Goal: Task Accomplishment & Management: Complete application form

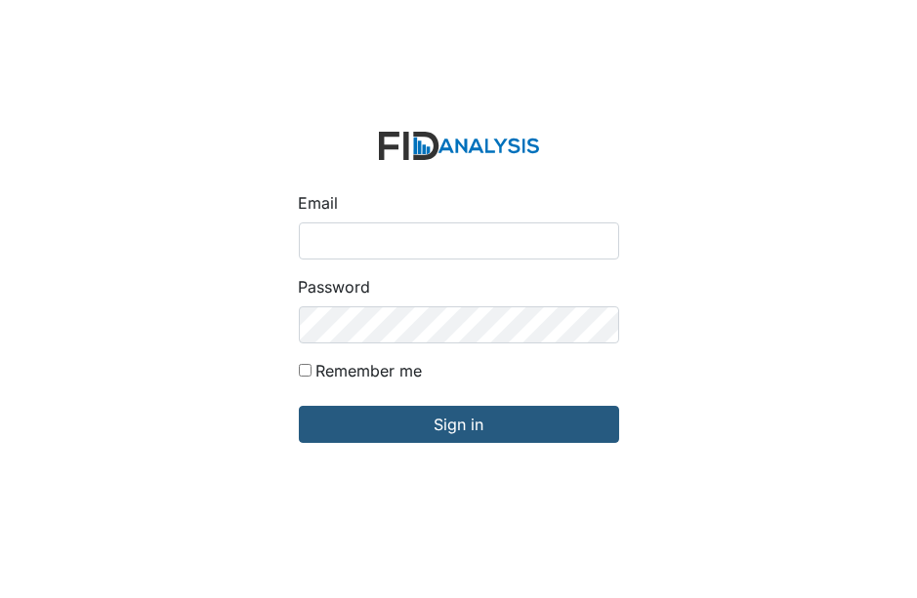
click at [311, 239] on input "Email" at bounding box center [459, 241] width 320 height 37
type input "[EMAIL_ADDRESS][DOMAIN_NAME]"
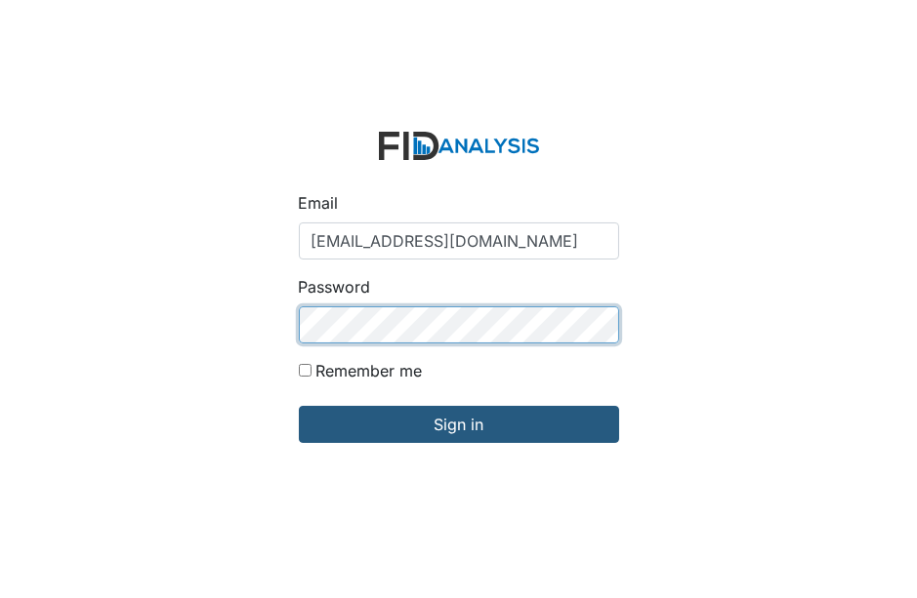
click at [299, 406] on input "Sign in" at bounding box center [459, 424] width 320 height 37
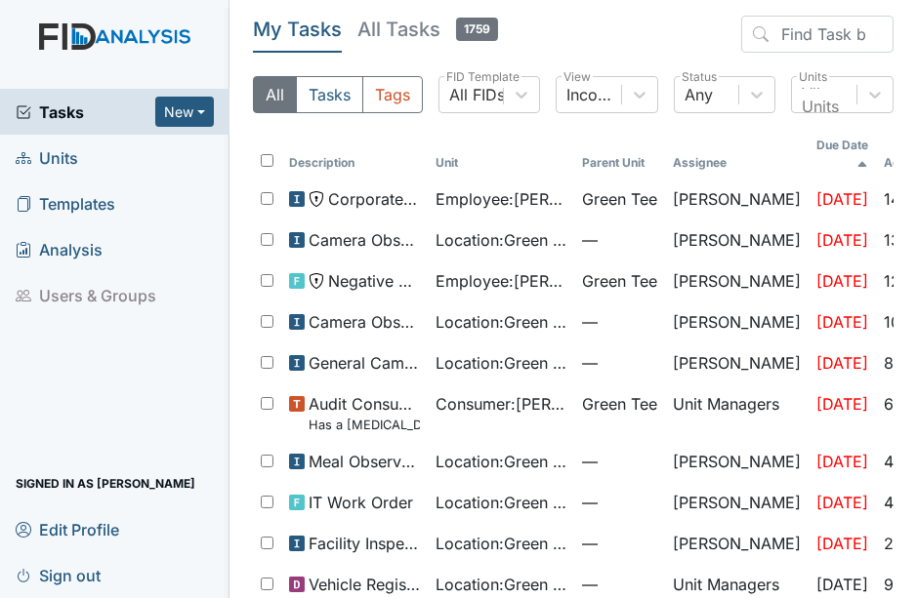
click at [89, 164] on link "Units" at bounding box center [114, 158] width 229 height 46
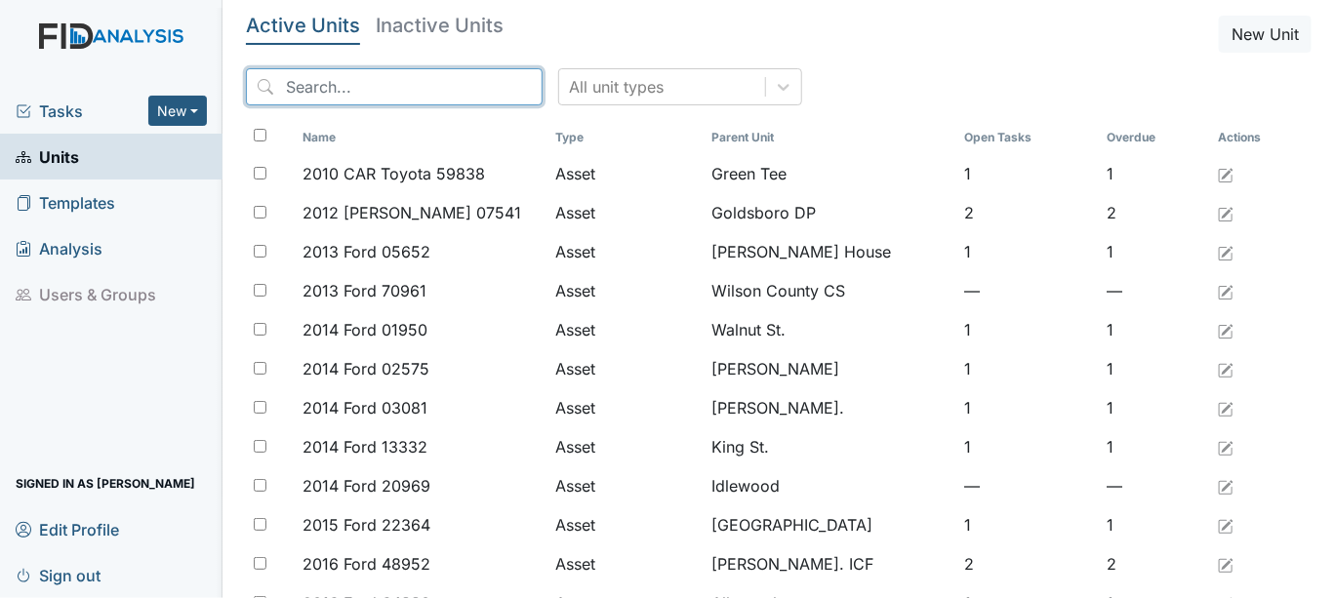
click at [330, 79] on input "search" at bounding box center [394, 86] width 297 height 37
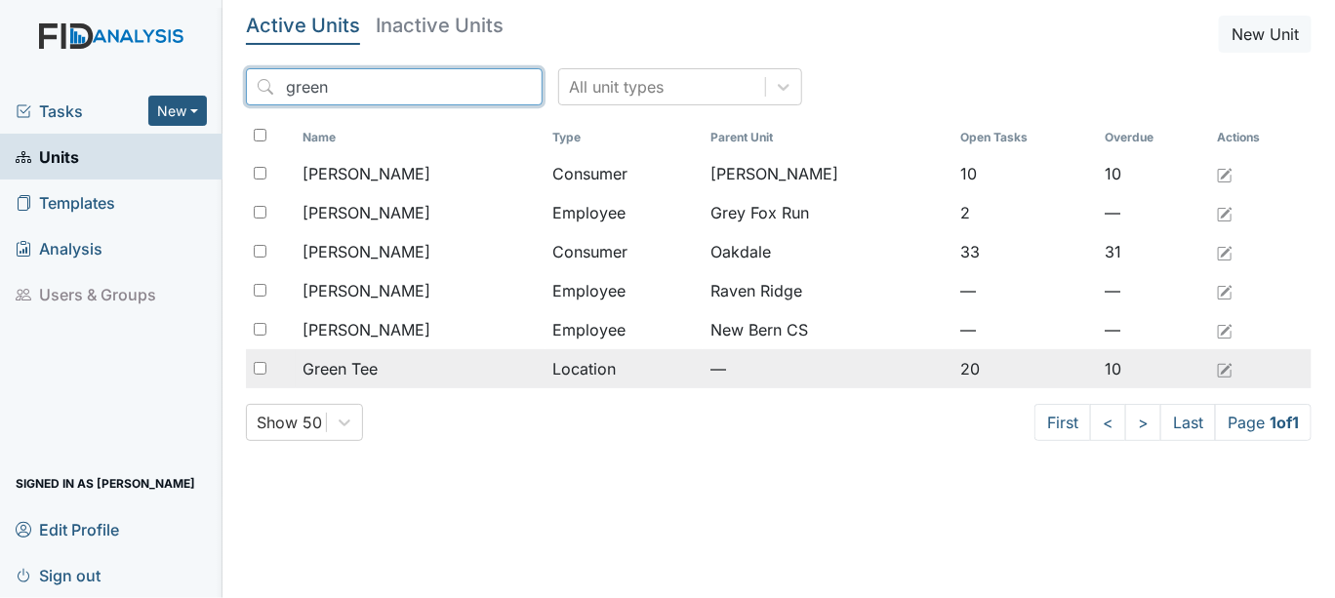
type input "green"
click at [263, 369] on input "checkbox" at bounding box center [260, 368] width 13 height 13
checkbox input "true"
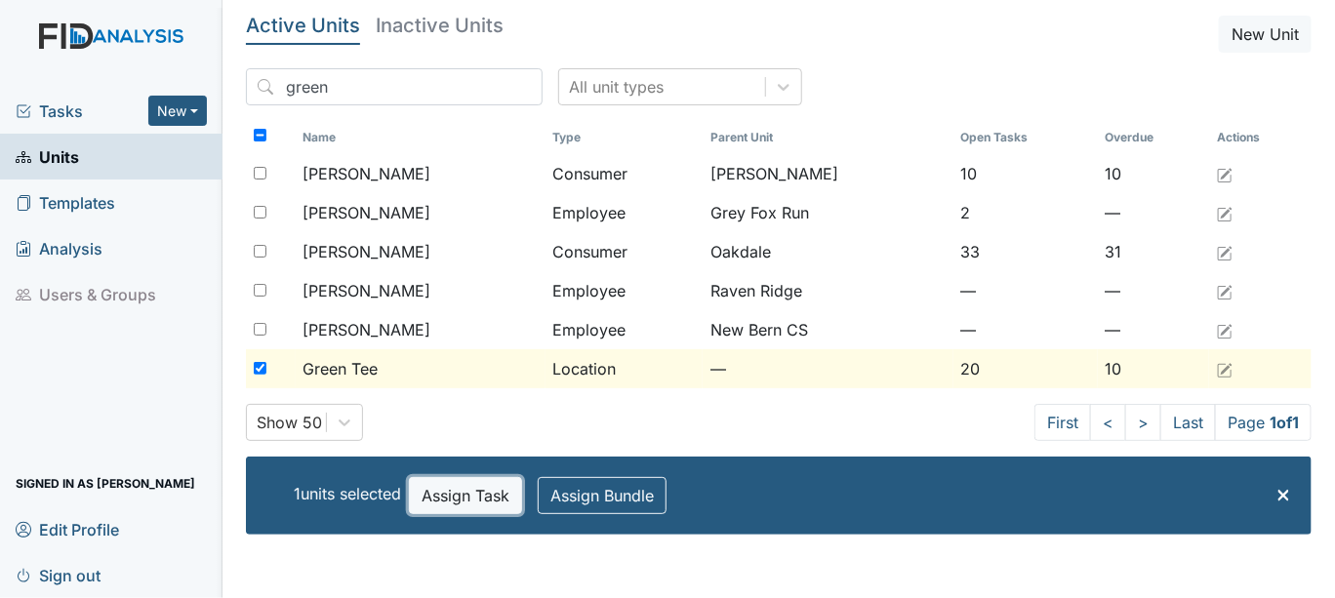
click at [454, 492] on button "Assign Task" at bounding box center [465, 495] width 113 height 37
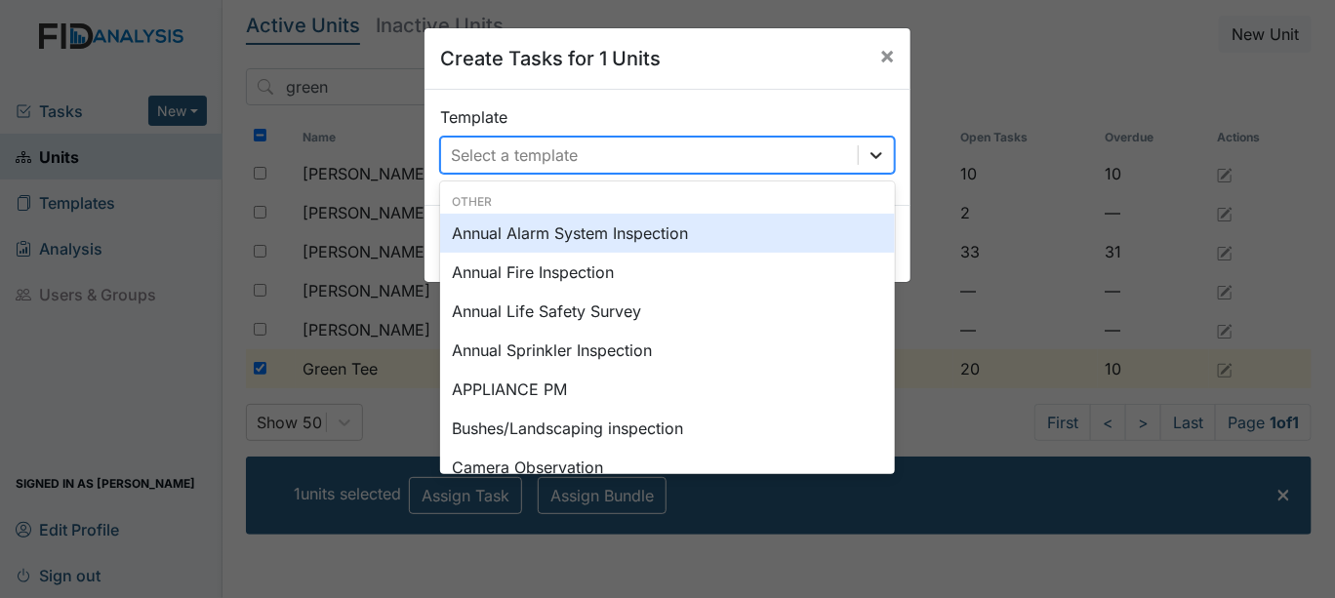
click at [871, 154] on icon at bounding box center [877, 155] width 12 height 7
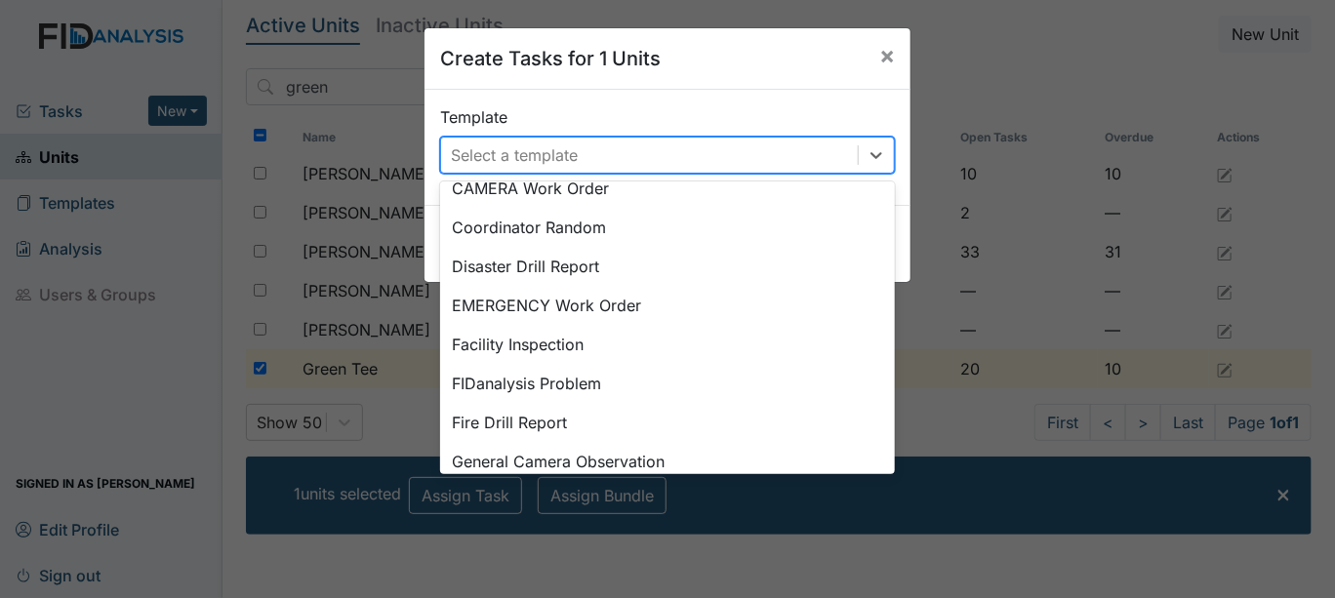
scroll to position [361, 0]
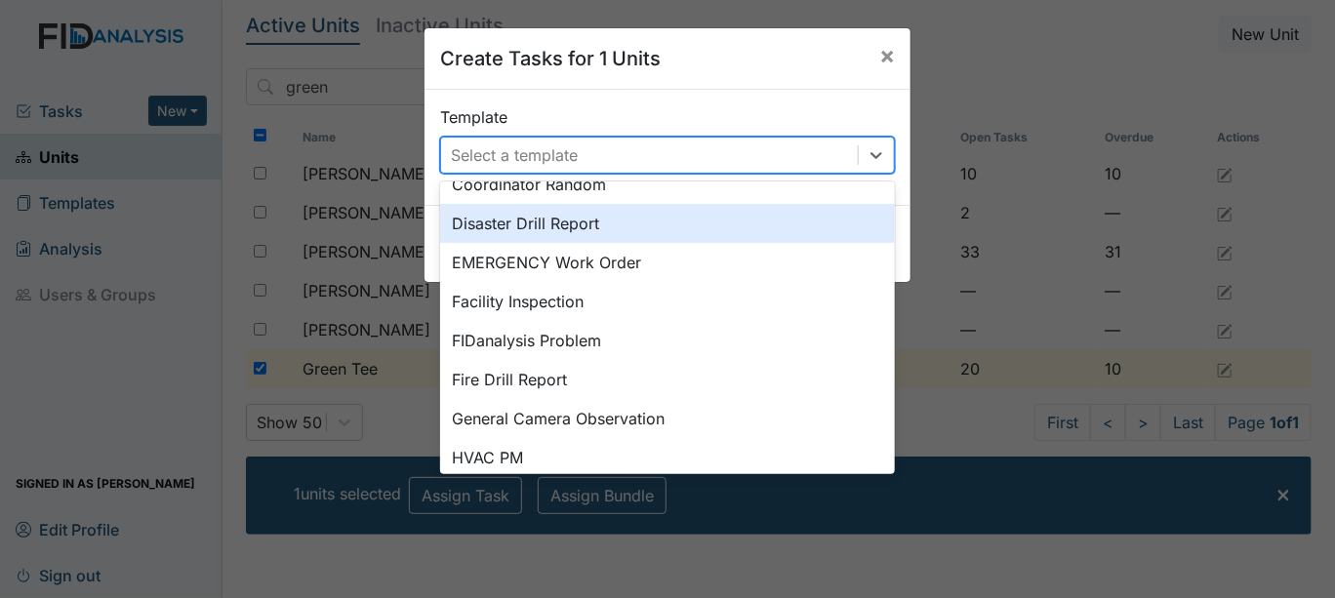
click at [584, 219] on div "Disaster Drill Report" at bounding box center [667, 223] width 455 height 39
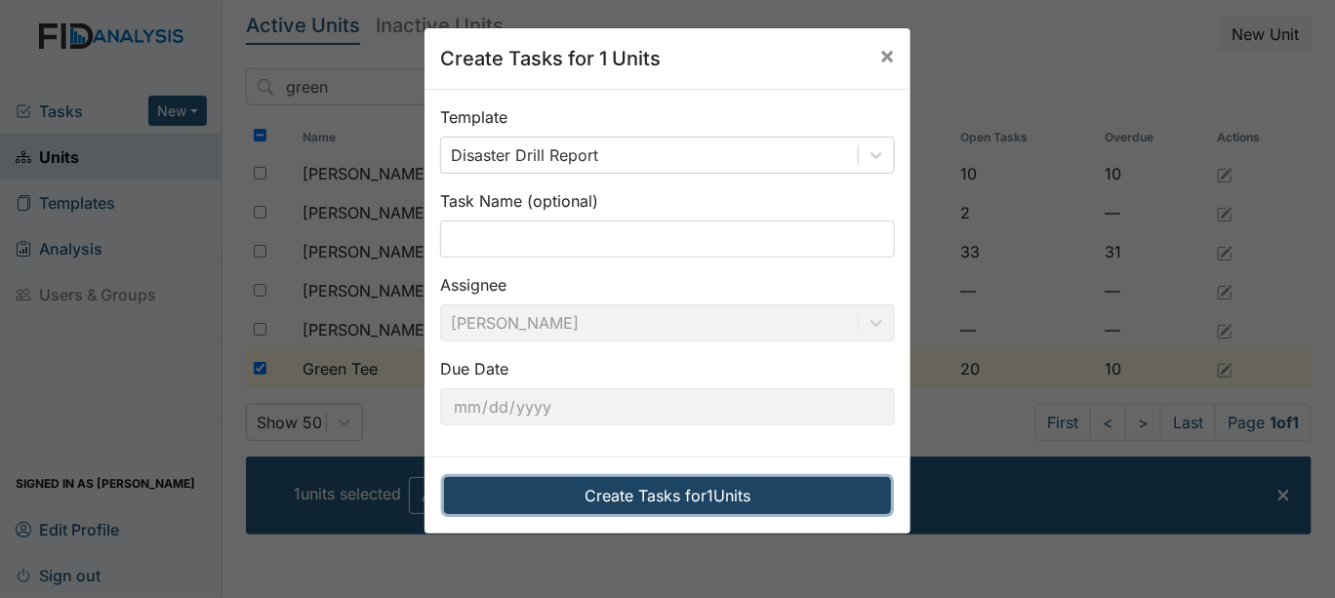
click at [595, 493] on button "Create Tasks for 1 Units" at bounding box center [667, 495] width 447 height 37
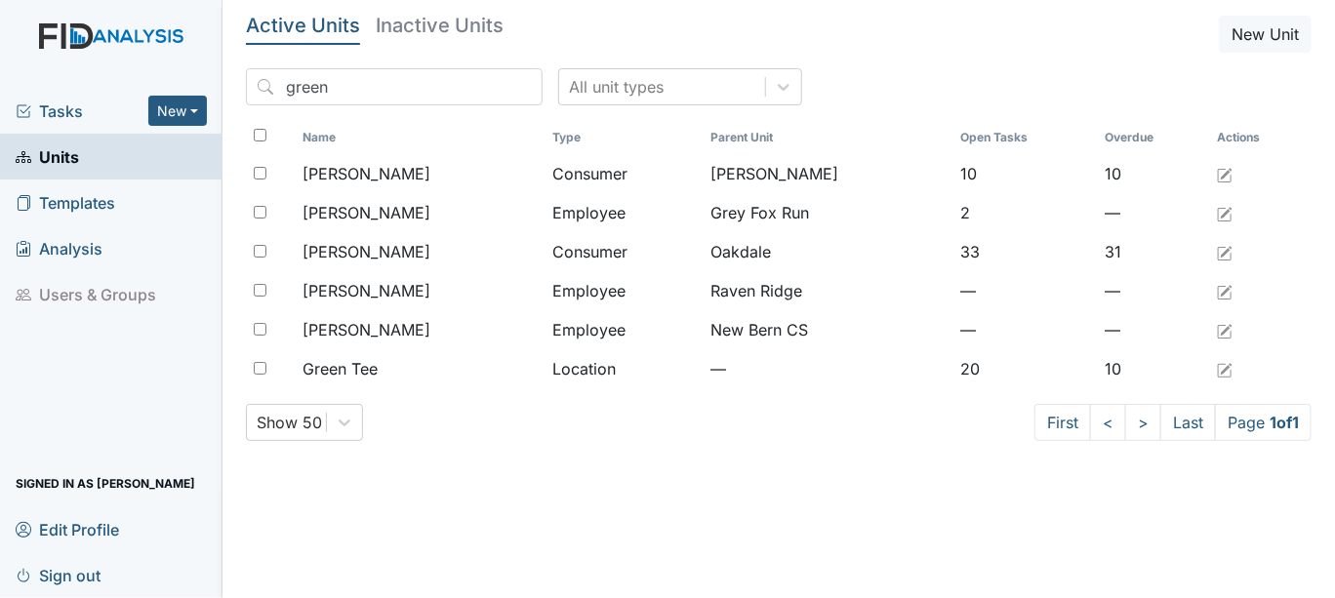
click at [129, 104] on span "Tasks" at bounding box center [82, 111] width 133 height 23
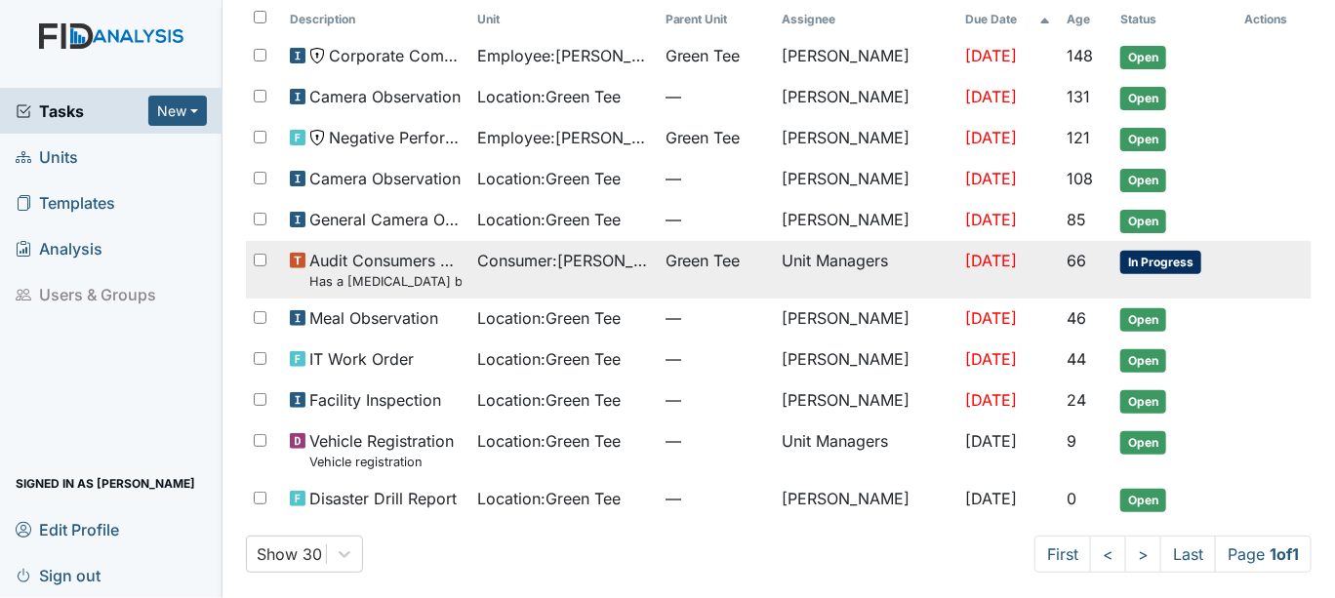
scroll to position [131, 0]
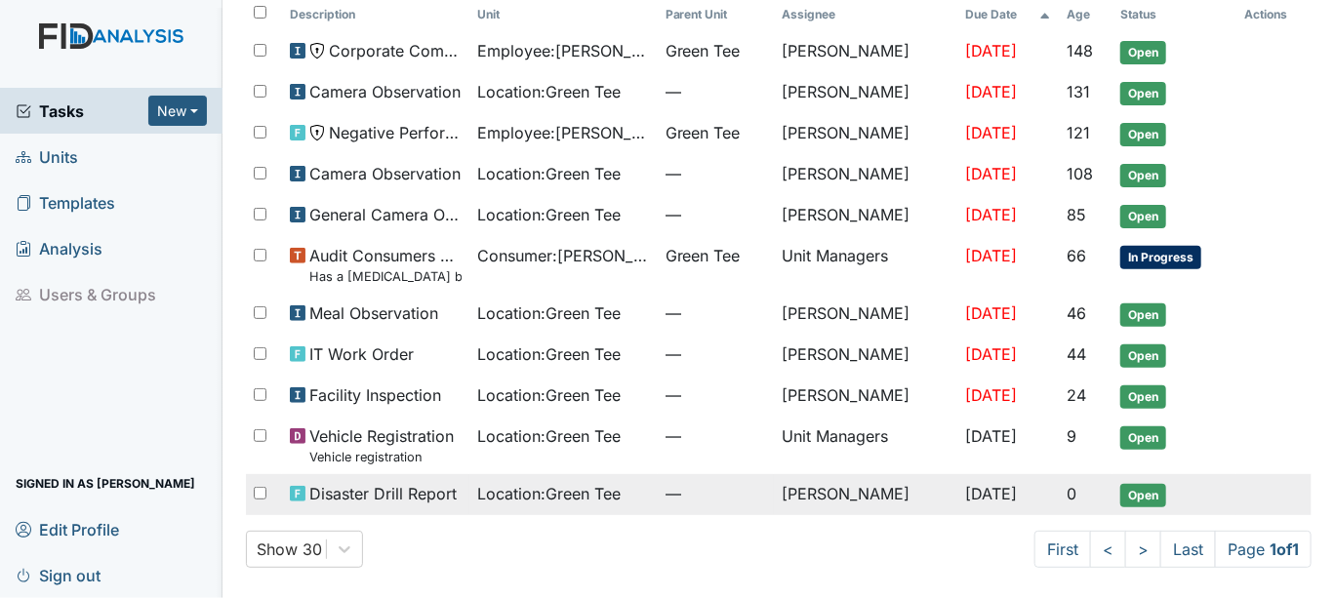
click at [1136, 488] on span "Open" at bounding box center [1144, 495] width 46 height 23
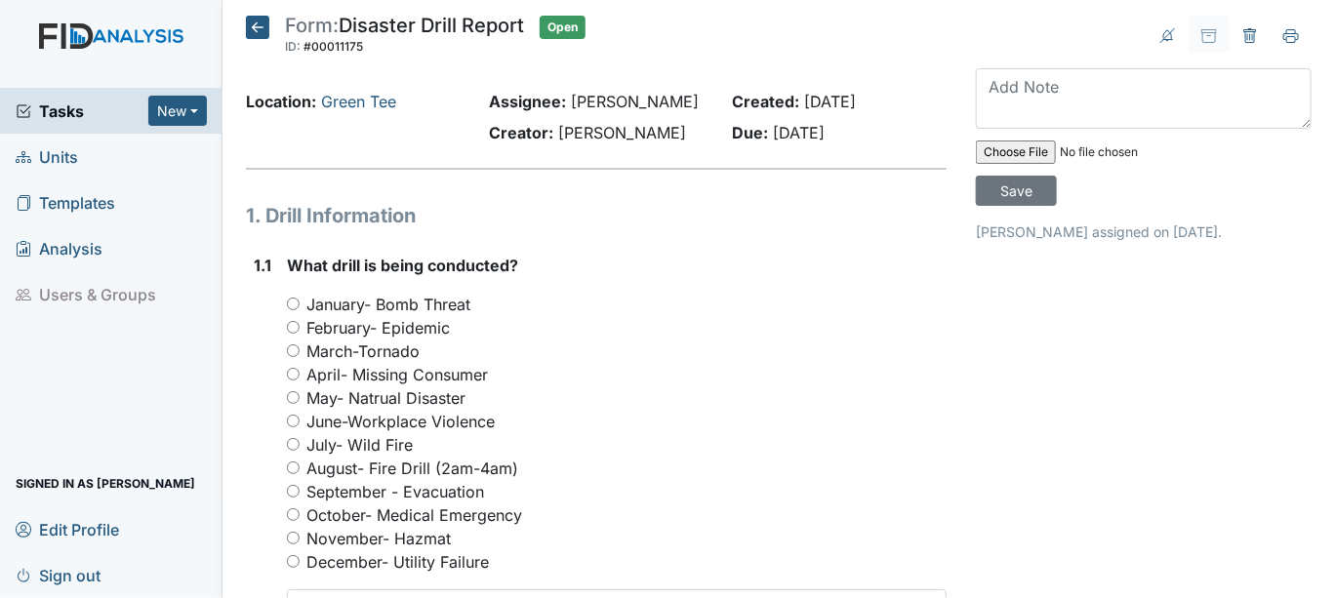
click at [291, 509] on input "October- Medical Emergency" at bounding box center [293, 515] width 13 height 13
radio input "true"
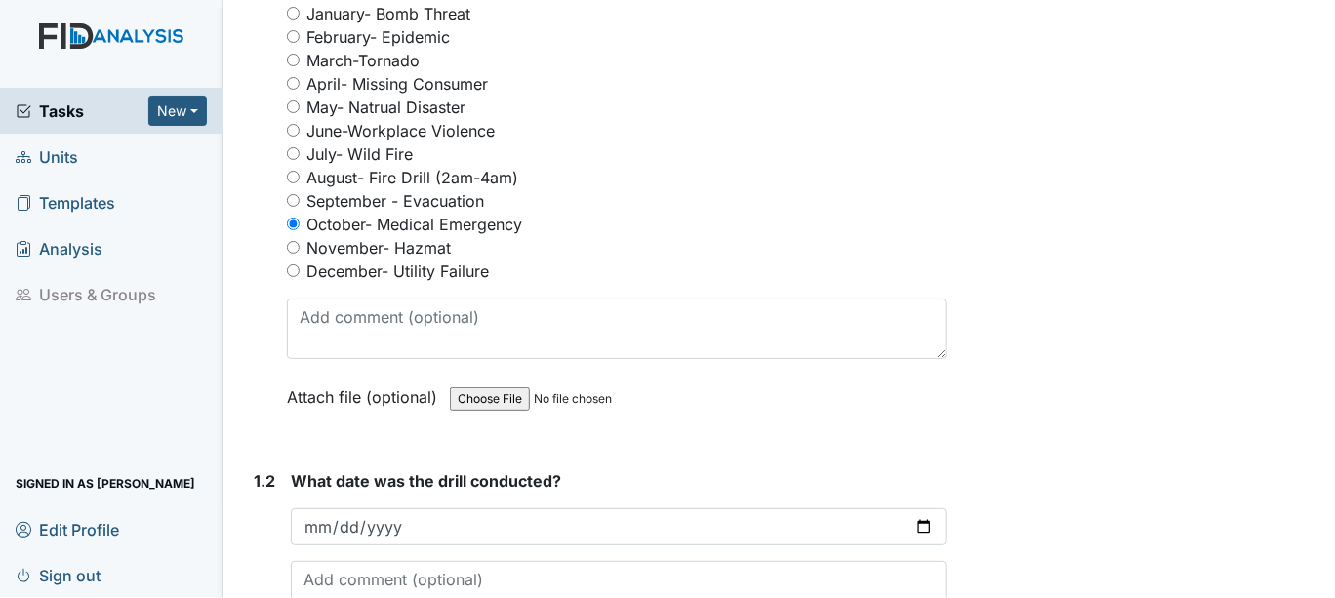
scroll to position [325, 0]
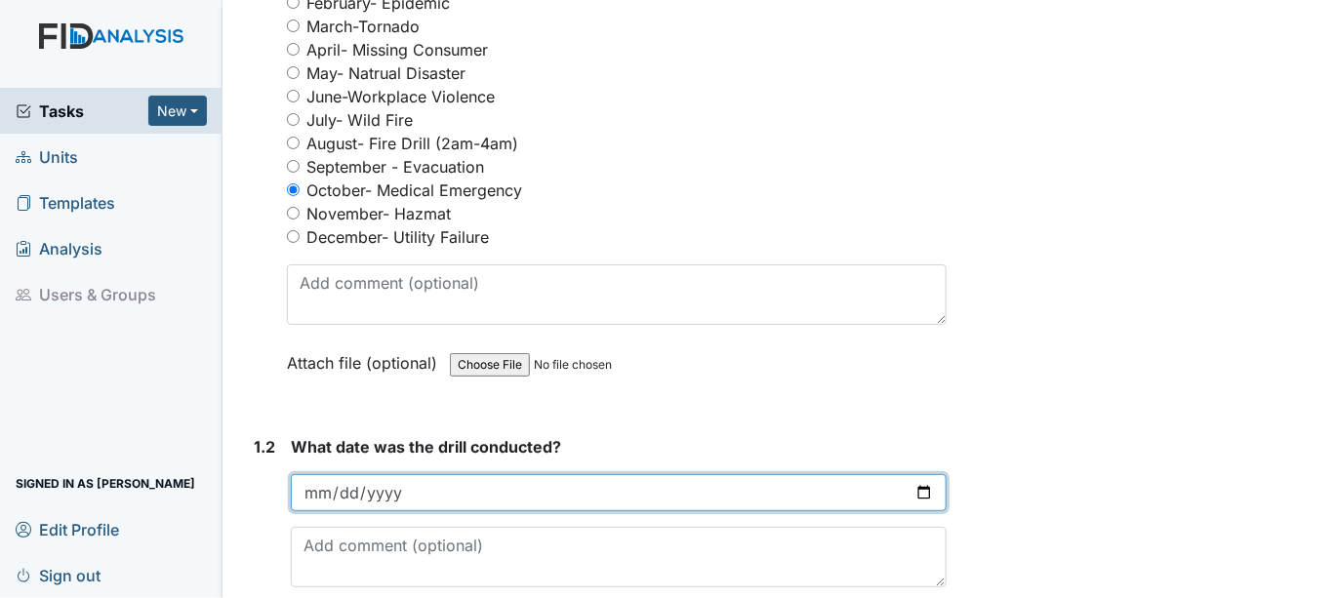
click at [913, 495] on input "date" at bounding box center [619, 492] width 656 height 37
type input "2025-10-10"
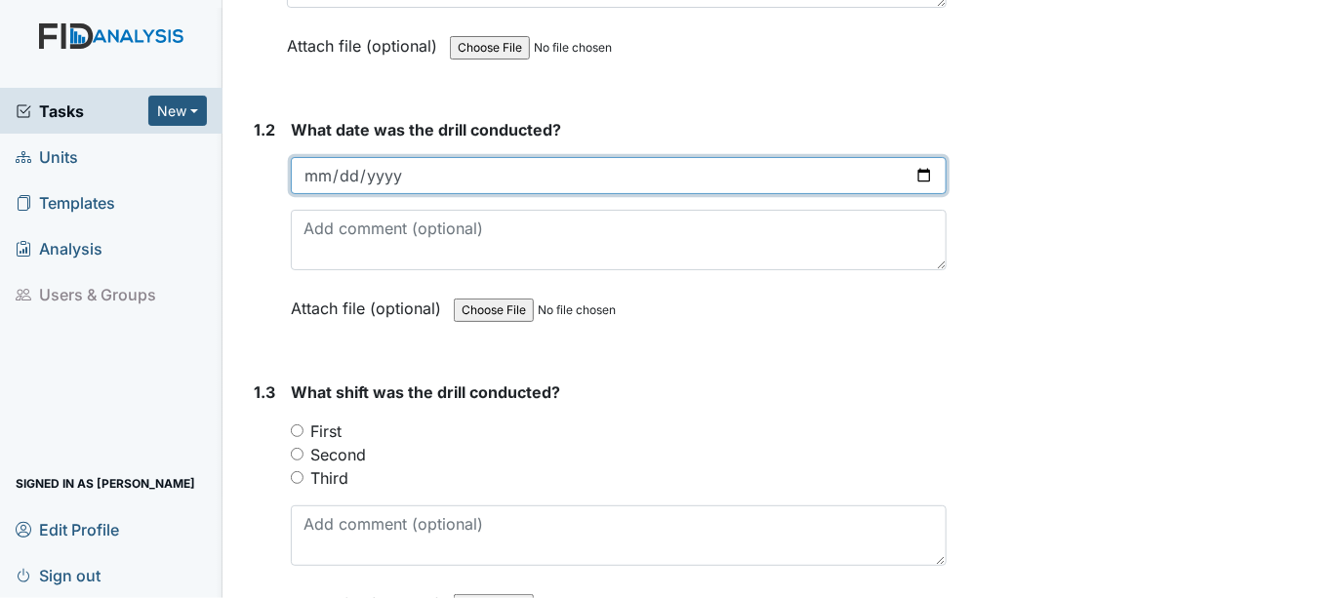
scroll to position [650, 0]
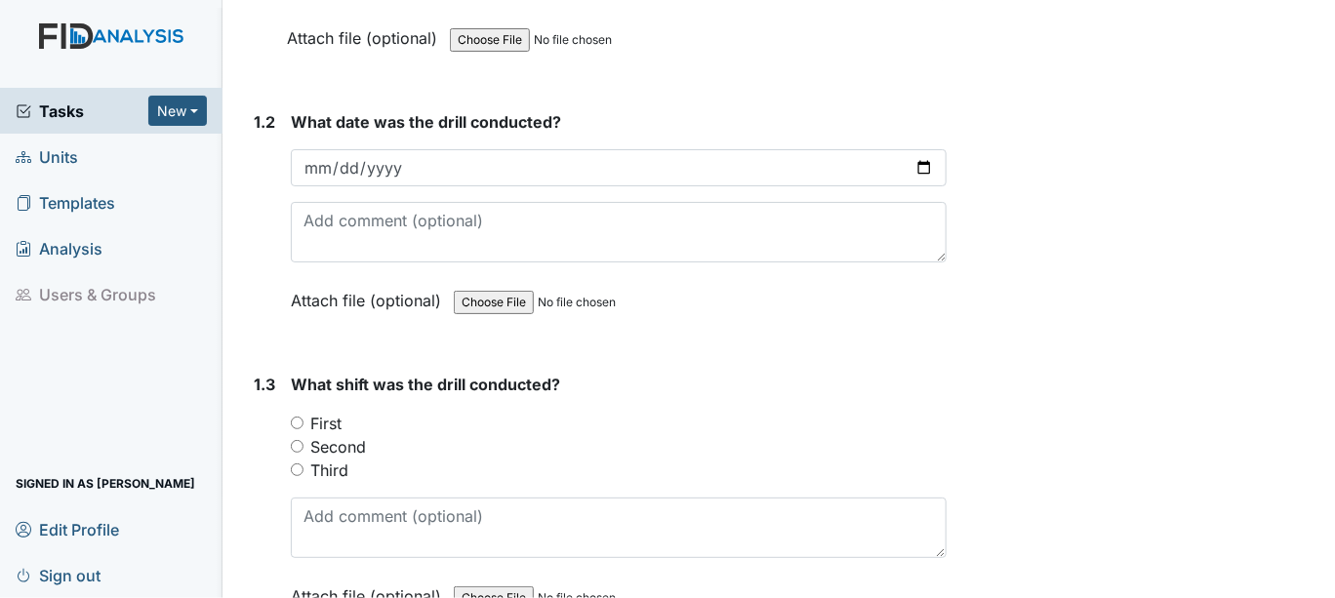
click at [301, 440] on input "Second" at bounding box center [297, 446] width 13 height 13
radio input "true"
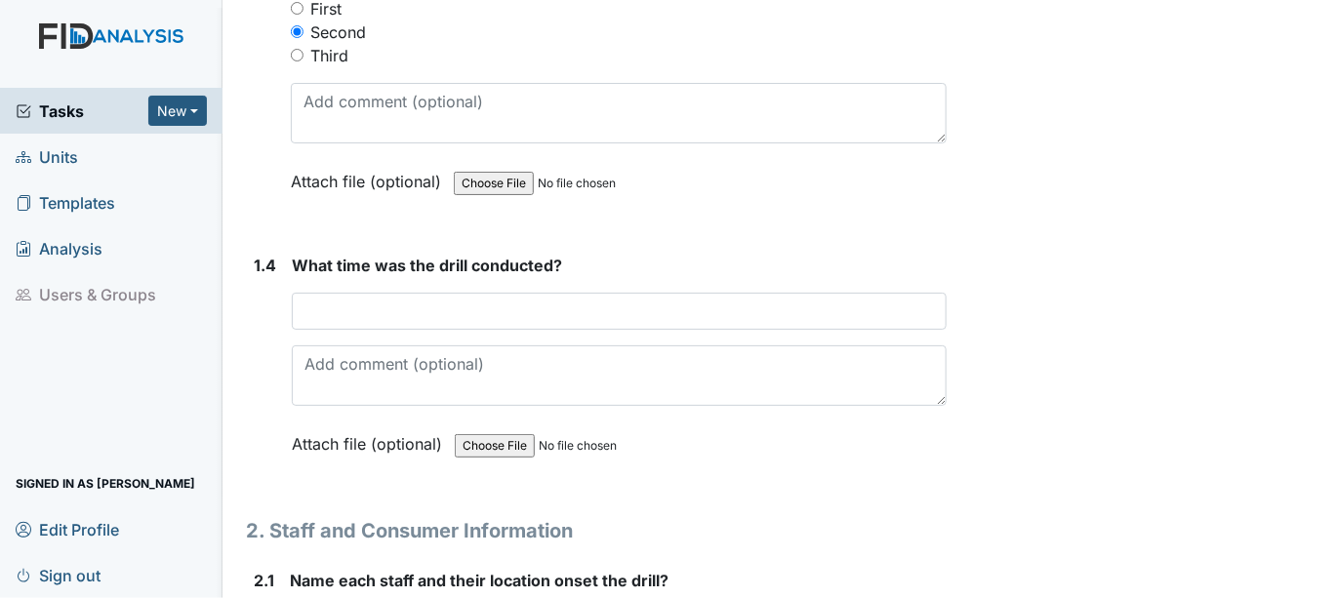
scroll to position [1084, 0]
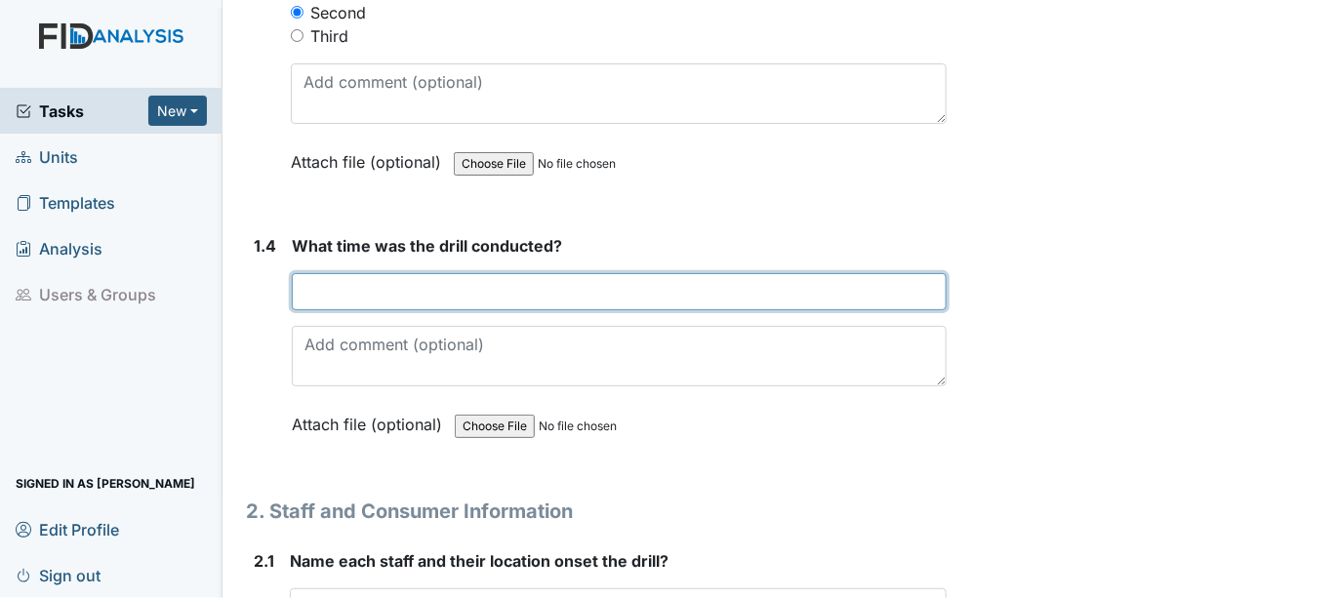
click at [315, 296] on input "text" at bounding box center [619, 291] width 655 height 37
type input "3"
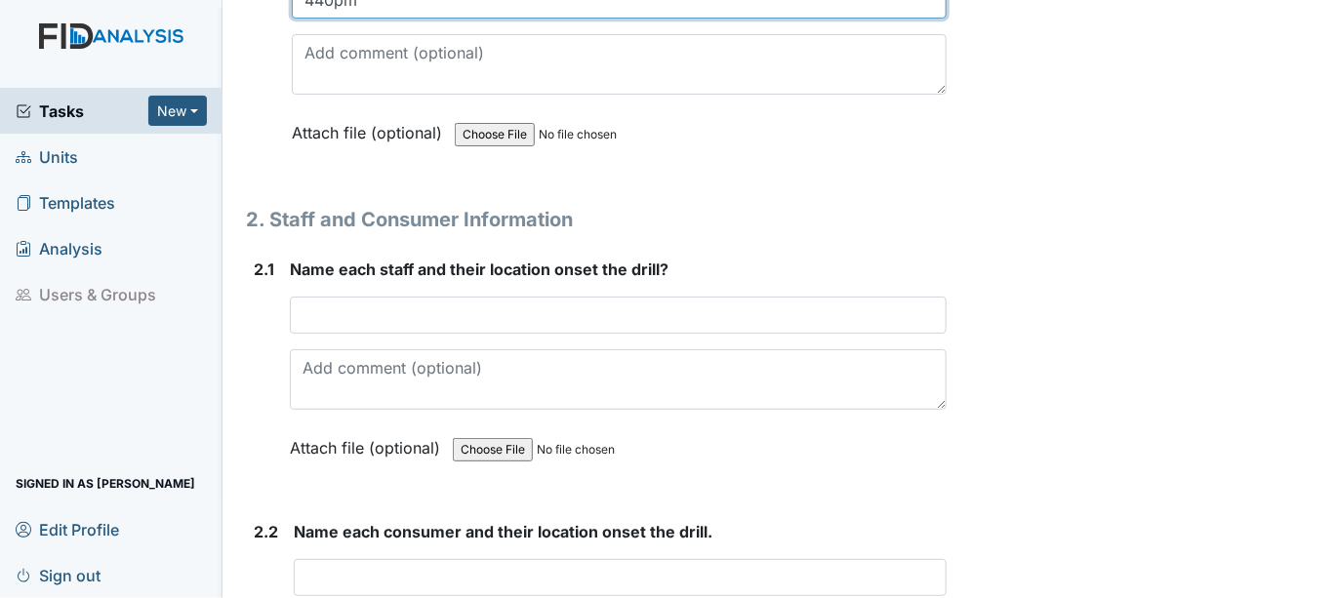
scroll to position [1409, 0]
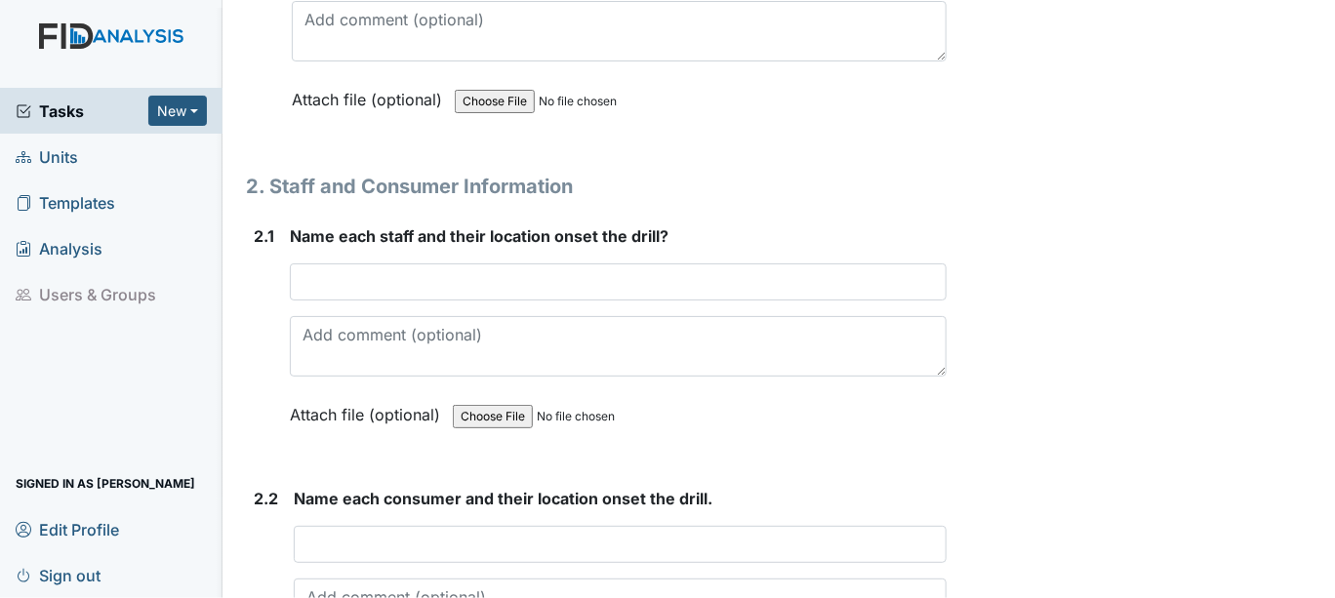
type input "440pm"
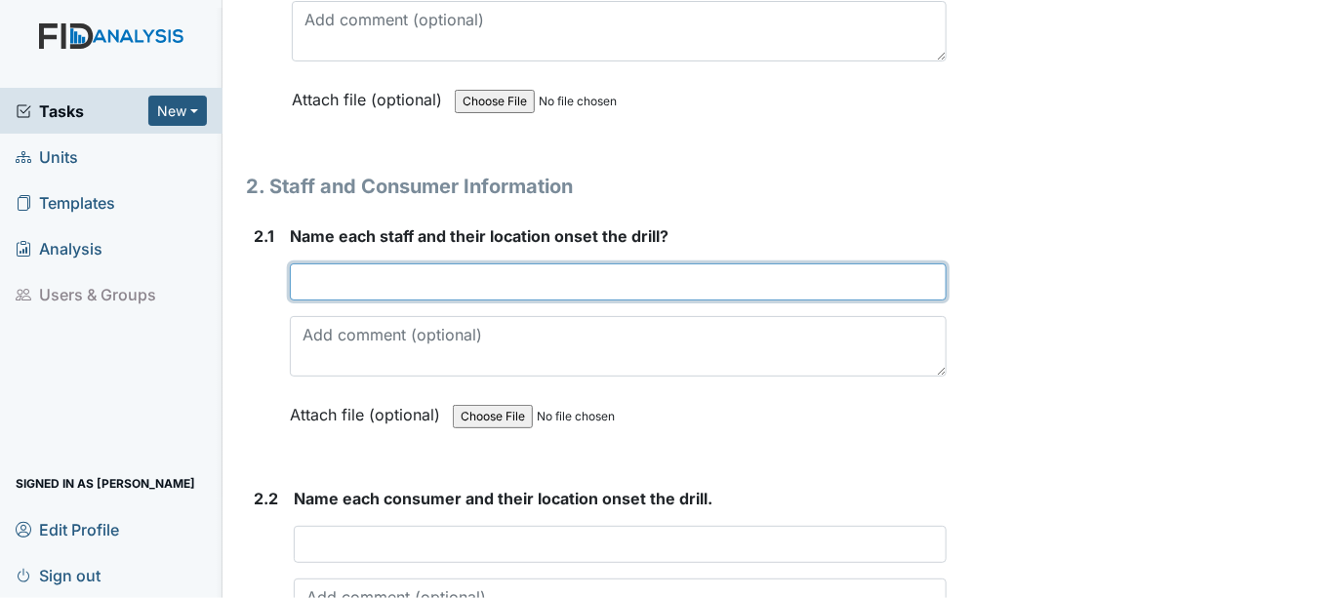
click at [306, 282] on input "text" at bounding box center [618, 282] width 657 height 37
type input "Kim Hines/ Evelyn Whitted"
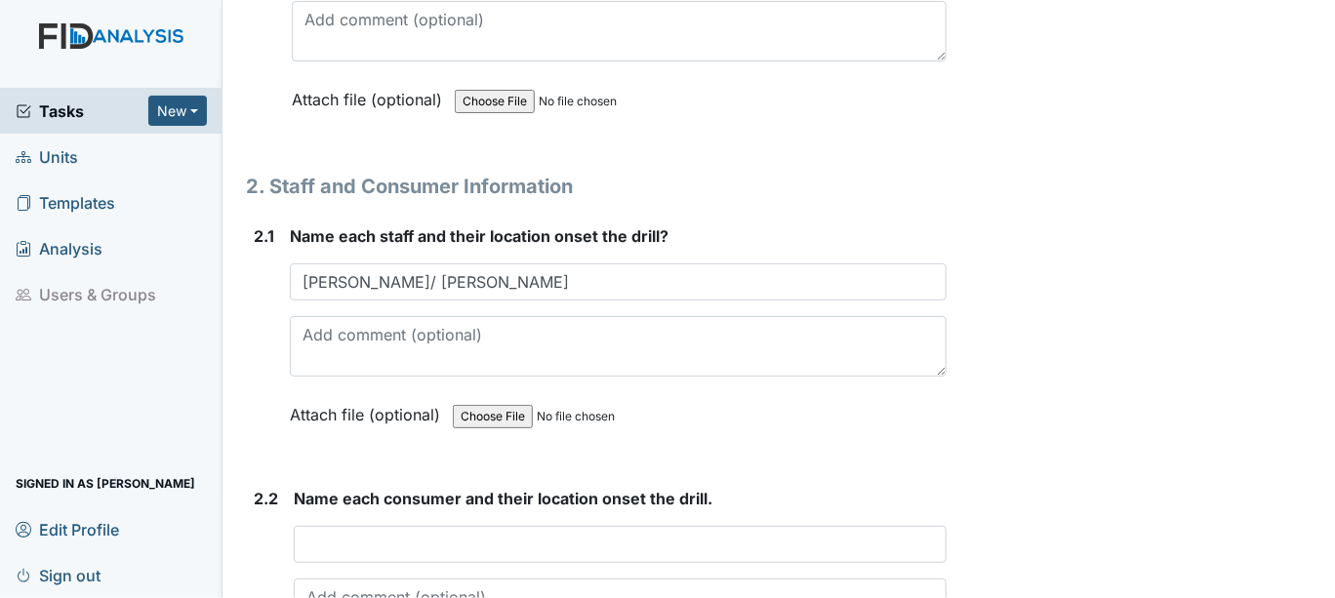
click at [349, 515] on div "Name each consumer and their location onset the drill. This field is required. …" at bounding box center [620, 595] width 653 height 216
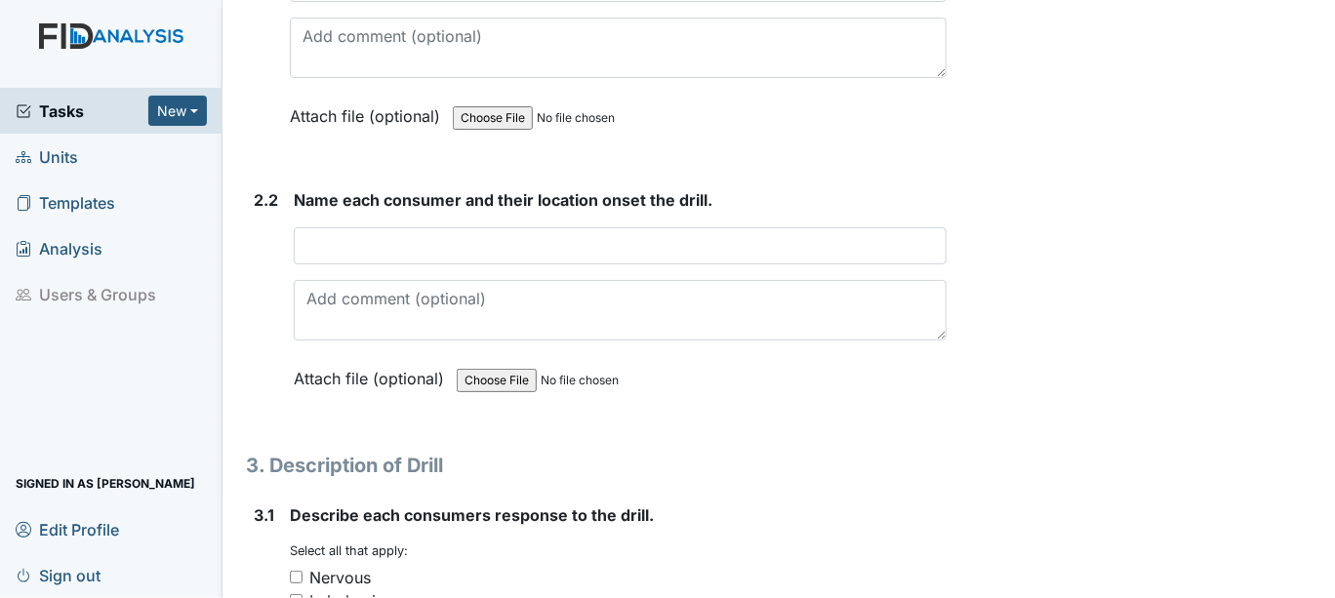
scroll to position [1734, 0]
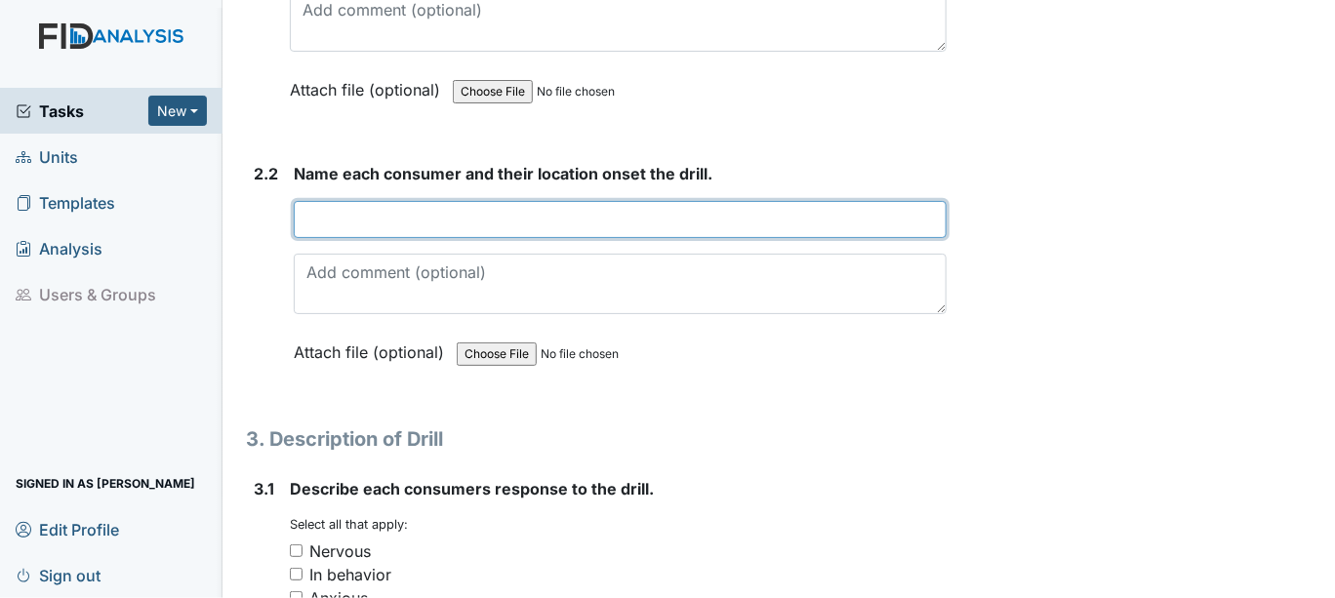
click at [307, 207] on input "text" at bounding box center [620, 219] width 653 height 37
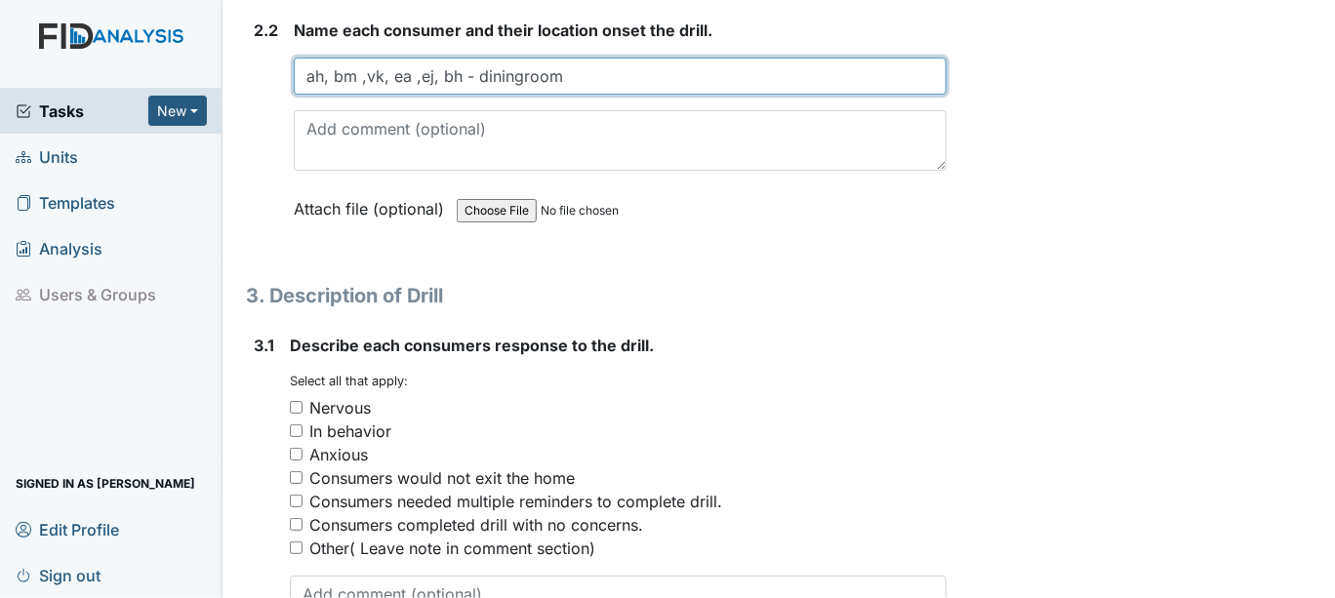
scroll to position [1952, 0]
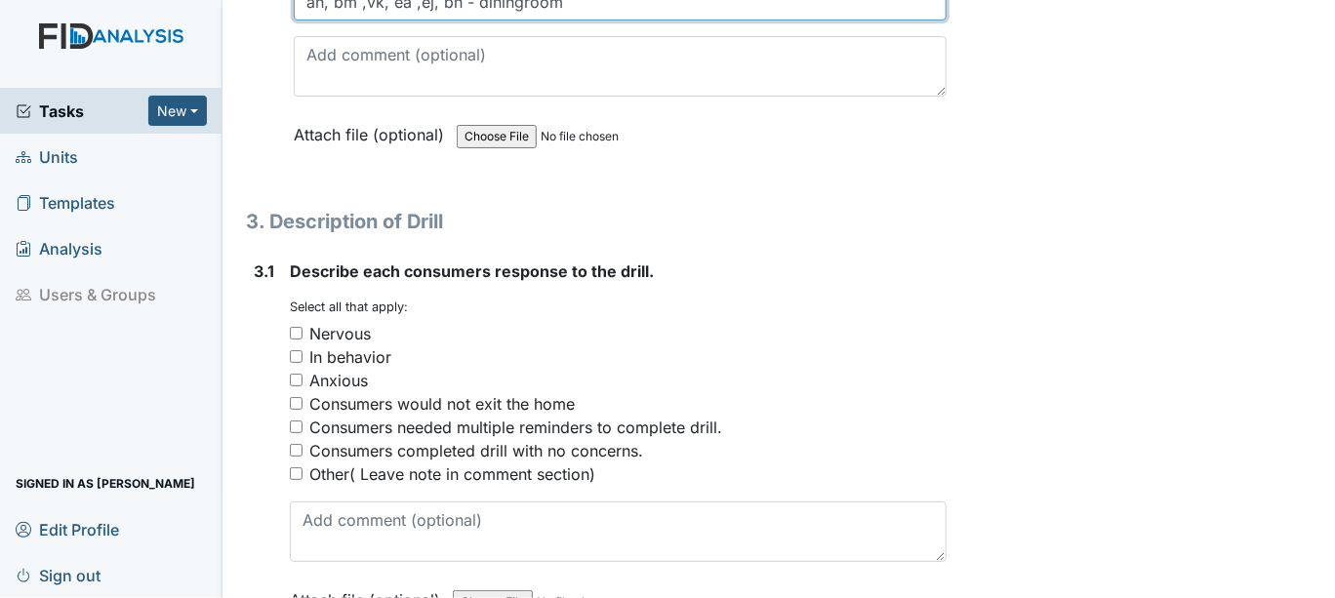
type input "ah, bm ,vk, ea ,ej, bh - diningroom"
click at [295, 468] on input "Other( Leave note in comment section)" at bounding box center [296, 474] width 13 height 13
checkbox input "true"
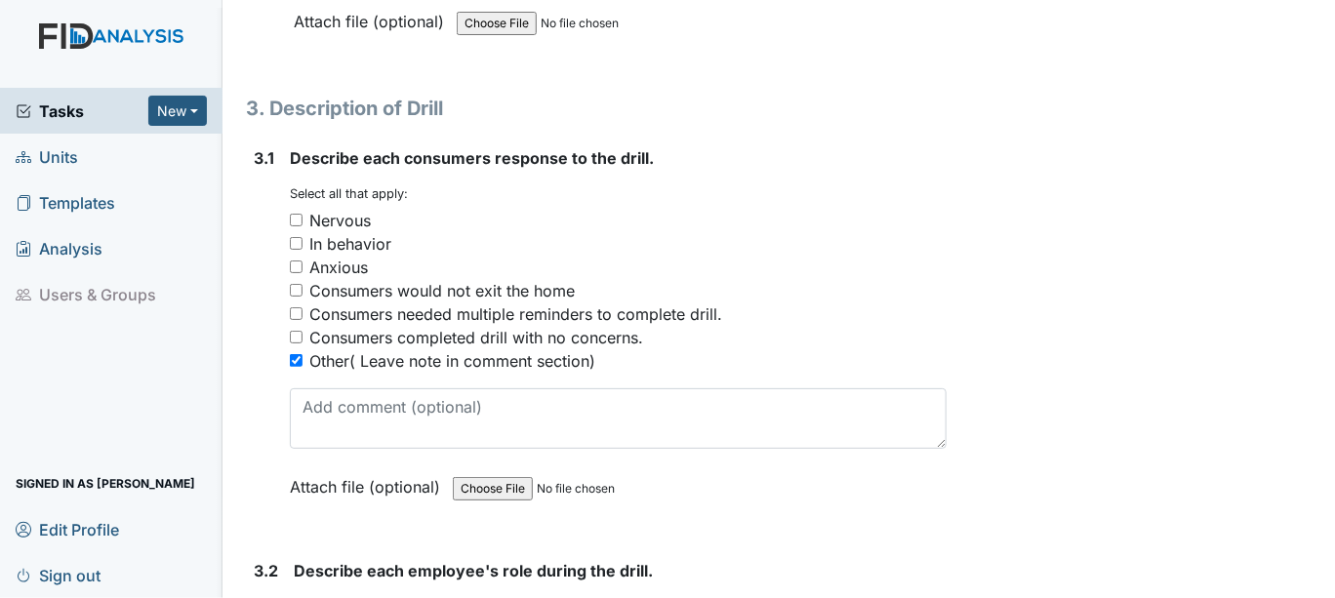
scroll to position [2169, 0]
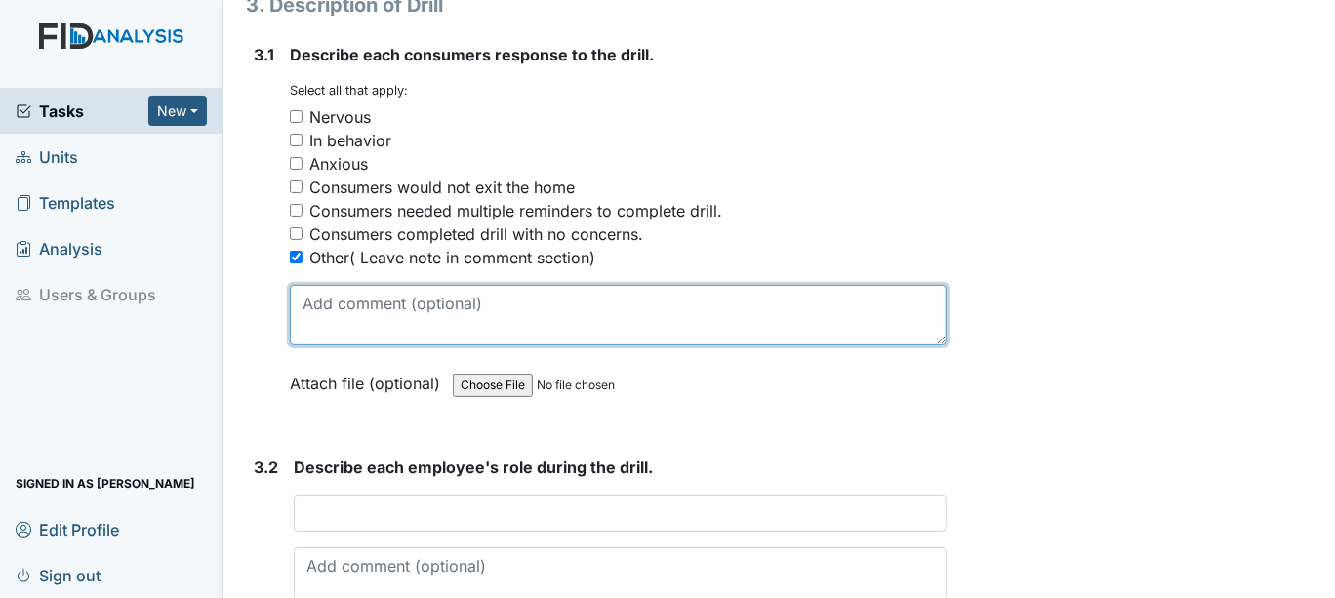
click at [334, 323] on textarea at bounding box center [618, 315] width 657 height 61
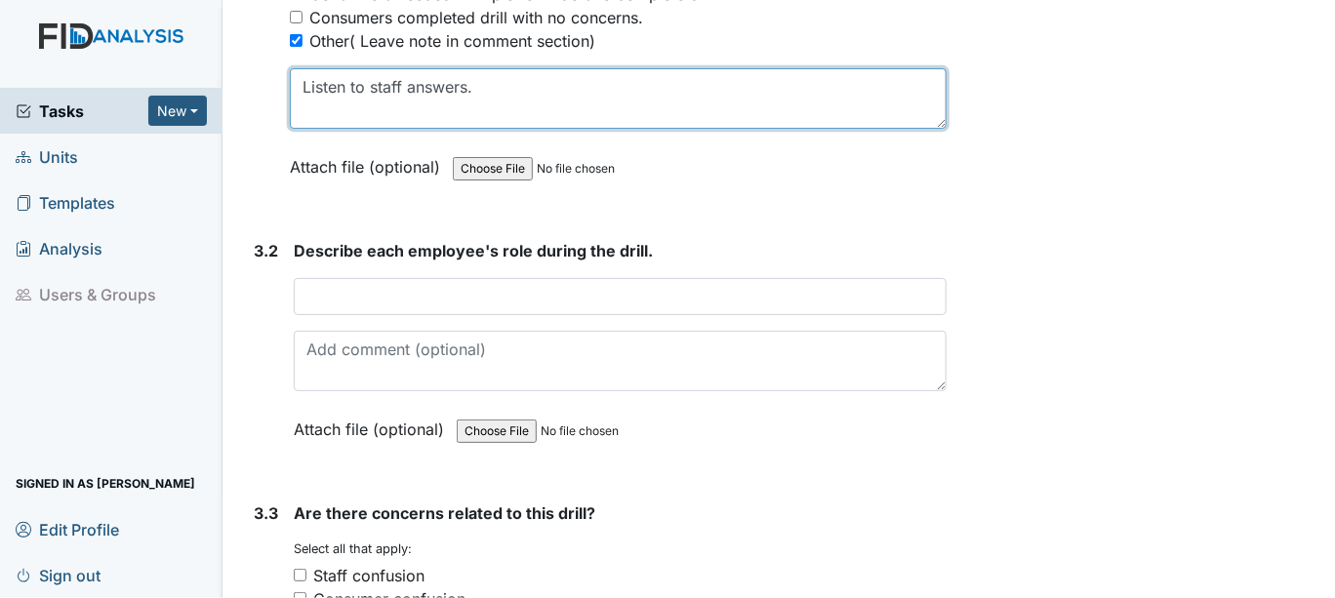
scroll to position [2494, 0]
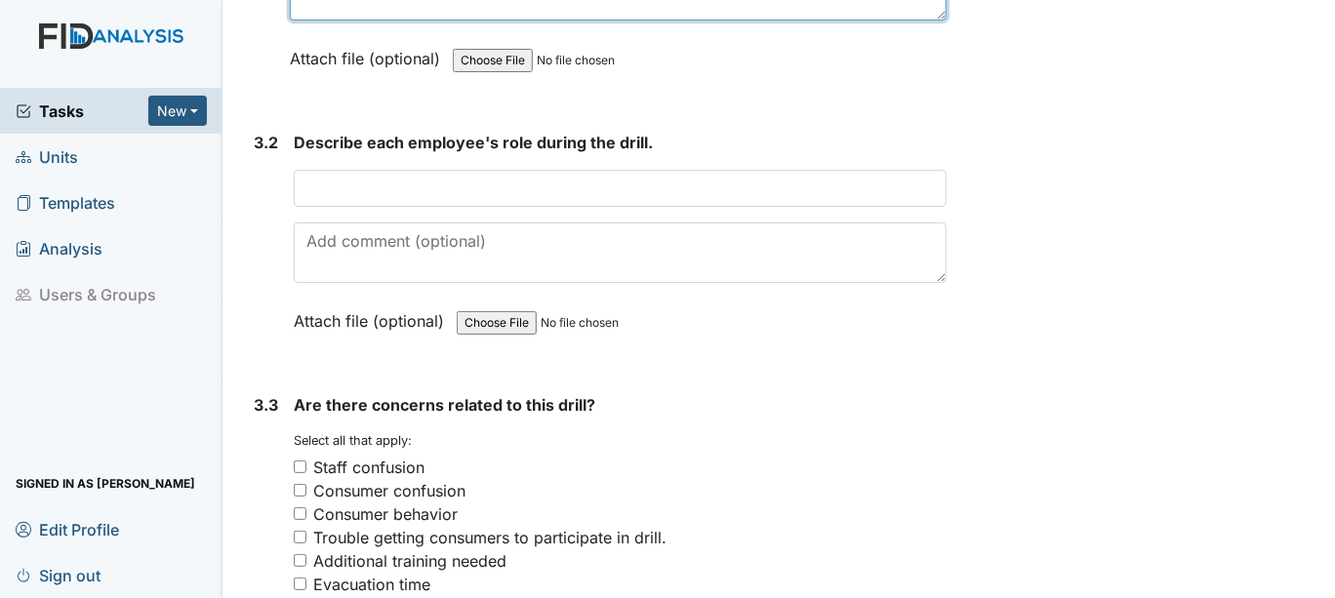
type textarea "Listen to staff answers."
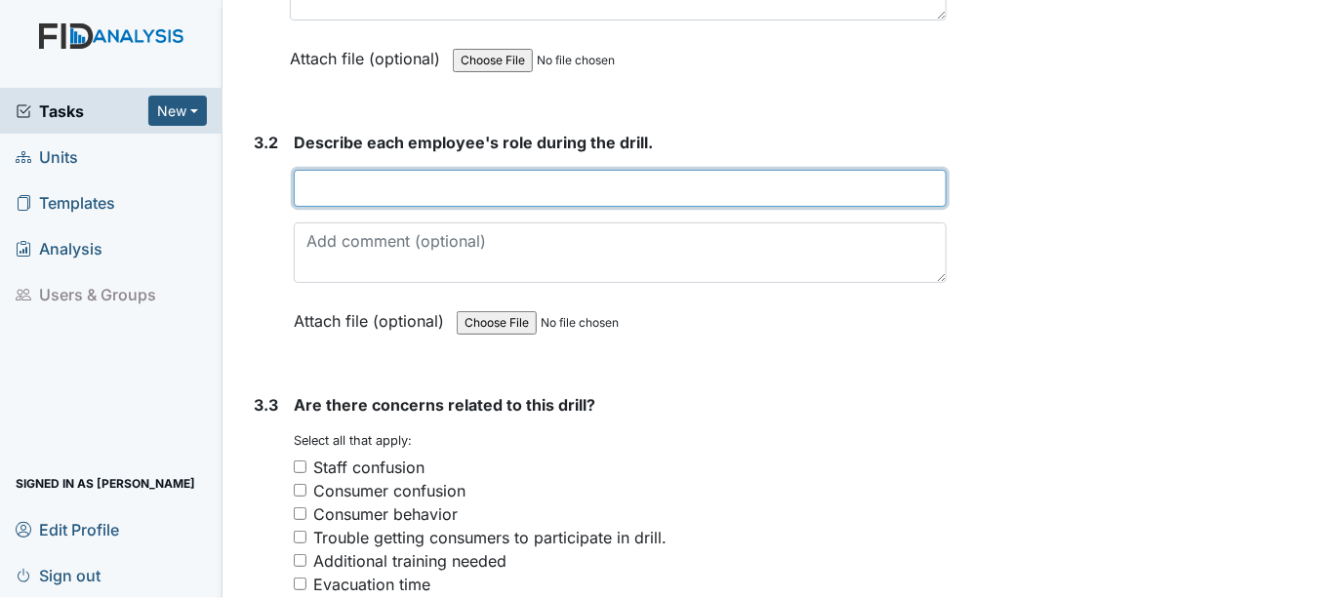
click at [308, 175] on input "text" at bounding box center [620, 188] width 653 height 37
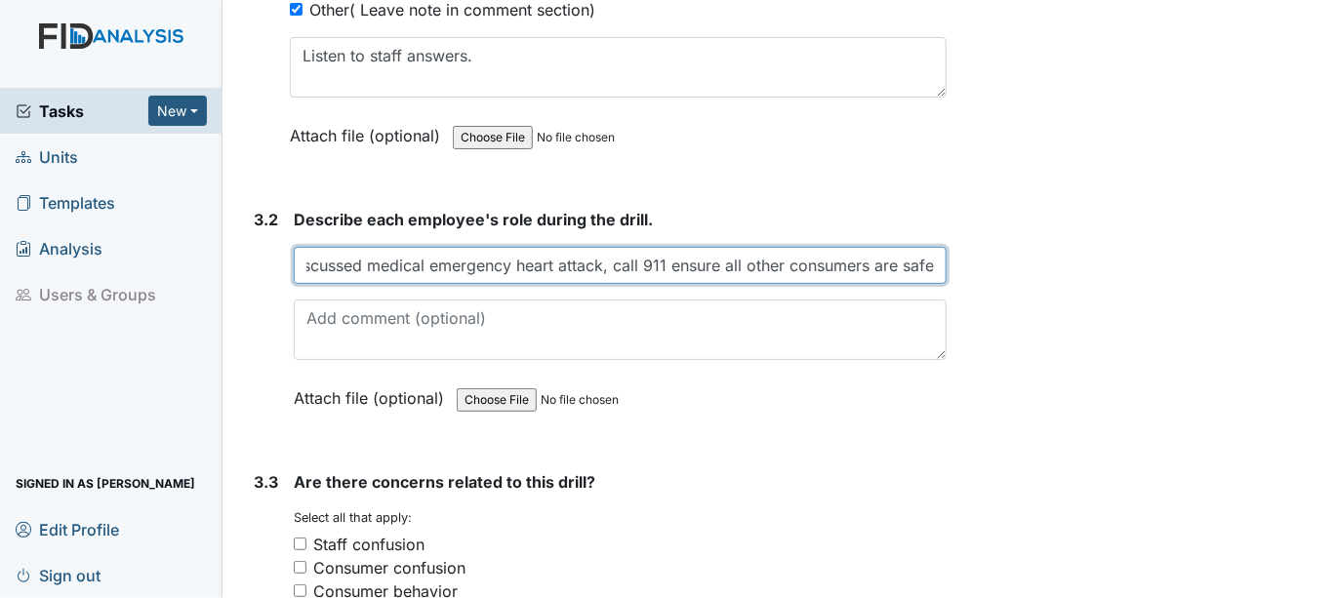
scroll to position [2386, 0]
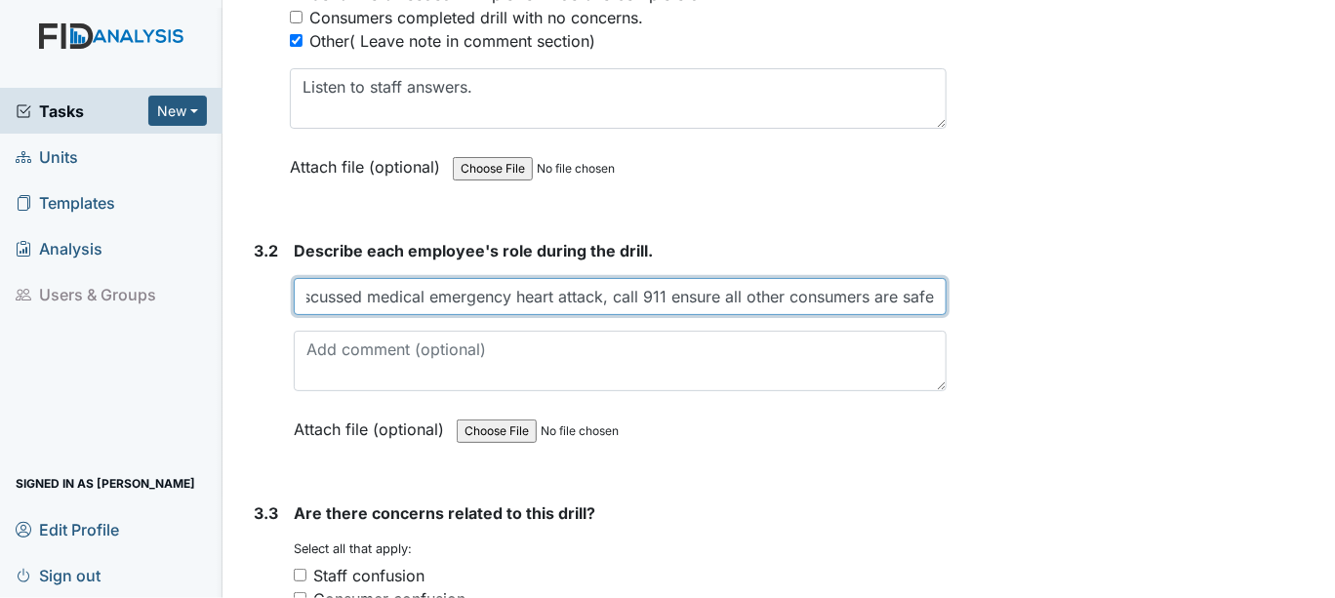
click at [929, 286] on input "Staff discussed medical emergency heart attack, call 911 ensure all other consu…" at bounding box center [620, 296] width 653 height 37
click at [928, 286] on input "Staff discussed medical emergency heart attack, call 911 ensure all other consu…" at bounding box center [620, 296] width 653 height 37
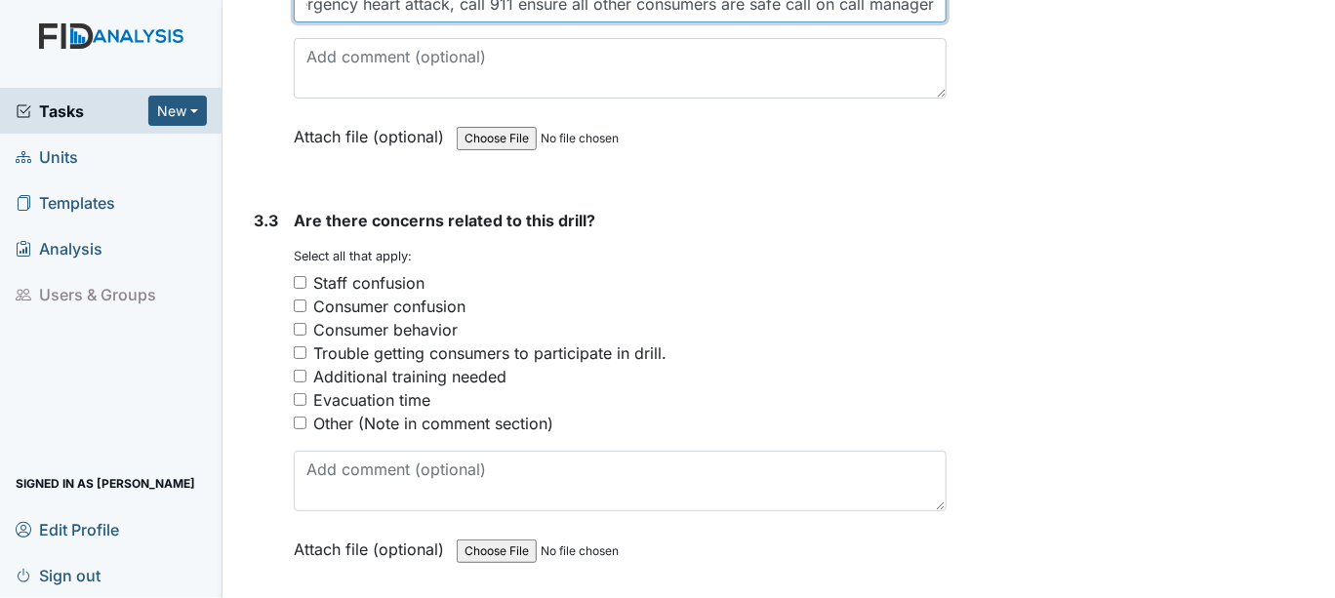
scroll to position [2711, 0]
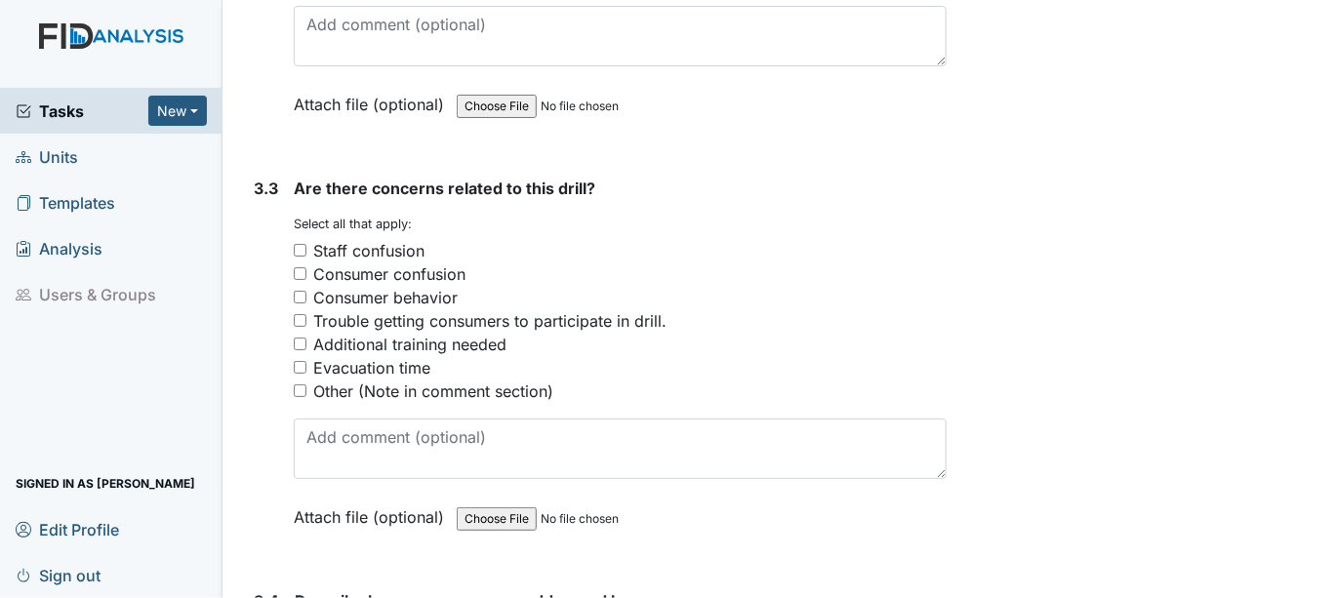
type input "Staff discussed medical emergency heart attack, call 911 ensure all other consu…"
click at [308, 380] on div "Other (Note in comment section)" at bounding box center [620, 391] width 653 height 23
click at [298, 385] on input "Other (Note in comment section)" at bounding box center [300, 391] width 13 height 13
checkbox input "true"
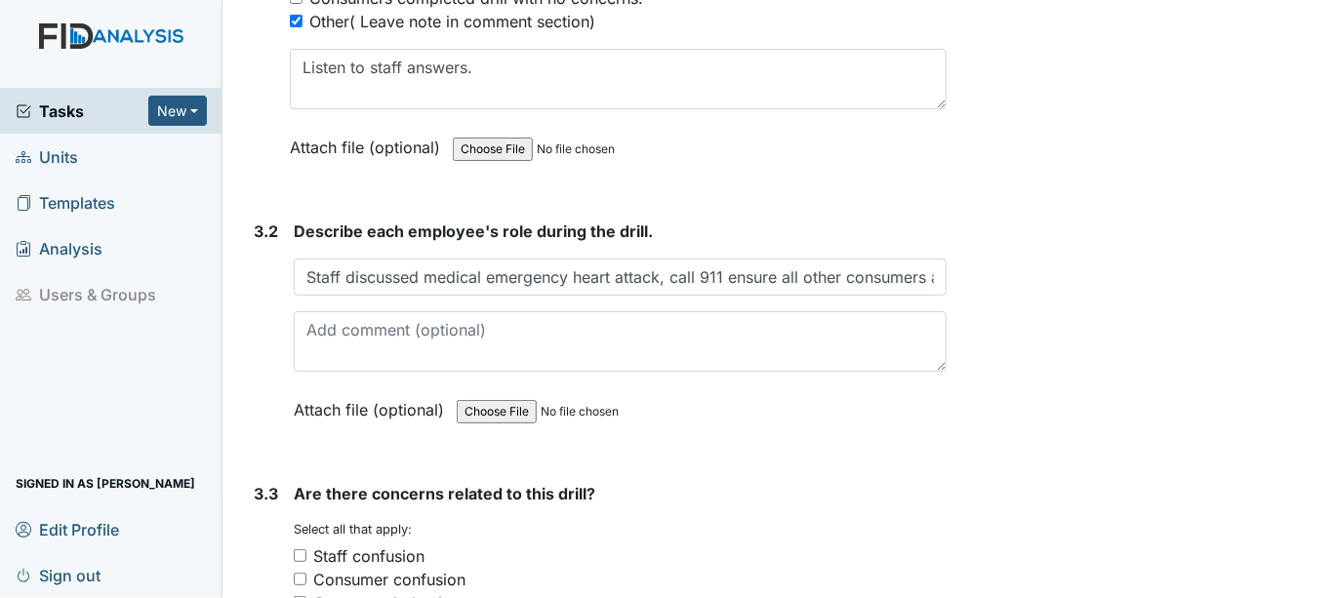
scroll to position [2386, 0]
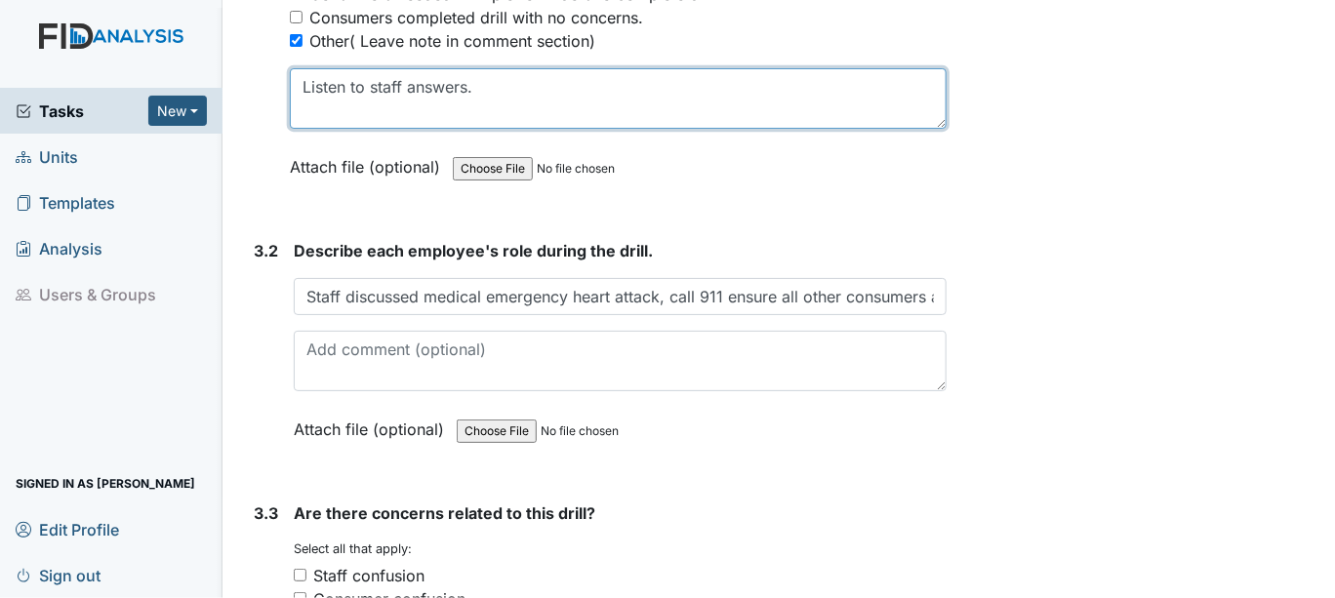
drag, startPoint x: 297, startPoint y: 73, endPoint x: 476, endPoint y: 81, distance: 179.8
click at [476, 81] on textarea "Listen to staff answers." at bounding box center [618, 98] width 657 height 61
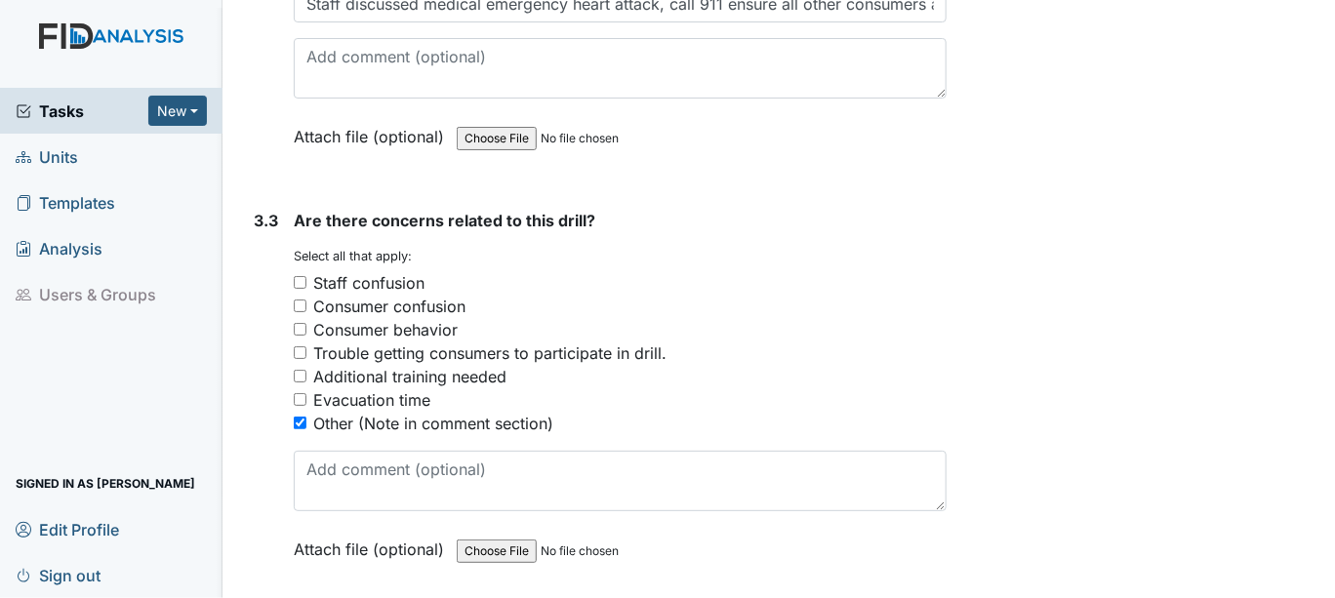
scroll to position [2711, 0]
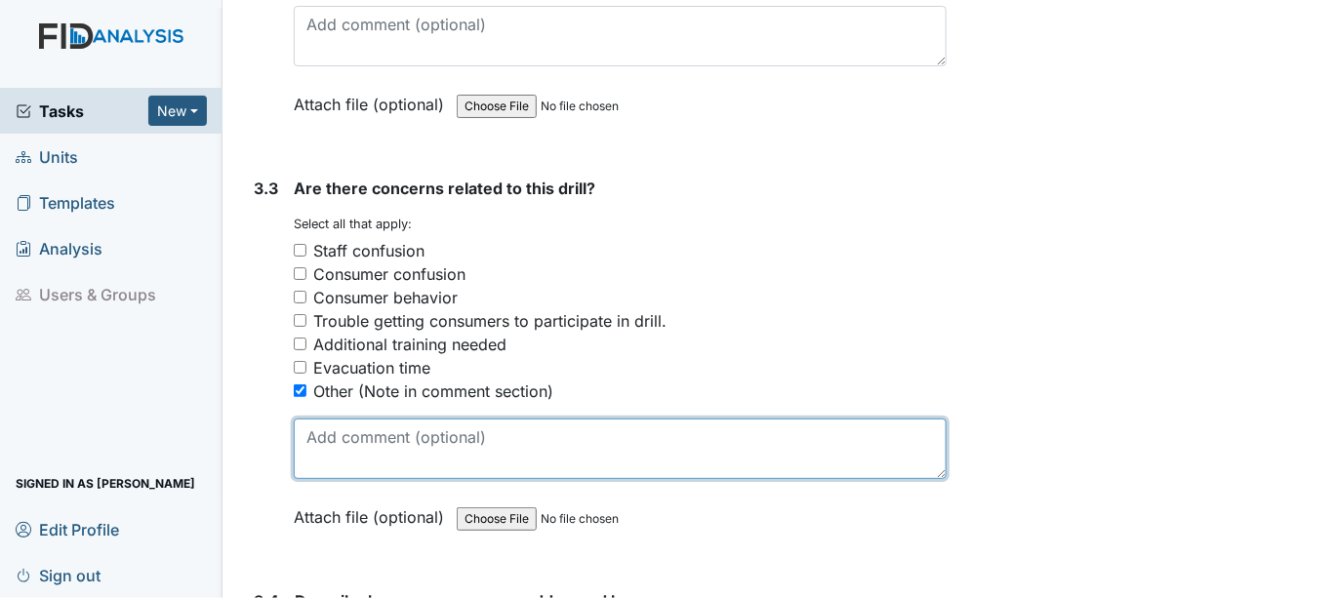
click at [311, 438] on textarea at bounding box center [620, 449] width 653 height 61
paste textarea "Listen to staff answers."
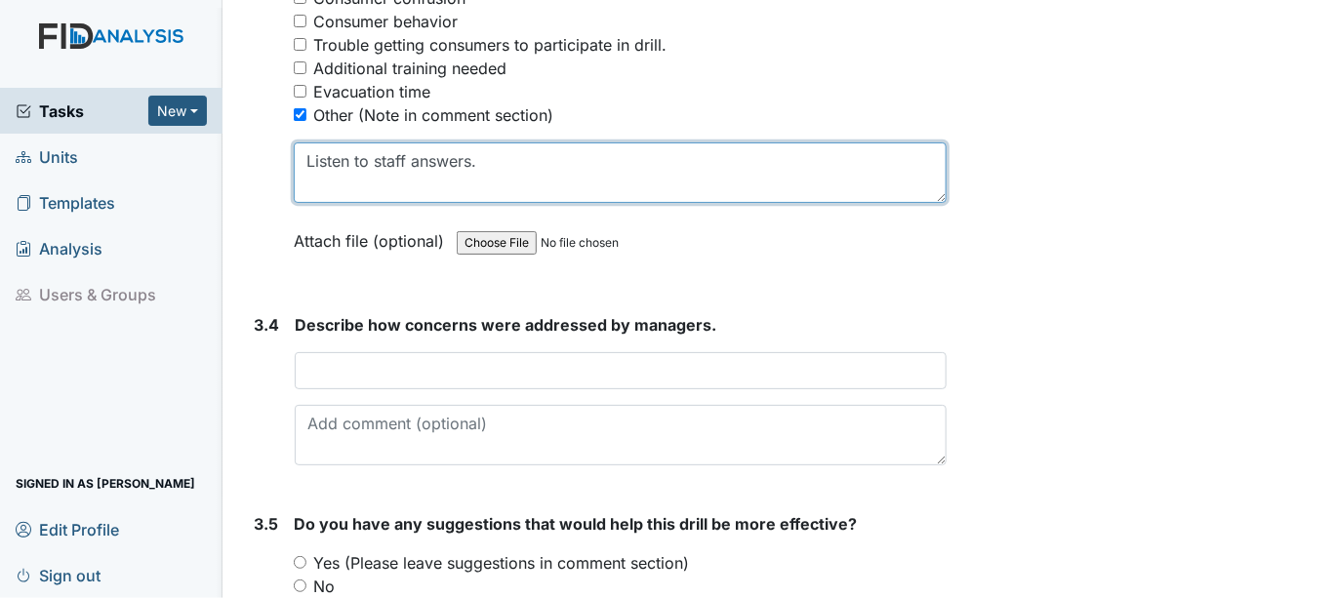
scroll to position [3037, 0]
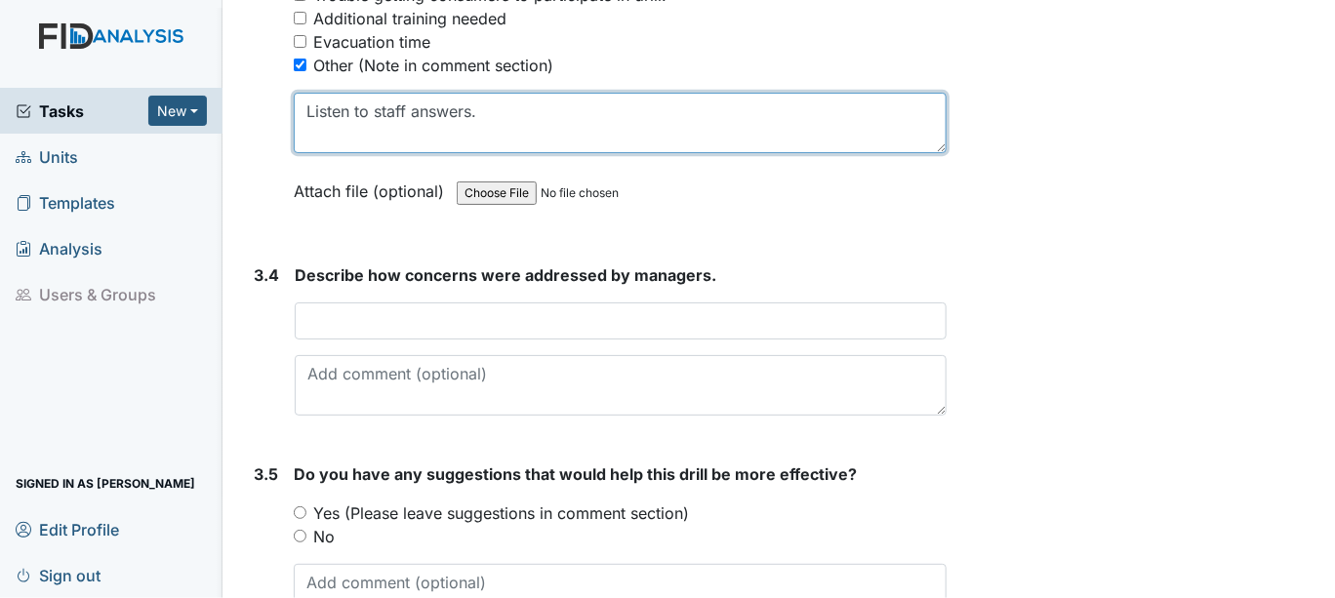
type textarea "Listen to staff answers."
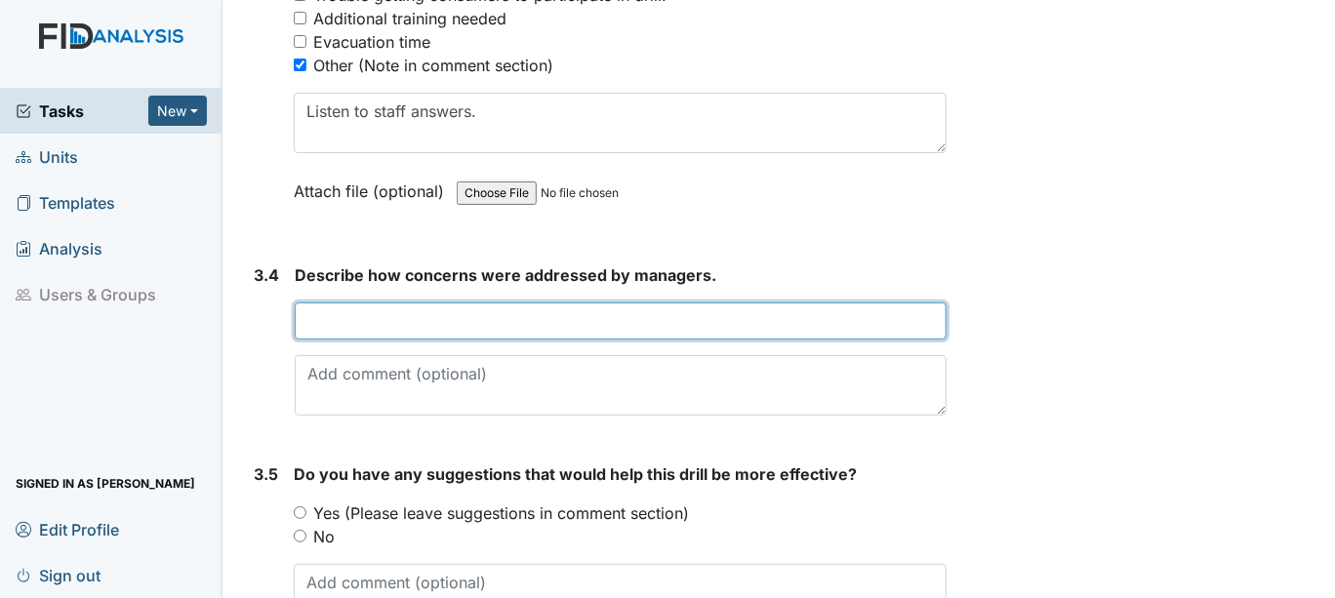
click at [318, 320] on input "text" at bounding box center [621, 321] width 652 height 37
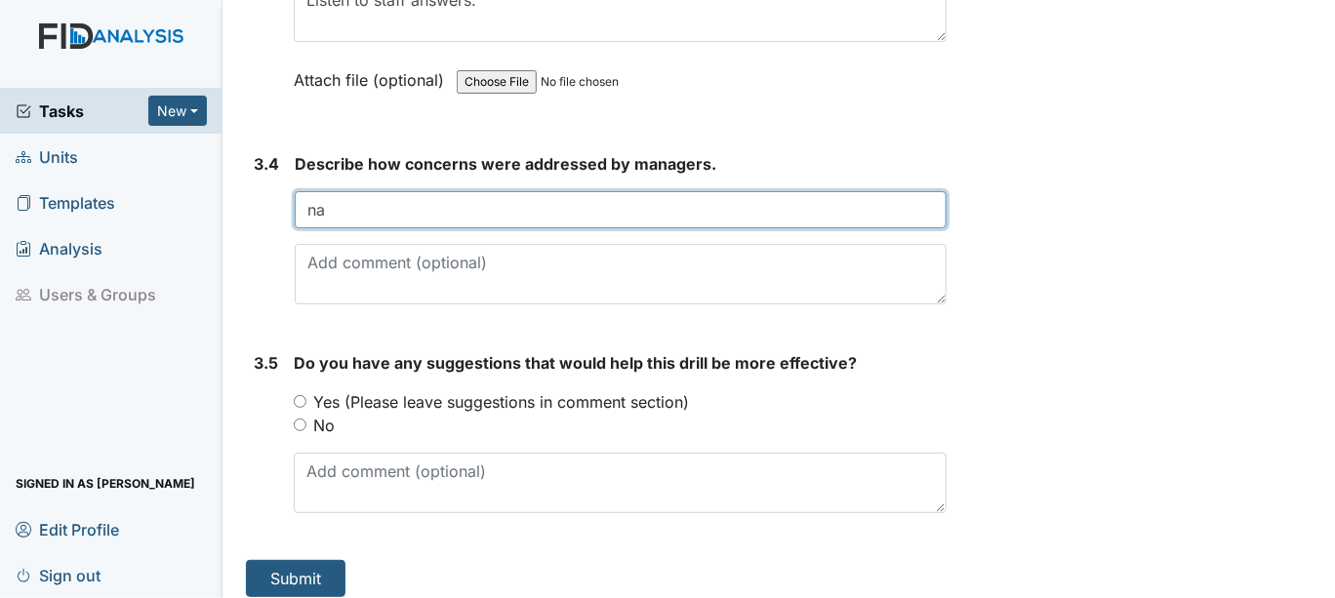
scroll to position [3149, 0]
type input "na"
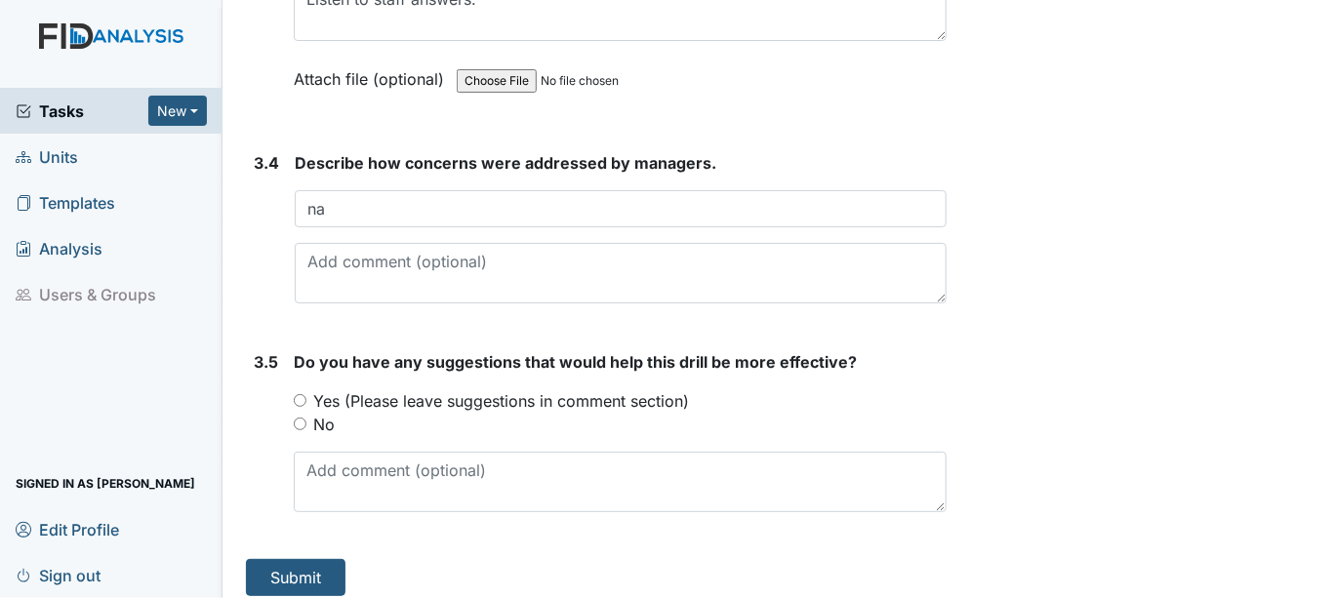
click at [303, 418] on input "No" at bounding box center [300, 424] width 13 height 13
radio input "true"
click at [298, 559] on button "Submit" at bounding box center [296, 577] width 100 height 37
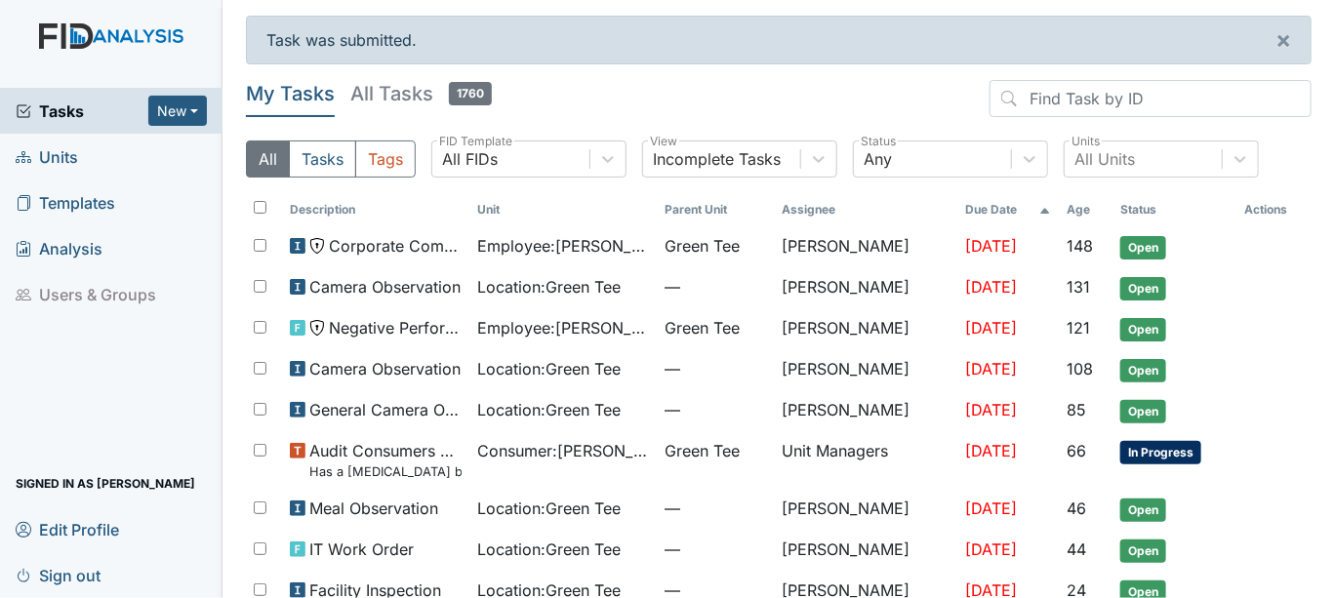
click at [70, 158] on span "Units" at bounding box center [47, 157] width 62 height 30
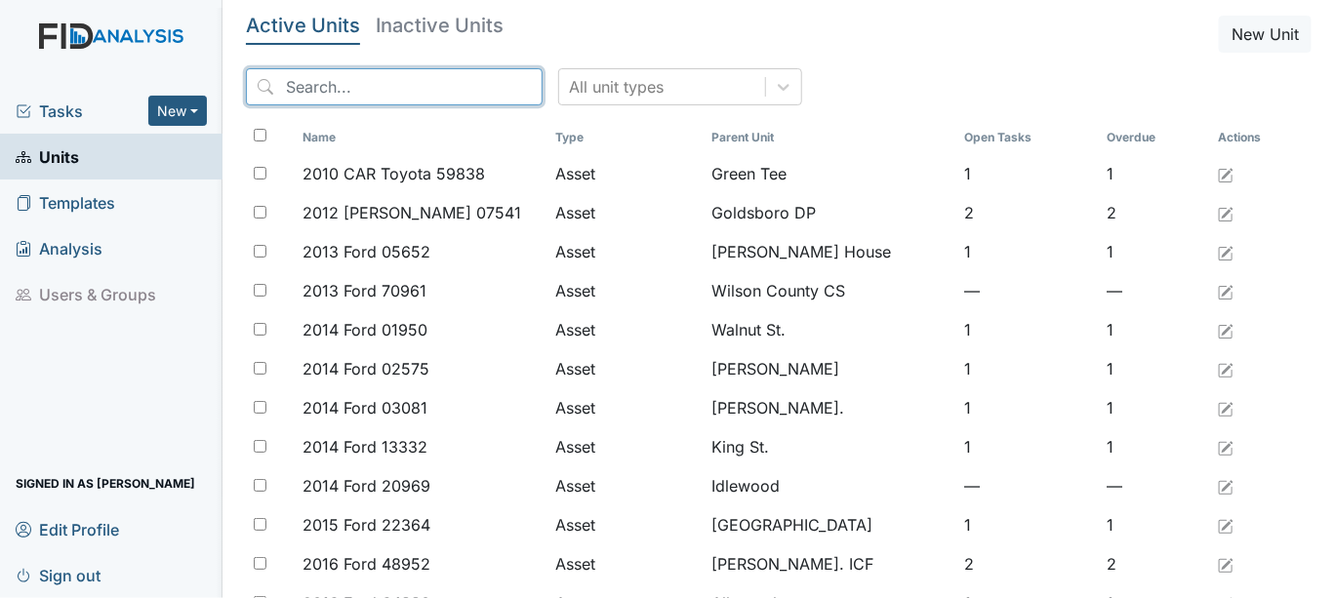
click at [297, 86] on input "search" at bounding box center [394, 86] width 297 height 37
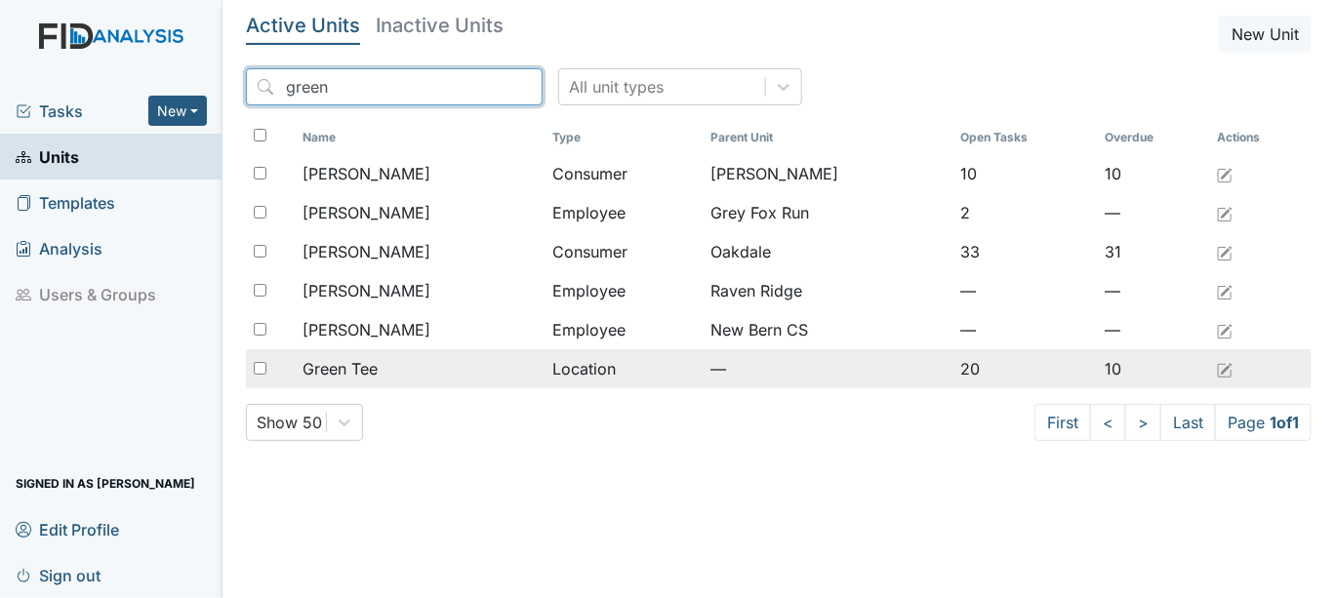
type input "green"
click at [323, 371] on span "Green Tee" at bounding box center [341, 368] width 75 height 23
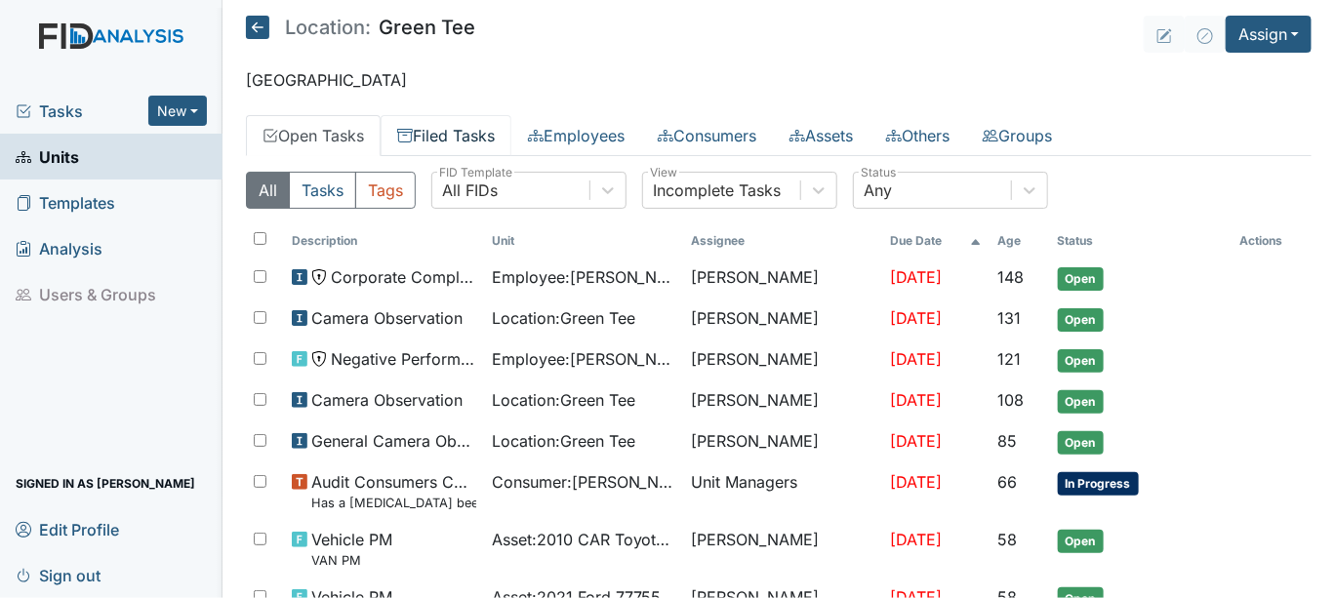
click at [422, 129] on link "Filed Tasks" at bounding box center [446, 135] width 131 height 41
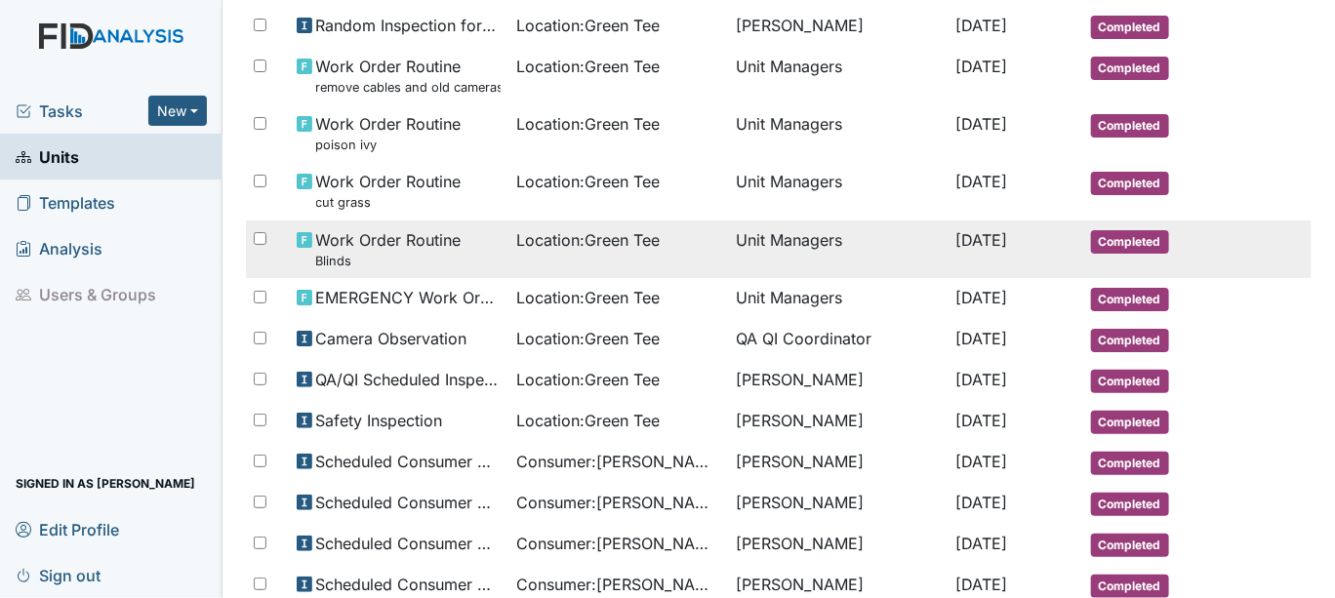
scroll to position [325, 0]
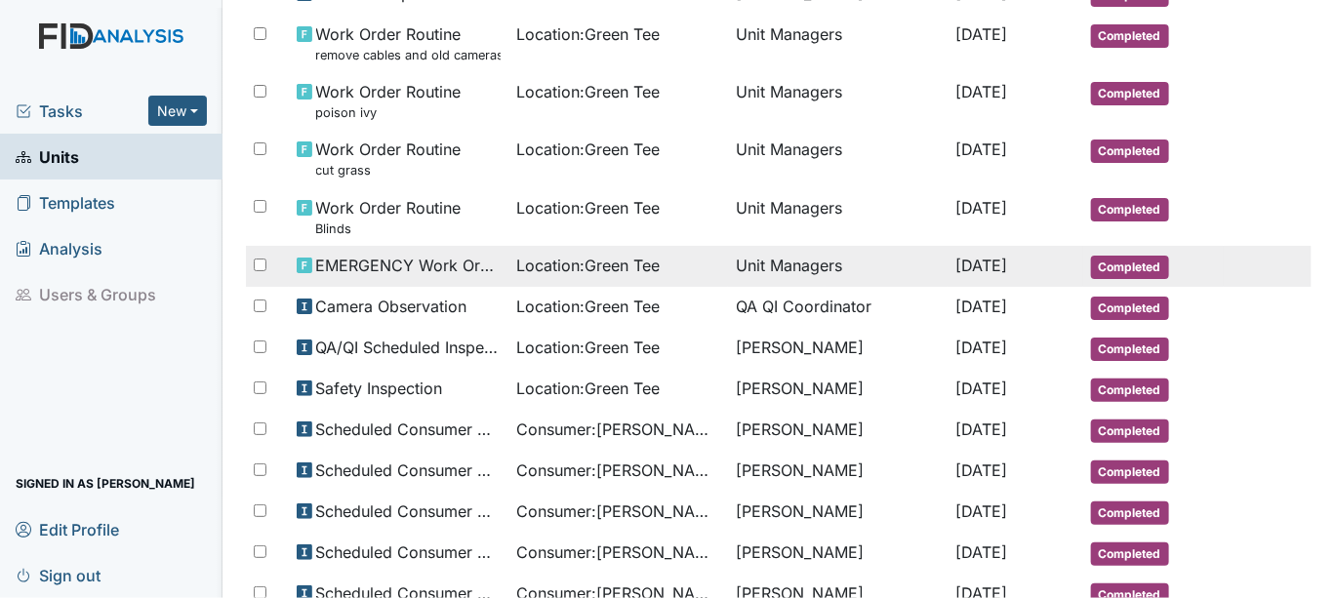
click at [562, 267] on span "Location : Green Tee" at bounding box center [587, 265] width 143 height 23
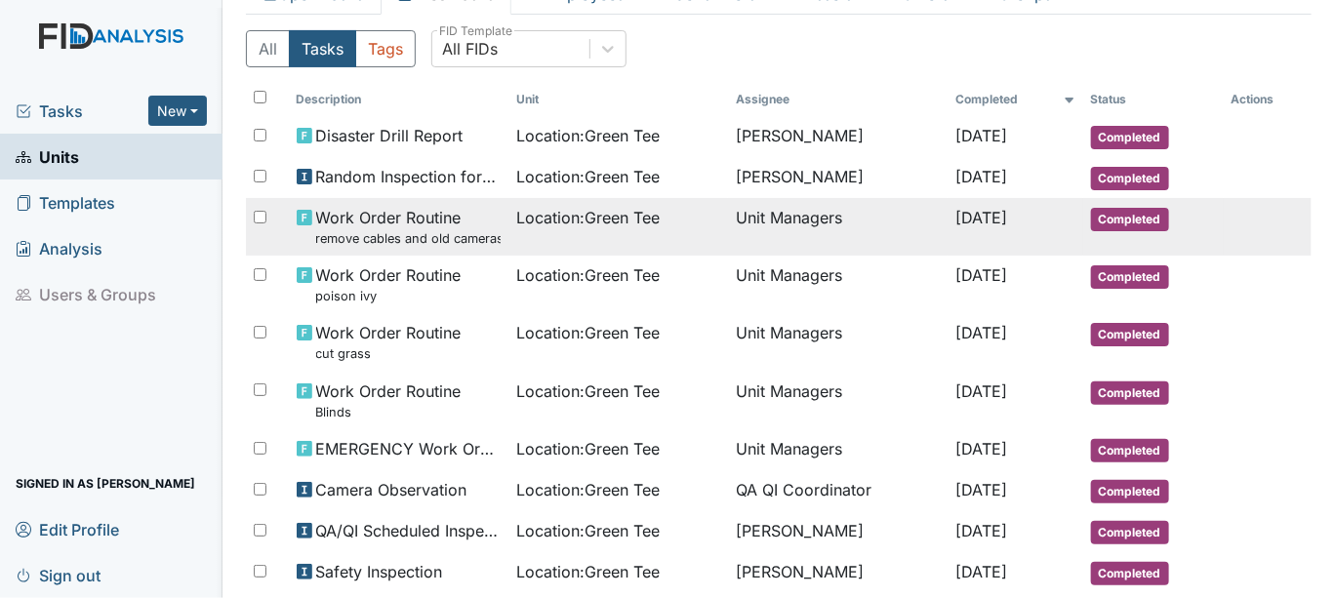
scroll to position [0, 0]
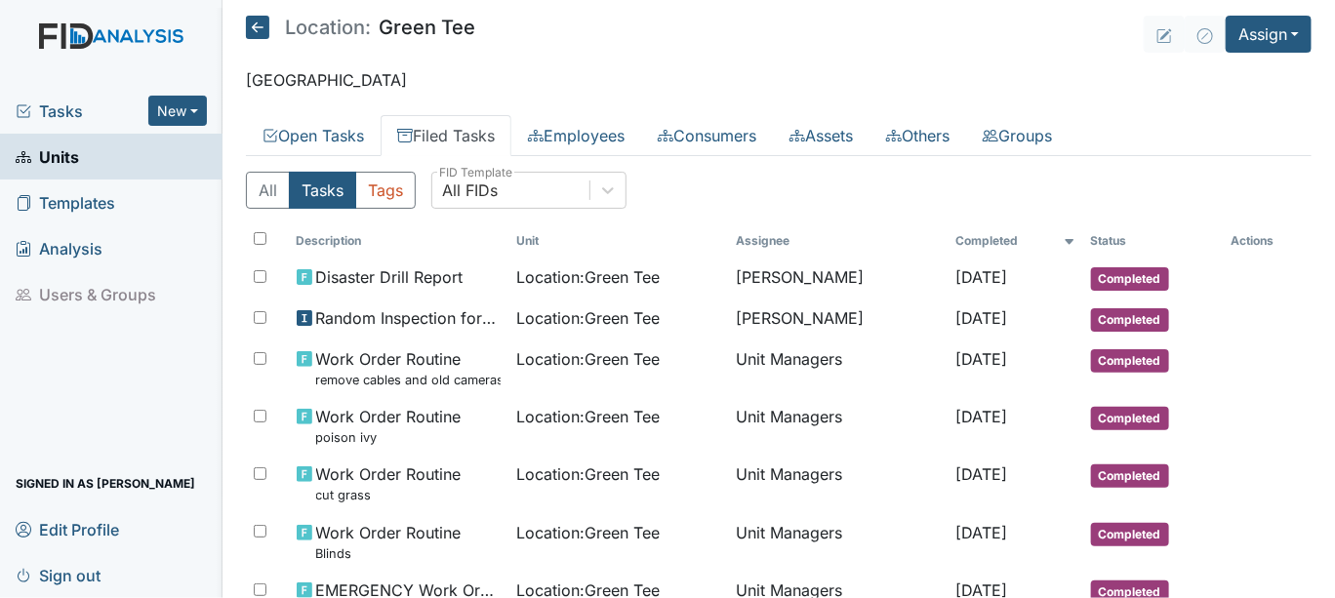
click at [64, 156] on span "Units" at bounding box center [47, 157] width 63 height 30
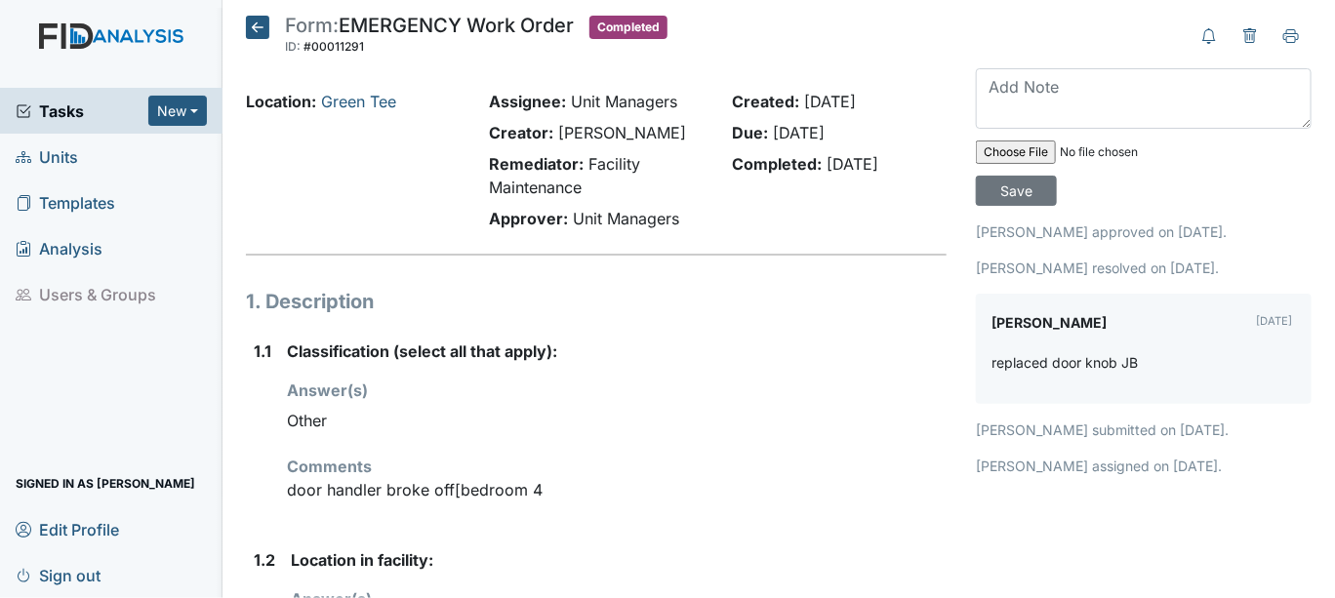
scroll to position [108, 0]
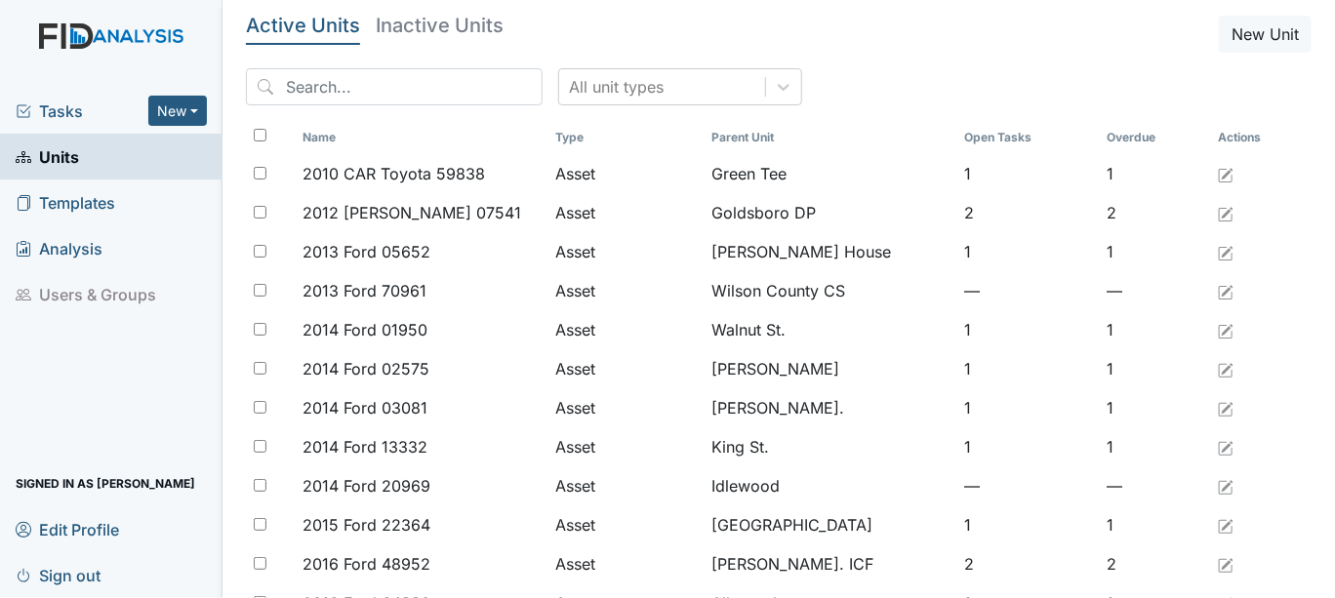
click at [58, 107] on span "Tasks" at bounding box center [82, 111] width 133 height 23
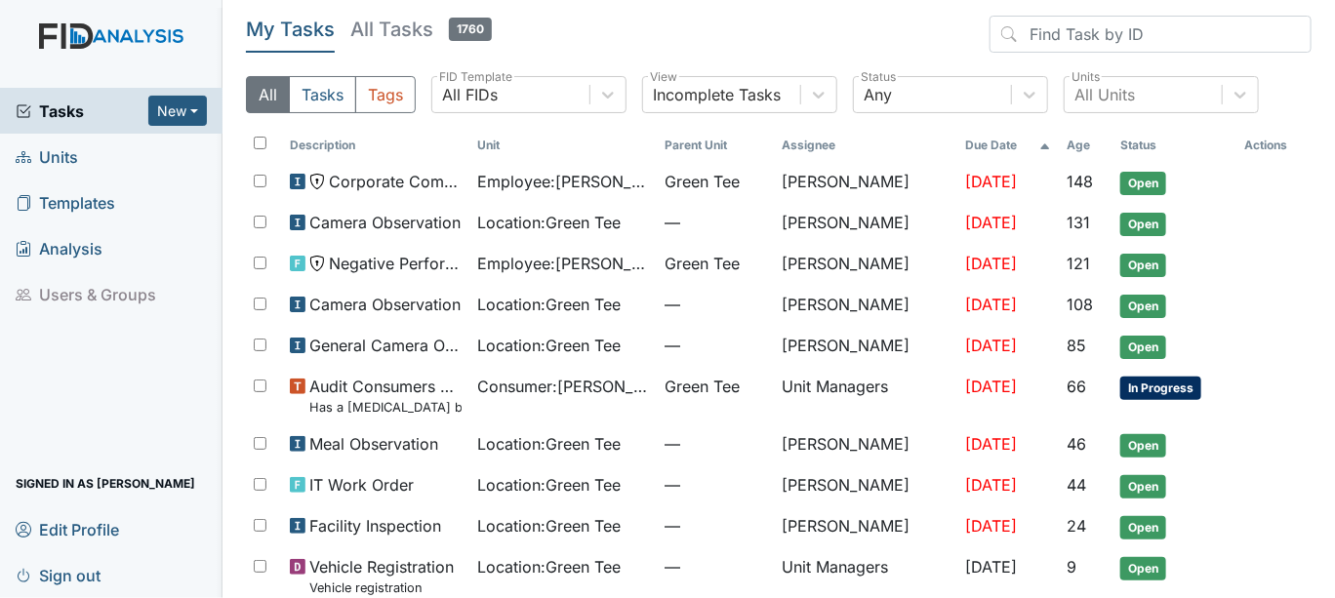
click at [66, 152] on span "Units" at bounding box center [47, 157] width 62 height 30
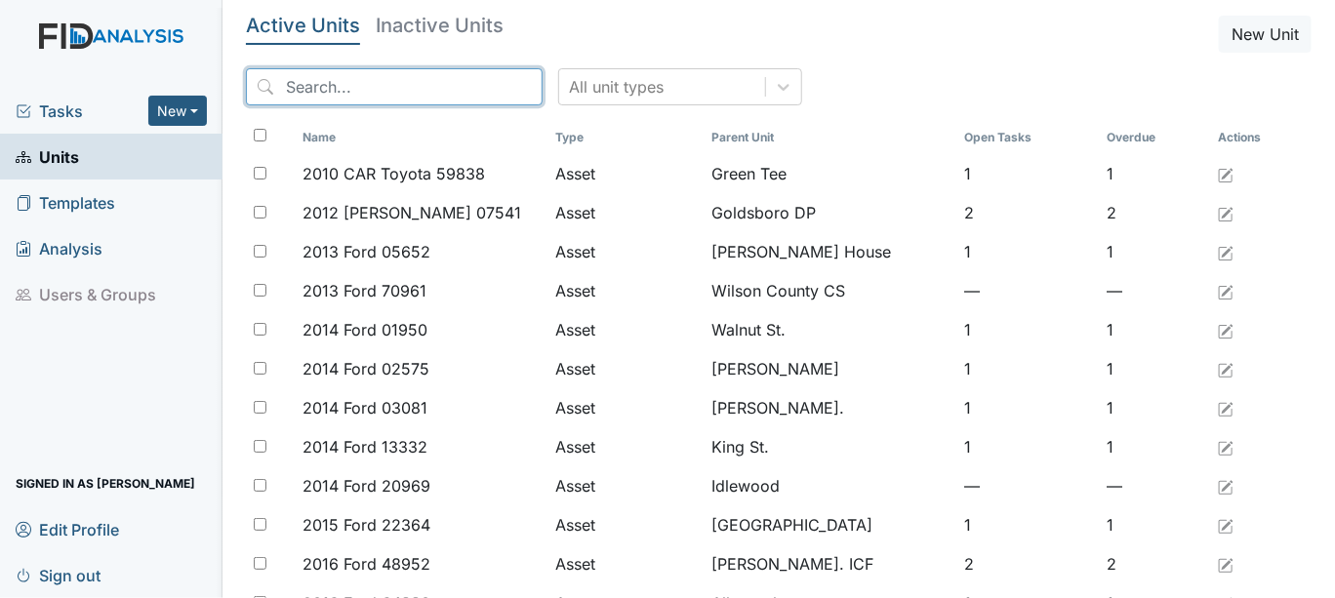
click at [324, 89] on input "search" at bounding box center [394, 86] width 297 height 37
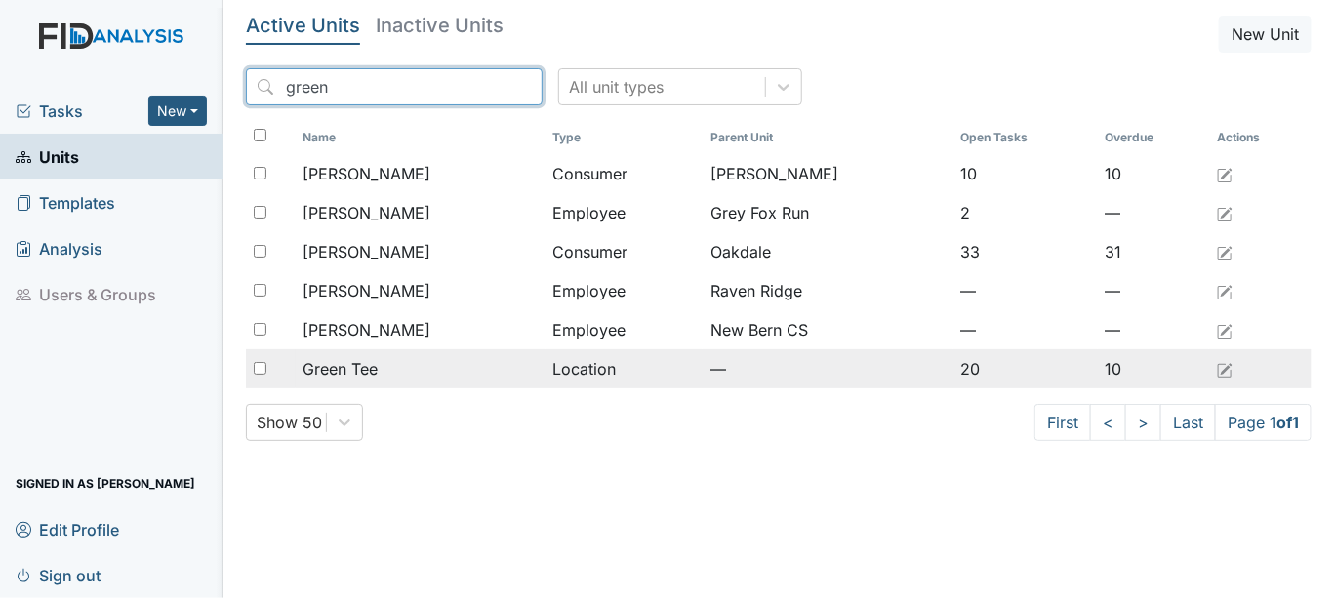
type input "green"
click at [261, 363] on input "checkbox" at bounding box center [260, 368] width 13 height 13
checkbox input "true"
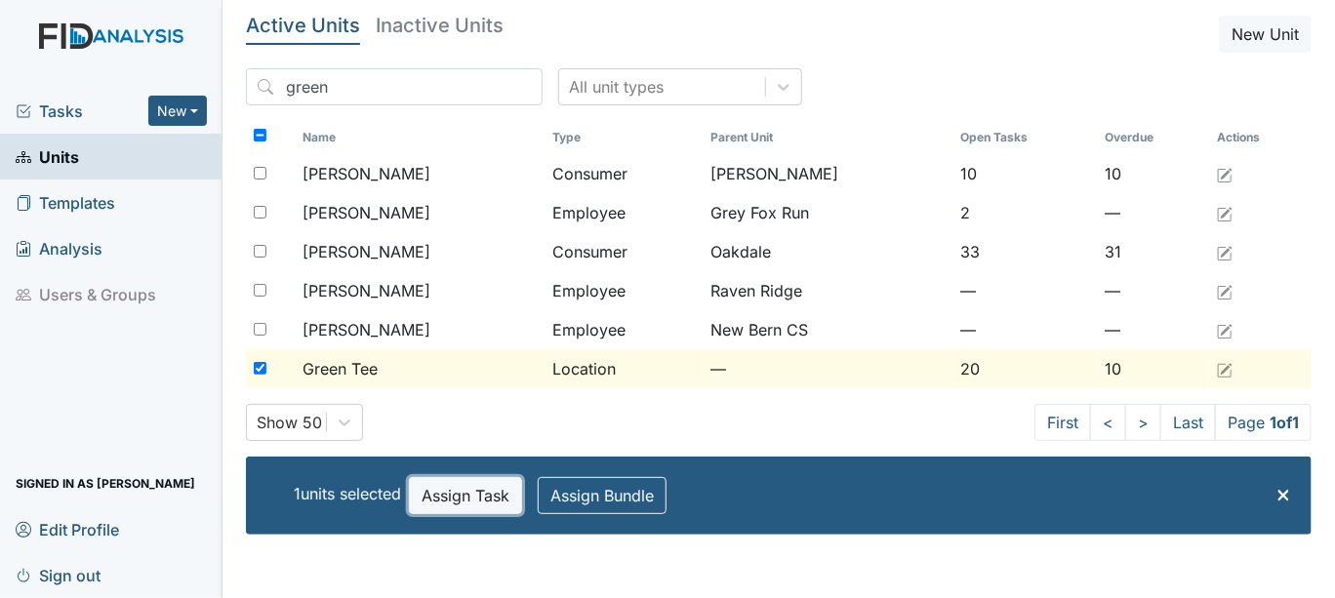
click at [454, 497] on button "Assign Task" at bounding box center [465, 495] width 113 height 37
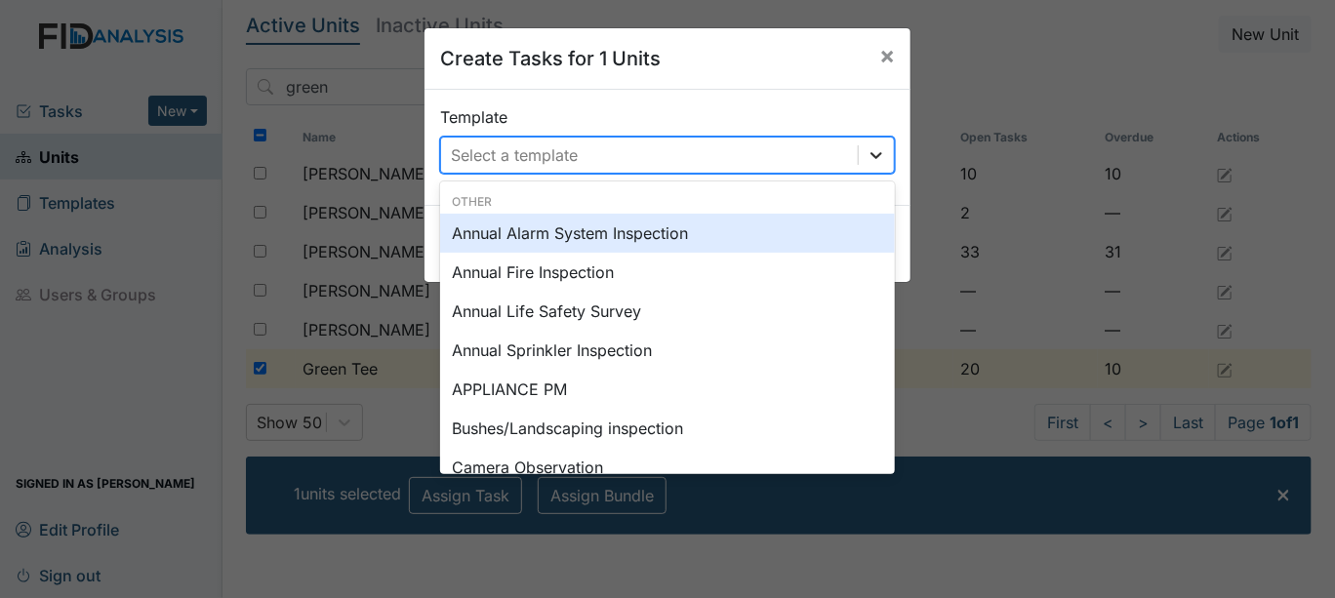
click at [867, 158] on icon at bounding box center [877, 155] width 20 height 20
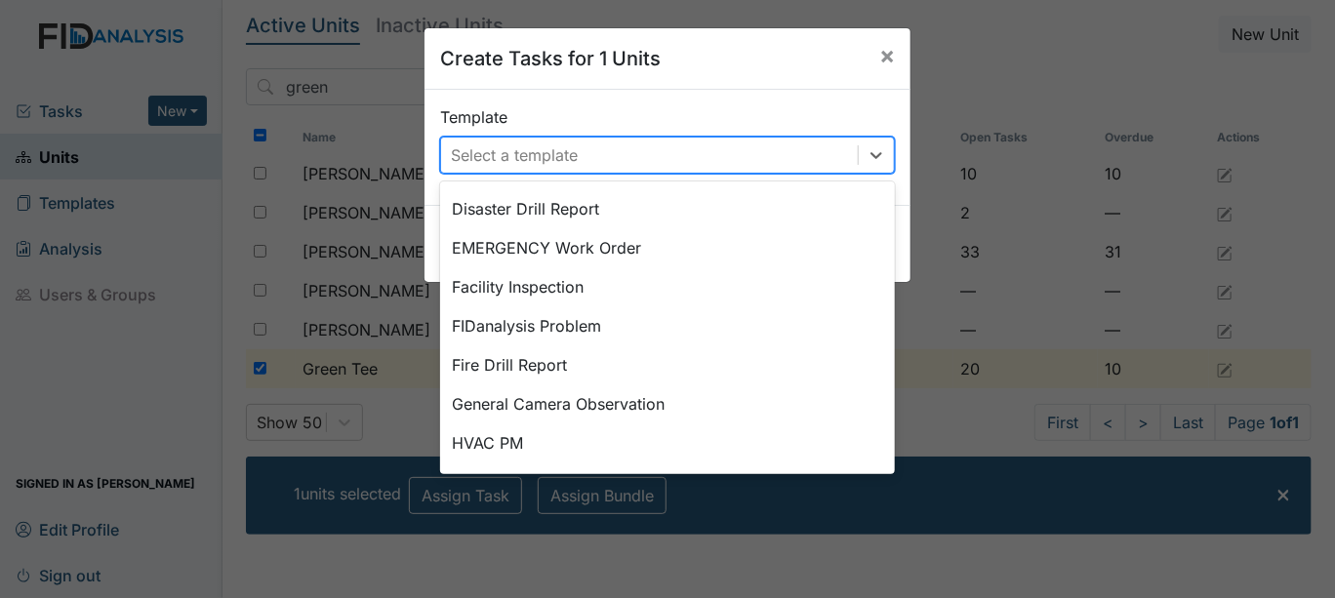
scroll to position [448, 0]
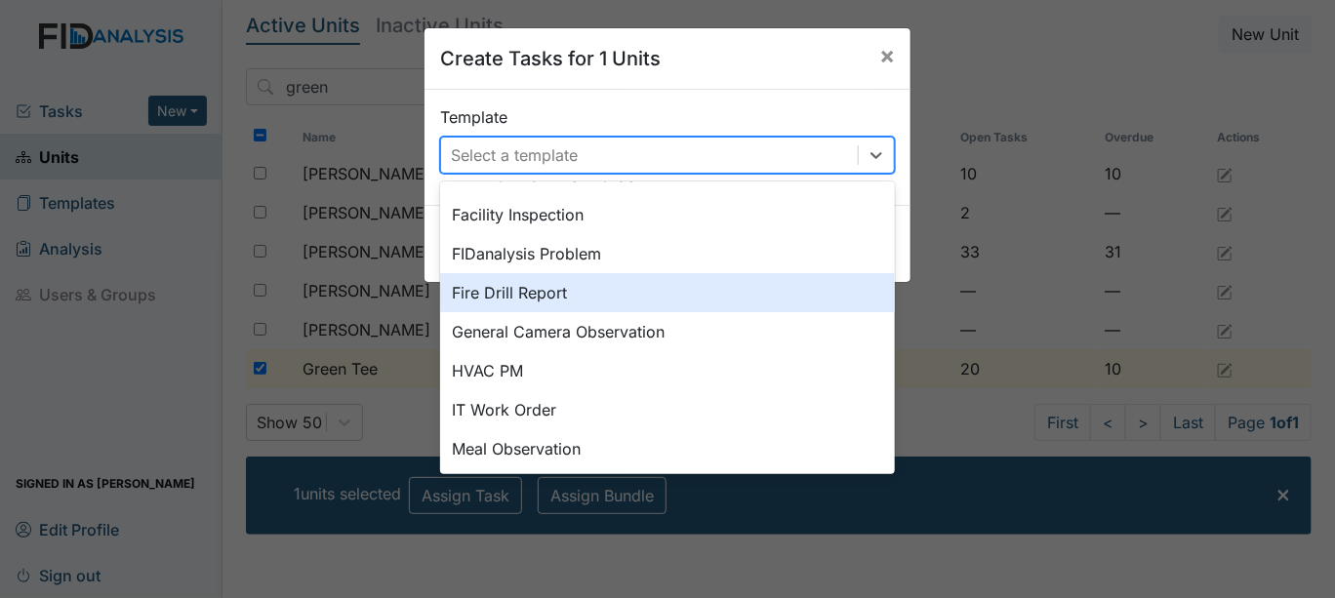
click at [552, 290] on div "Fire Drill Report" at bounding box center [667, 292] width 455 height 39
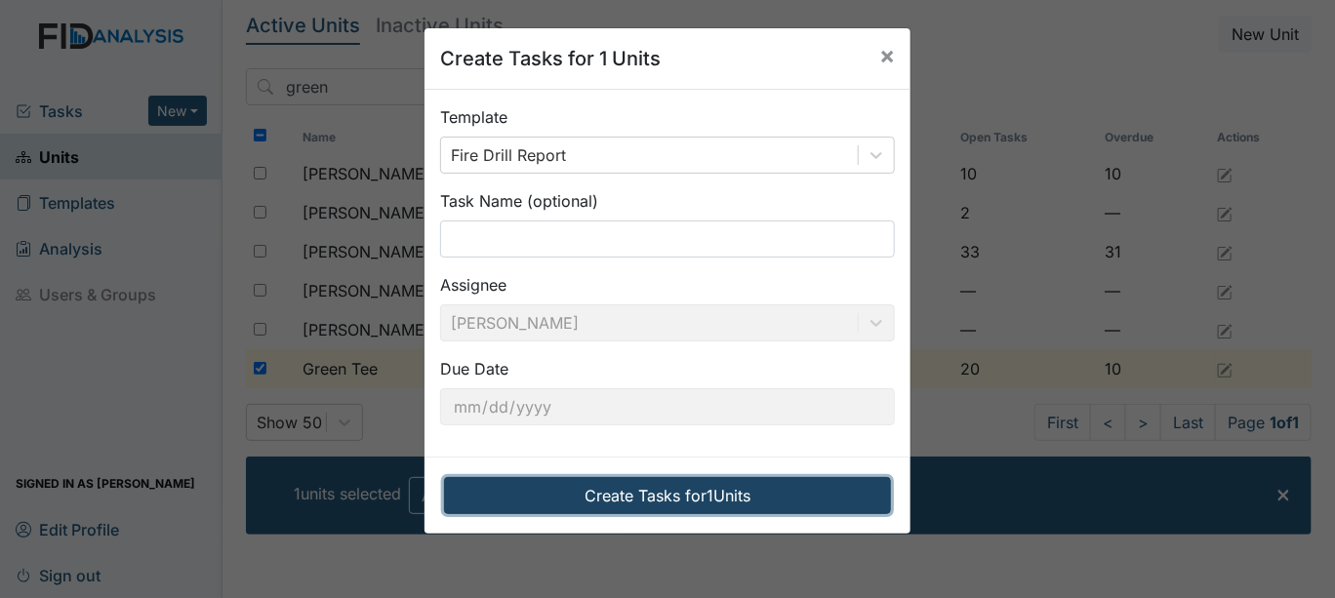
click at [607, 498] on button "Create Tasks for 1 Units" at bounding box center [667, 495] width 447 height 37
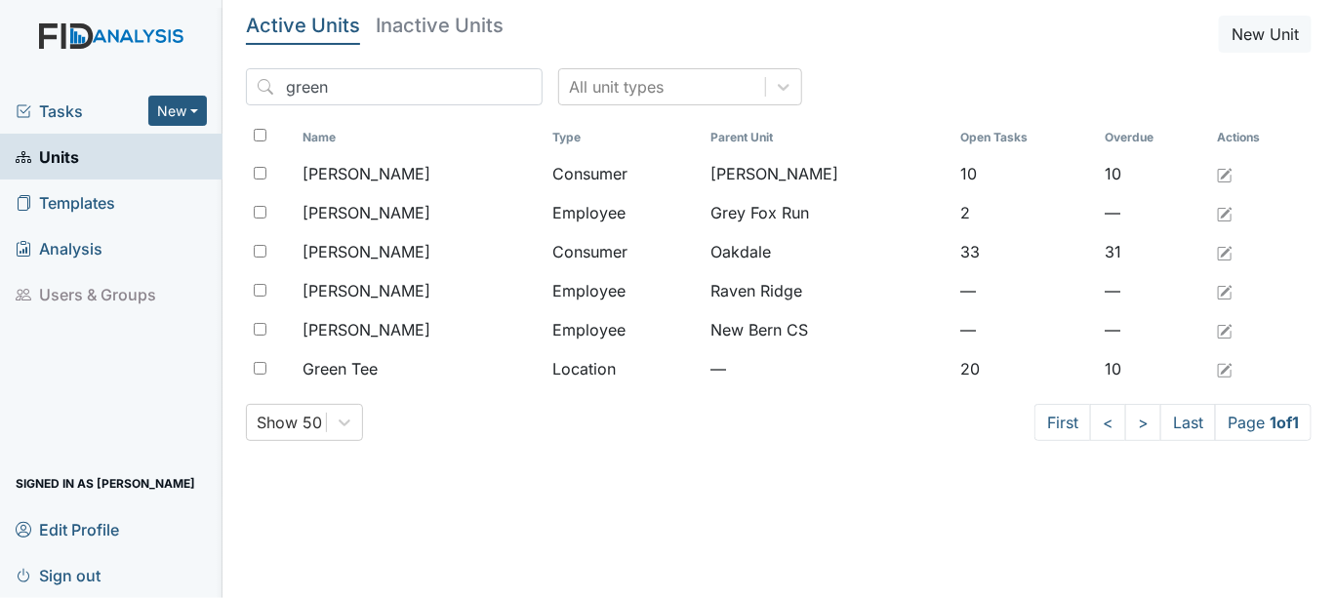
click at [61, 106] on span "Tasks" at bounding box center [82, 111] width 133 height 23
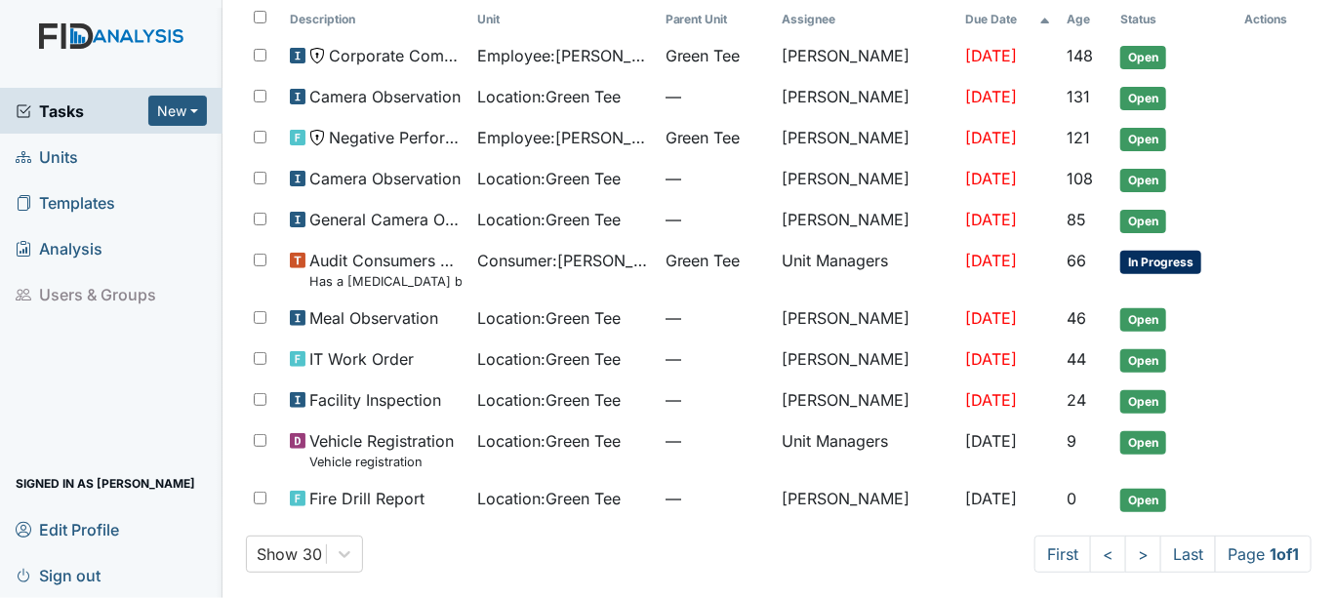
scroll to position [131, 0]
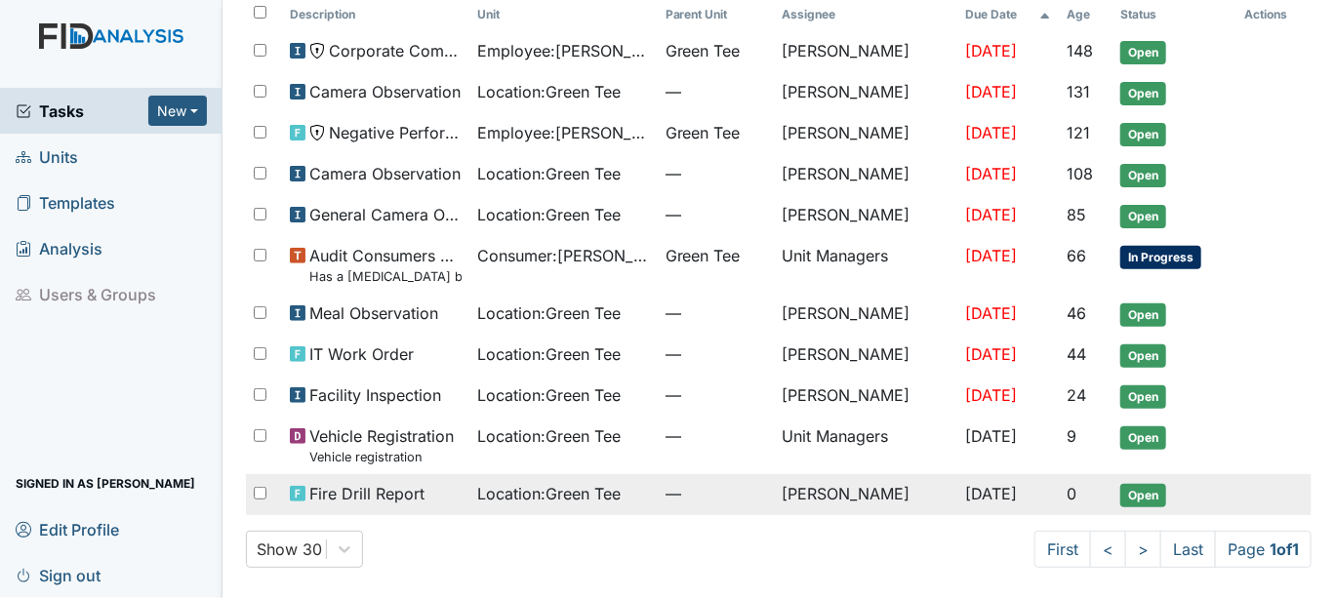
click at [1132, 494] on span "Open" at bounding box center [1144, 495] width 46 height 23
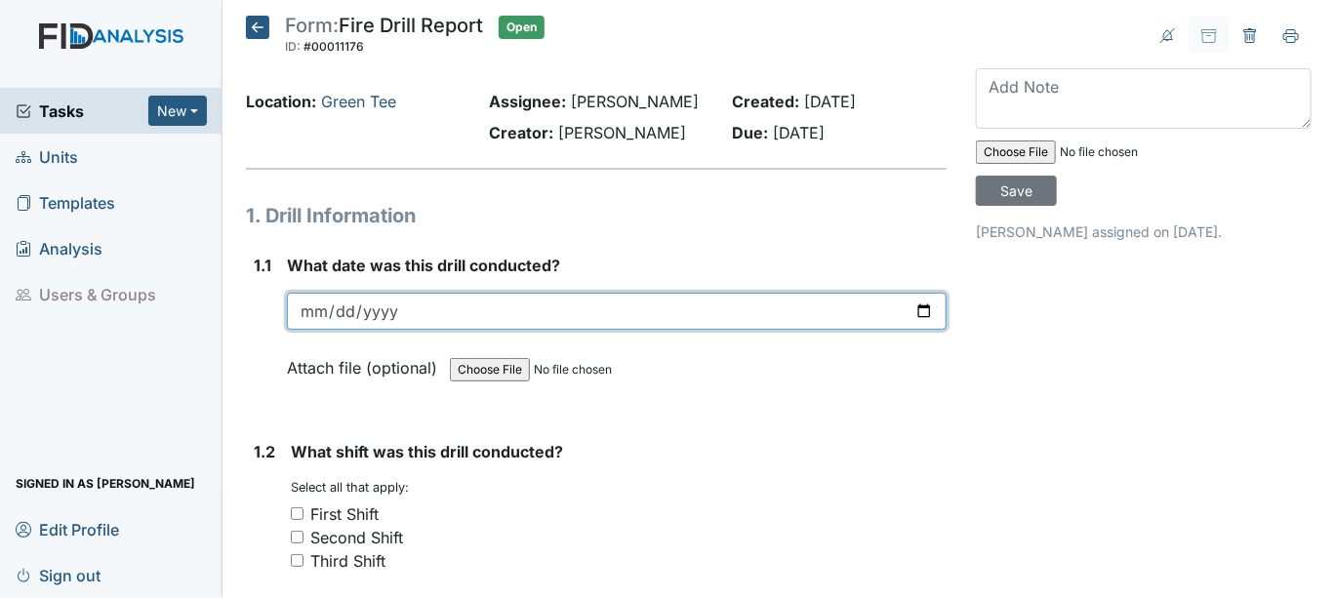
click at [909, 308] on input "date" at bounding box center [617, 311] width 660 height 37
type input "2025-10-10"
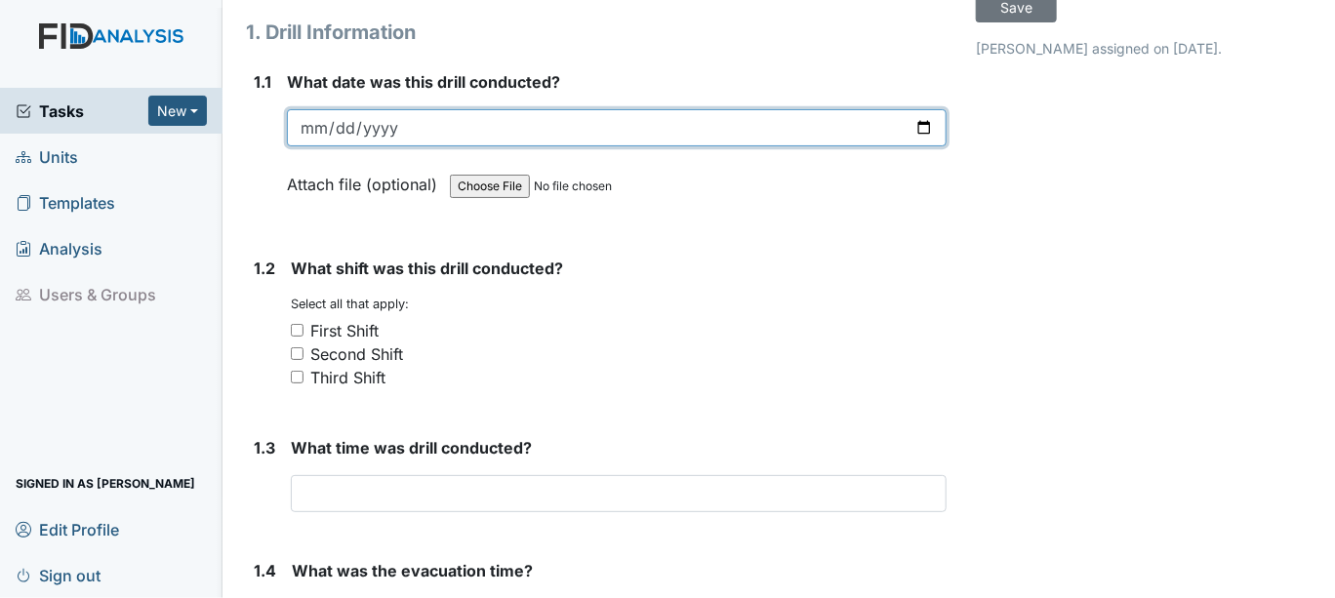
scroll to position [217, 0]
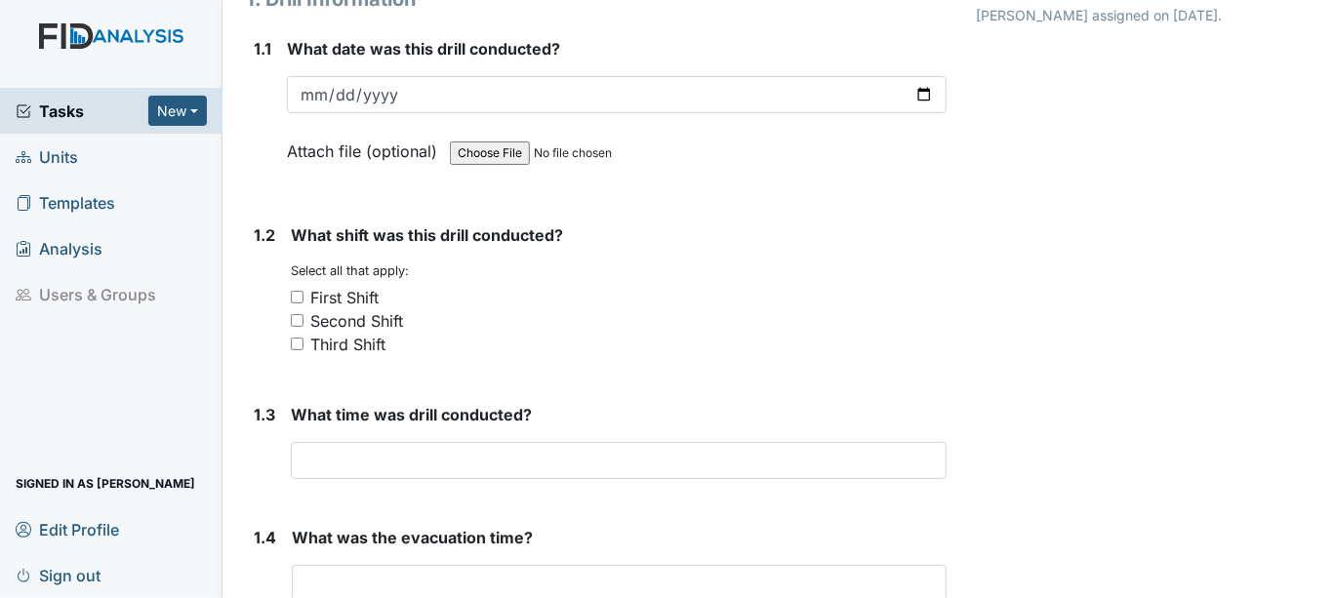
click at [296, 293] on input "First Shift" at bounding box center [297, 297] width 13 height 13
checkbox input "true"
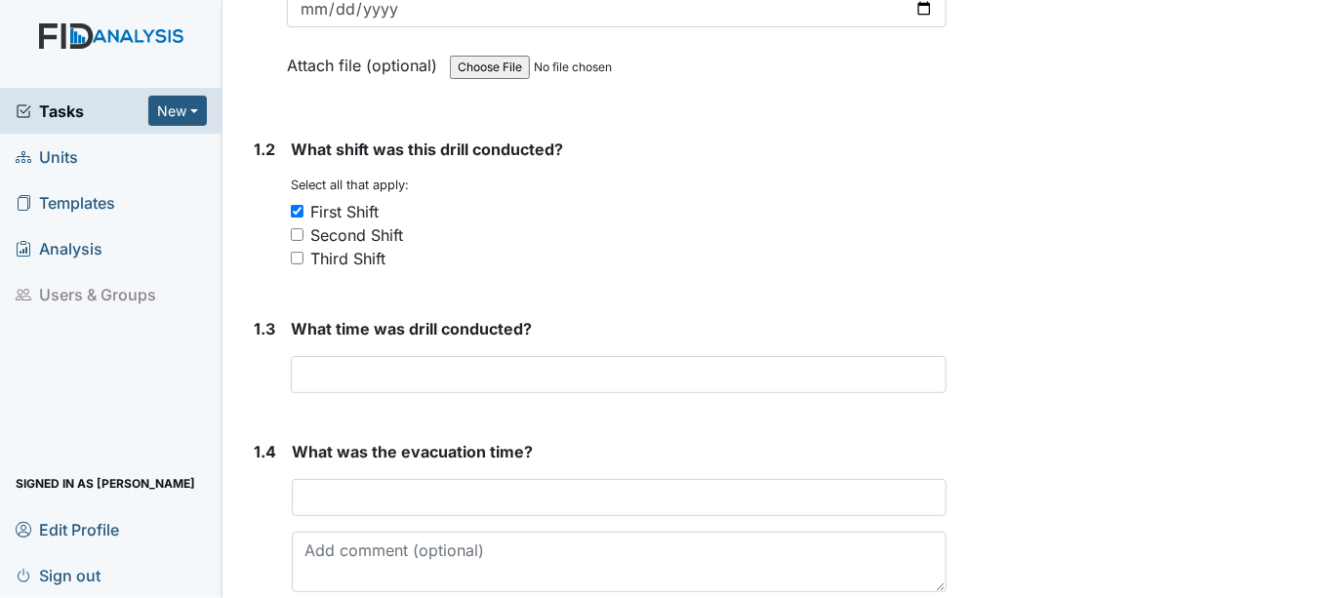
scroll to position [433, 0]
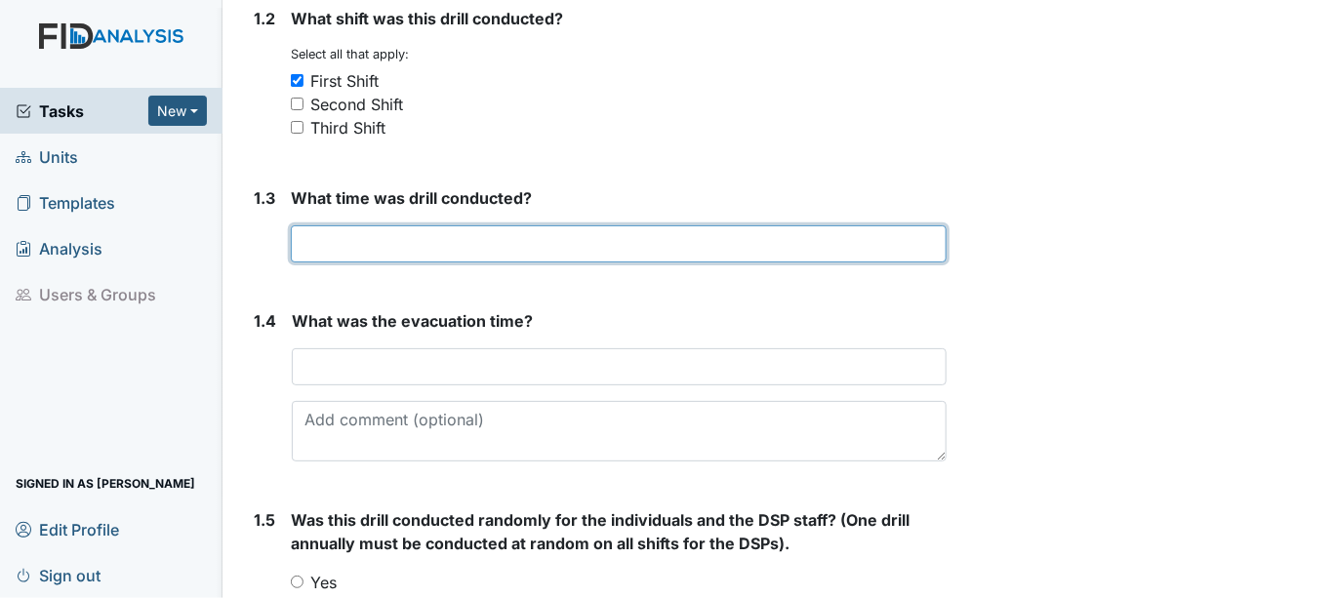
click at [326, 232] on input "text" at bounding box center [619, 243] width 656 height 37
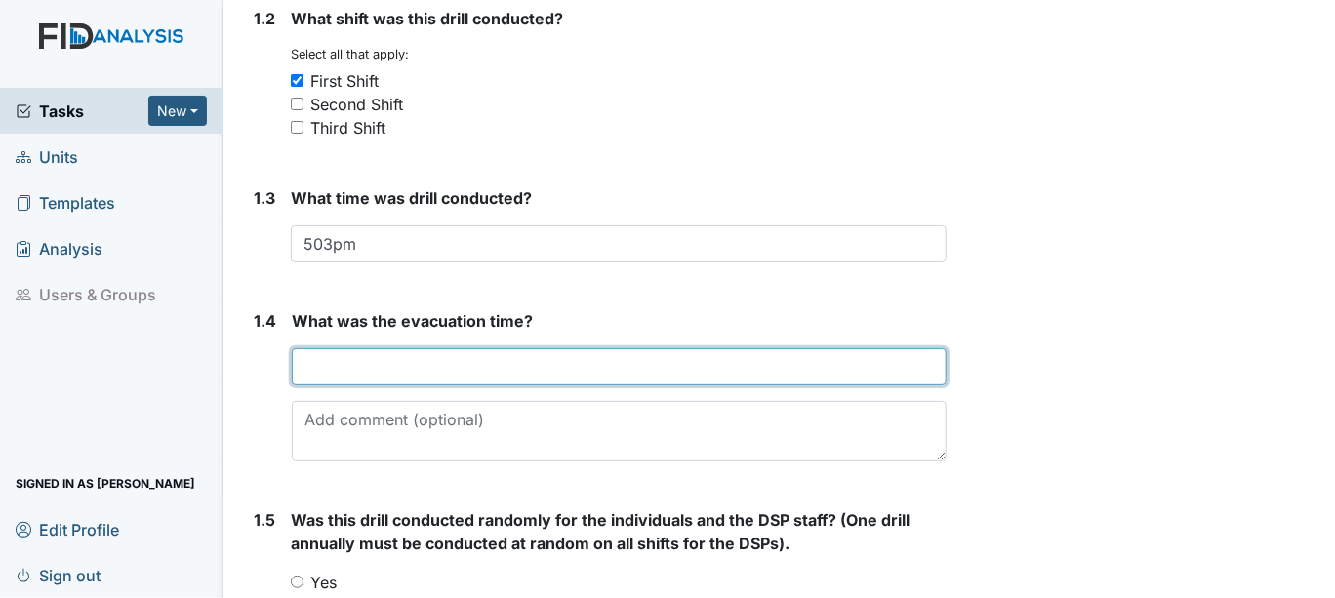
click at [315, 374] on input "text" at bounding box center [619, 366] width 655 height 37
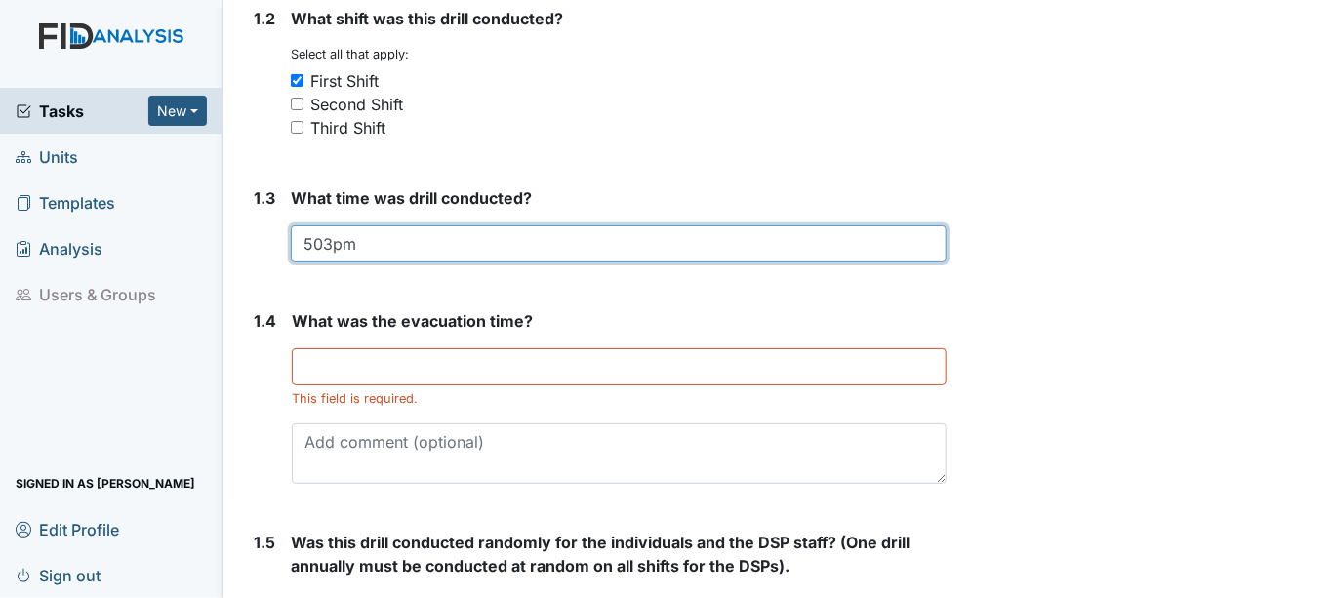
click at [328, 241] on input "503pm" at bounding box center [619, 243] width 656 height 37
type input "503pm"
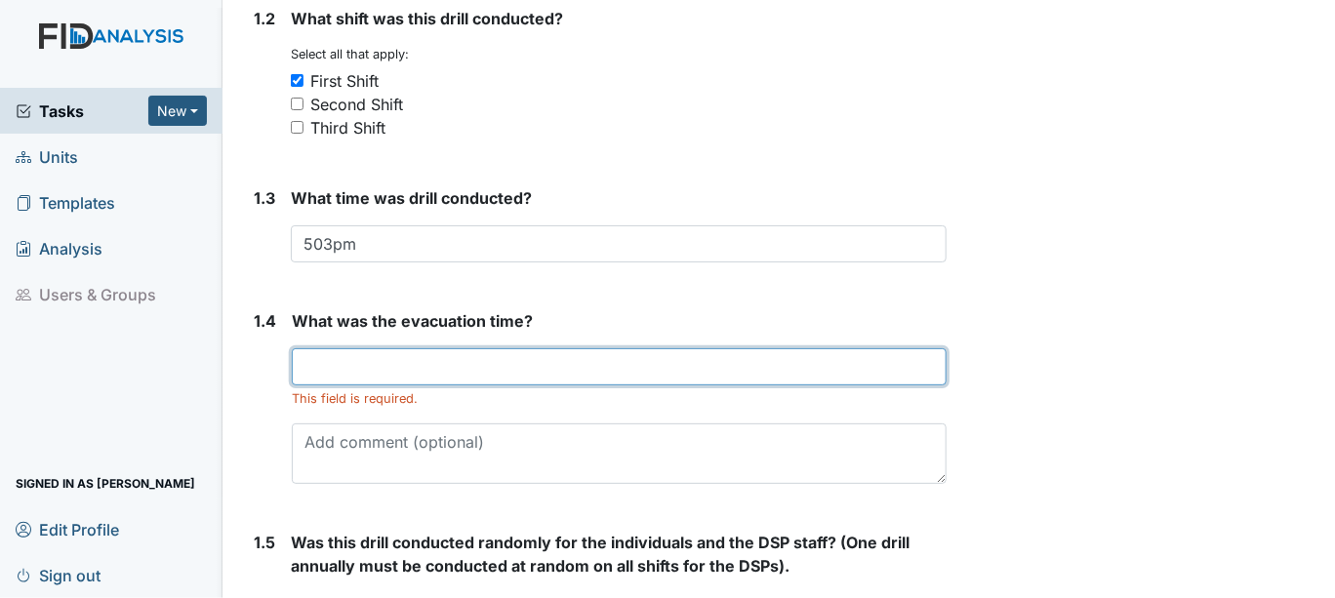
click at [310, 380] on input "text" at bounding box center [619, 366] width 655 height 37
click at [331, 362] on input "502pm" at bounding box center [619, 366] width 655 height 37
type input "504pm"
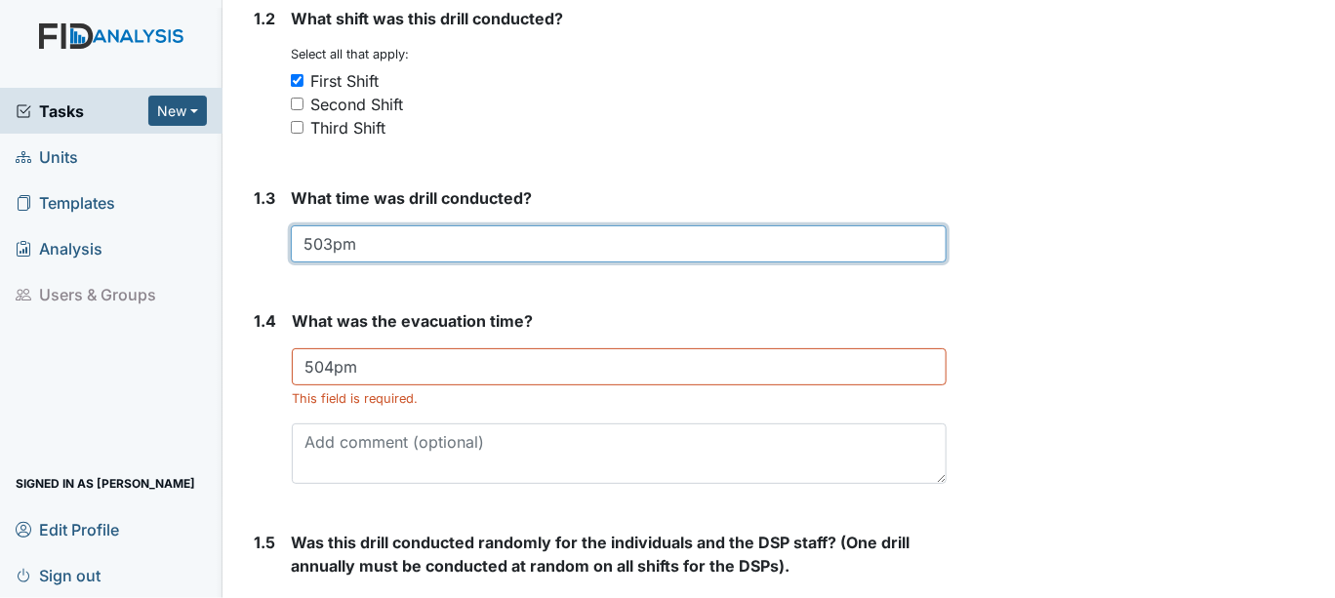
click at [330, 241] on input "503pm" at bounding box center [619, 243] width 656 height 37
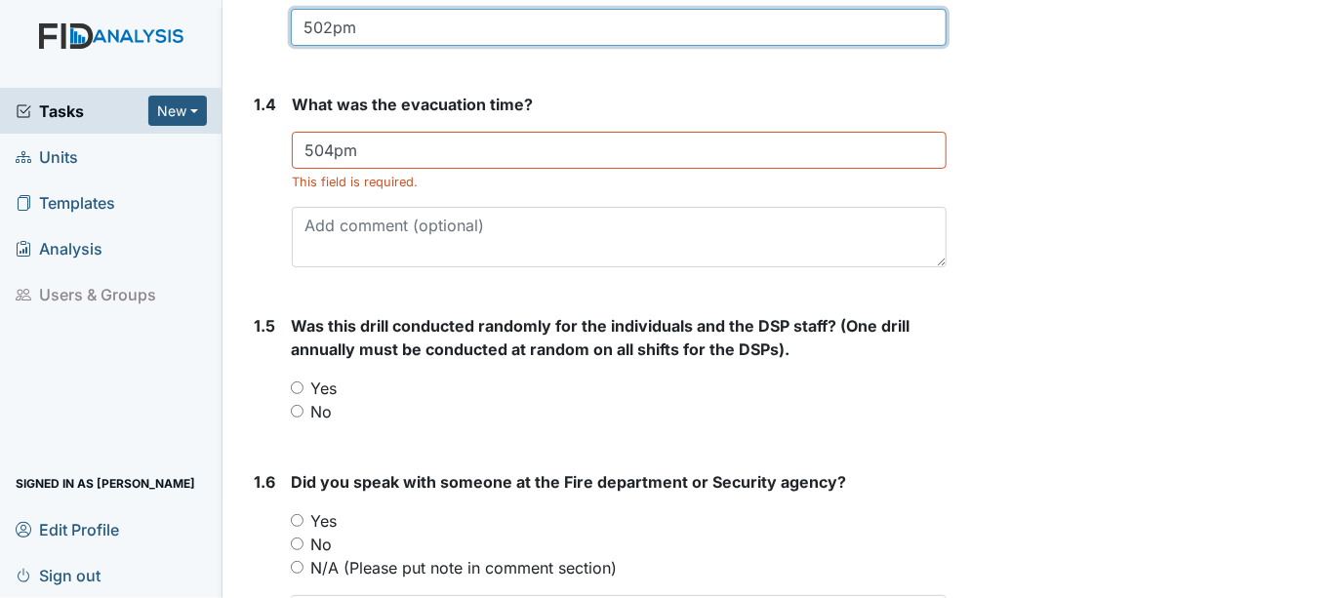
scroll to position [758, 0]
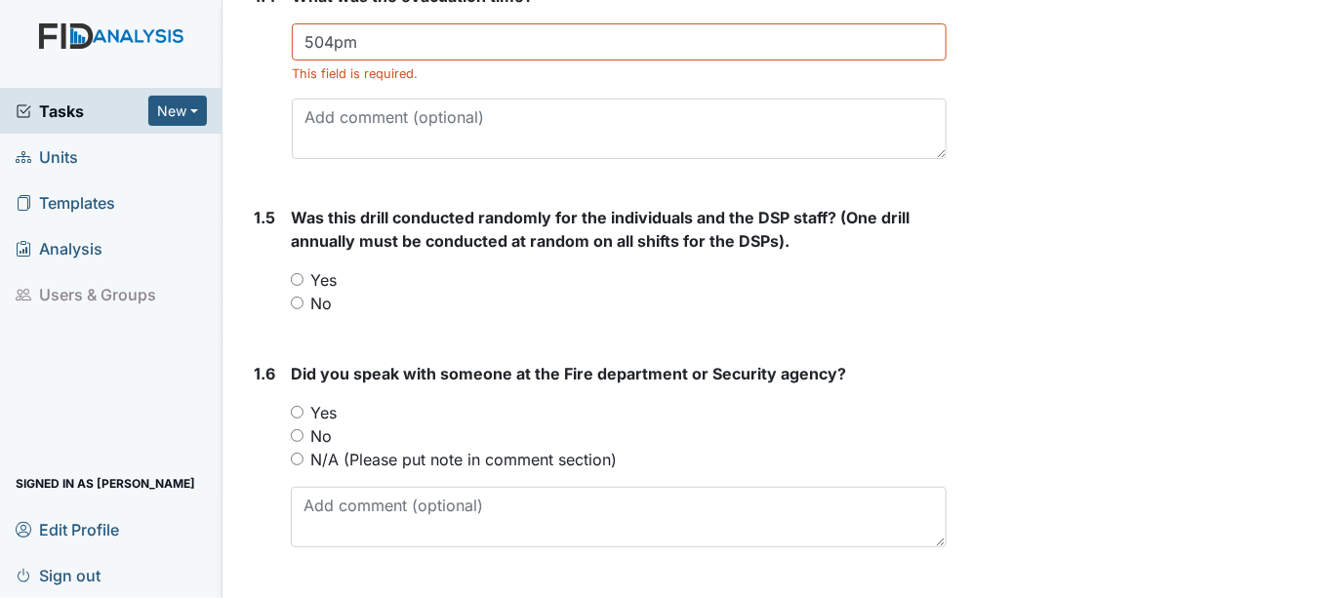
type input "502pm"
click at [301, 276] on input "Yes" at bounding box center [297, 279] width 13 height 13
radio input "true"
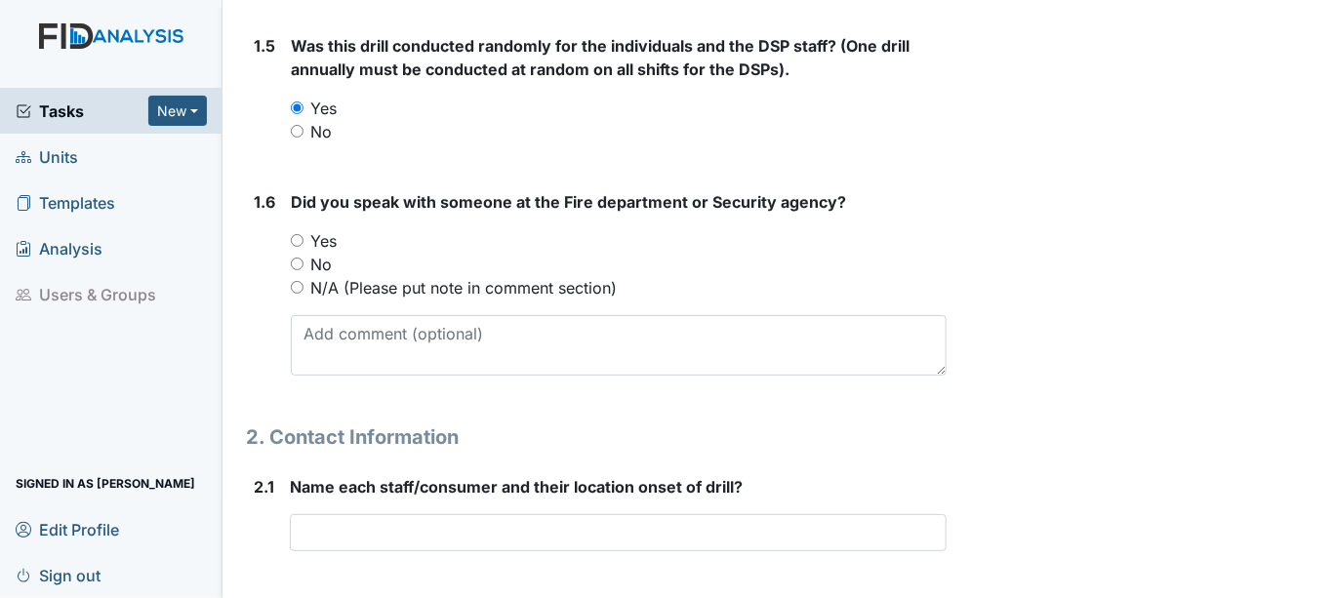
scroll to position [976, 0]
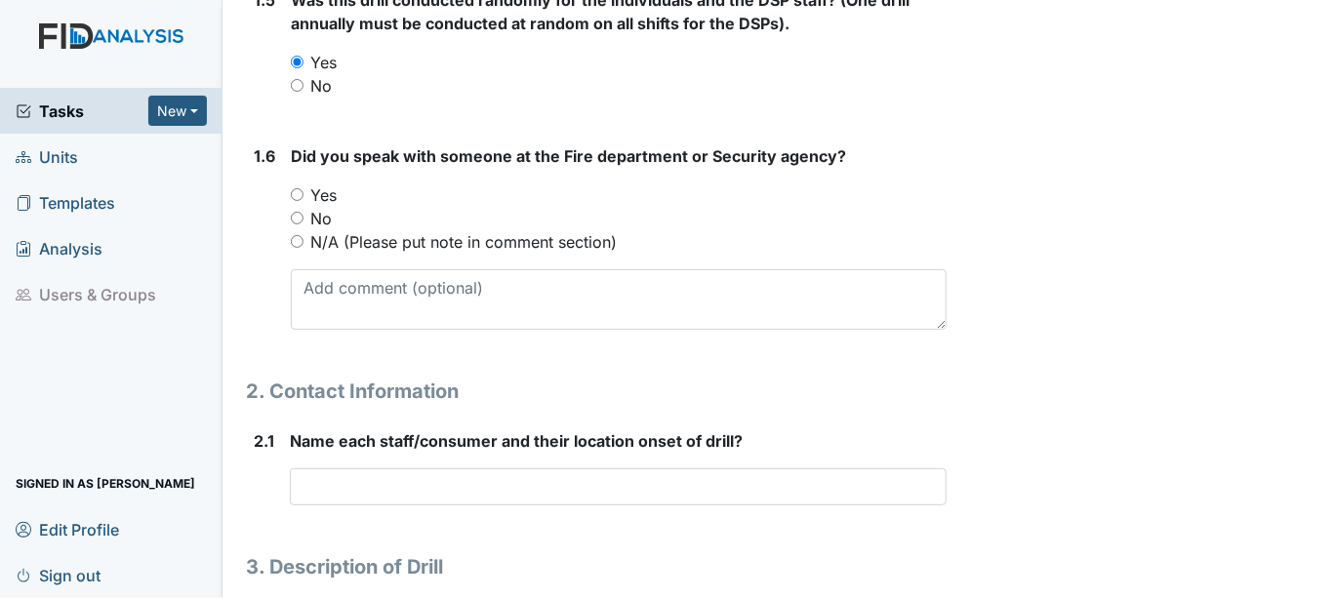
click at [303, 191] on input "Yes" at bounding box center [297, 194] width 13 height 13
radio input "true"
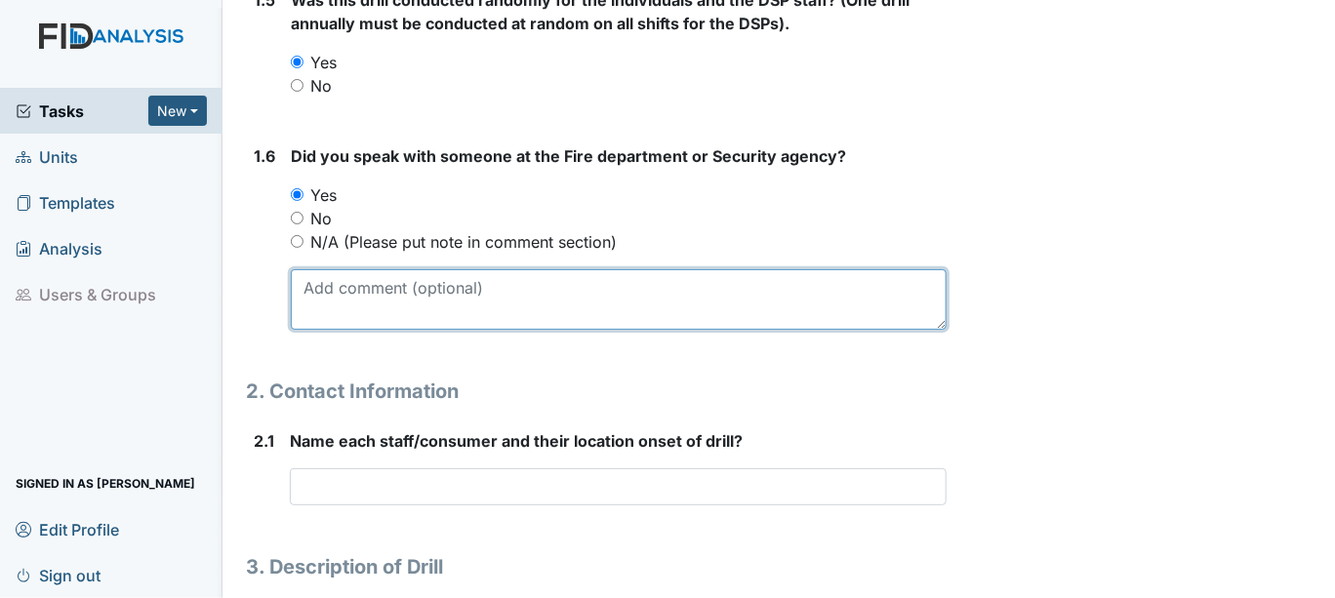
click at [317, 303] on textarea at bounding box center [619, 299] width 656 height 61
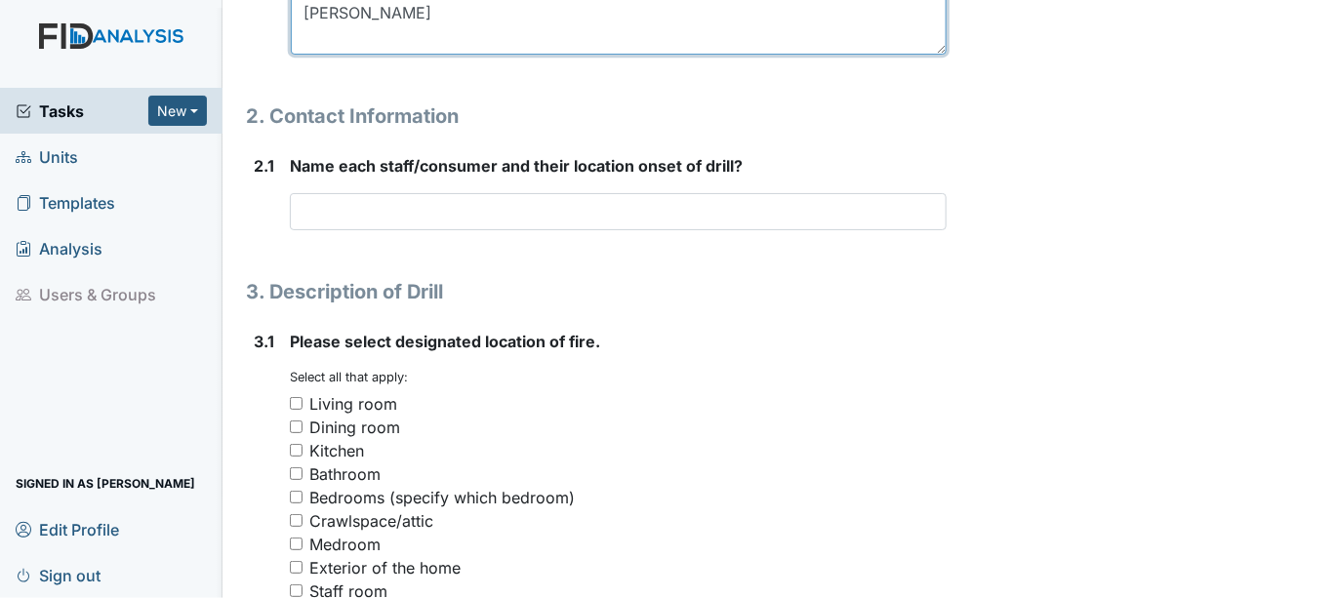
scroll to position [1301, 0]
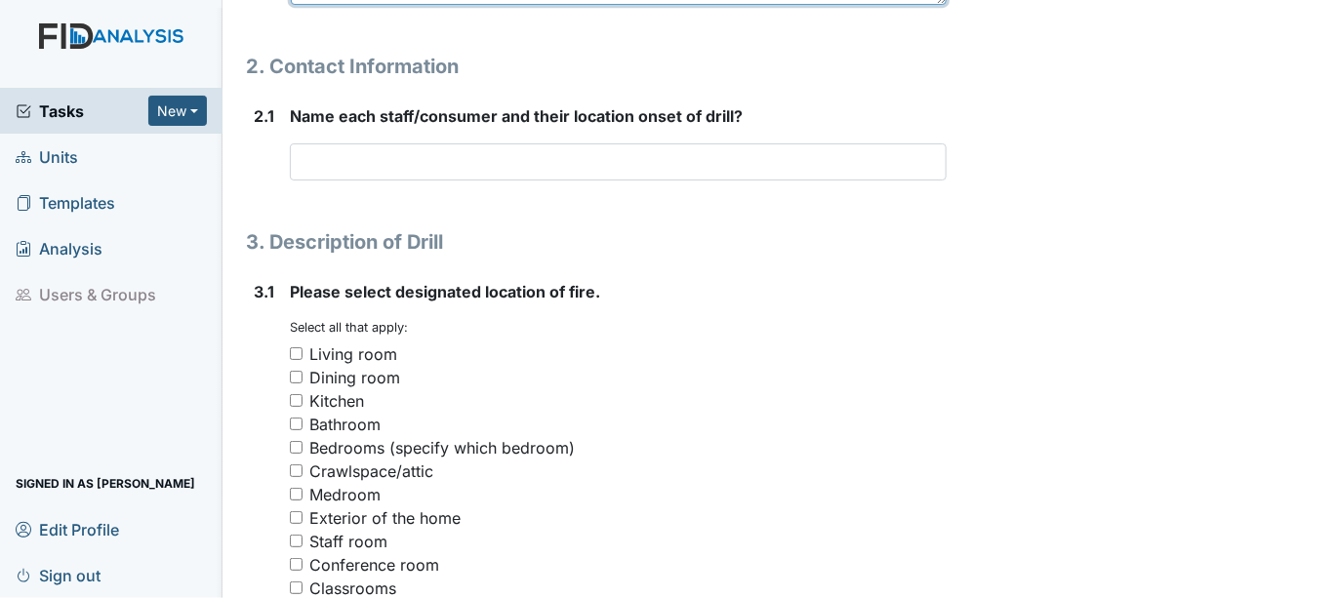
type textarea "AARON"
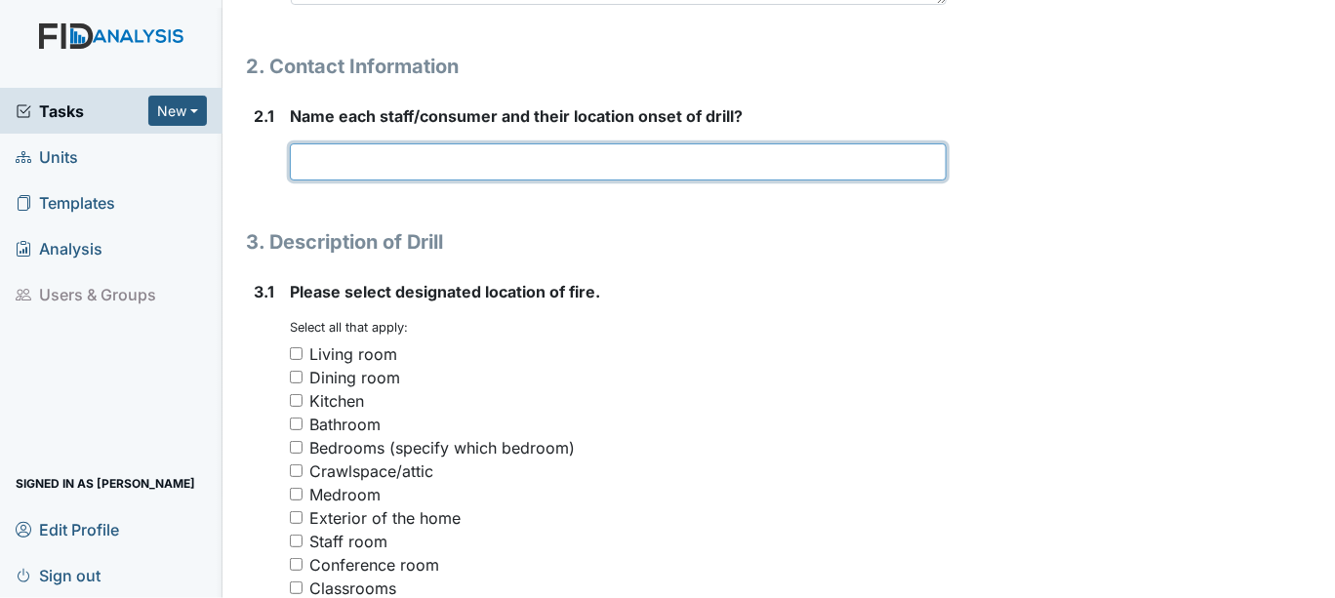
click at [315, 166] on input "text" at bounding box center [618, 161] width 657 height 37
type input "e"
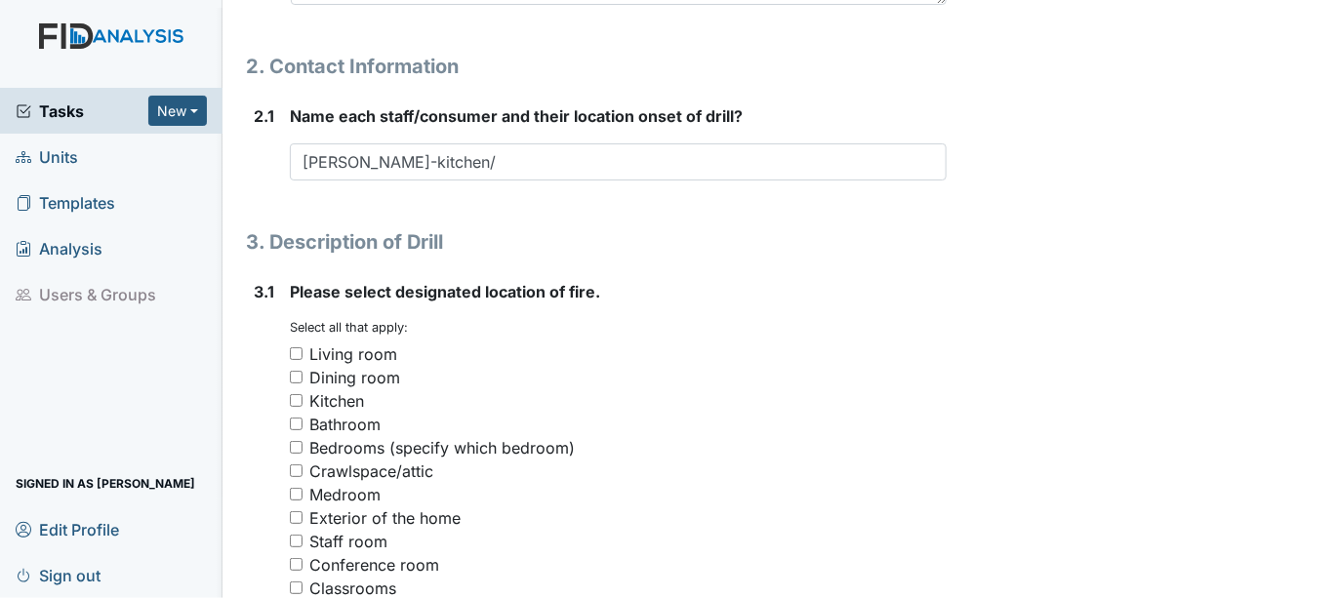
click at [464, 93] on div "1. Drill Information 1.1 What date was this drill conducted? 2025-10-10 Attach …" at bounding box center [596, 398] width 701 height 2997
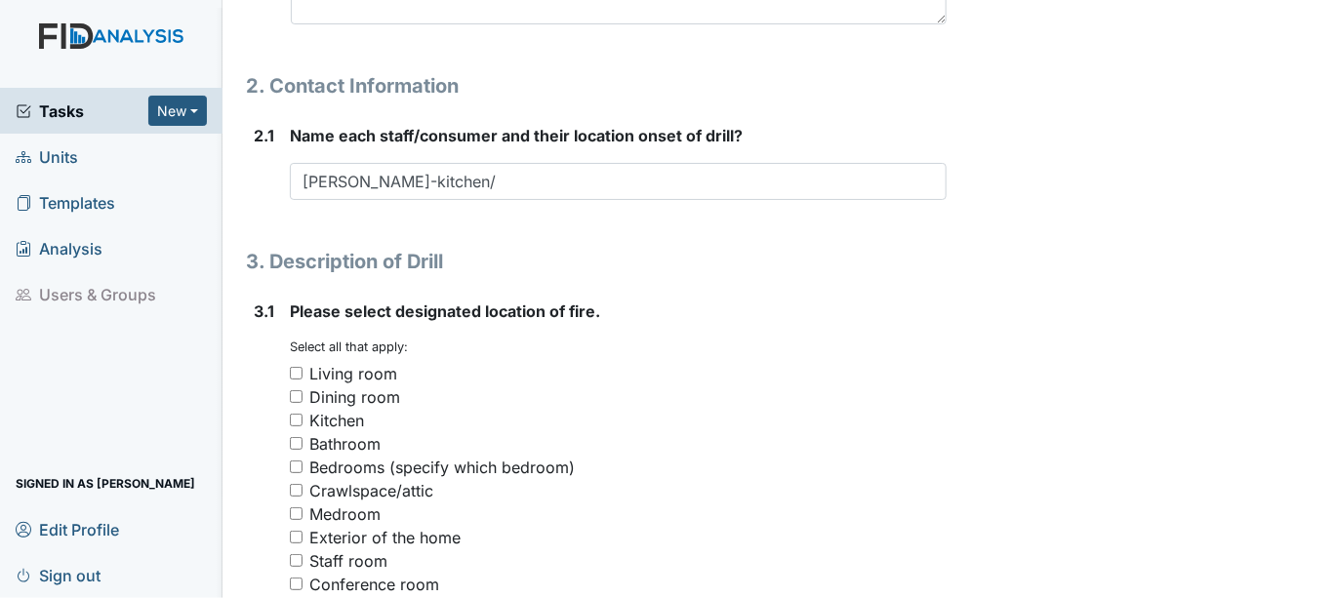
click at [543, 214] on div "1. Drill Information 1.1 What date was this drill conducted? 2025-10-10 Attach …" at bounding box center [596, 417] width 701 height 2997
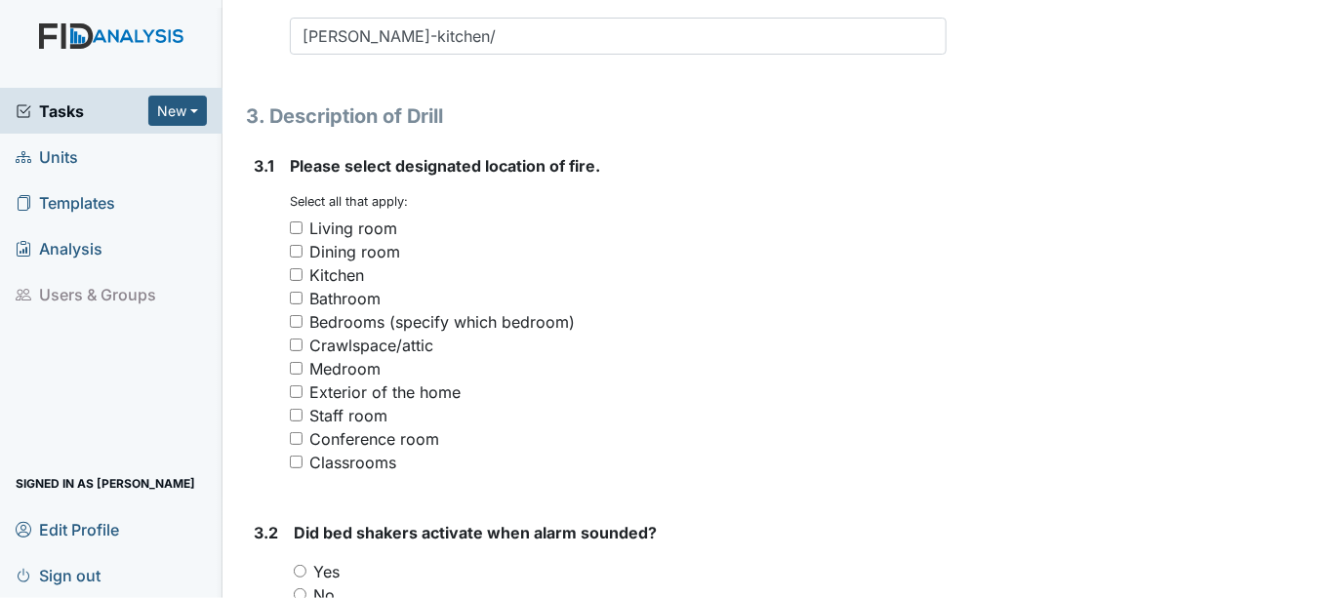
scroll to position [1371, 0]
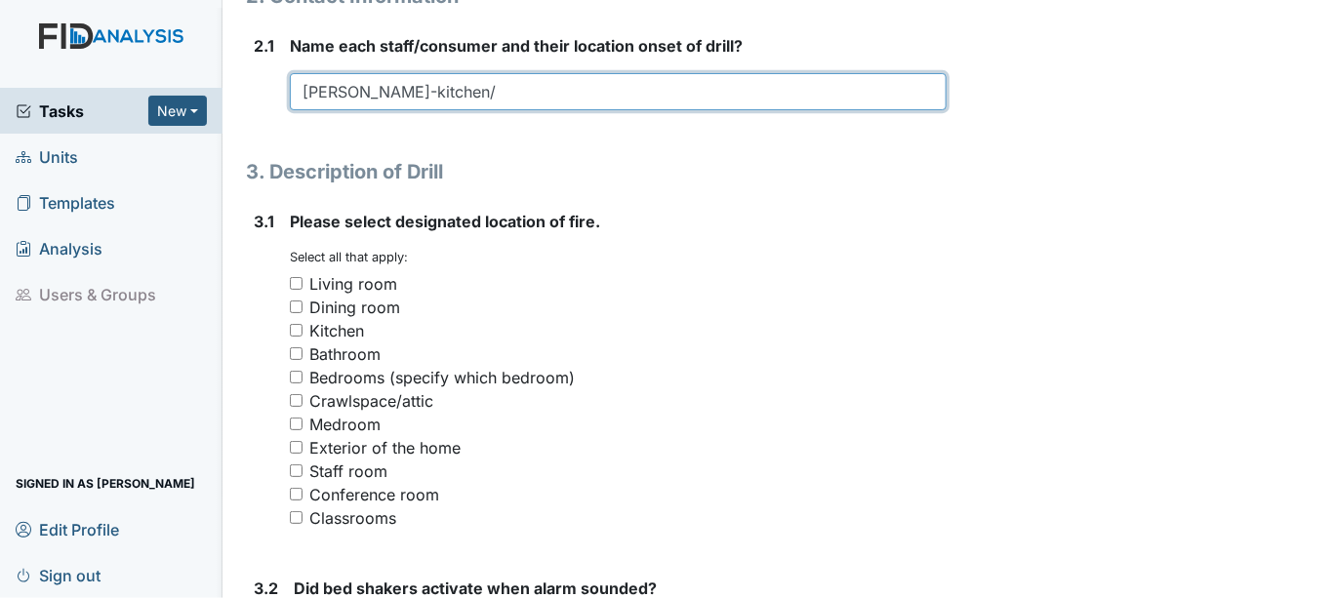
click at [486, 89] on input "Evelyn Whitted-kitchen/" at bounding box center [618, 91] width 657 height 37
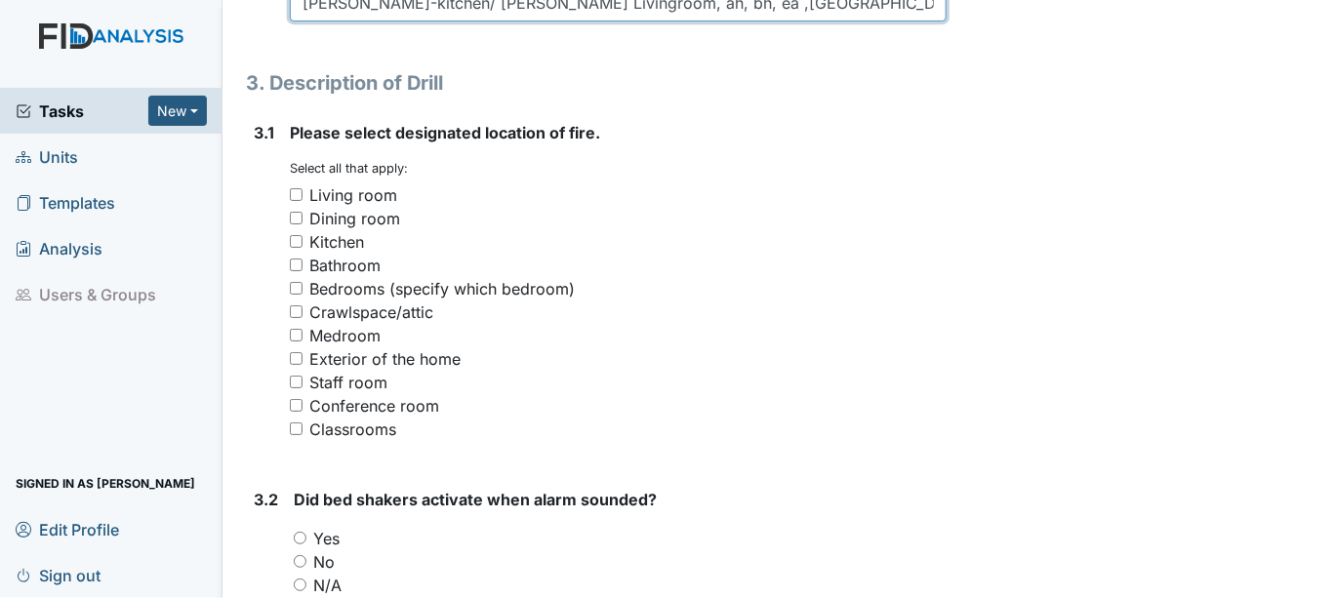
scroll to position [1480, 0]
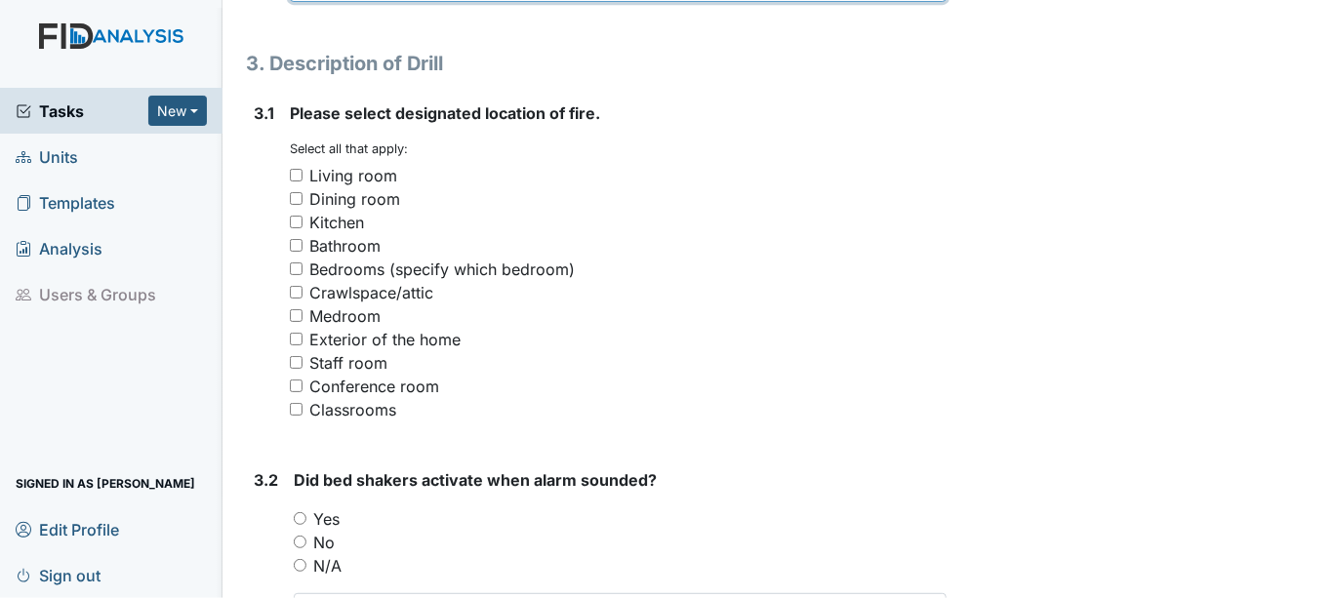
type input "Evelyn Whitted-kitchen/ Kim Hines Livingroom, ah, bh, ea ,vk, ej,-bm-bedroom"
click at [298, 337] on input "Exterior of the home" at bounding box center [296, 339] width 13 height 13
checkbox input "true"
click at [298, 239] on input "Bathroom" at bounding box center [296, 245] width 13 height 13
checkbox input "true"
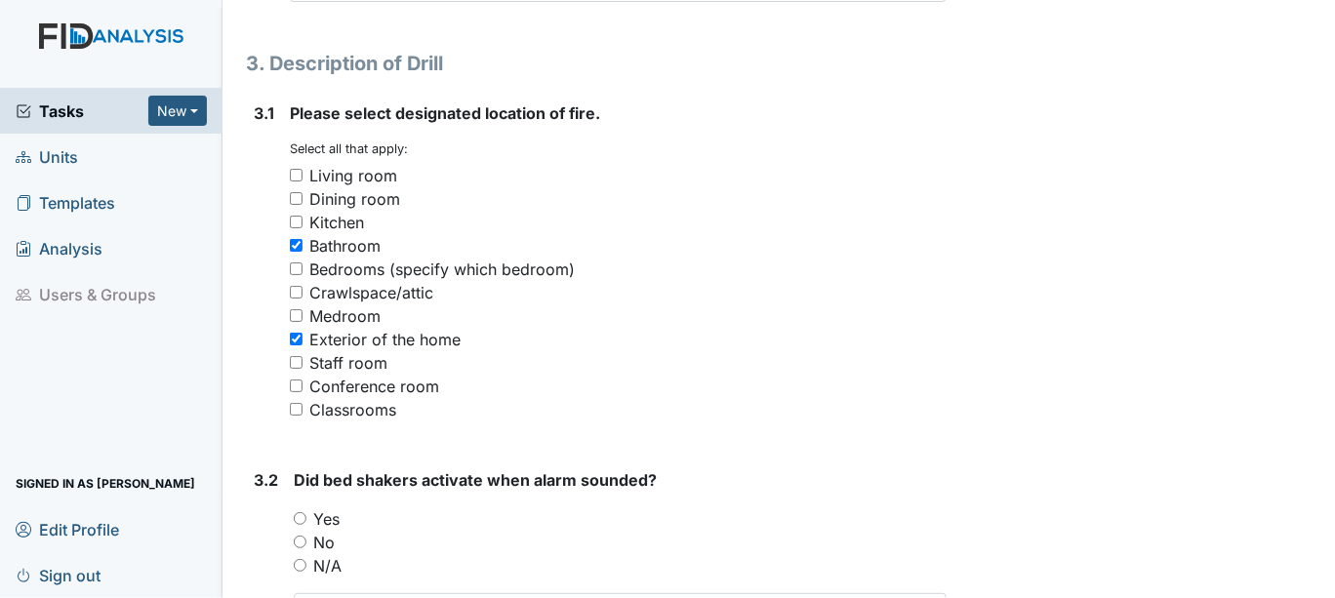
click at [306, 332] on div "Exterior of the home" at bounding box center [618, 339] width 657 height 23
click at [299, 333] on input "Exterior of the home" at bounding box center [296, 339] width 13 height 13
checkbox input "false"
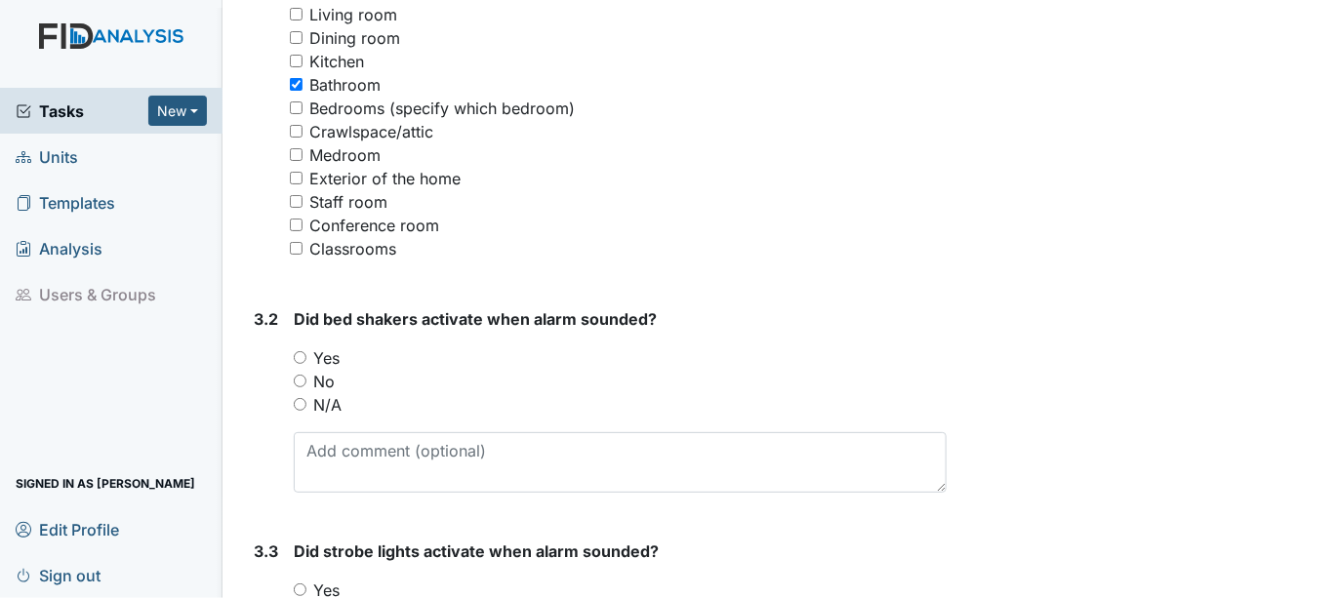
scroll to position [1697, 0]
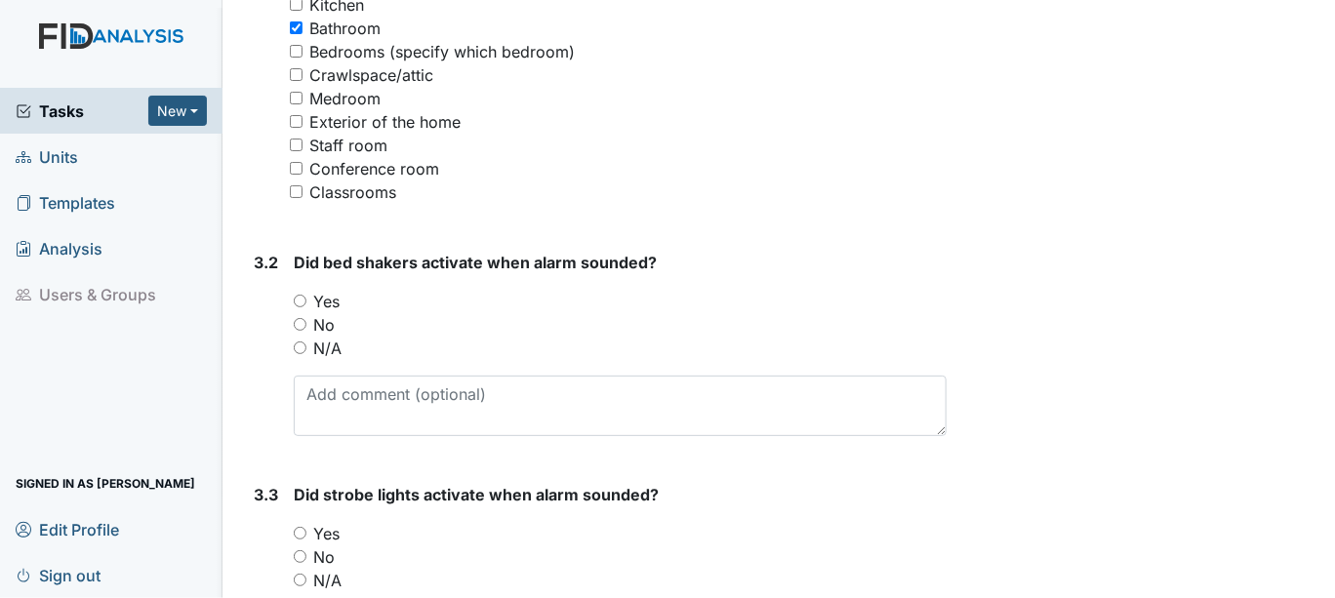
drag, startPoint x: 298, startPoint y: 341, endPoint x: 372, endPoint y: 340, distance: 74.2
click at [304, 342] on input "N/A" at bounding box center [300, 348] width 13 height 13
radio input "true"
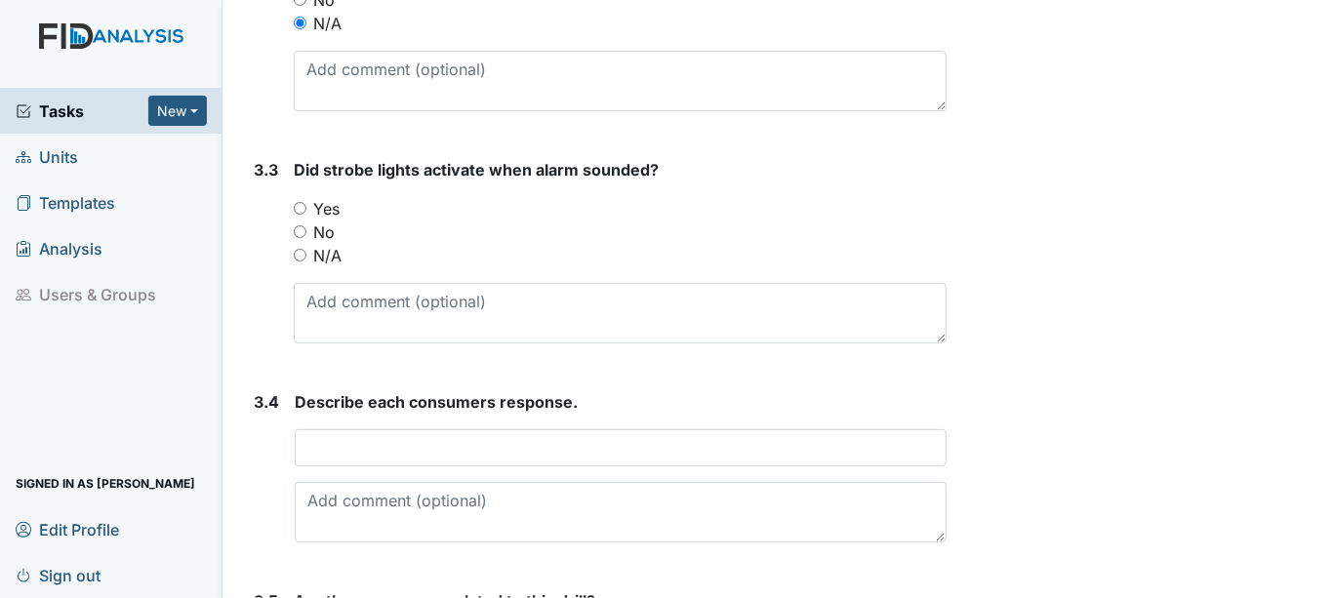
scroll to position [1806, 0]
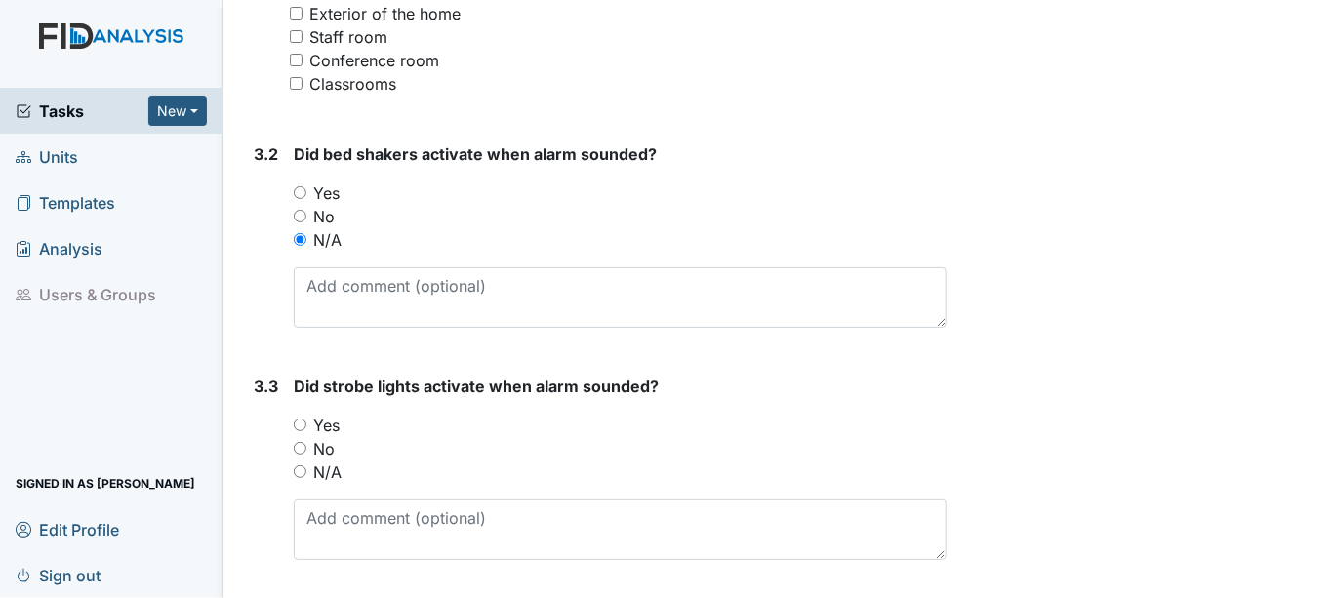
drag, startPoint x: 302, startPoint y: 419, endPoint x: 312, endPoint y: 422, distance: 11.1
click at [308, 421] on div "Yes" at bounding box center [620, 425] width 653 height 23
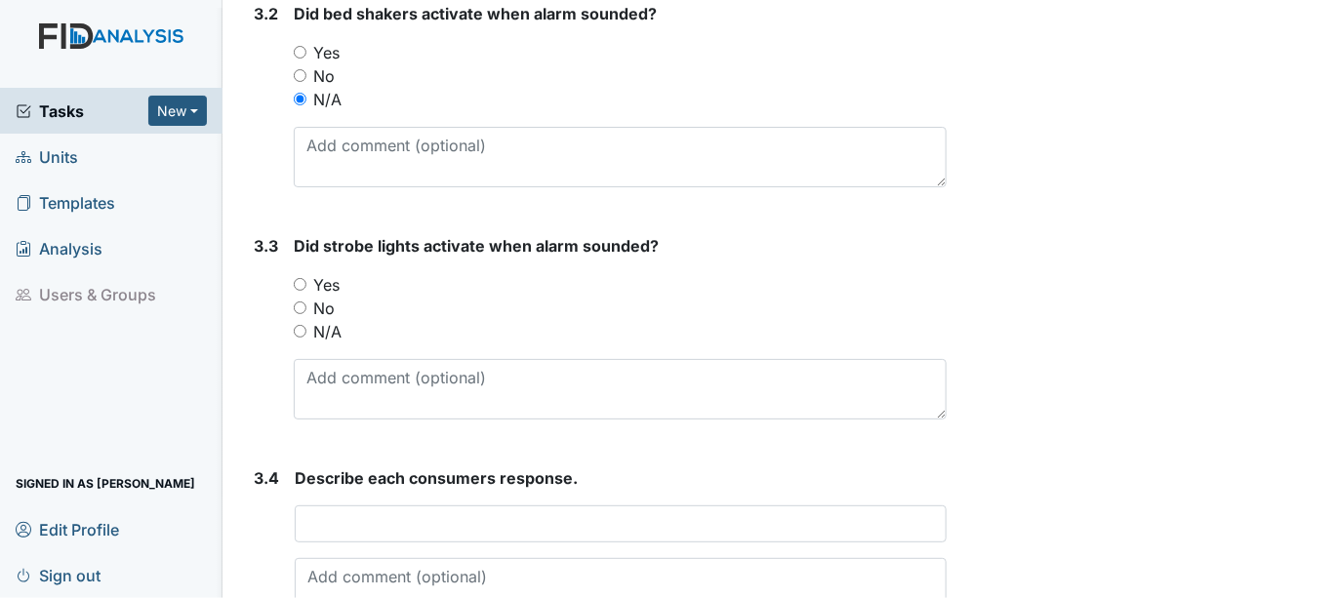
scroll to position [1914, 0]
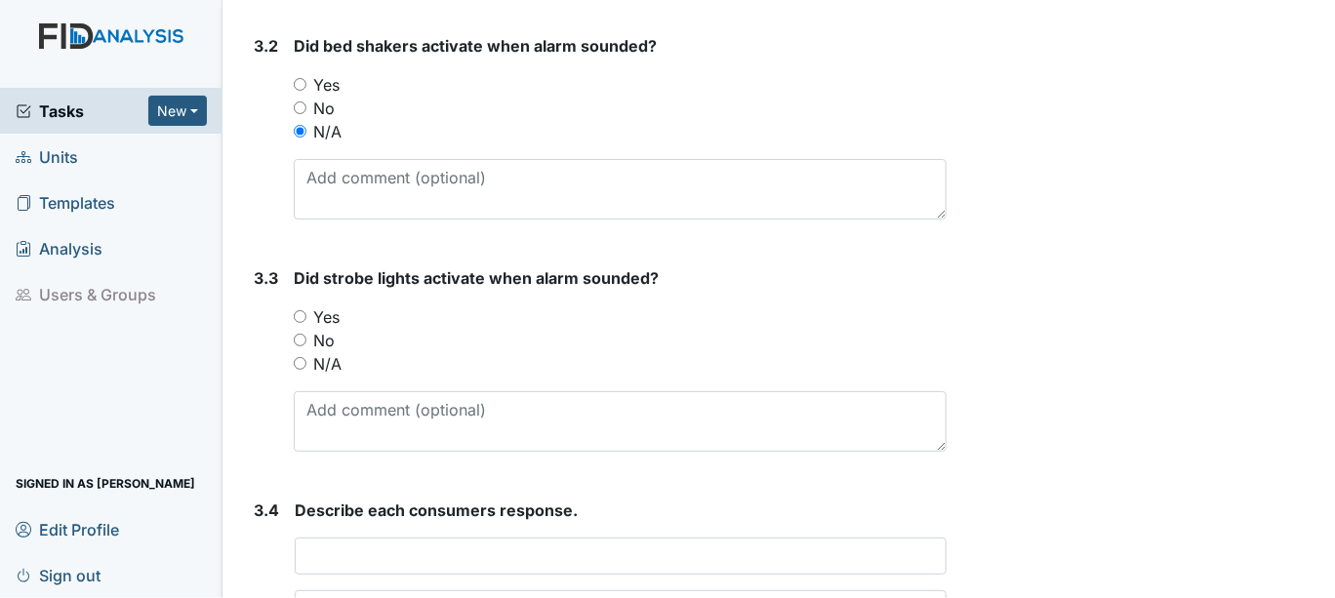
click at [300, 310] on input "Yes" at bounding box center [300, 316] width 13 height 13
radio input "true"
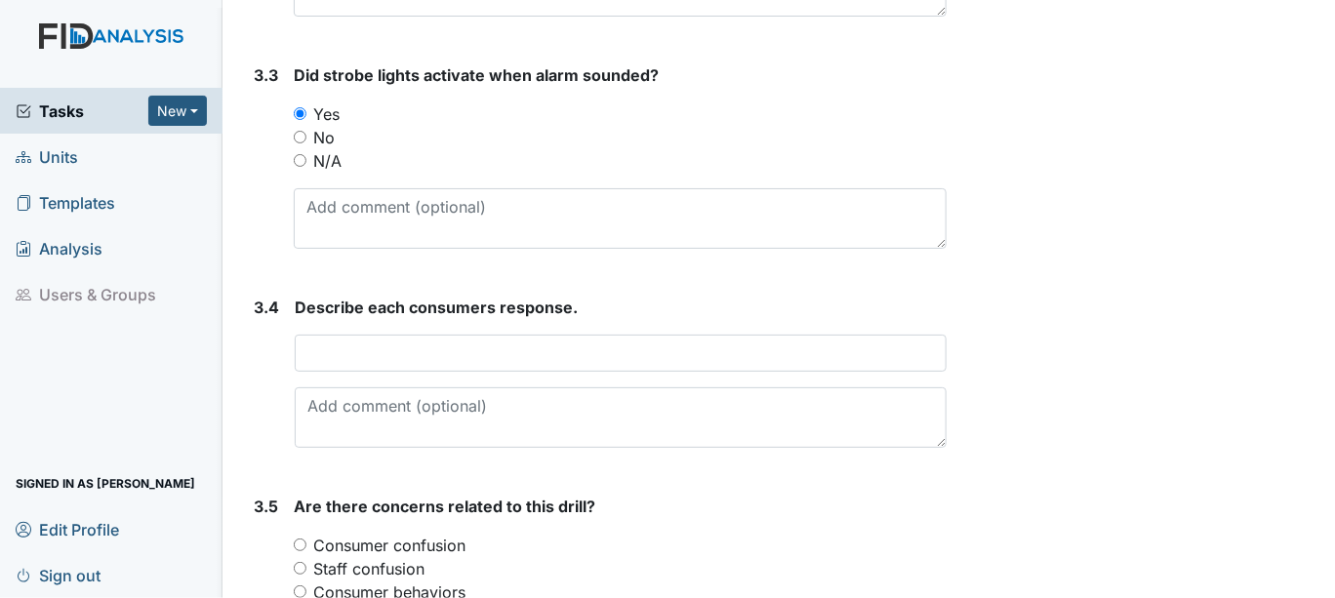
scroll to position [2131, 0]
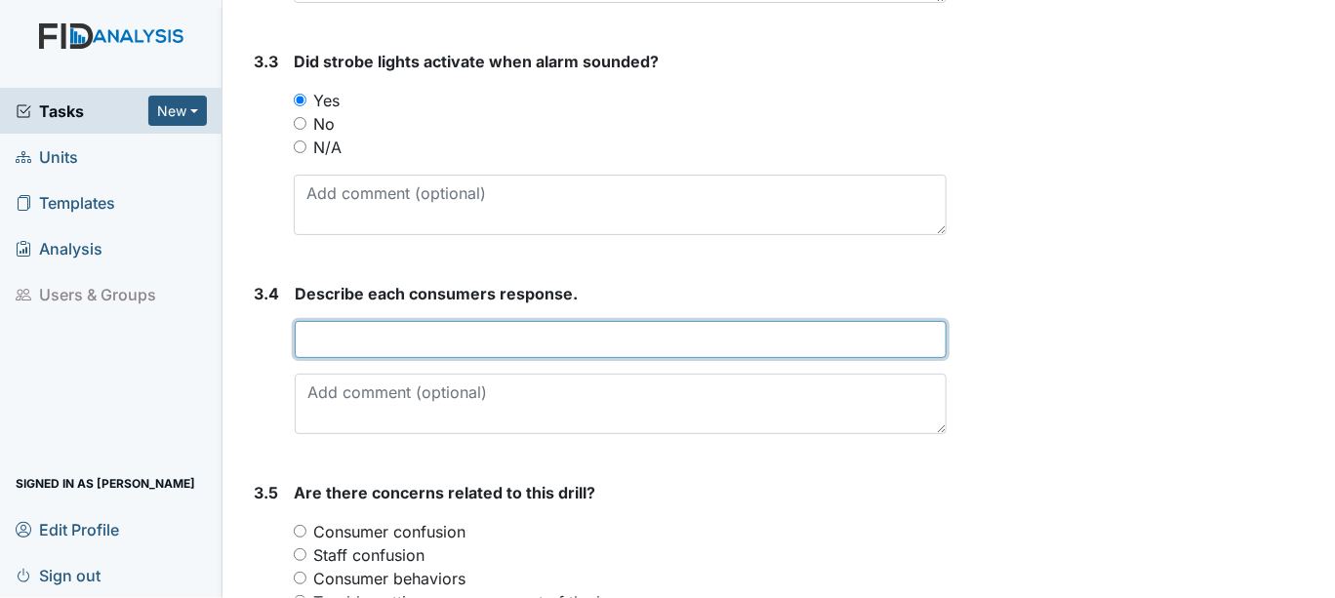
click at [322, 340] on input "text" at bounding box center [621, 339] width 652 height 37
click at [409, 338] on input "Staff assisted consumers with mobility concerns" at bounding box center [621, 339] width 652 height 37
click at [518, 335] on input "Staff assisted all consumers with mobility concerns" at bounding box center [621, 339] width 652 height 37
click at [806, 333] on input "Staff assisted all consumers and consumers with mobility concerns" at bounding box center [621, 339] width 652 height 37
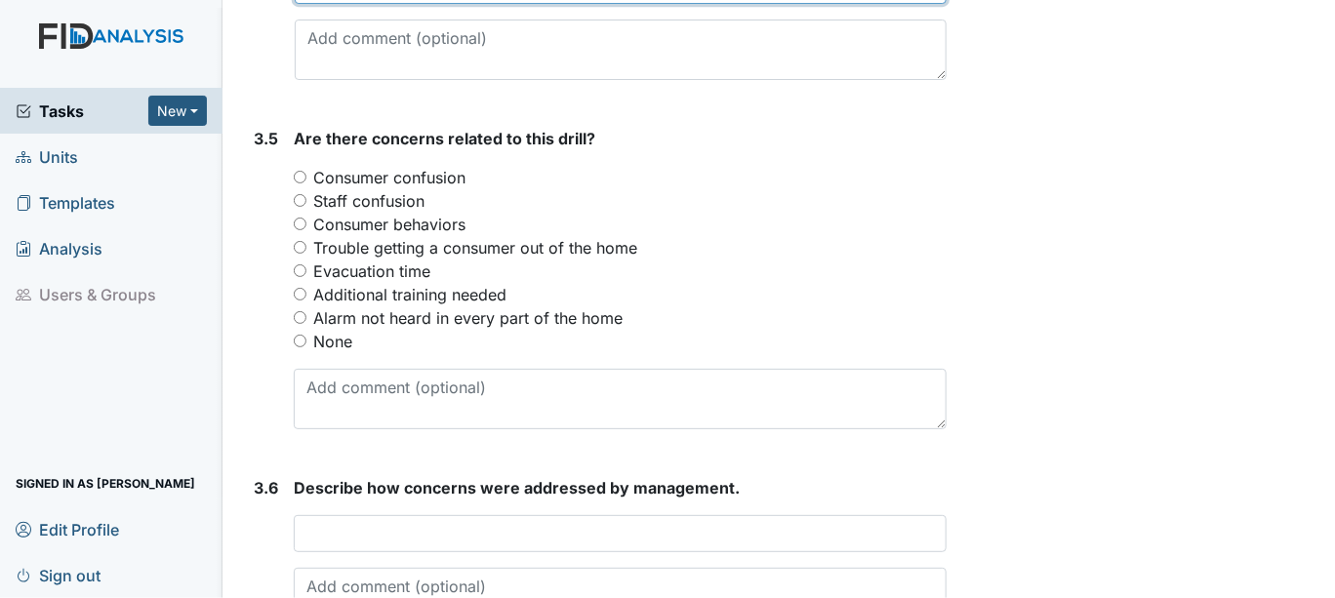
scroll to position [2564, 0]
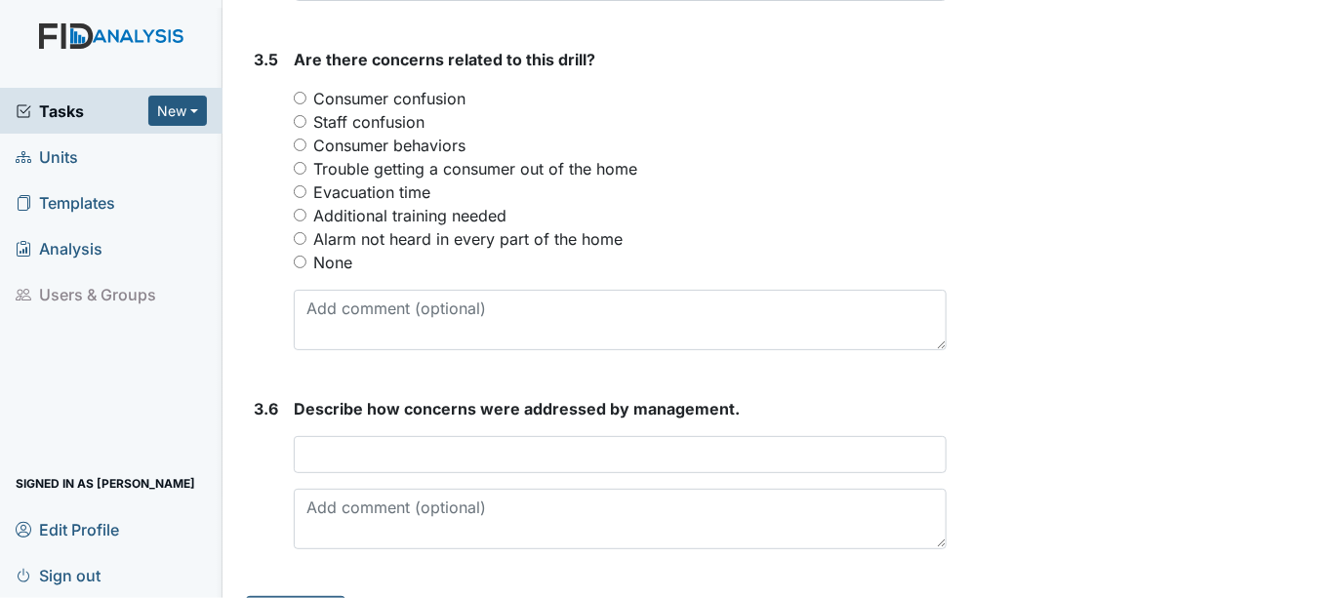
type input "Staff assisted all consumers and consumers with mobility concerns to designated…"
click at [307, 256] on div "None" at bounding box center [620, 262] width 653 height 23
click at [301, 257] on input "None" at bounding box center [300, 262] width 13 height 13
radio input "true"
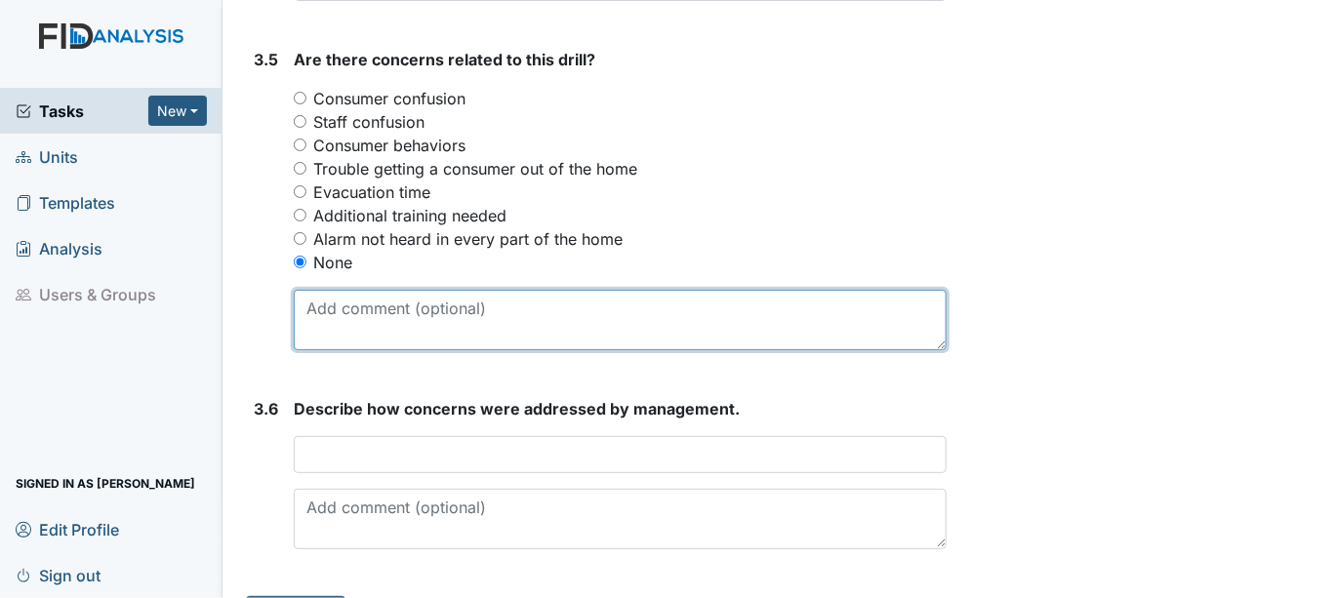
click at [347, 319] on textarea at bounding box center [620, 320] width 653 height 61
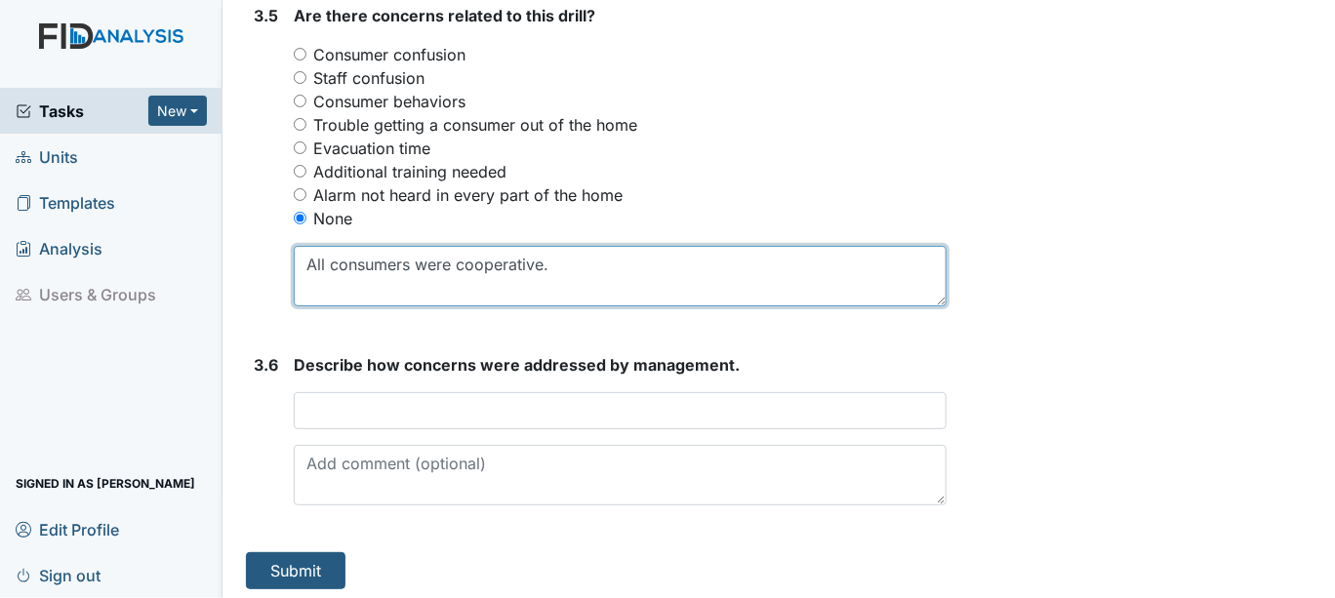
type textarea "All consumers were cooperative."
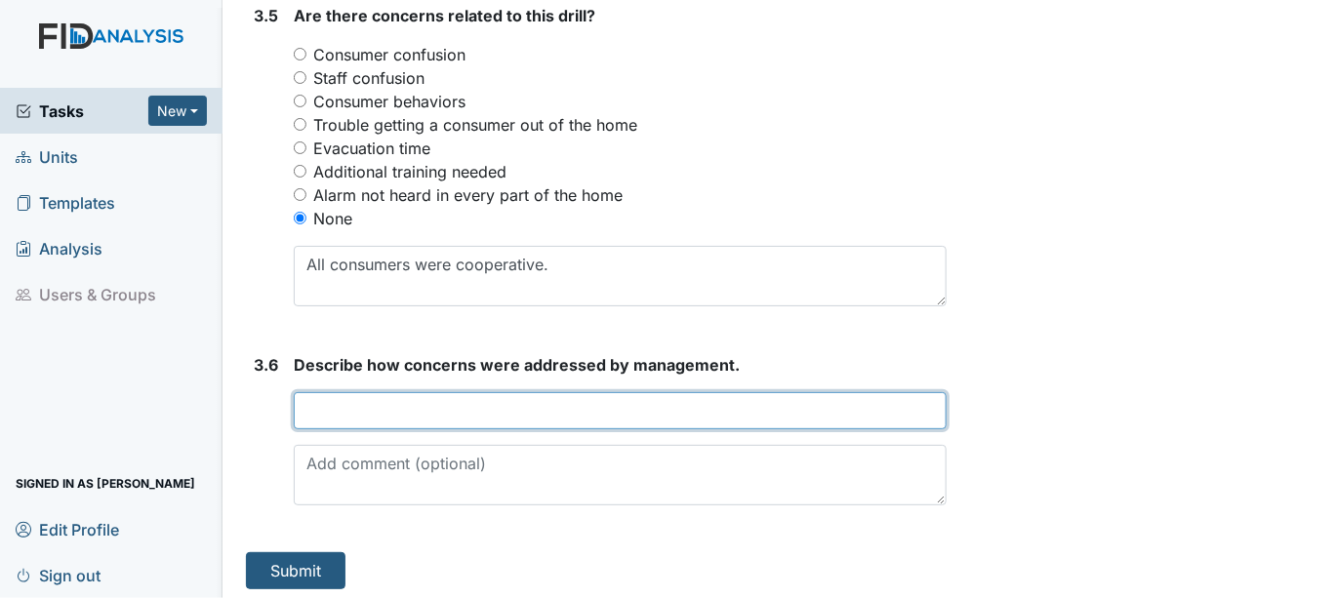
click at [313, 406] on input "text" at bounding box center [620, 410] width 653 height 37
type input "none"
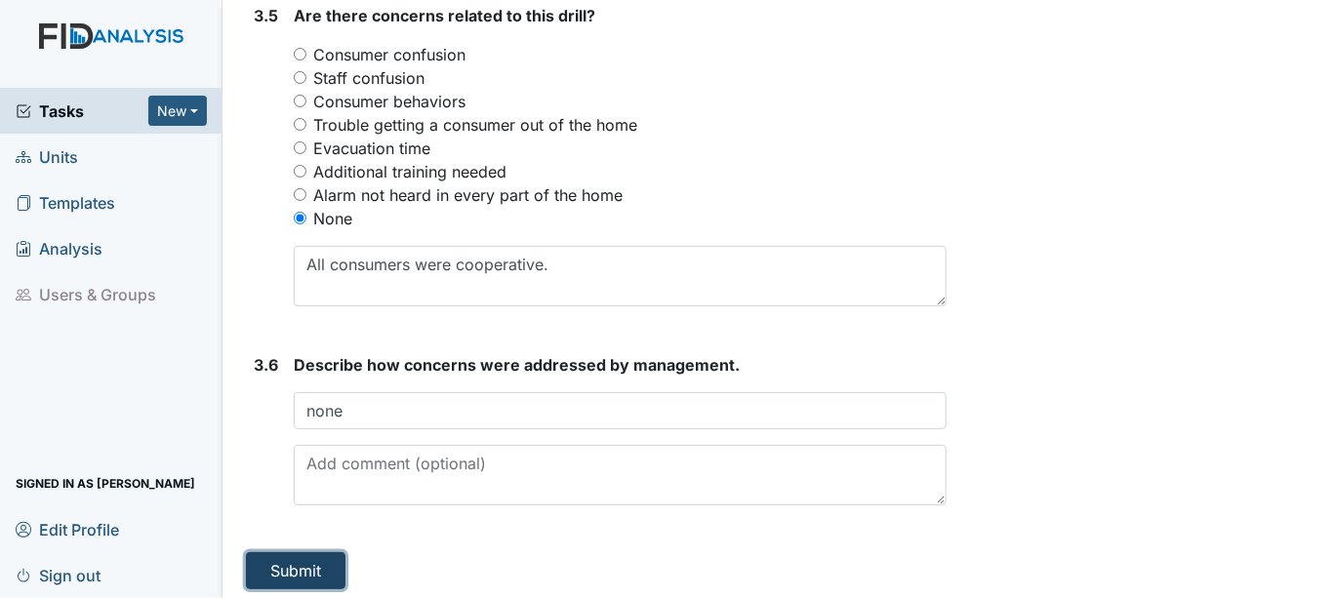
click at [266, 558] on button "Submit" at bounding box center [296, 570] width 100 height 37
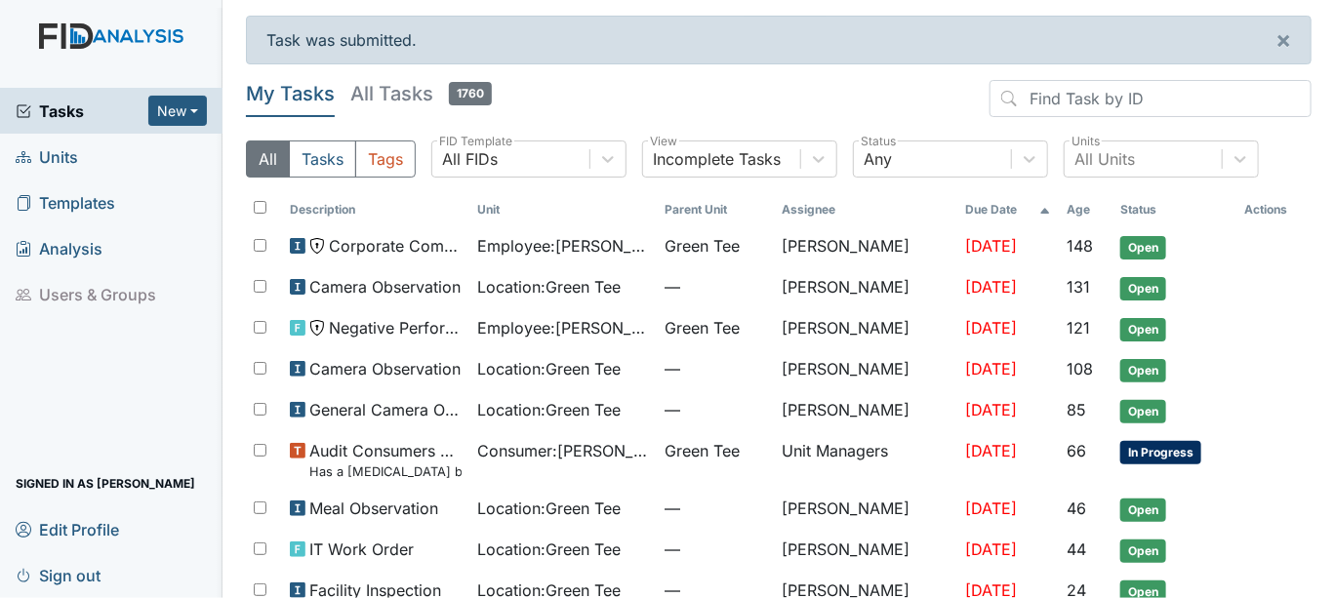
click at [371, 92] on h5 "All Tasks 1760" at bounding box center [421, 93] width 142 height 27
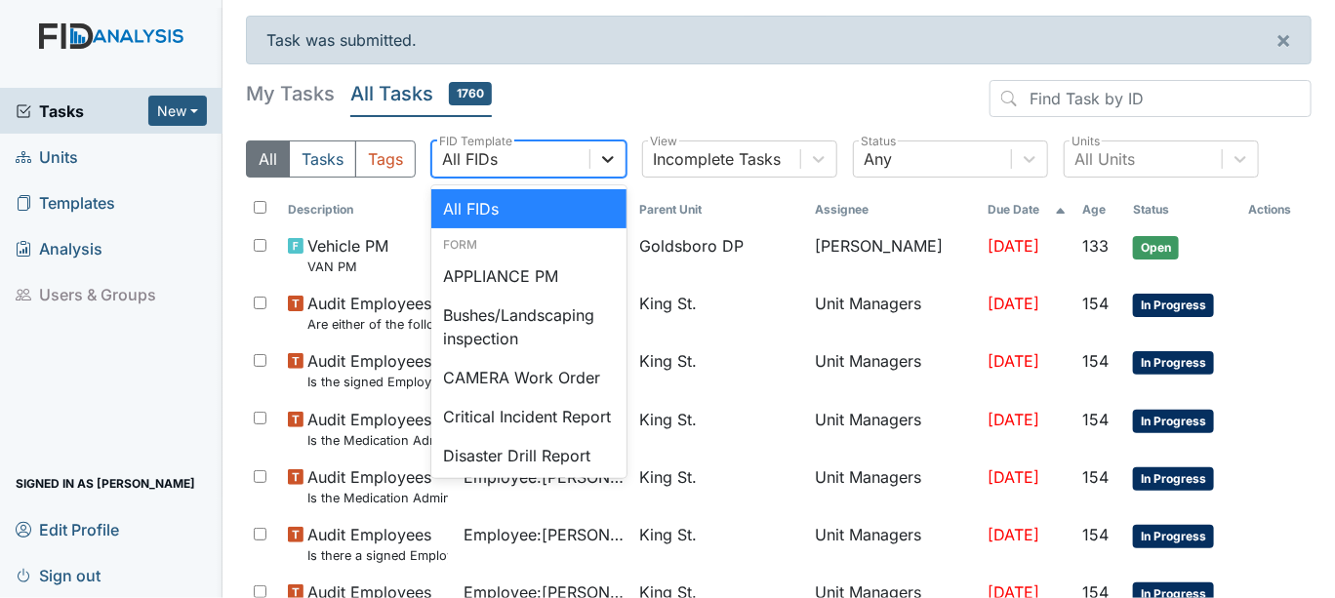
click at [607, 166] on icon at bounding box center [608, 159] width 20 height 20
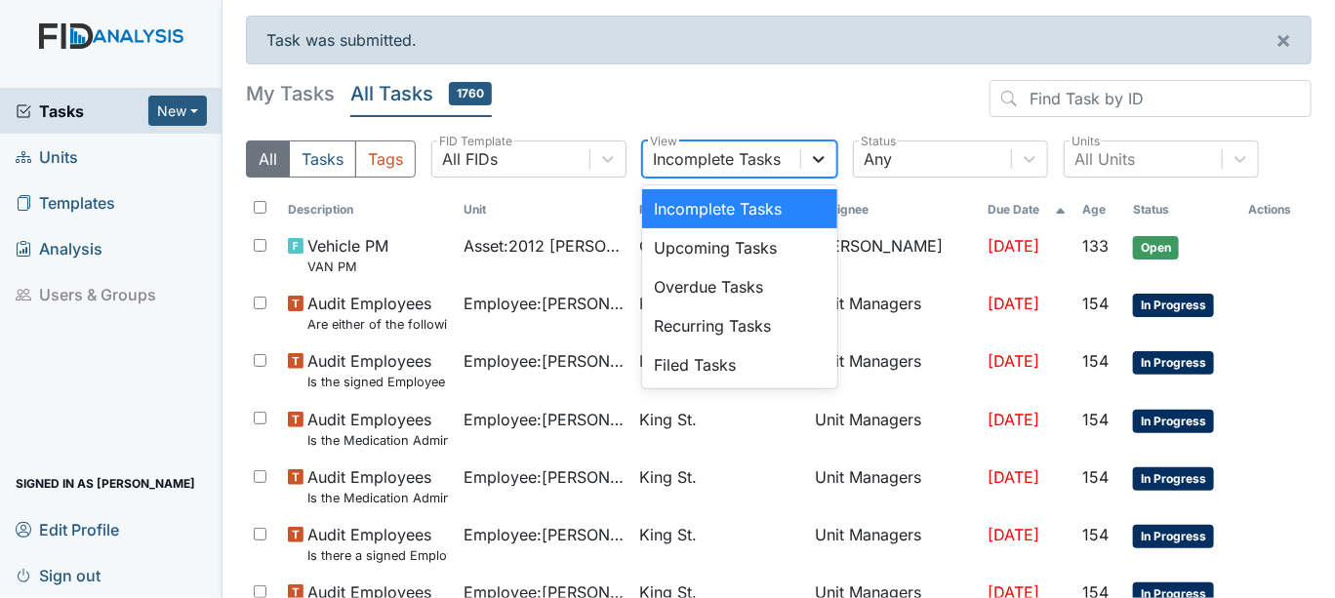
click at [820, 160] on icon at bounding box center [819, 159] width 12 height 7
click at [696, 362] on div "Filed Tasks" at bounding box center [739, 365] width 195 height 39
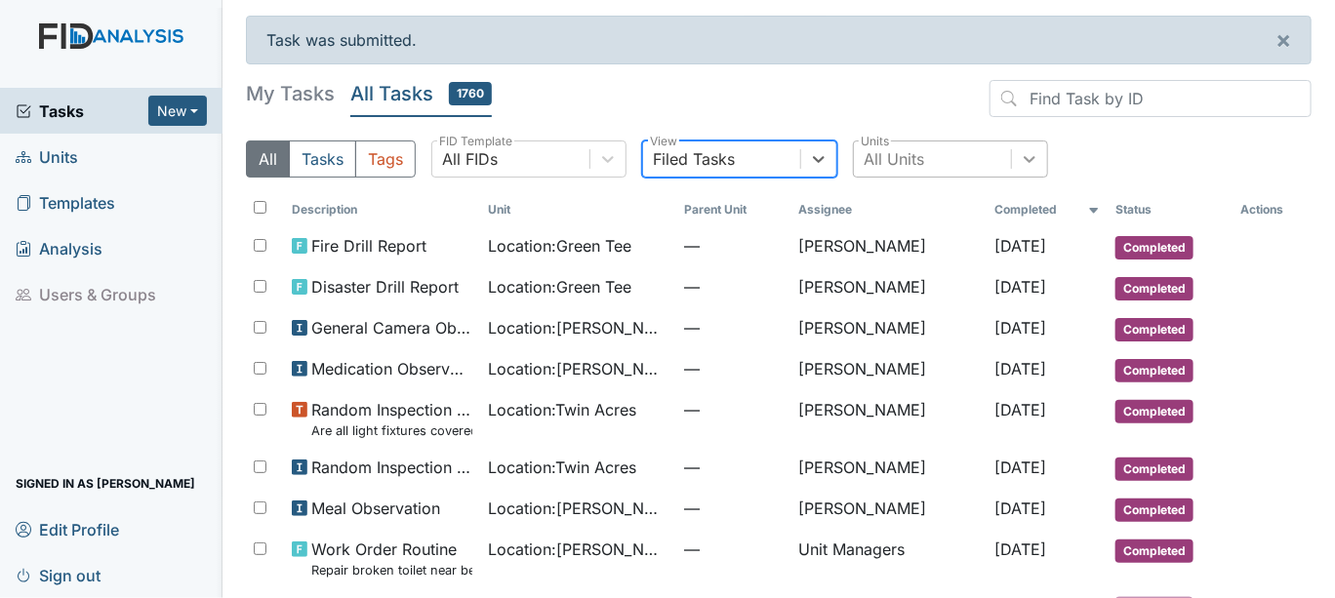
click at [1022, 160] on icon at bounding box center [1030, 159] width 20 height 20
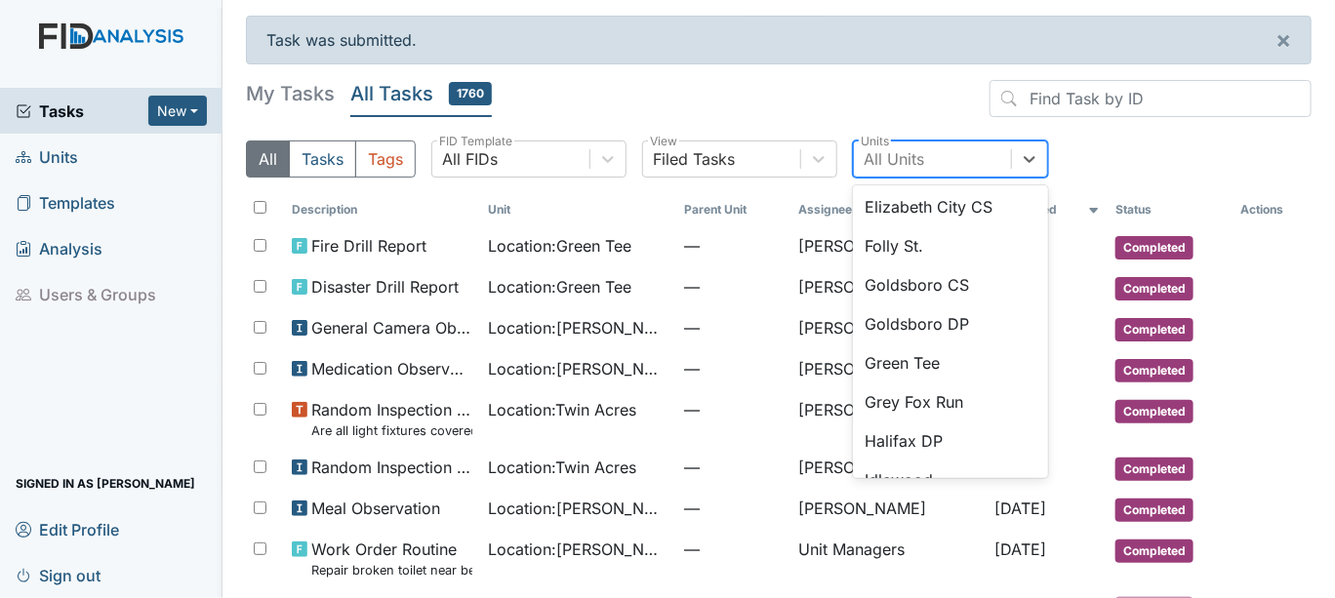
scroll to position [758, 0]
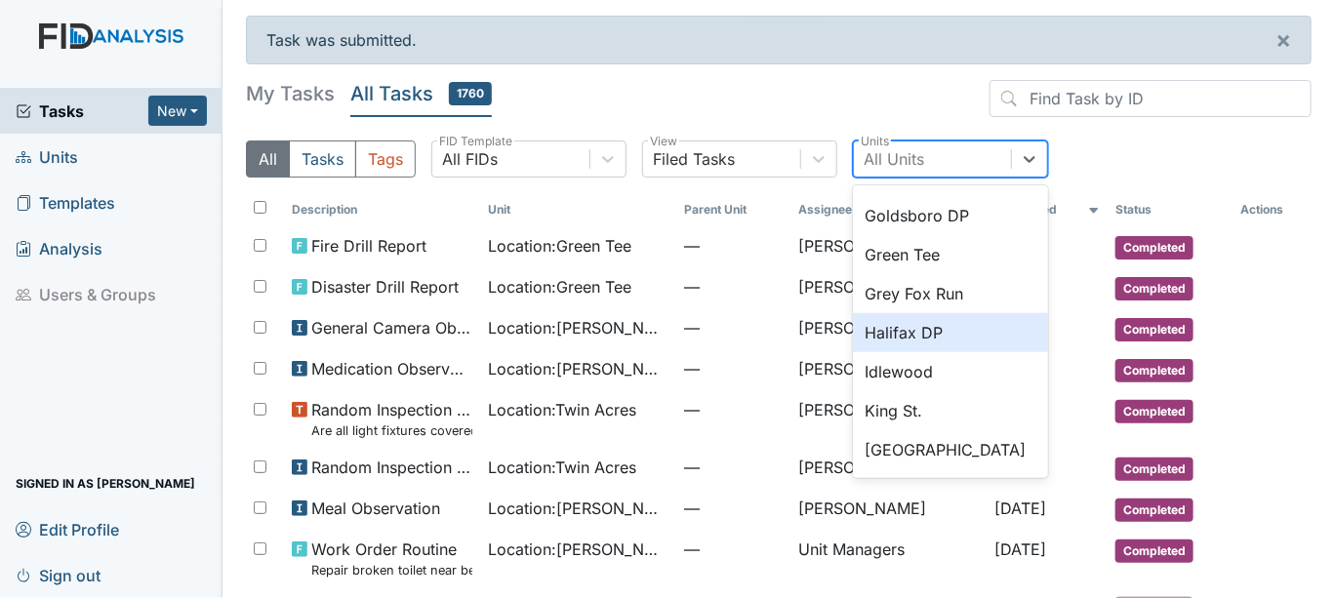
click at [885, 333] on div "Halifax DP" at bounding box center [950, 332] width 195 height 39
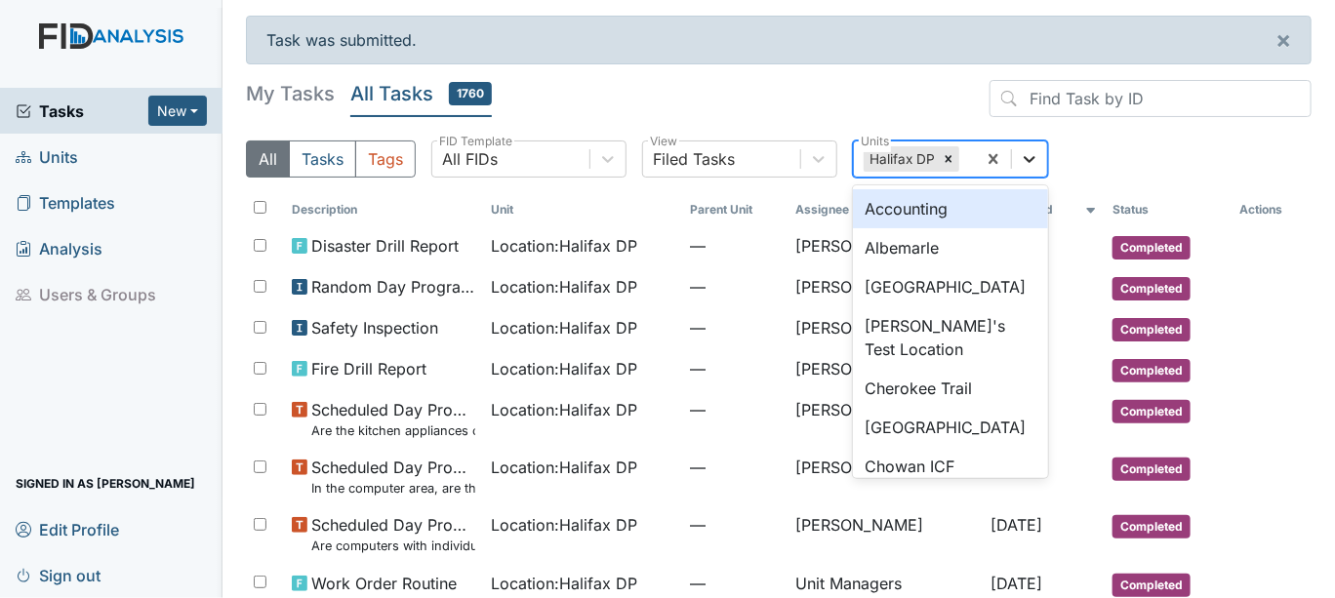
click at [1027, 162] on icon at bounding box center [1030, 159] width 20 height 20
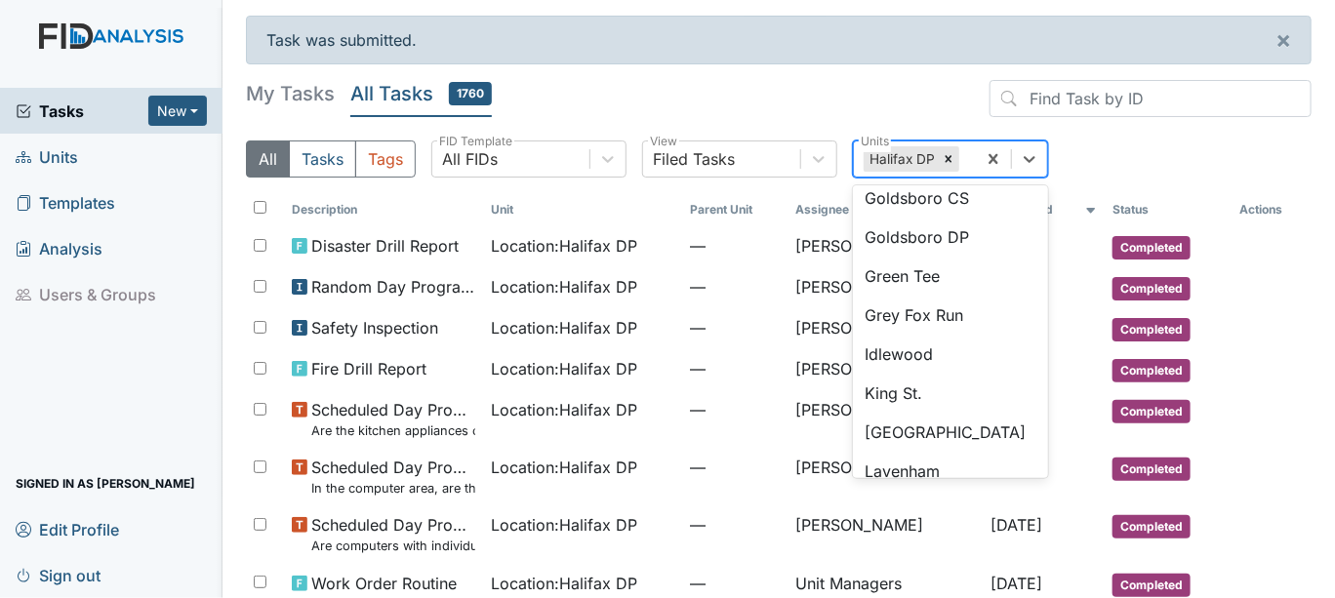
scroll to position [752, 0]
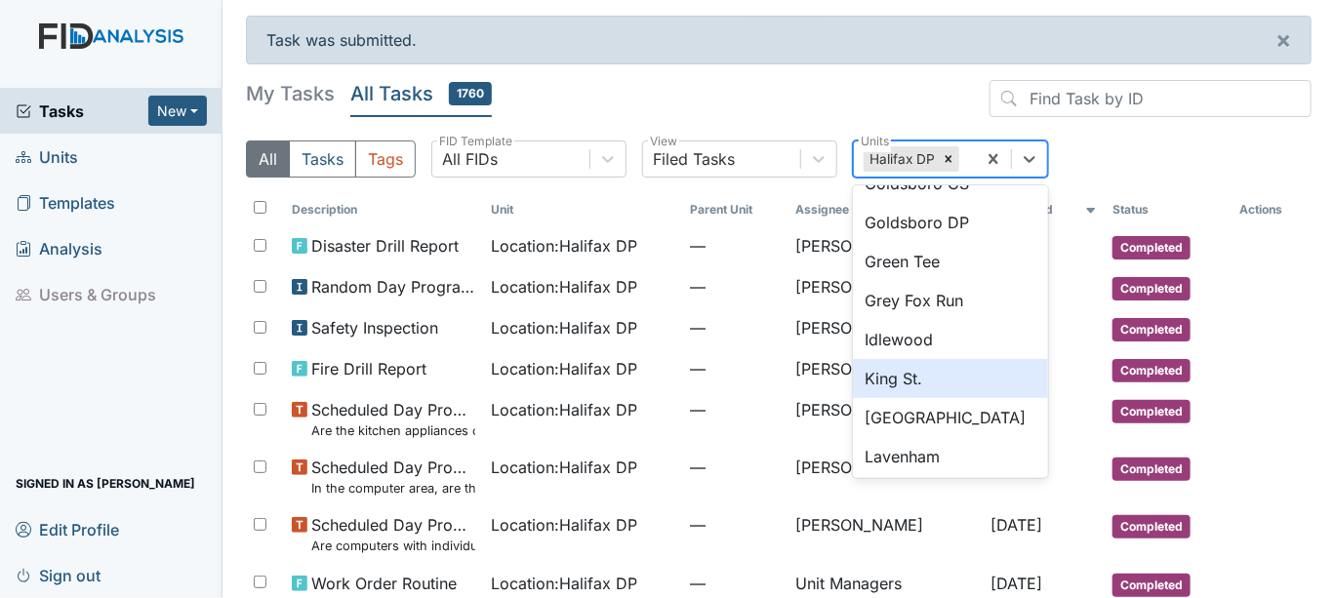
click at [888, 376] on div "King St." at bounding box center [950, 378] width 195 height 39
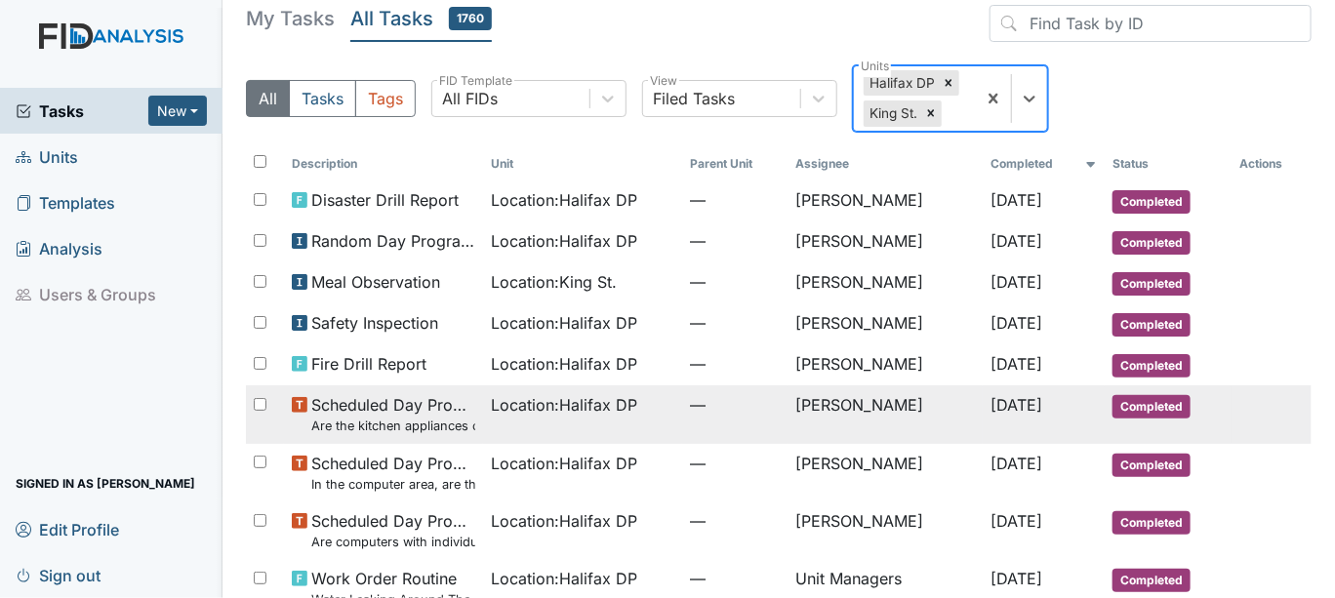
scroll to position [108, 0]
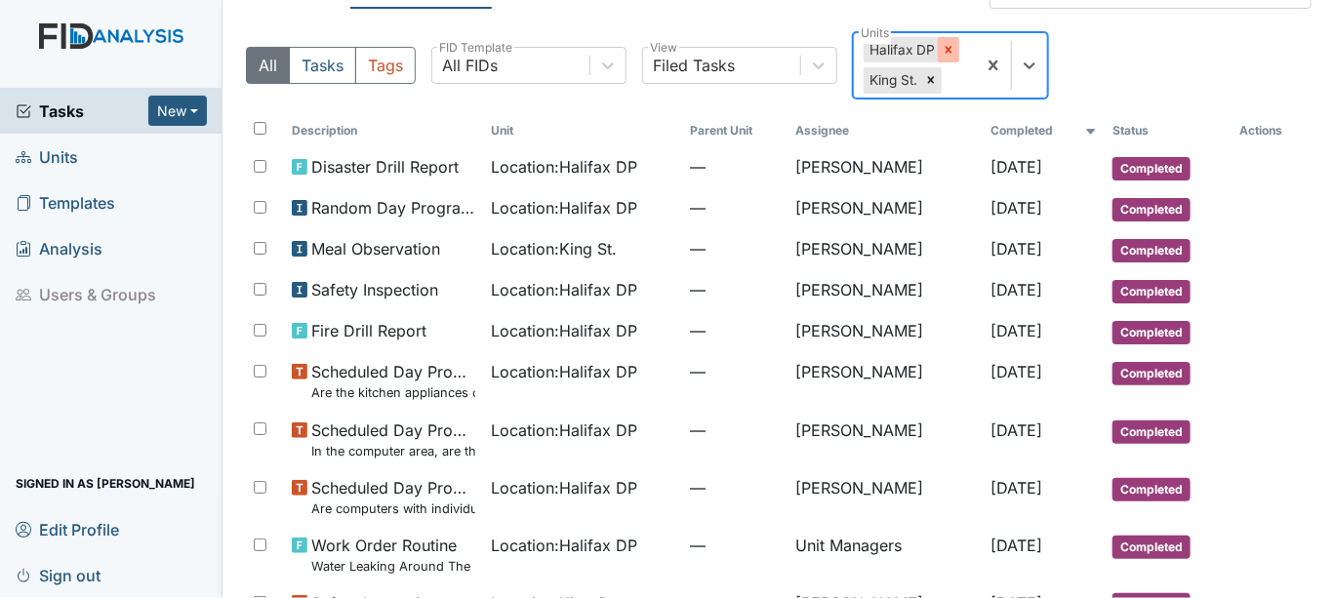
click at [951, 47] on icon at bounding box center [949, 50] width 14 height 14
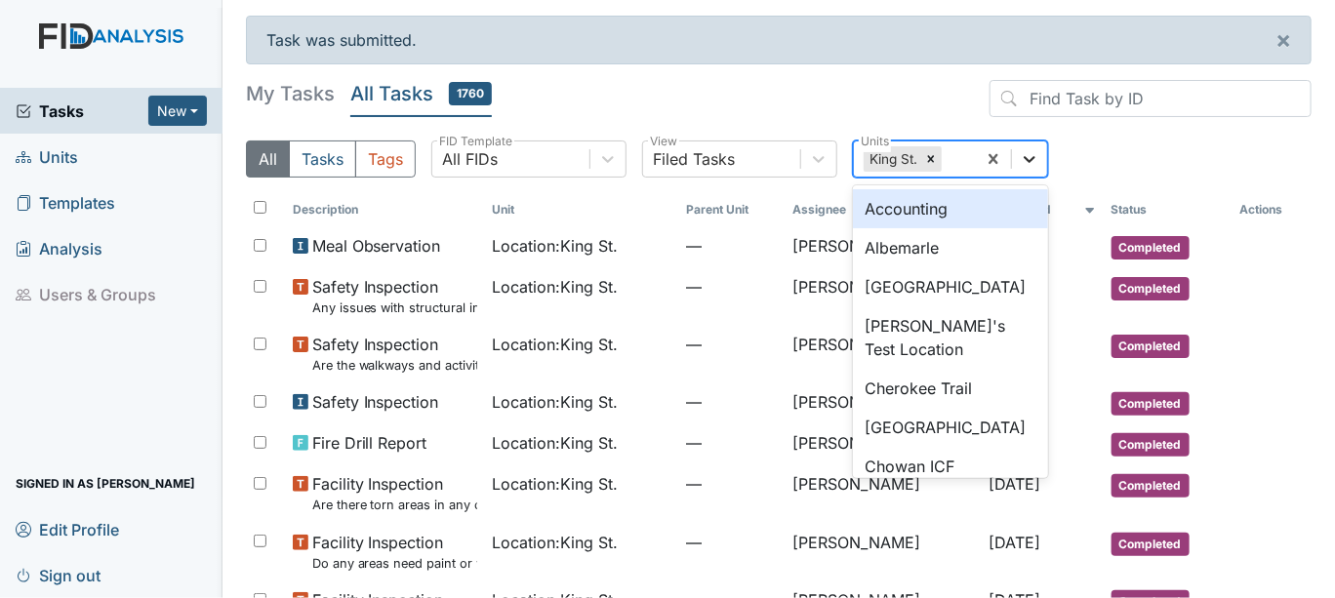
click at [1034, 151] on icon at bounding box center [1030, 159] width 20 height 20
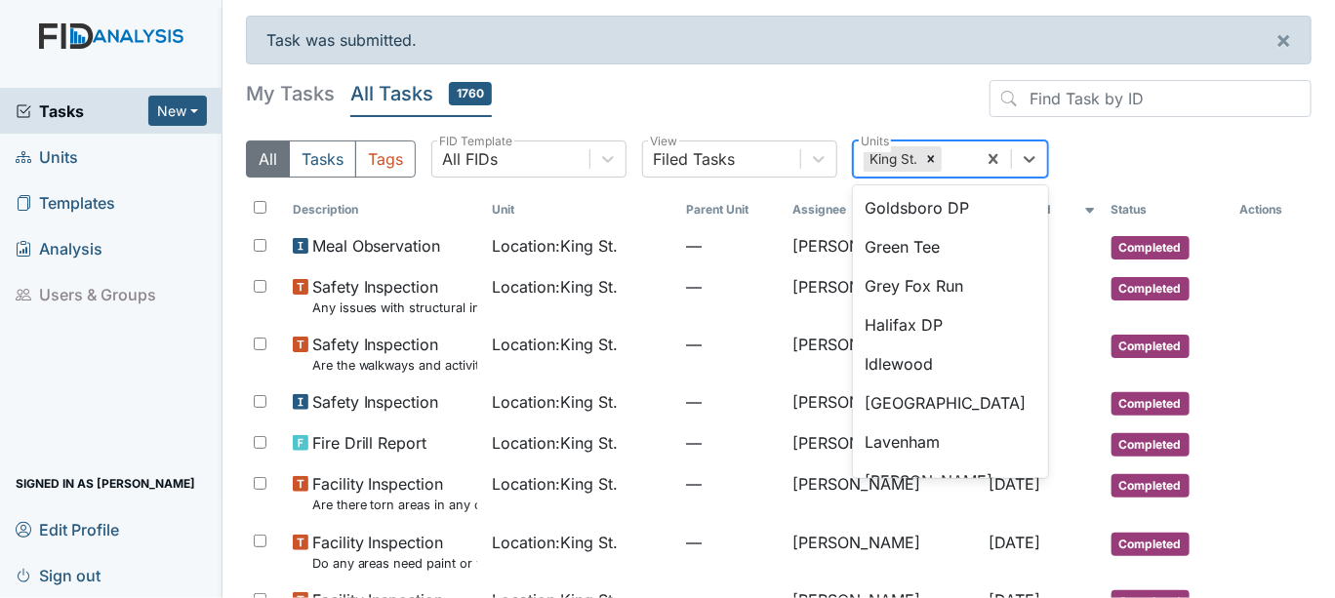
scroll to position [781, 0]
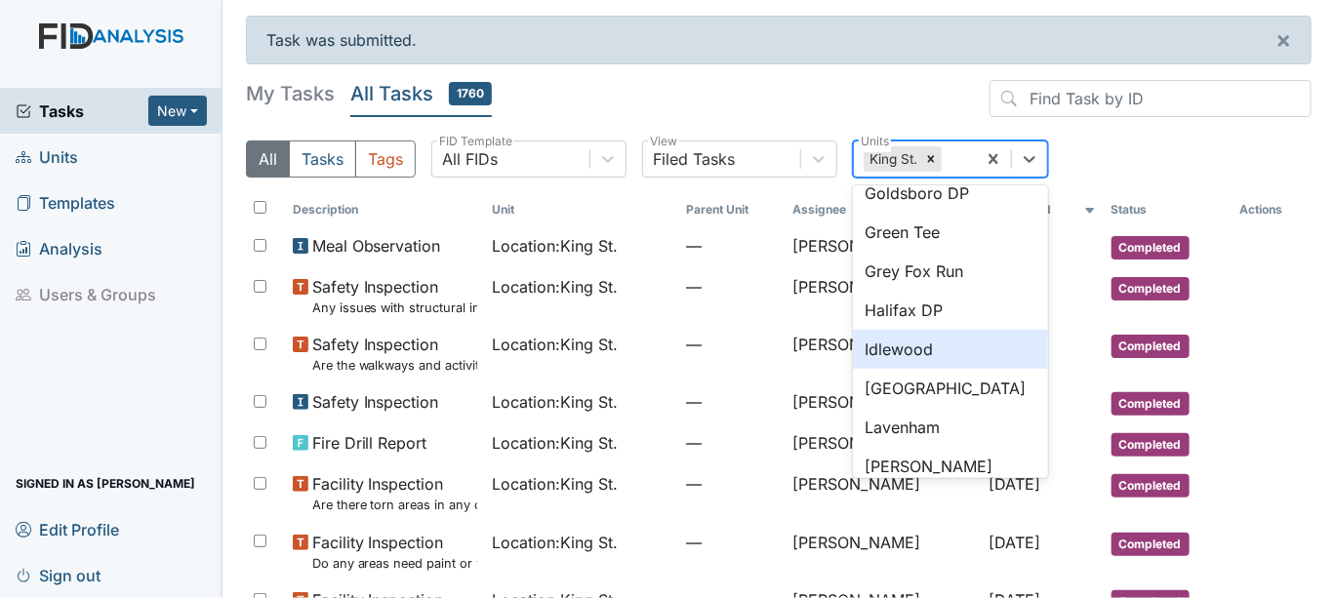
click at [883, 356] on div "Idlewood" at bounding box center [950, 349] width 195 height 39
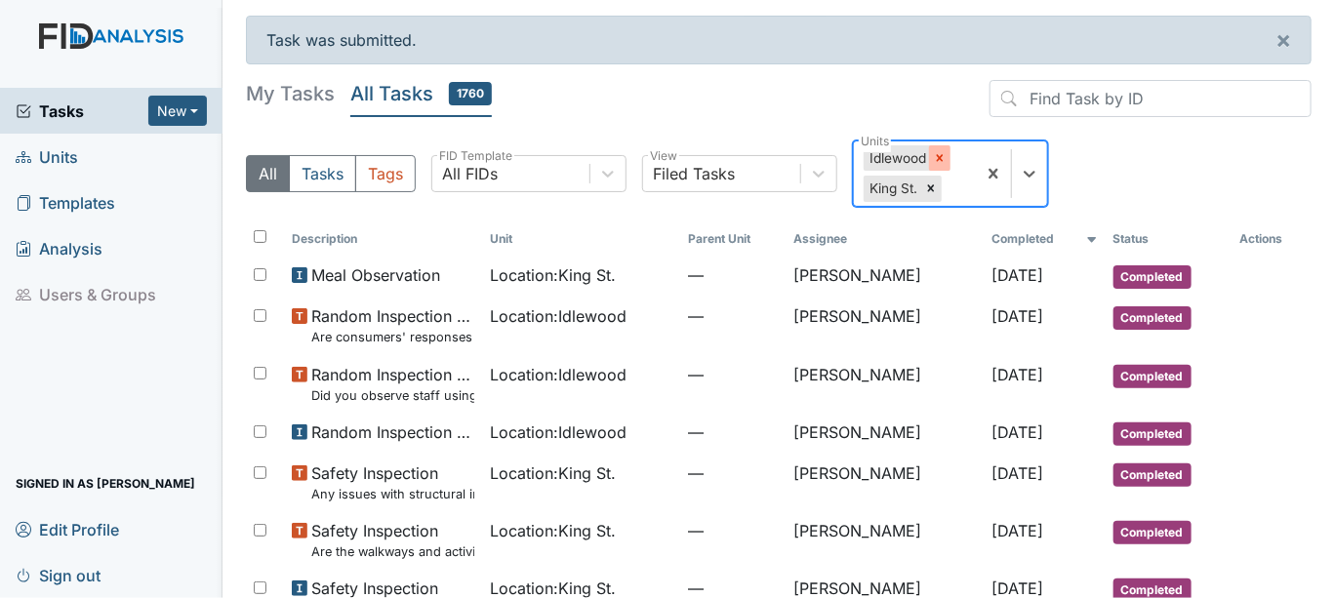
click at [939, 151] on icon at bounding box center [940, 158] width 14 height 14
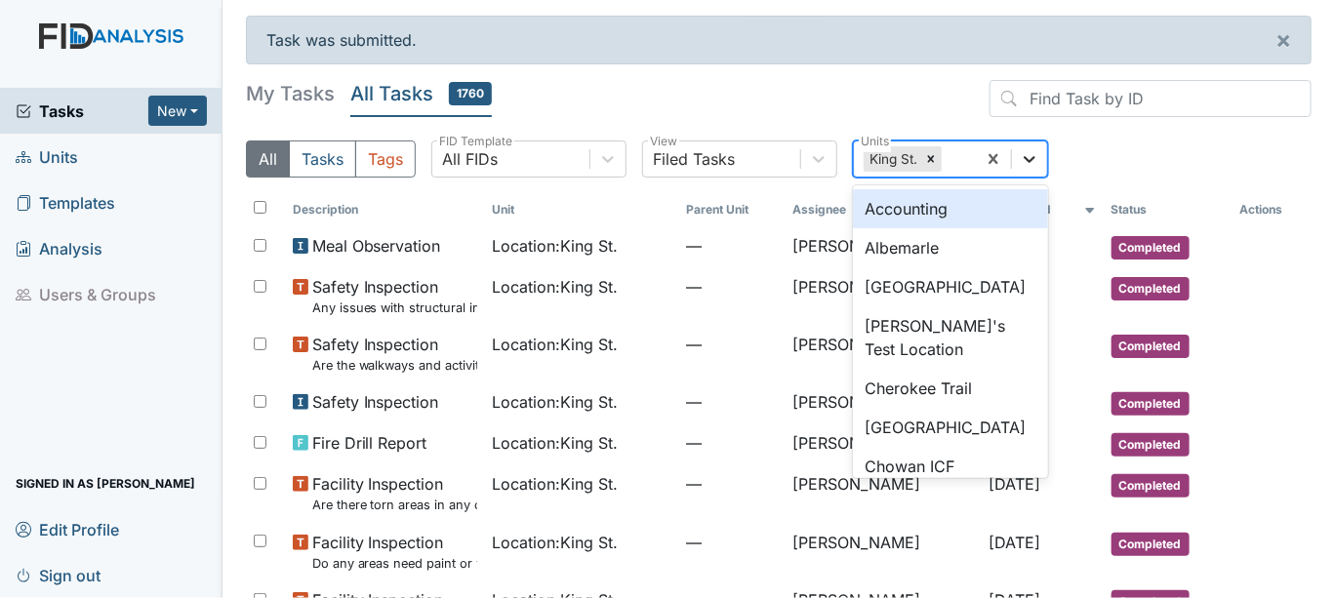
click at [1028, 160] on icon at bounding box center [1030, 159] width 12 height 7
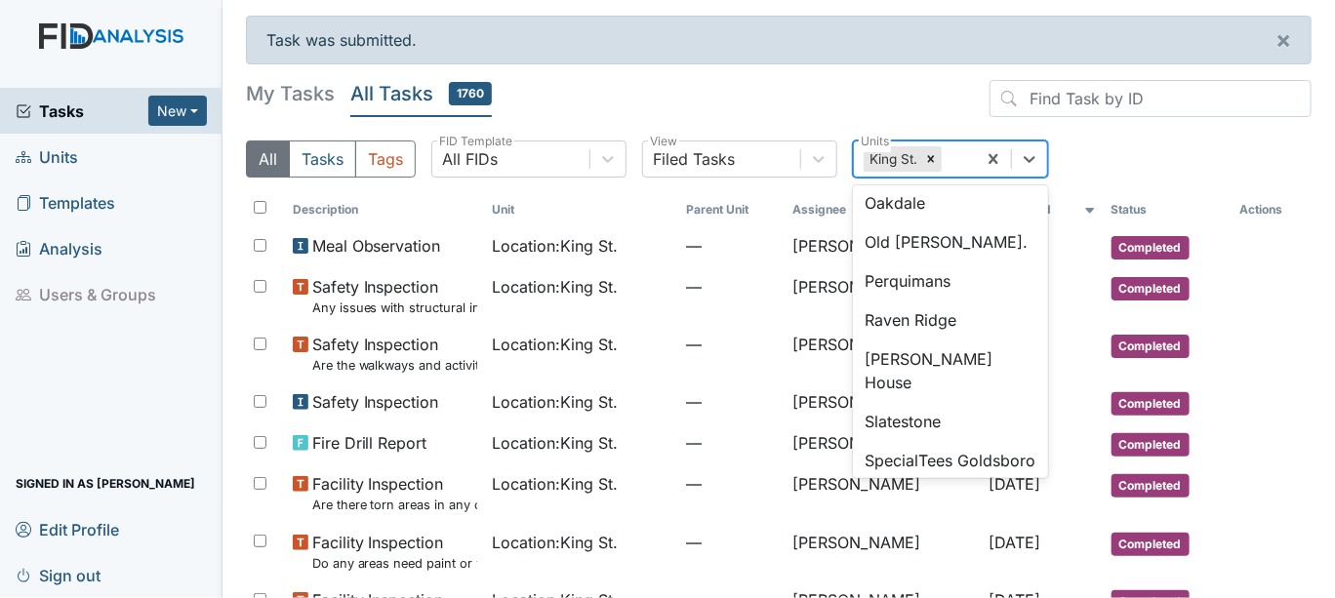
scroll to position [1405, 0]
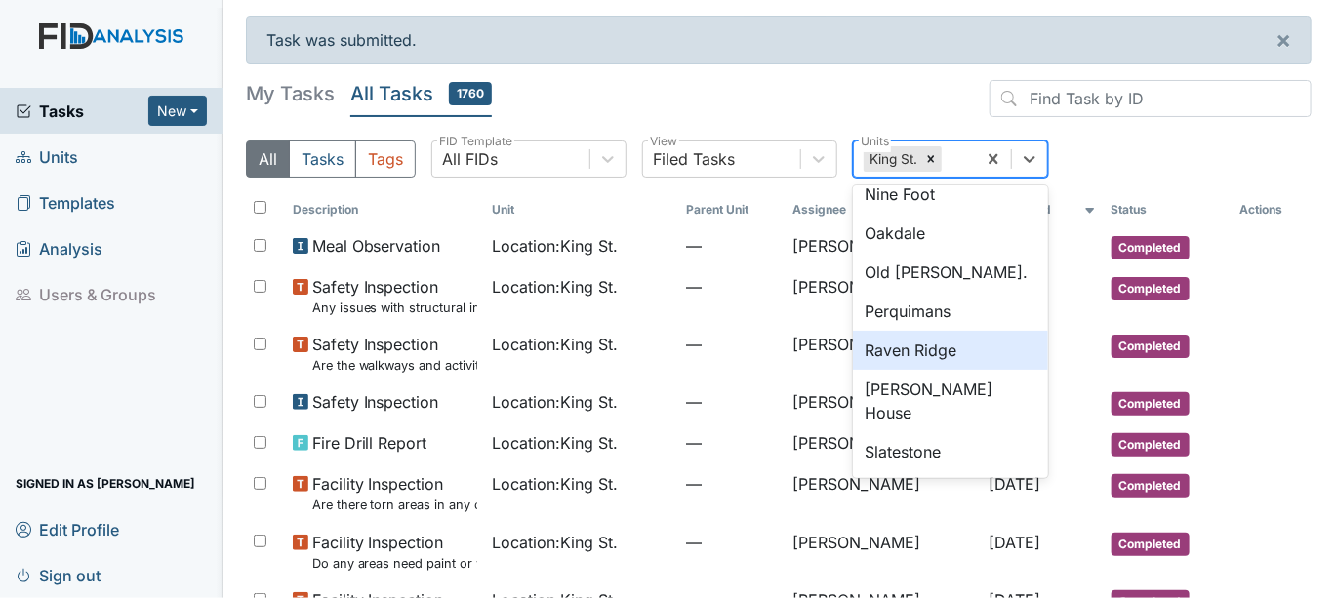
click at [962, 353] on div "Raven Ridge" at bounding box center [950, 350] width 195 height 39
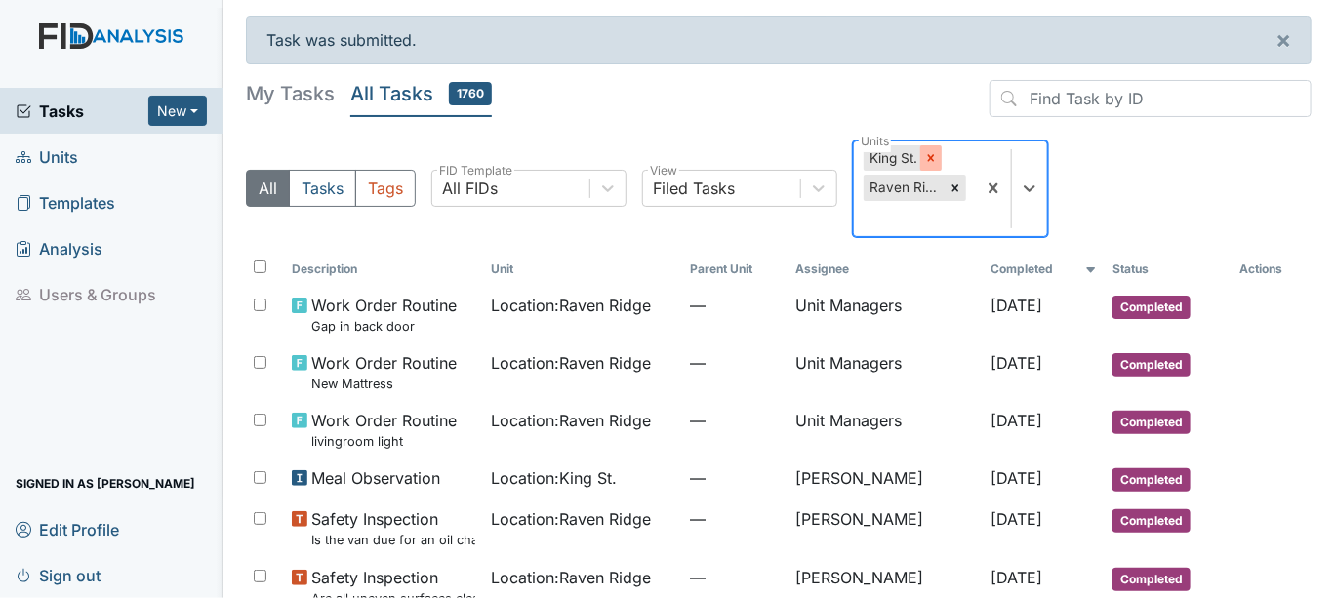
click at [930, 154] on icon at bounding box center [931, 158] width 14 height 14
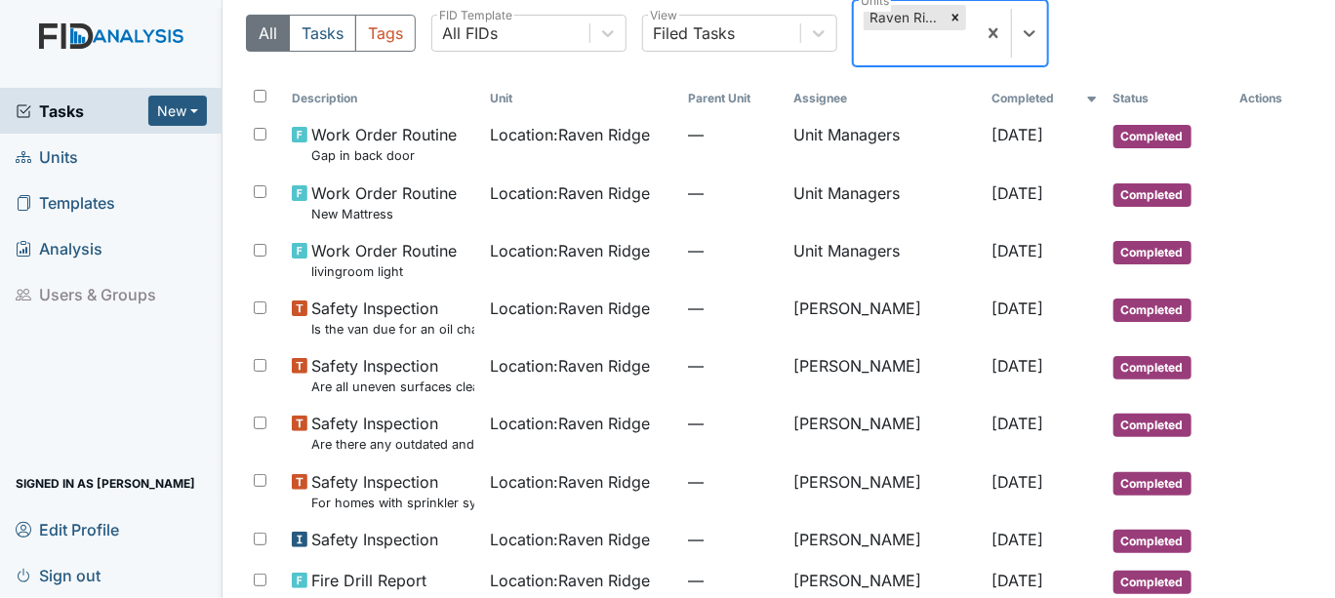
scroll to position [108, 0]
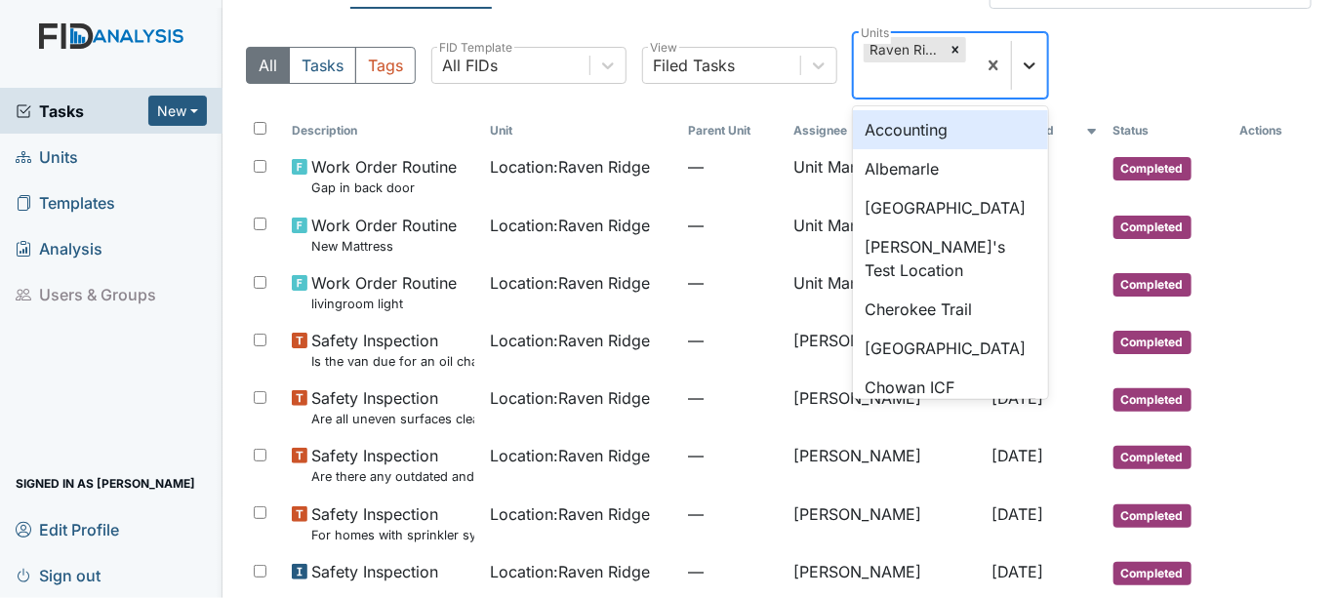
click at [1032, 63] on icon at bounding box center [1030, 65] width 12 height 7
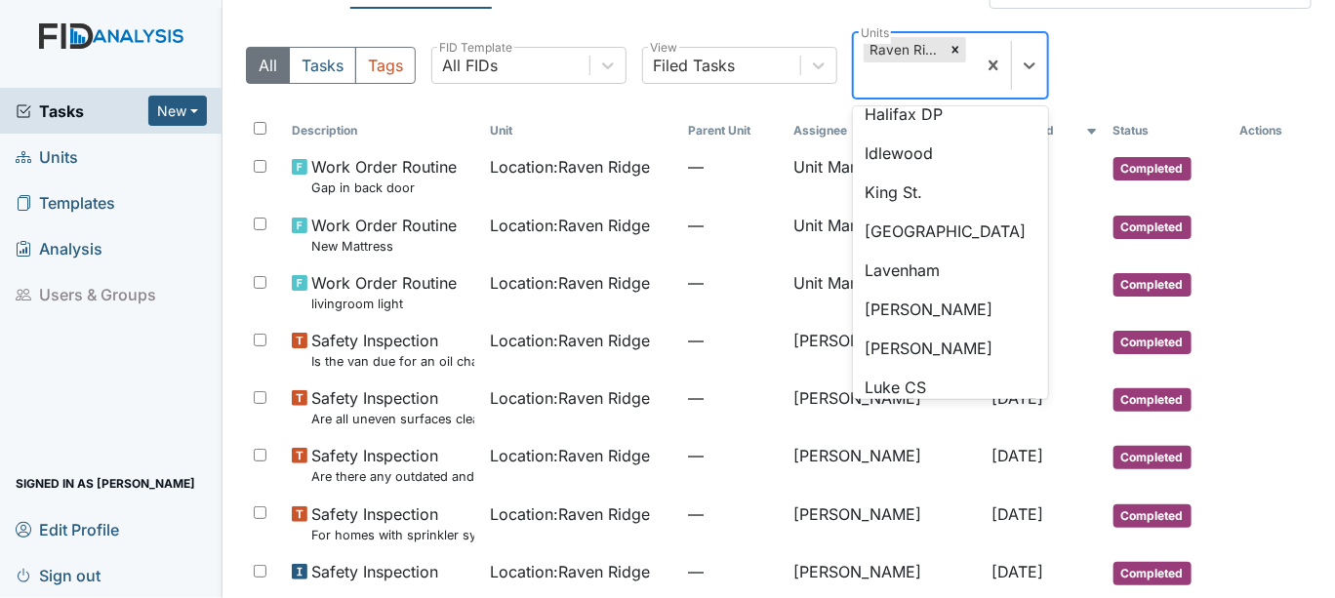
scroll to position [869, 0]
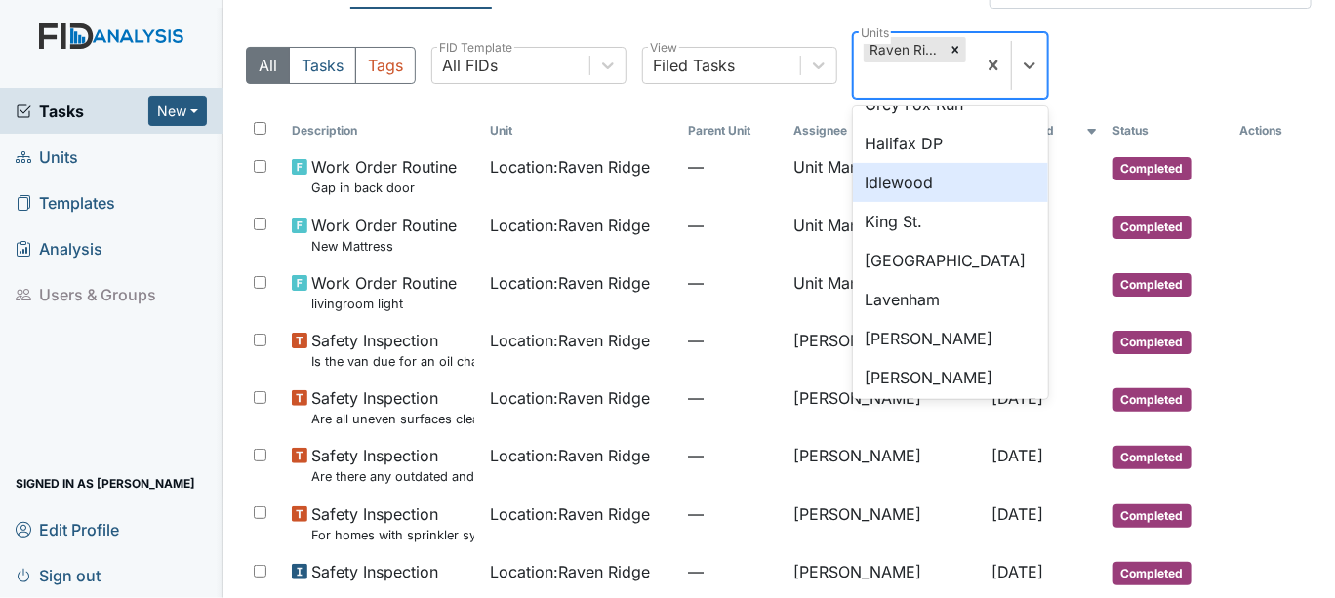
click at [926, 180] on div "Idlewood" at bounding box center [950, 182] width 195 height 39
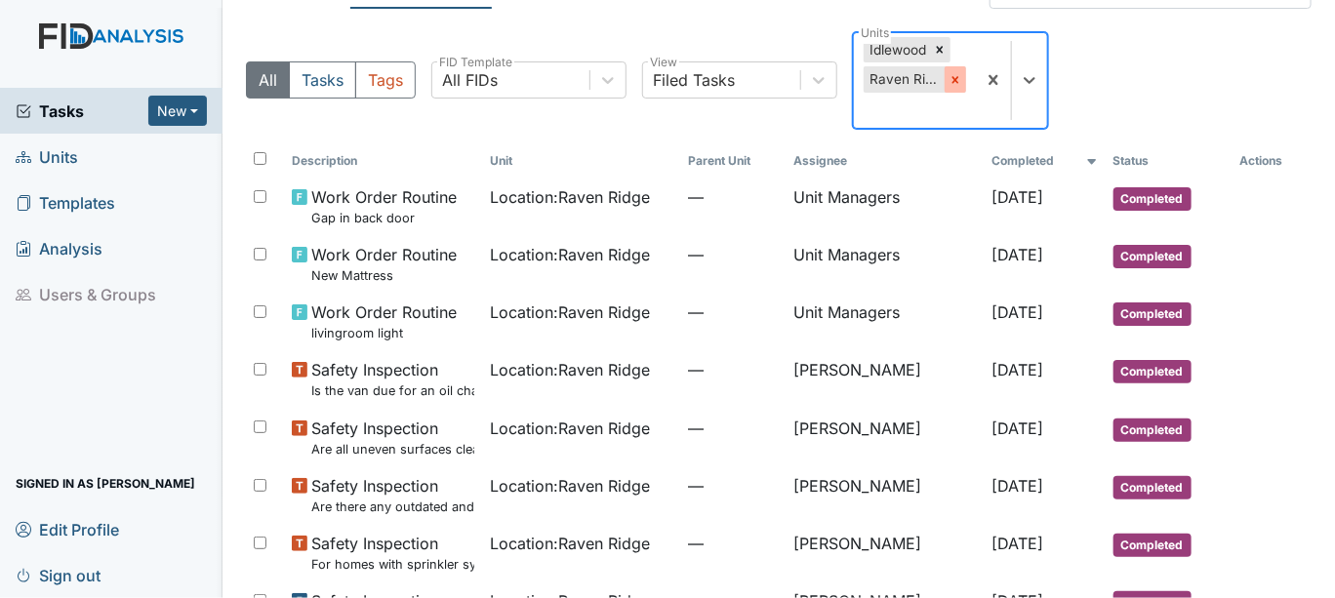
click at [953, 73] on icon at bounding box center [956, 80] width 14 height 14
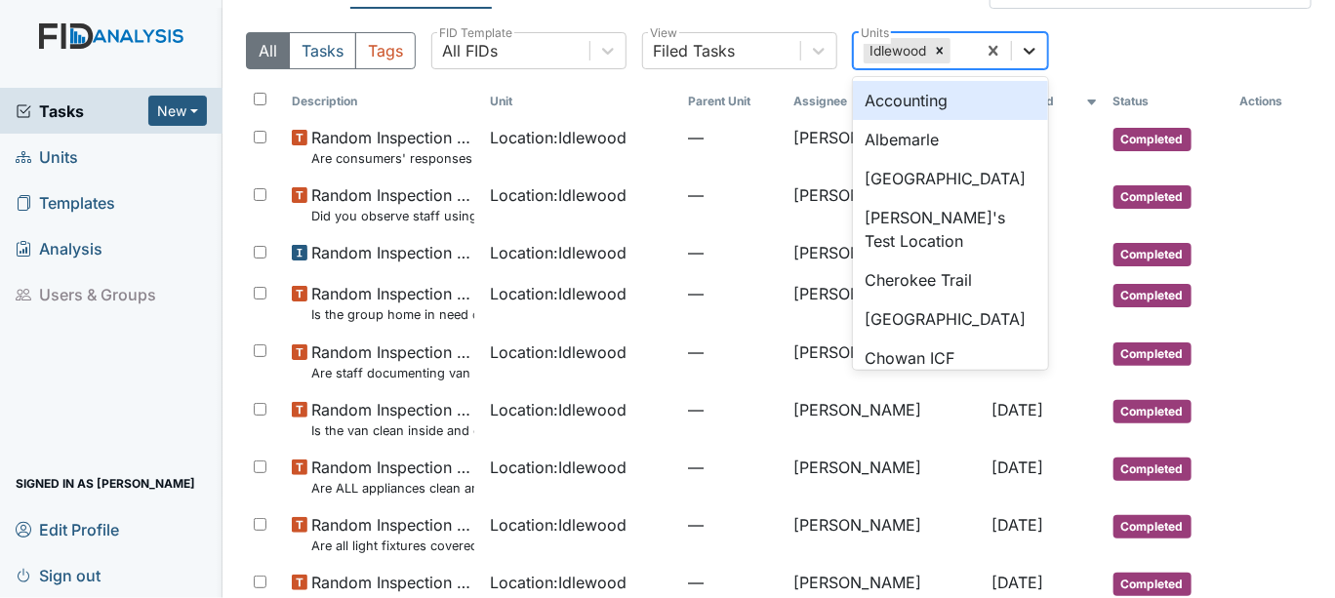
click at [1025, 46] on icon at bounding box center [1030, 51] width 20 height 20
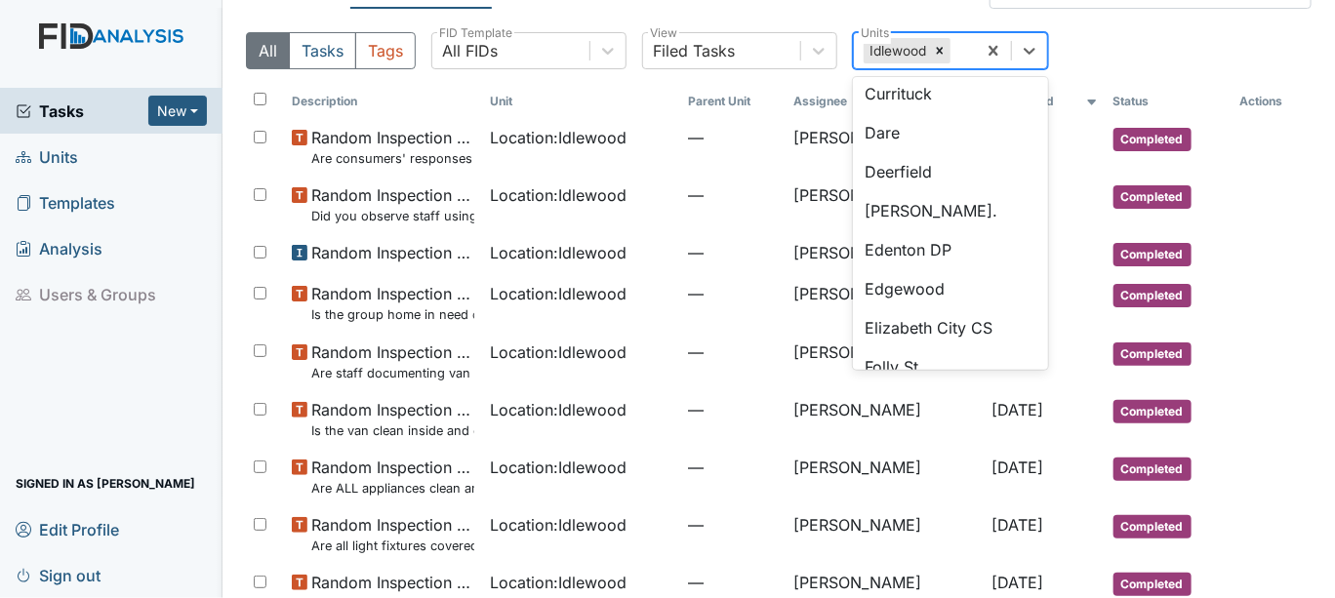
scroll to position [433, 0]
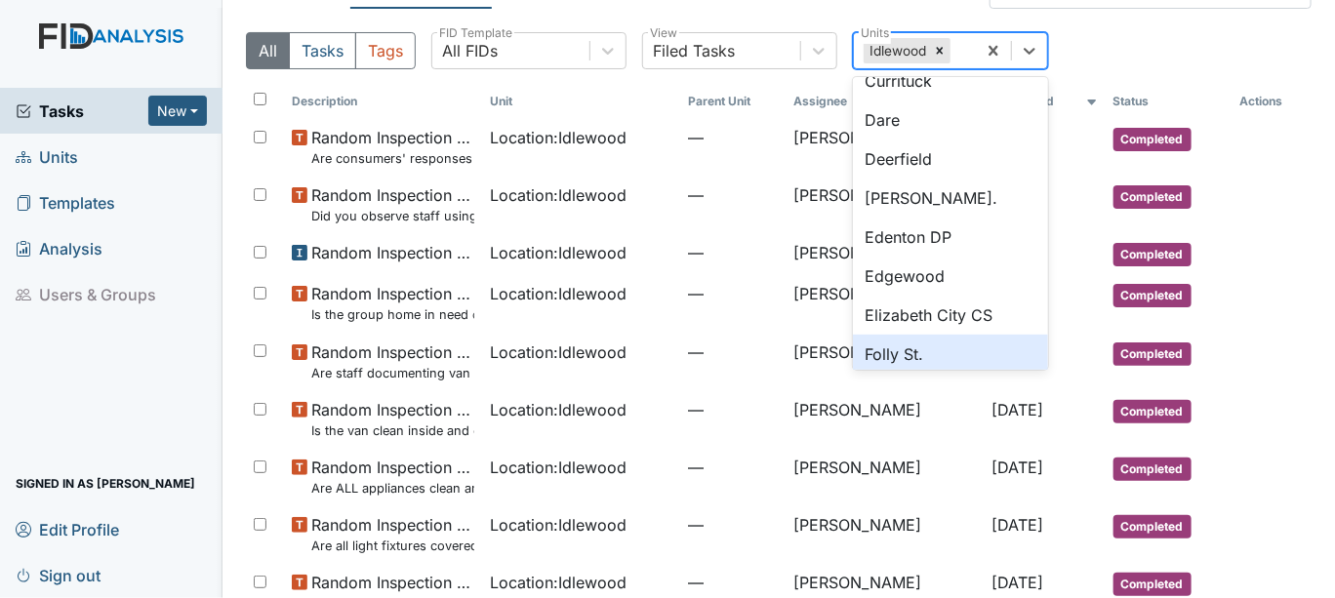
click at [1030, 362] on div "Folly St." at bounding box center [950, 354] width 195 height 39
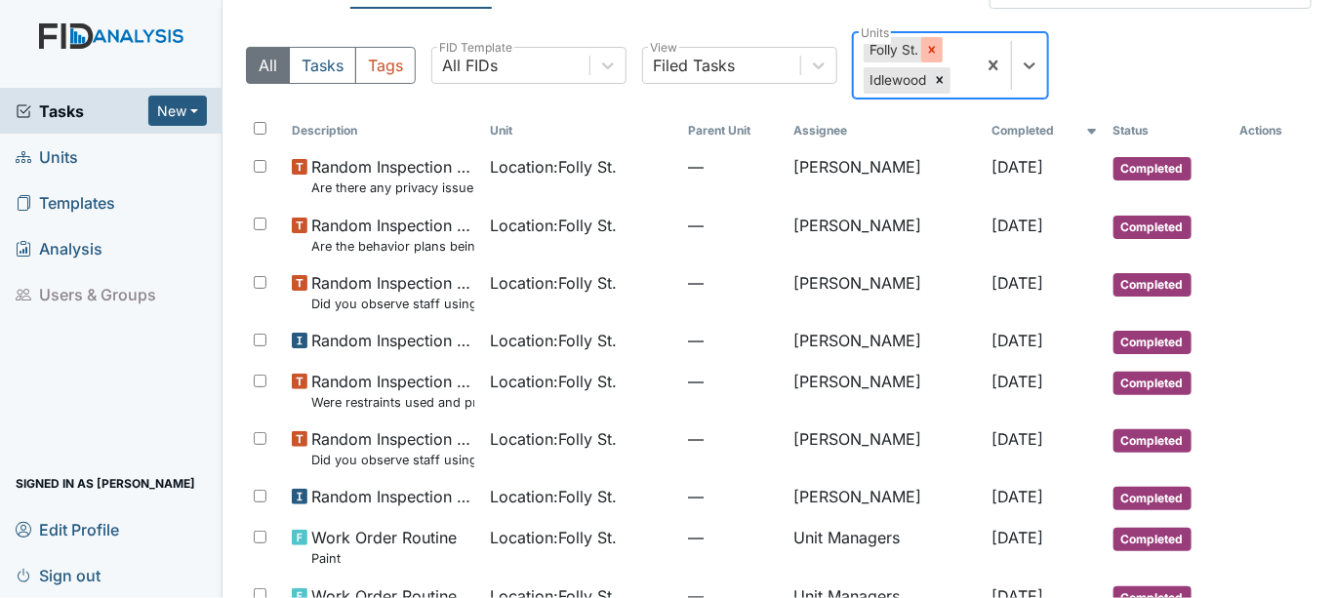
click at [927, 44] on icon at bounding box center [932, 50] width 14 height 14
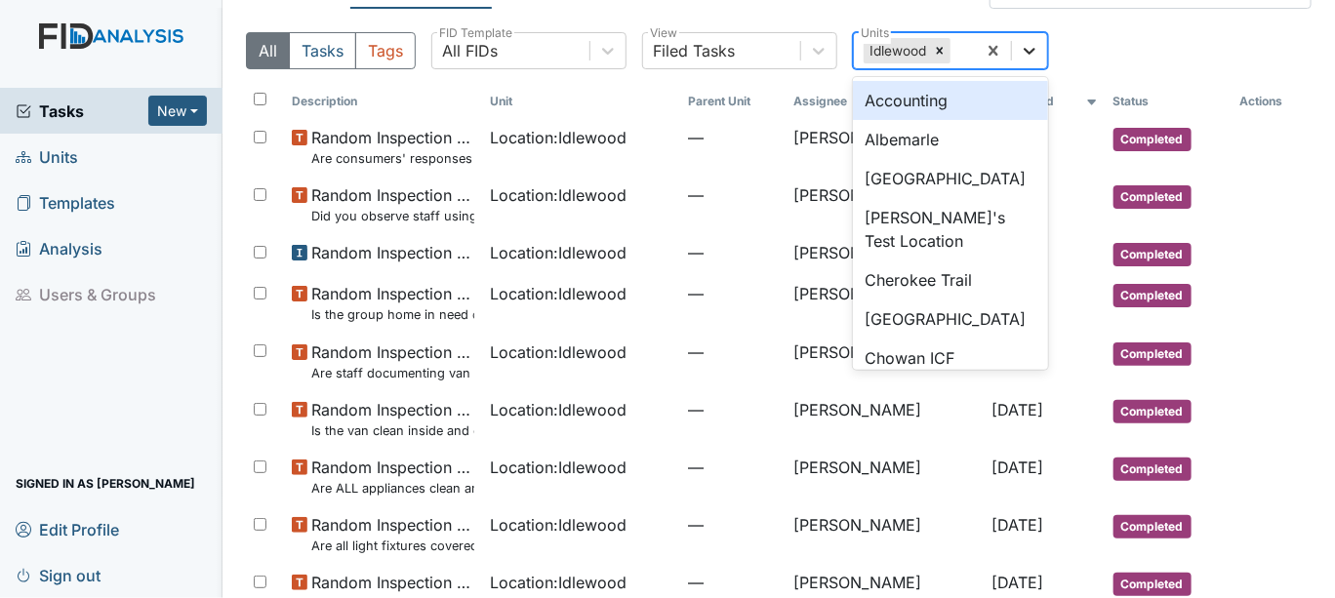
click at [1027, 53] on icon at bounding box center [1030, 51] width 20 height 20
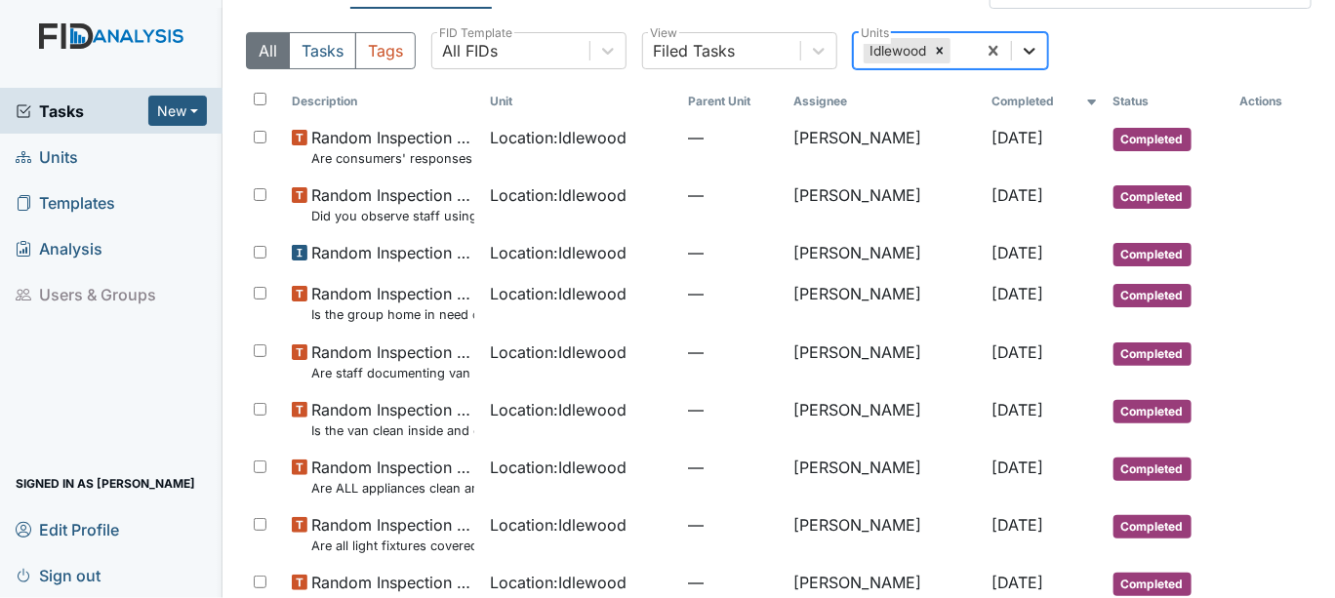
click at [1027, 55] on icon at bounding box center [1030, 51] width 20 height 20
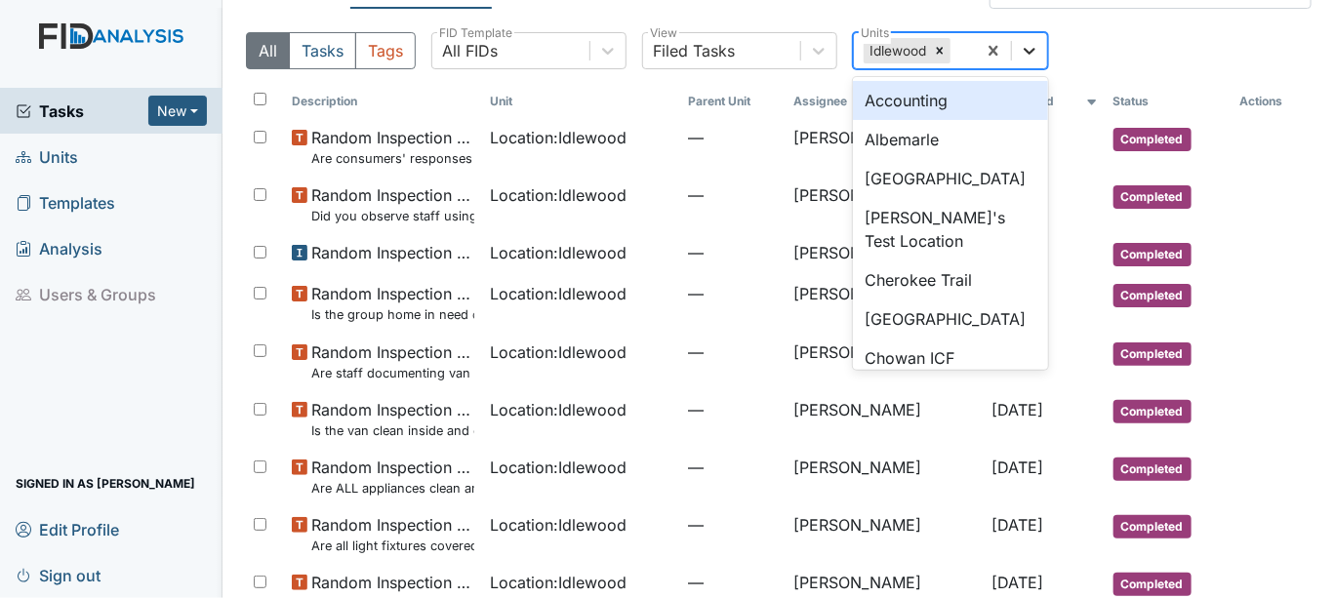
click at [1031, 47] on icon at bounding box center [1030, 51] width 20 height 20
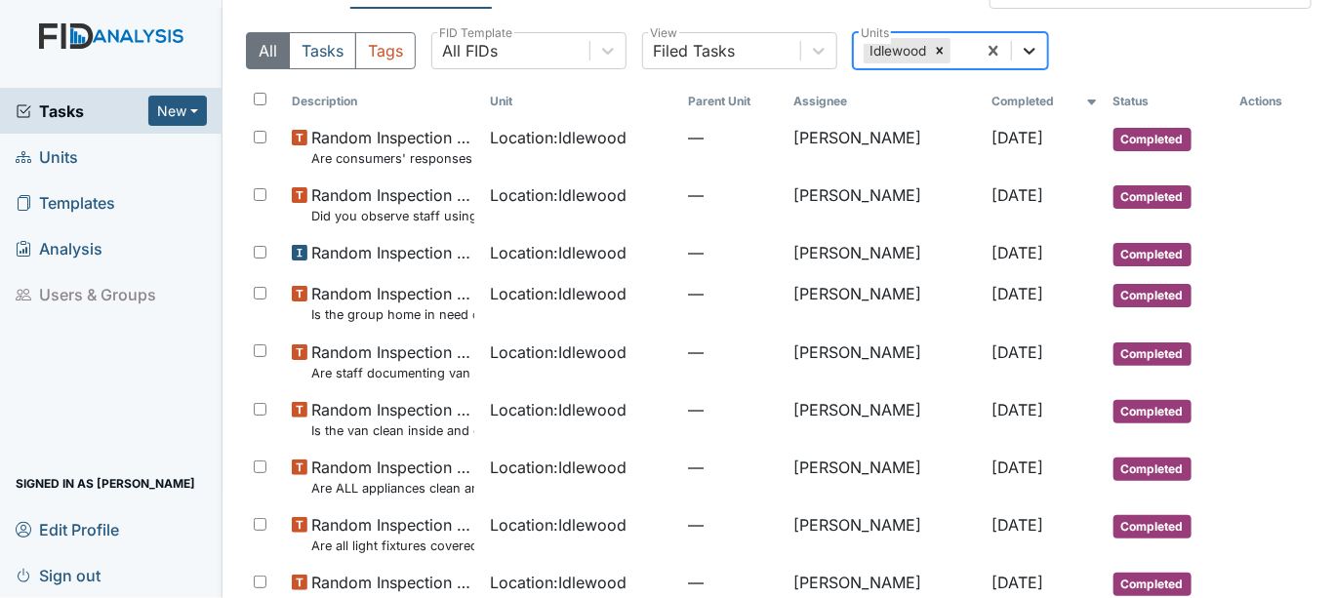
click at [1031, 47] on icon at bounding box center [1030, 51] width 20 height 20
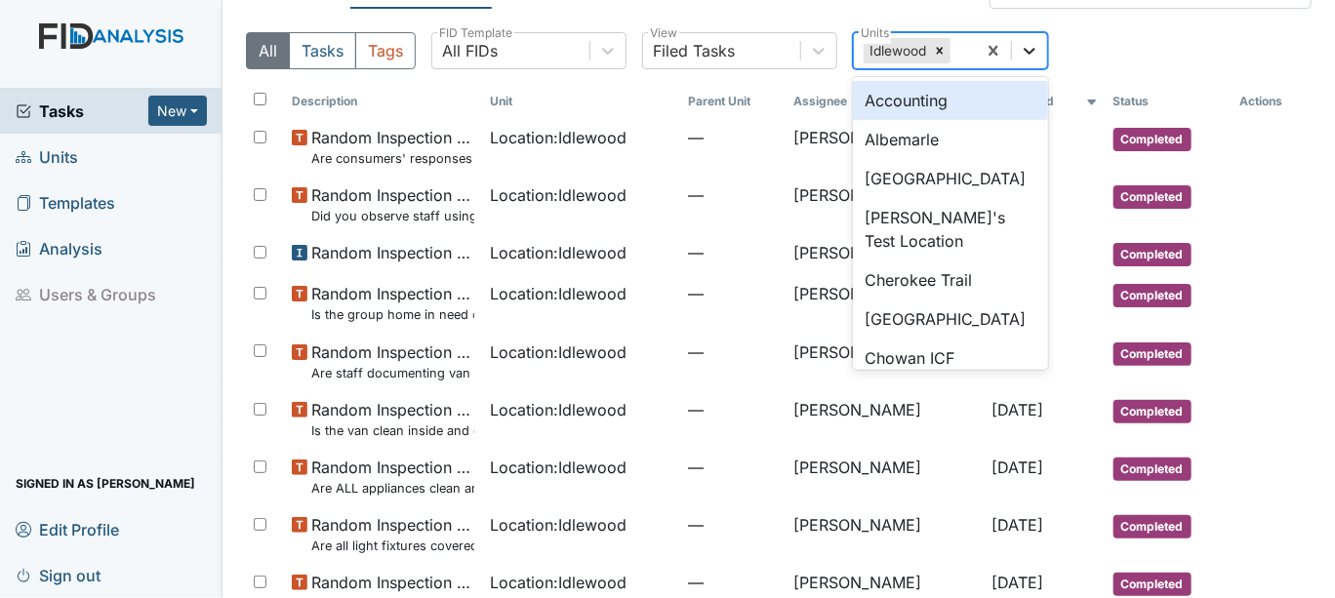
click at [1031, 47] on icon at bounding box center [1030, 51] width 20 height 20
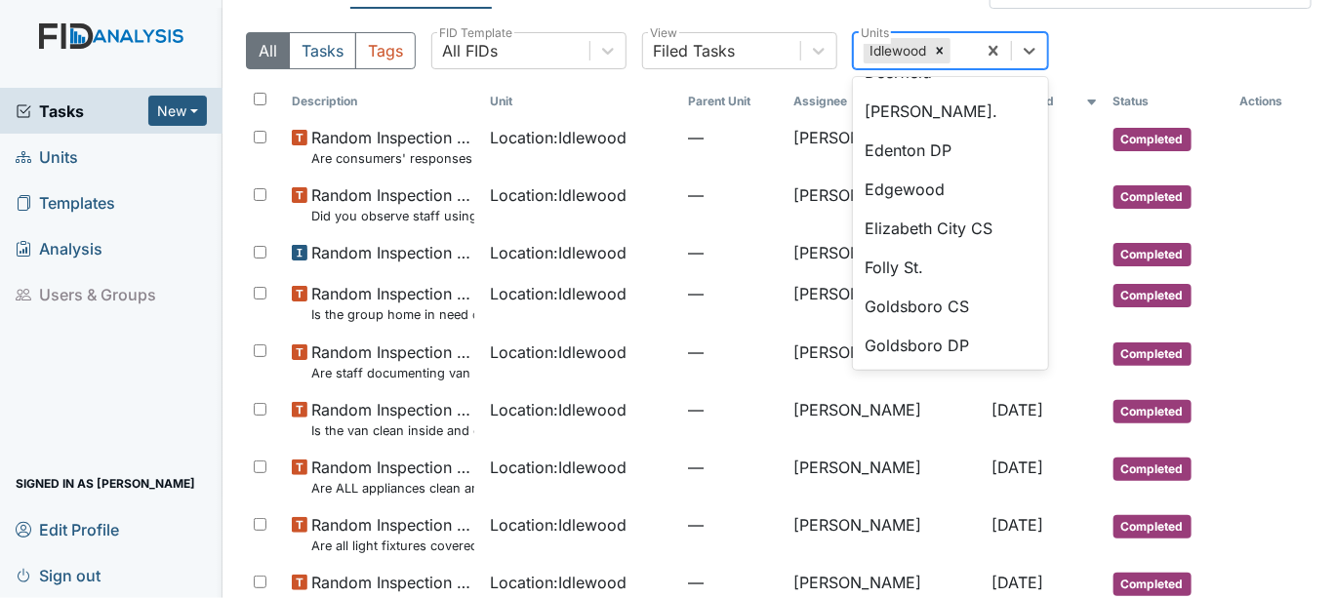
scroll to position [563, 0]
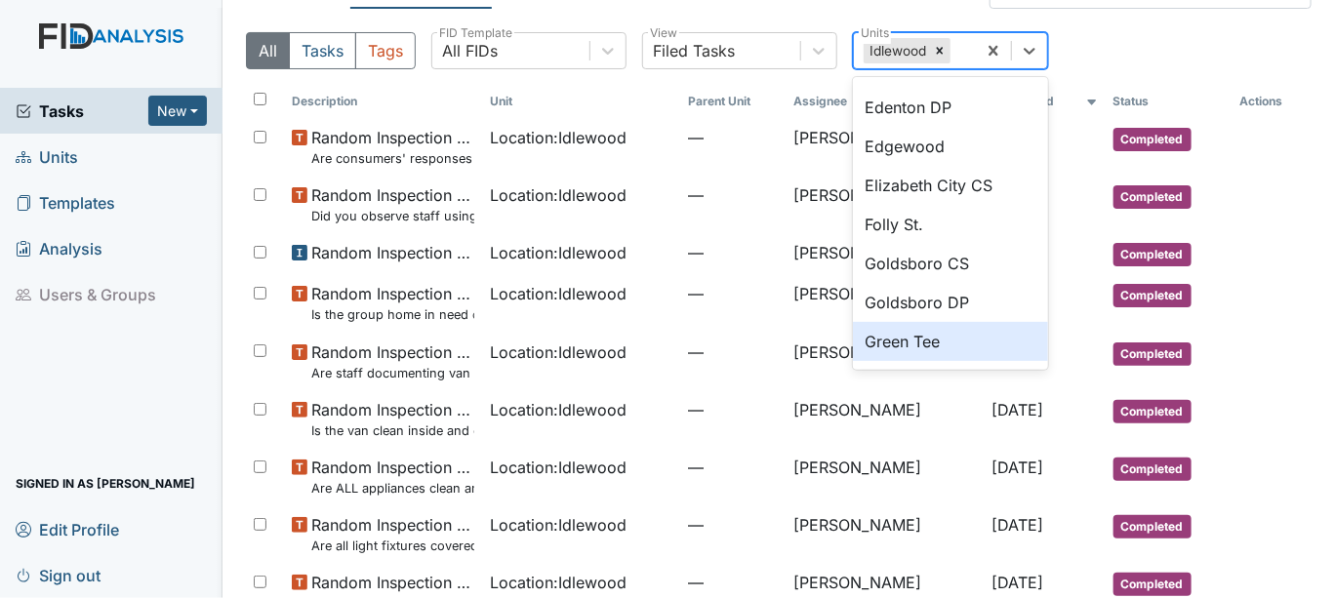
click at [941, 333] on div "Green Tee" at bounding box center [950, 341] width 195 height 39
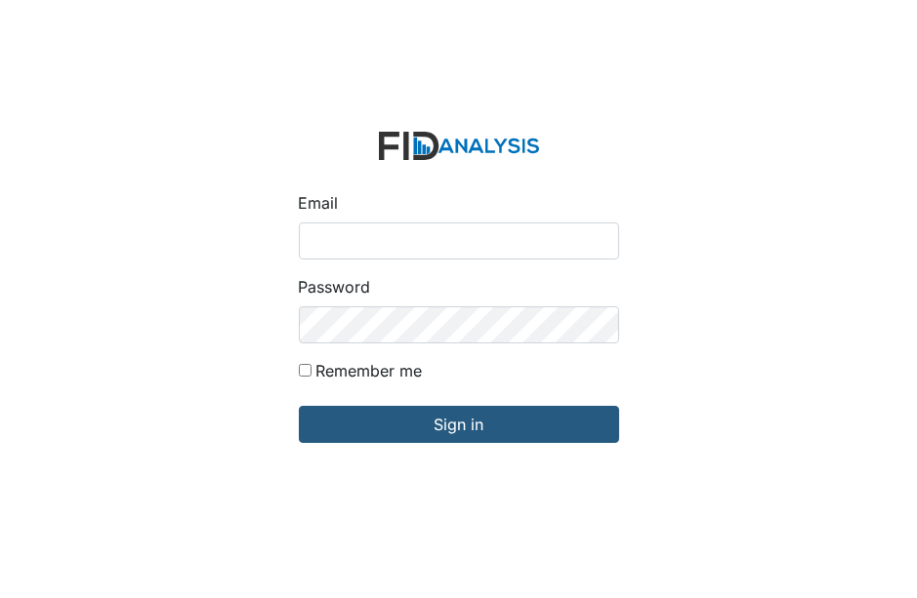
click at [317, 234] on input "Email" at bounding box center [459, 241] width 320 height 37
type input "[EMAIL_ADDRESS][DOMAIN_NAME]"
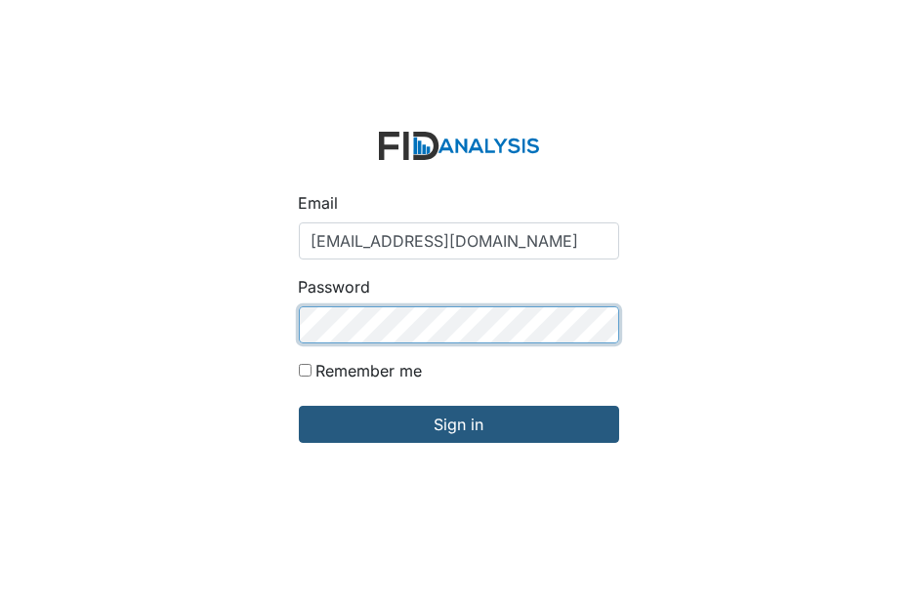
click at [299, 406] on input "Sign in" at bounding box center [459, 424] width 320 height 37
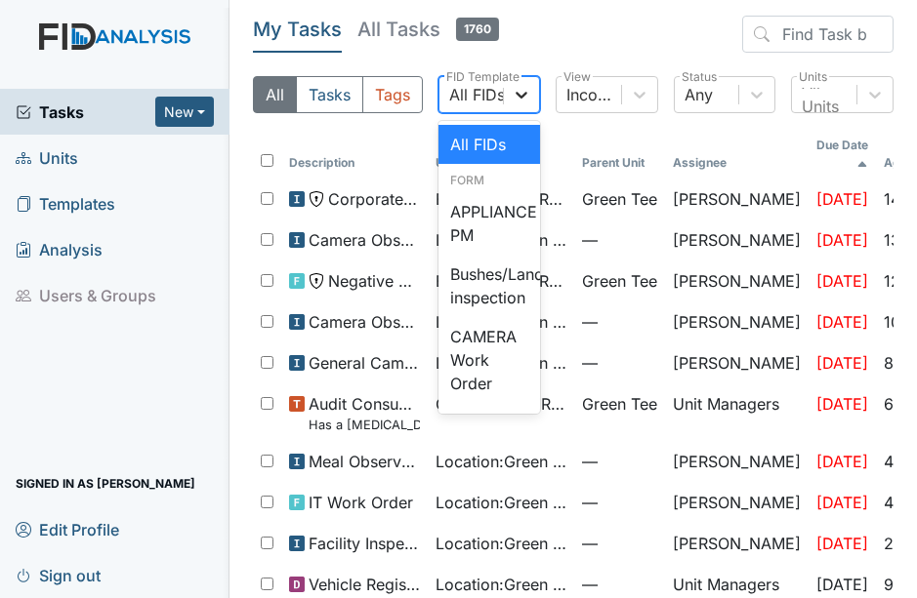
click at [514, 89] on icon at bounding box center [521, 95] width 20 height 20
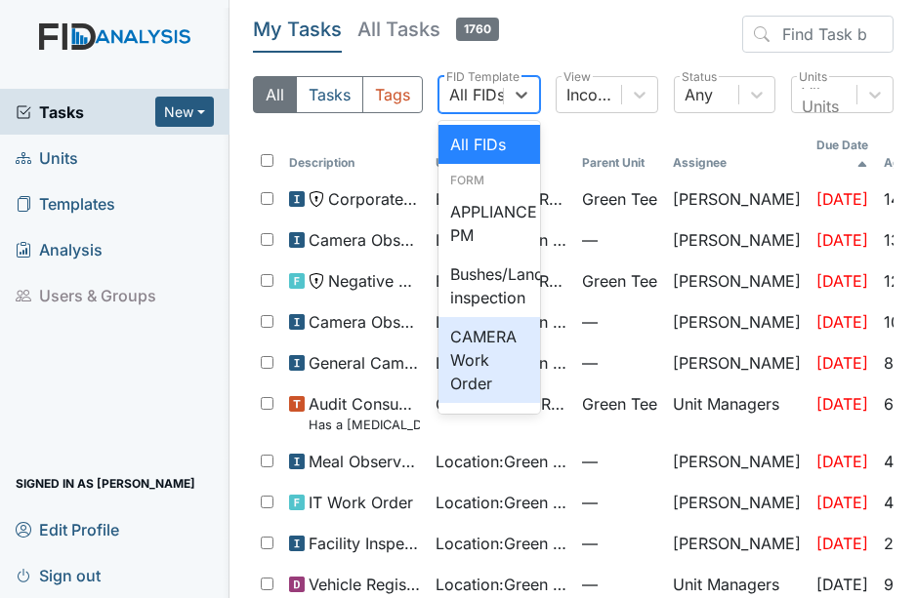
click at [490, 387] on div "CAMERA Work Order" at bounding box center [489, 360] width 102 height 86
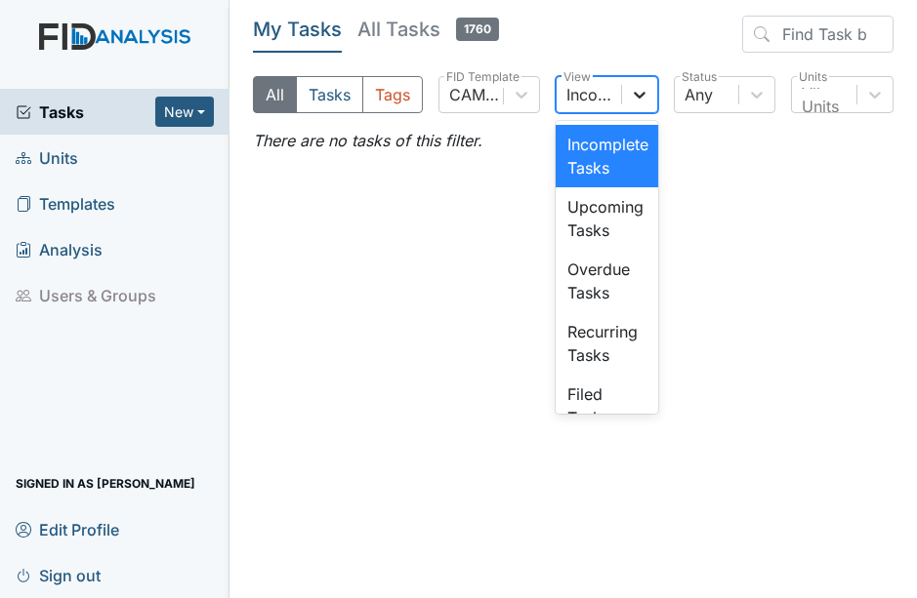
click at [632, 93] on icon at bounding box center [640, 95] width 20 height 20
click at [604, 156] on div "Incomplete Tasks" at bounding box center [606, 156] width 102 height 62
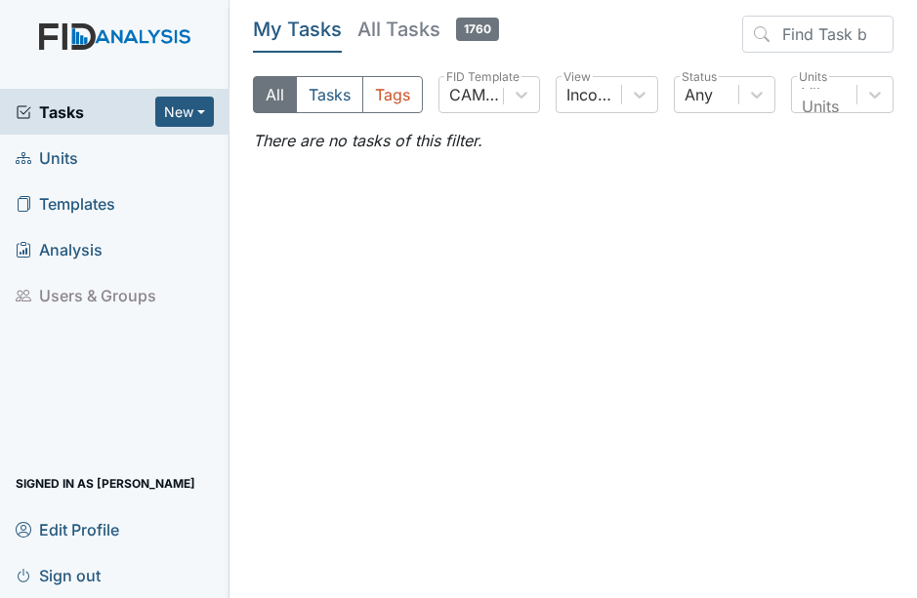
click at [88, 158] on link "Units" at bounding box center [114, 158] width 229 height 46
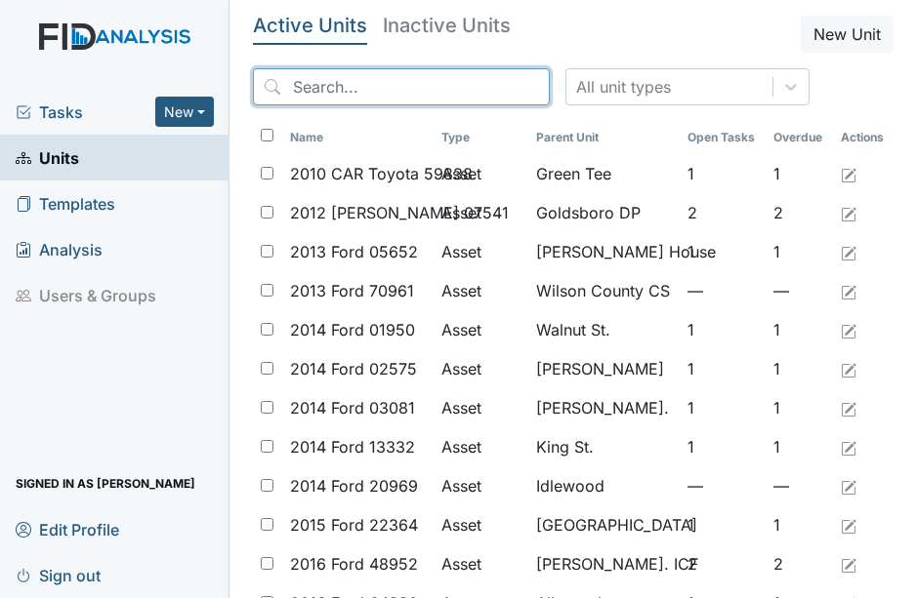
click at [322, 84] on input "search" at bounding box center [401, 86] width 297 height 37
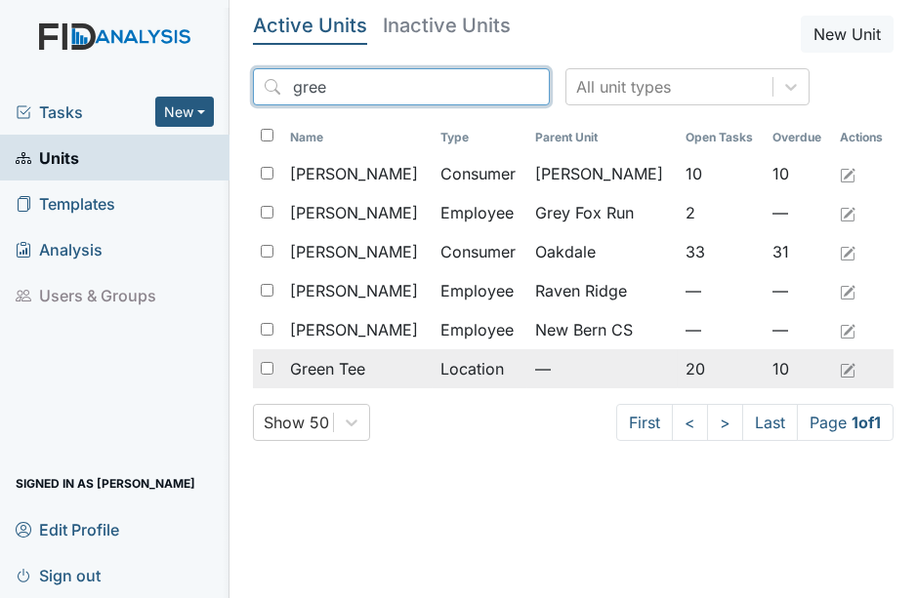
type input "gree"
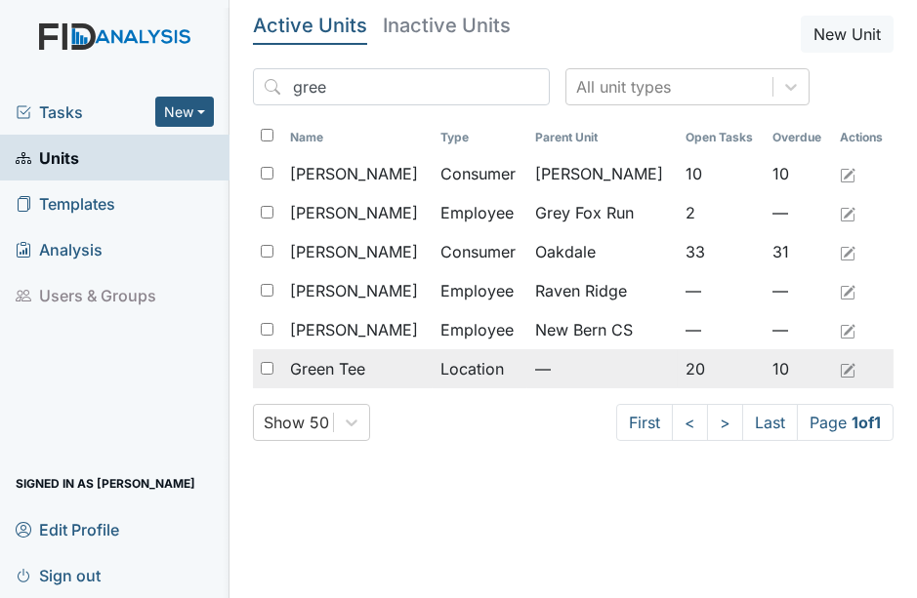
click at [305, 373] on span "Green Tee" at bounding box center [327, 368] width 75 height 23
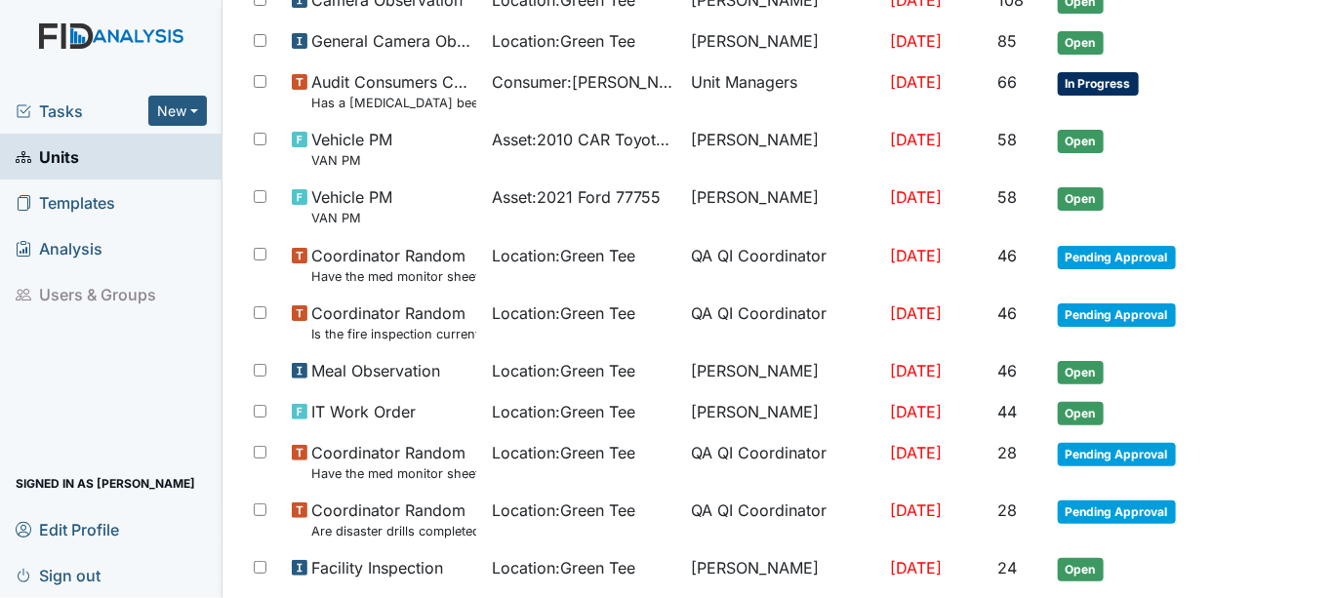
scroll to position [433, 0]
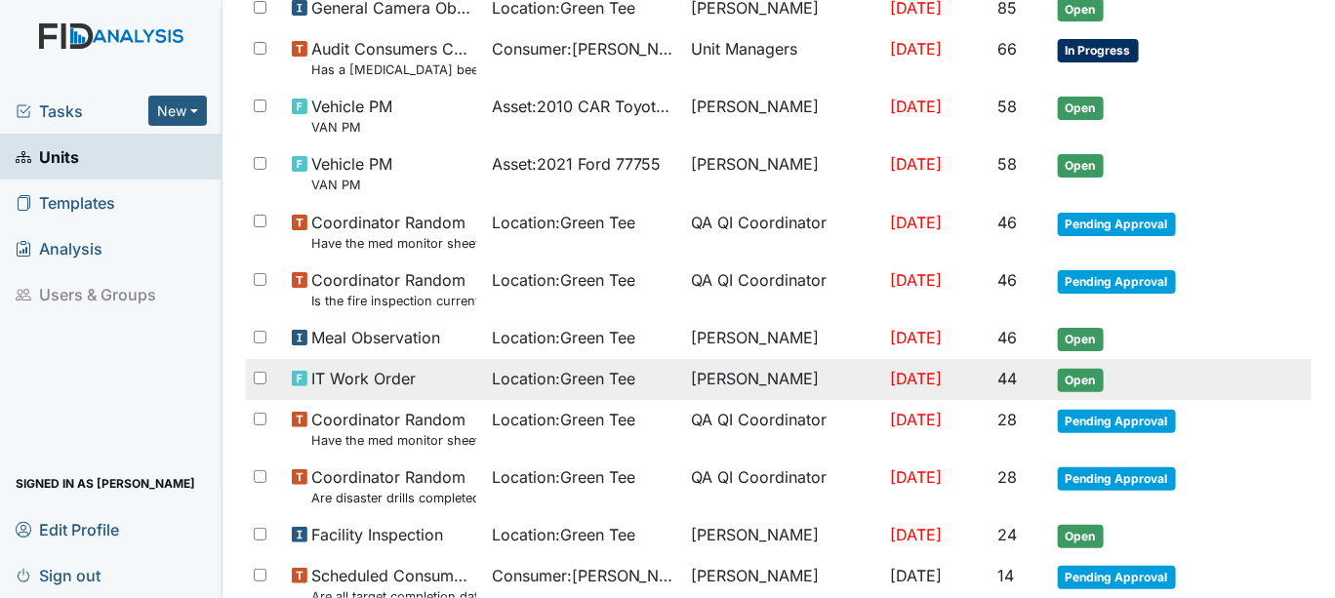
click at [916, 375] on span "Open" at bounding box center [1081, 380] width 46 height 23
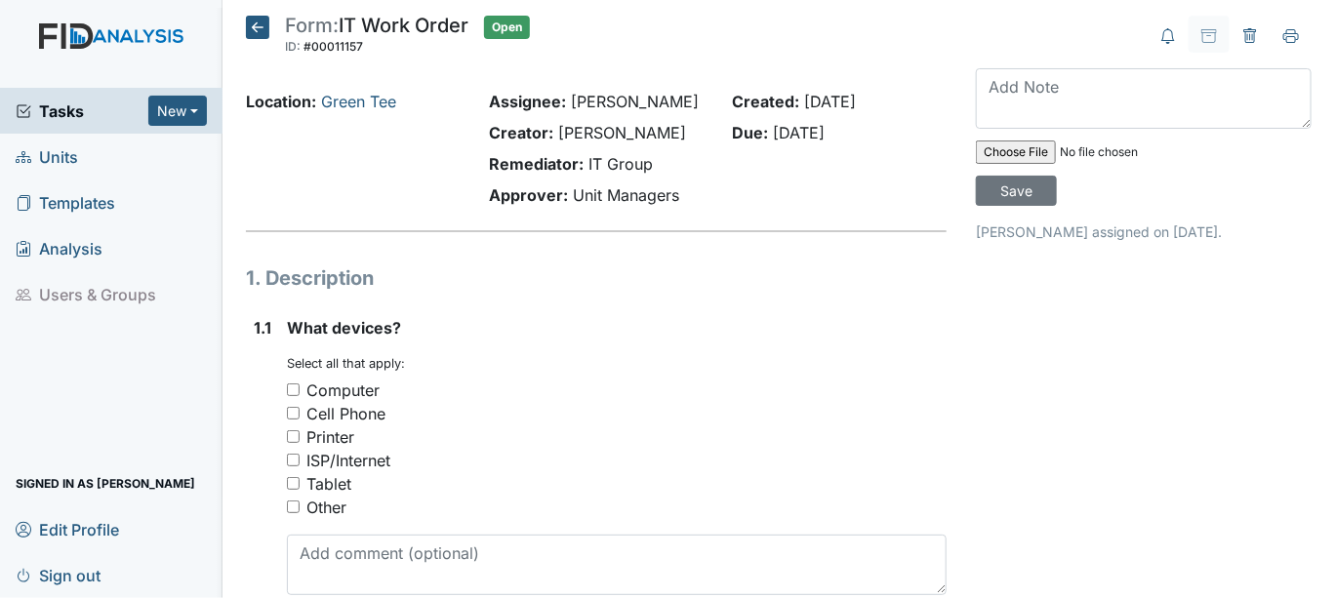
click at [257, 26] on icon at bounding box center [257, 27] width 23 height 23
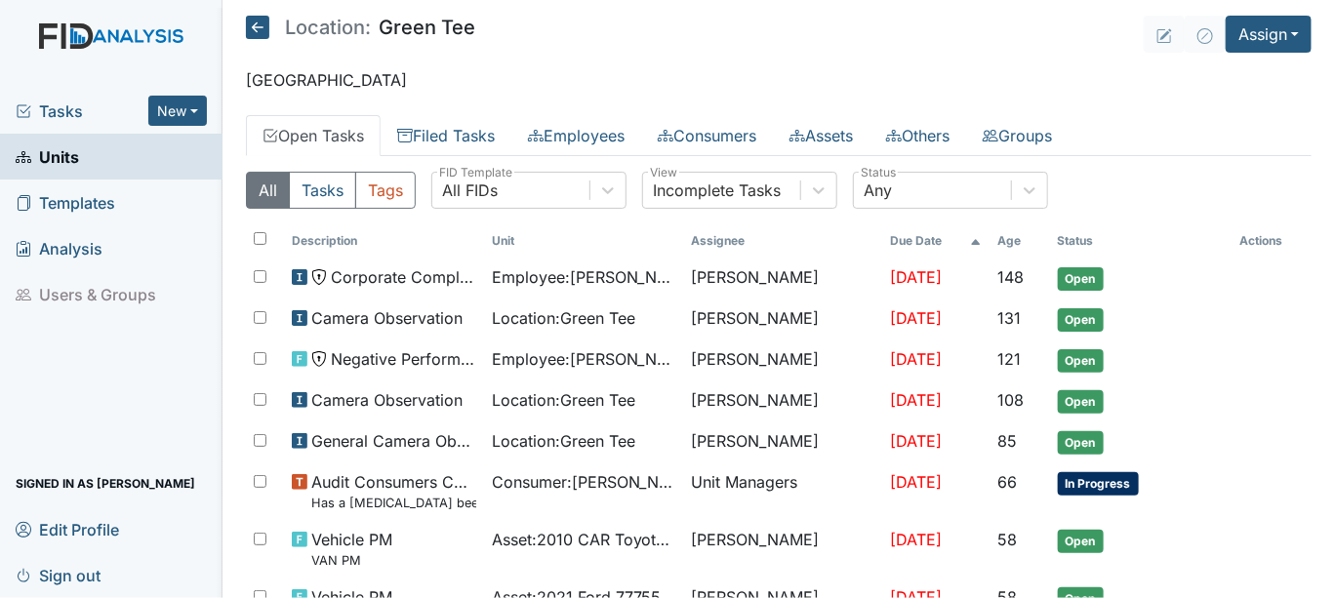
click at [105, 164] on link "Units" at bounding box center [111, 157] width 223 height 46
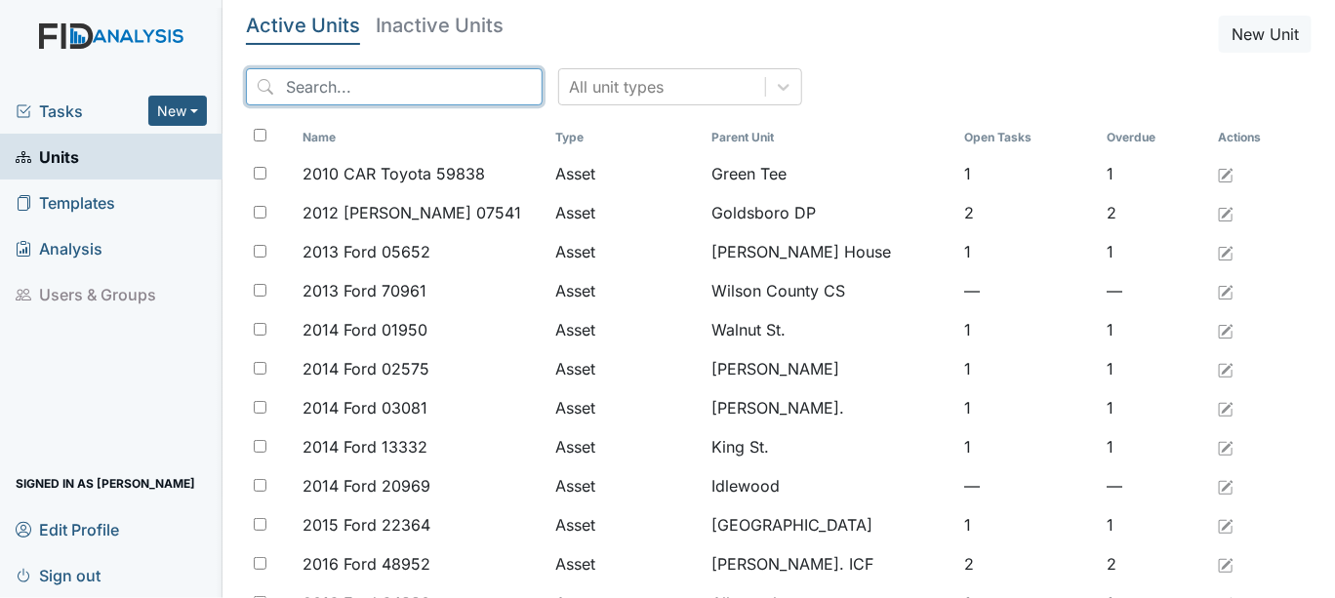
click at [312, 76] on input "search" at bounding box center [394, 86] width 297 height 37
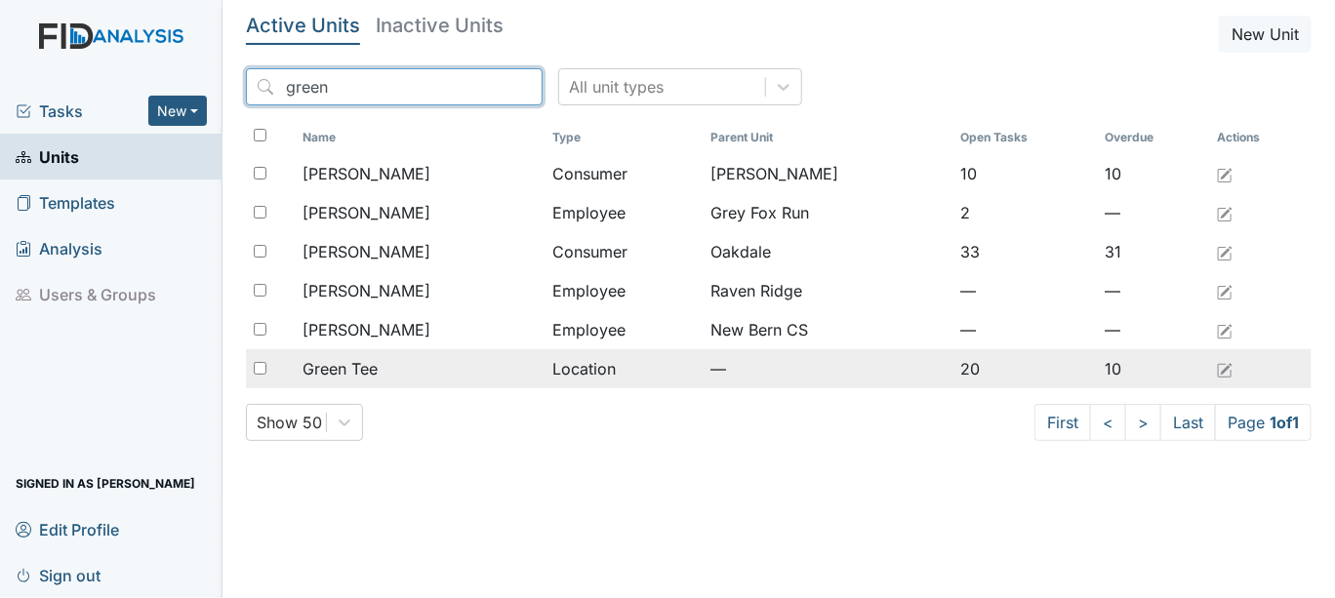
type input "green"
click at [259, 367] on input "checkbox" at bounding box center [260, 368] width 13 height 13
checkbox input "true"
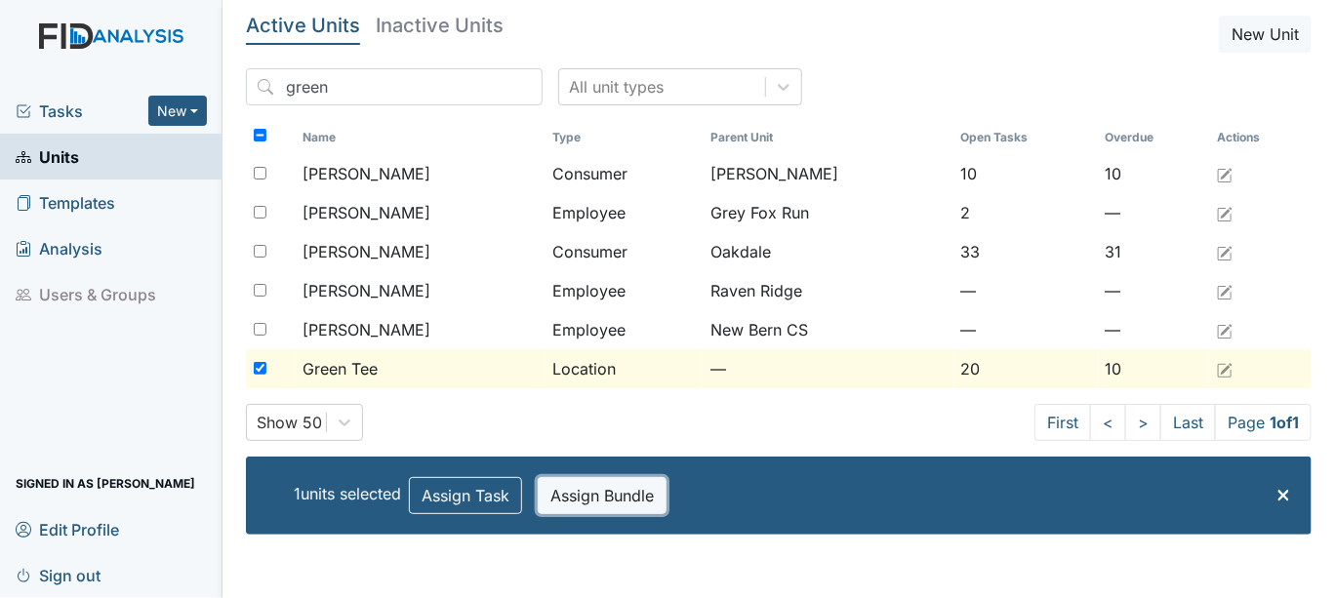
click at [612, 491] on button "Assign Bundle" at bounding box center [602, 495] width 129 height 37
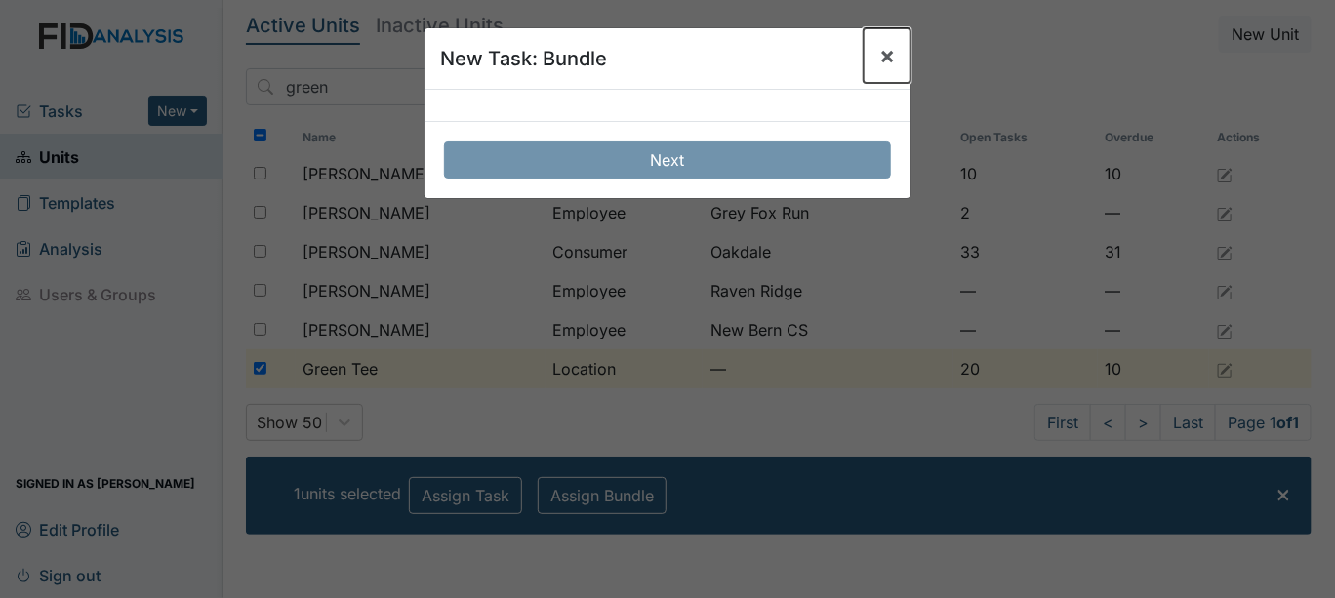
click at [886, 54] on span "×" at bounding box center [887, 55] width 16 height 28
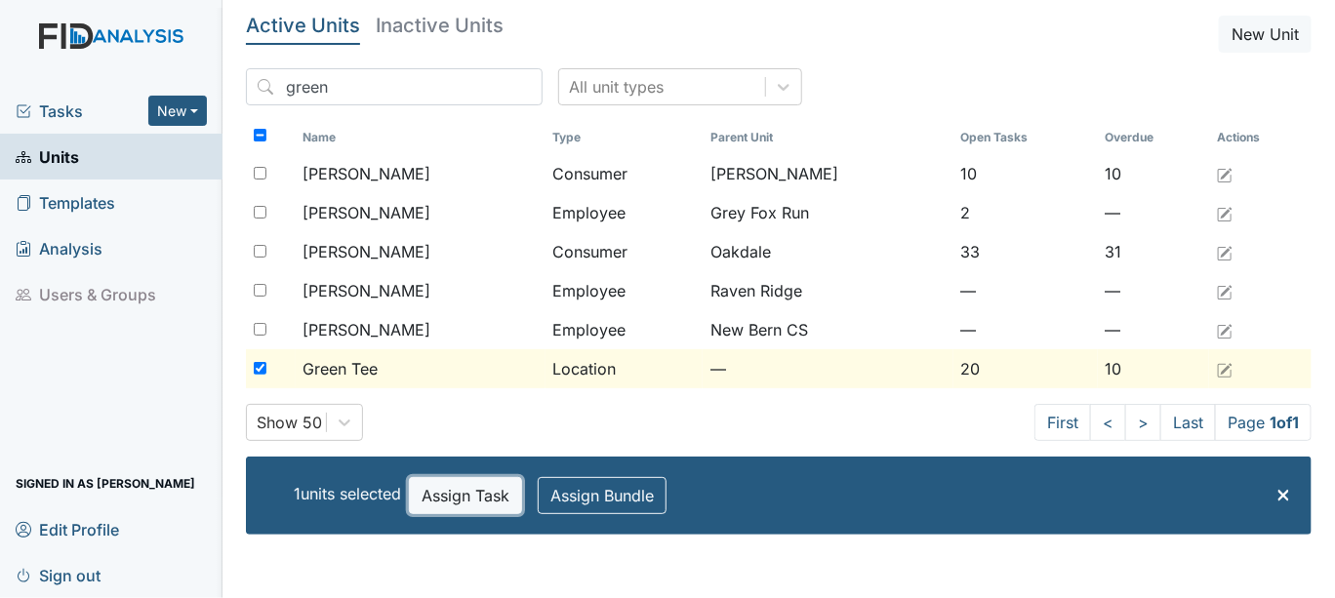
click at [466, 488] on button "Assign Task" at bounding box center [465, 495] width 113 height 37
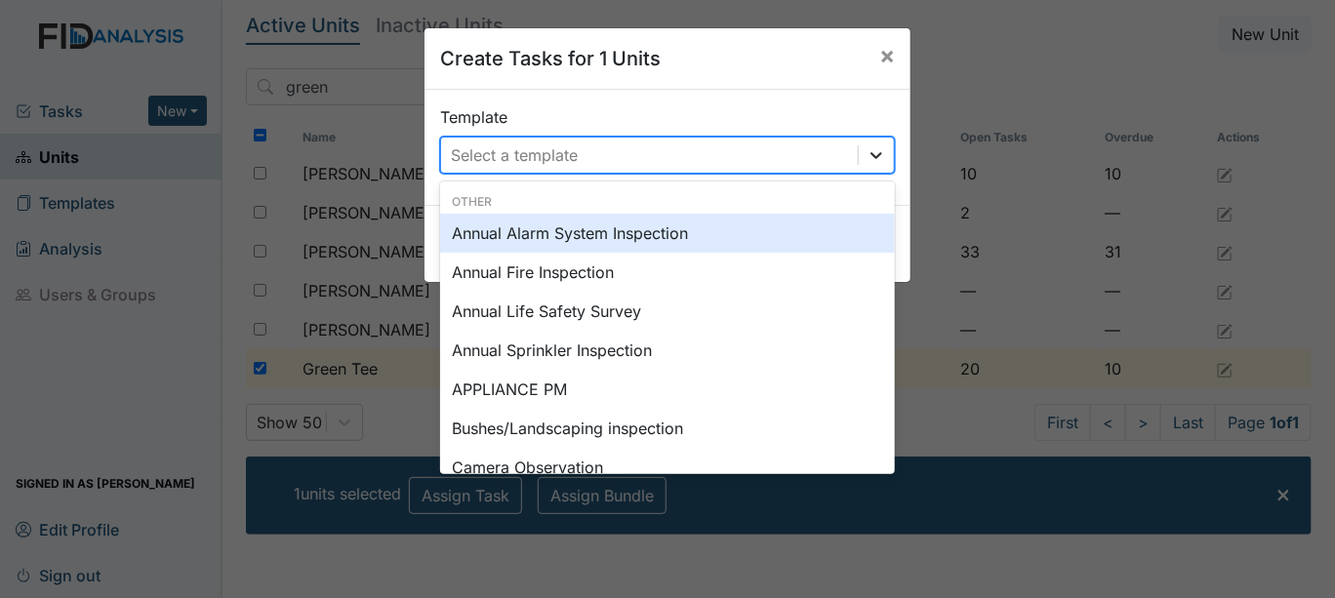
click at [871, 154] on icon at bounding box center [877, 155] width 12 height 7
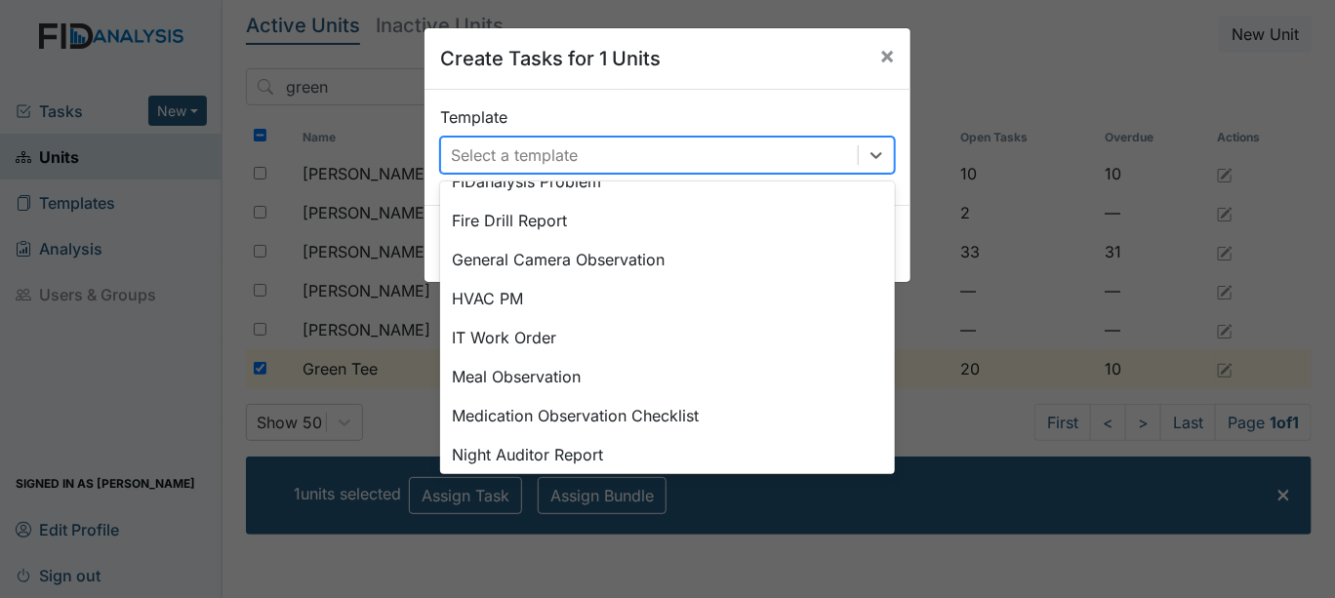
scroll to position [578, 0]
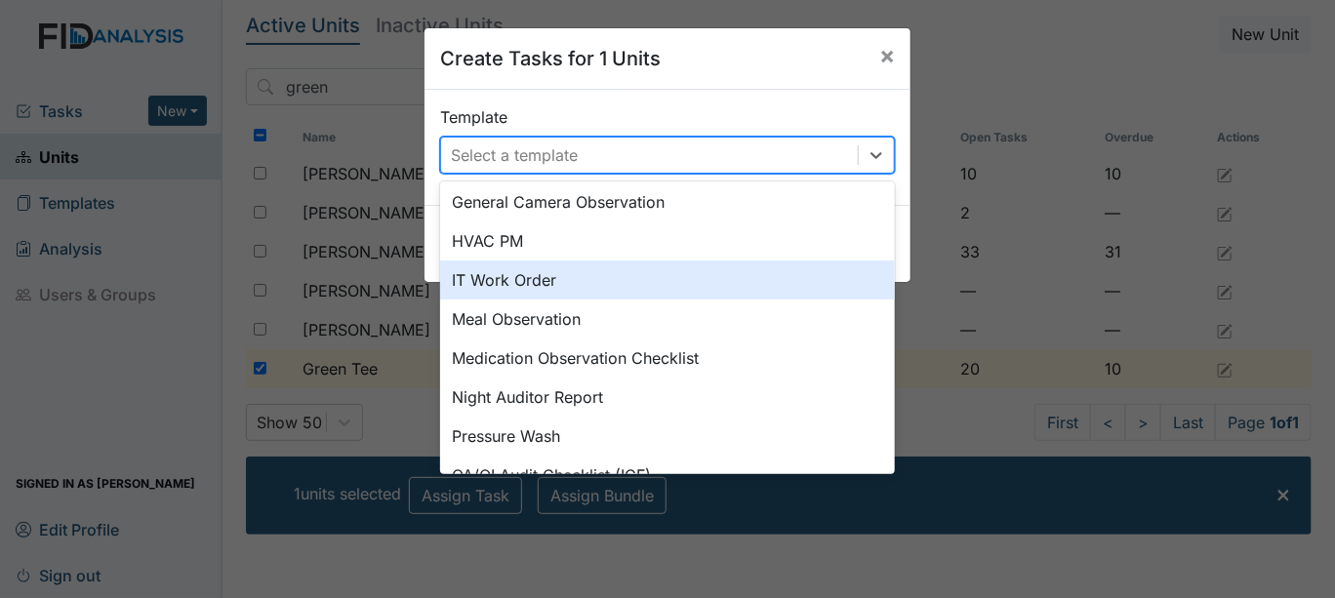
click at [476, 277] on div "IT Work Order" at bounding box center [667, 280] width 455 height 39
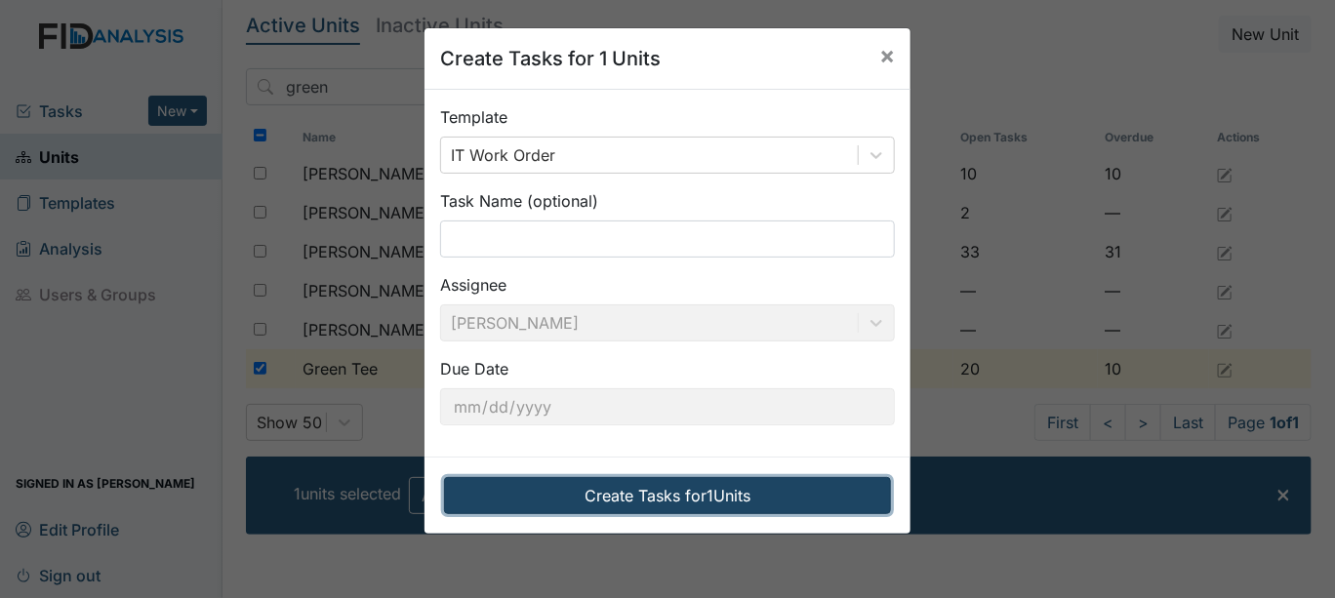
click at [598, 499] on button "Create Tasks for 1 Units" at bounding box center [667, 495] width 447 height 37
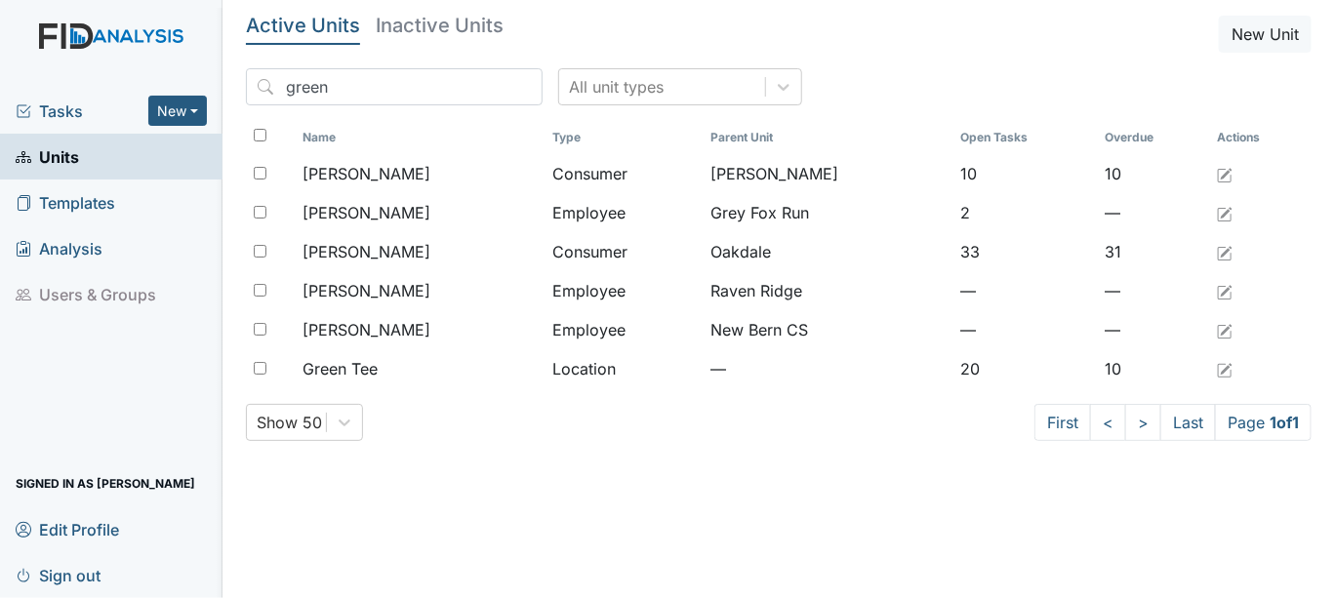
click at [79, 110] on span "Tasks" at bounding box center [82, 111] width 133 height 23
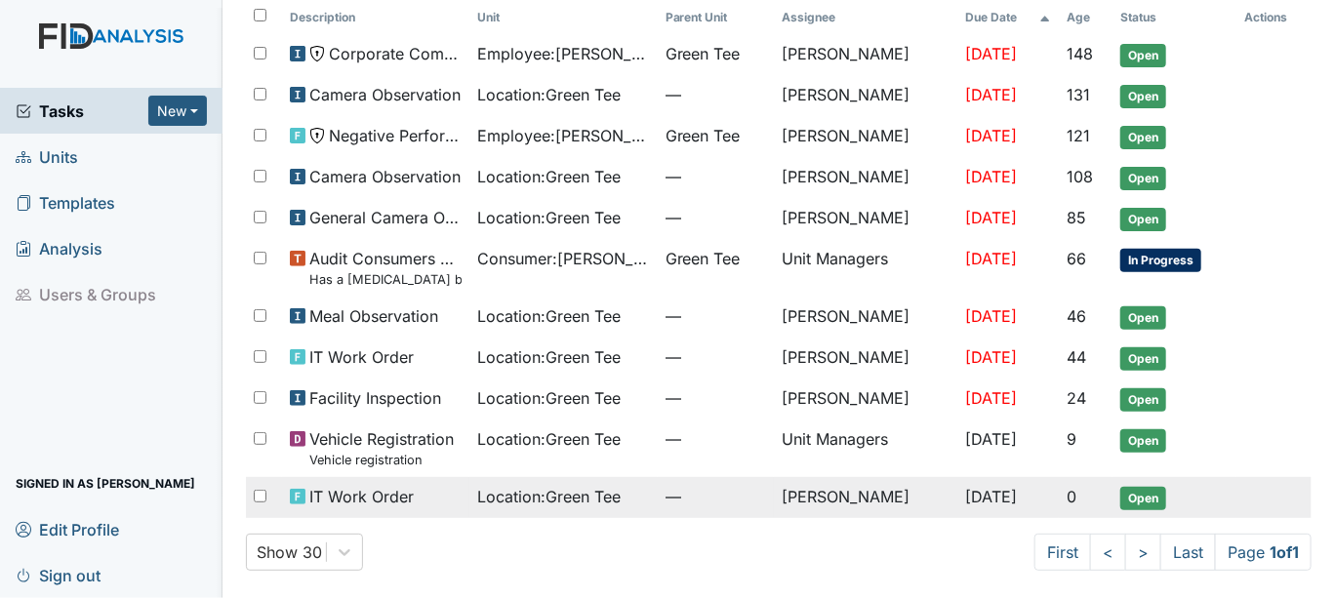
scroll to position [131, 0]
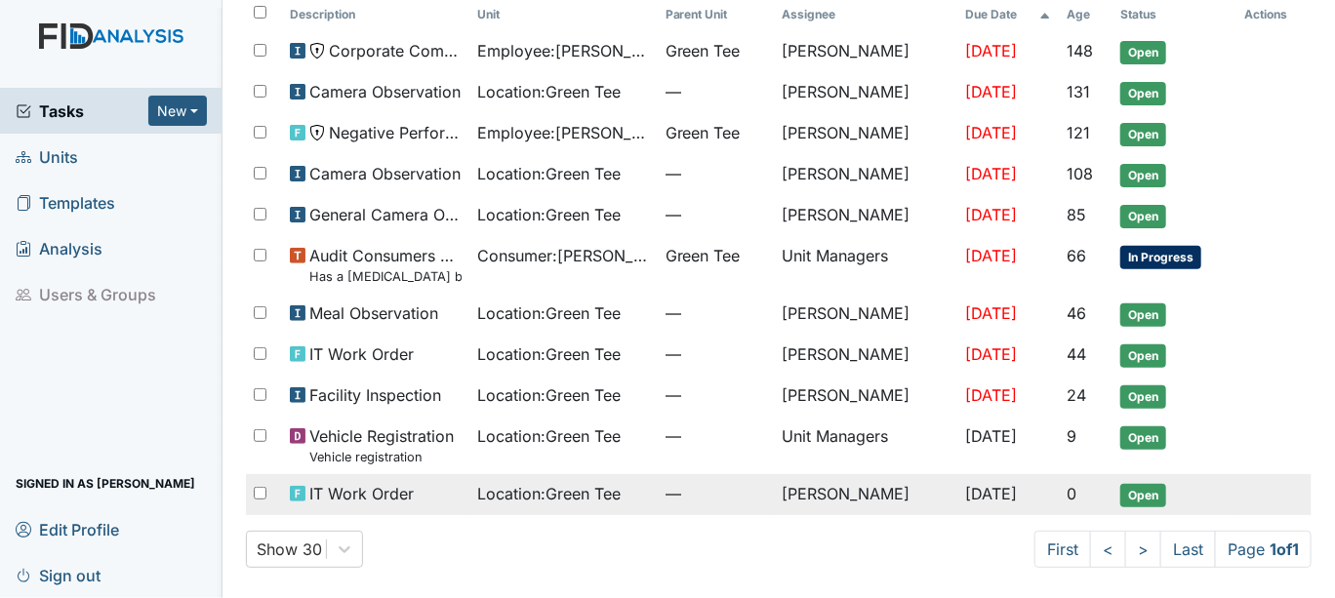
click at [1128, 489] on span "Open" at bounding box center [1144, 495] width 46 height 23
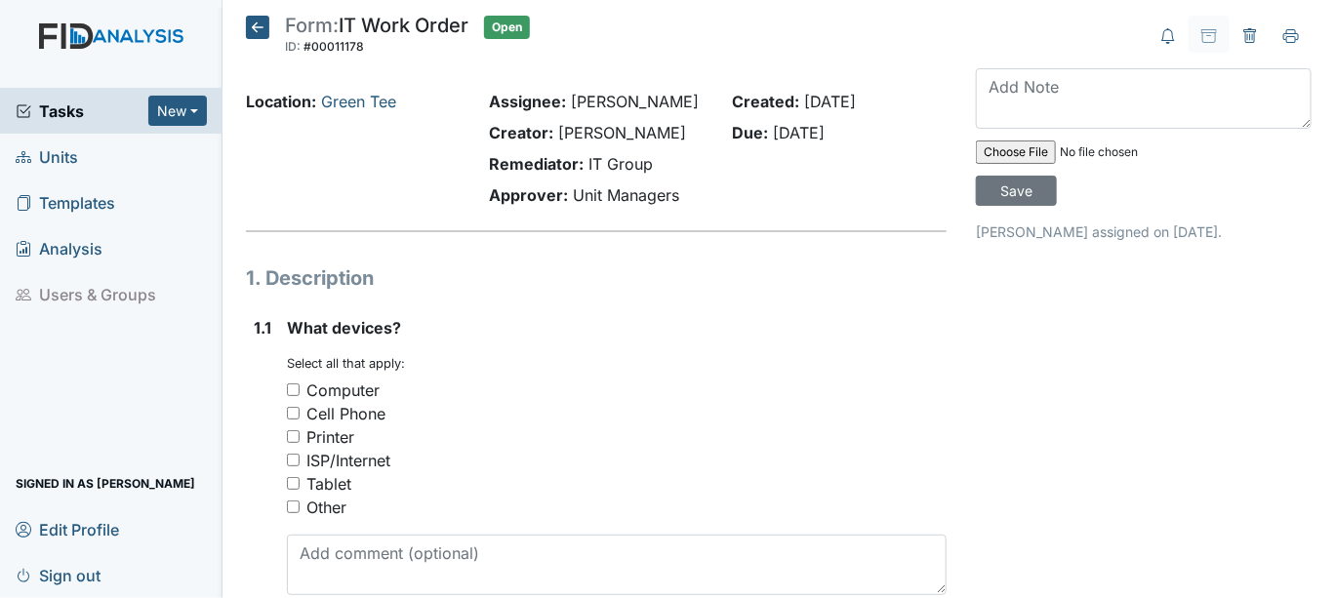
click at [289, 388] on input "Computer" at bounding box center [293, 390] width 13 height 13
checkbox input "true"
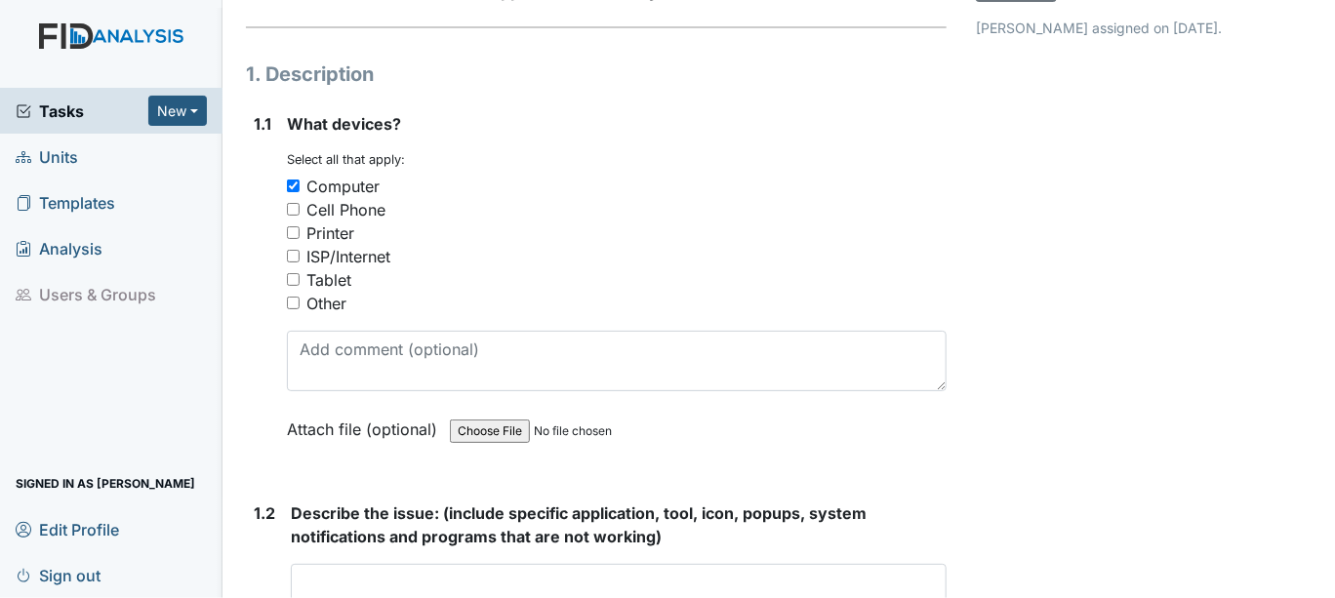
scroll to position [217, 0]
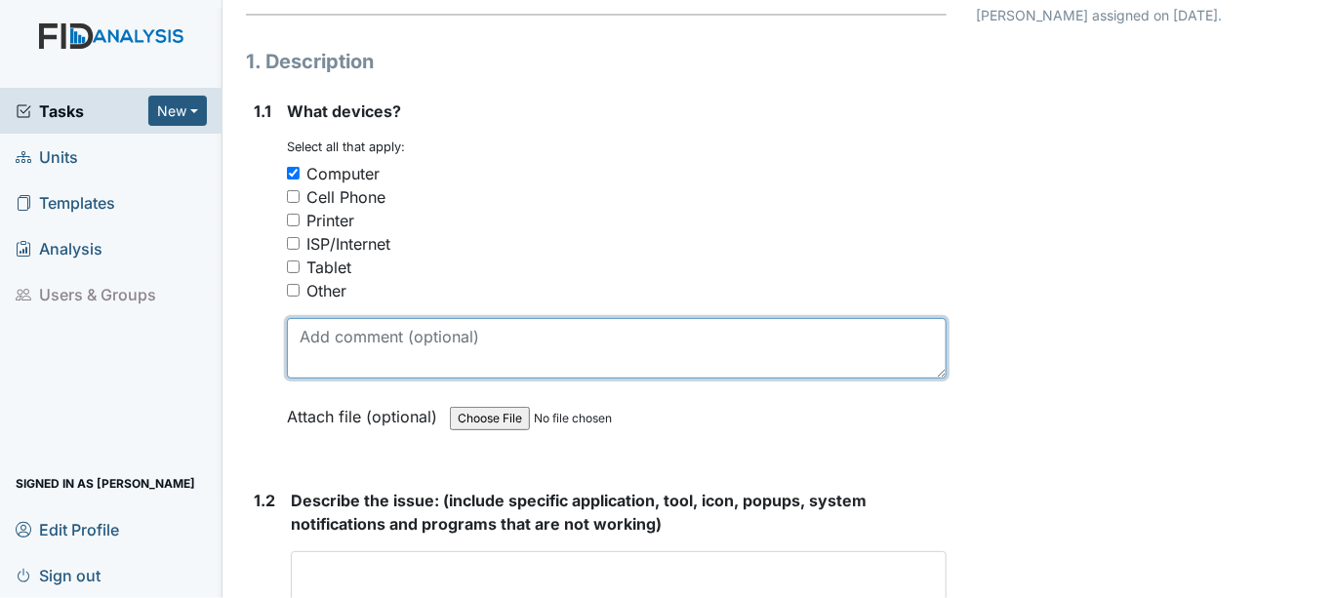
click at [333, 347] on textarea at bounding box center [617, 348] width 660 height 61
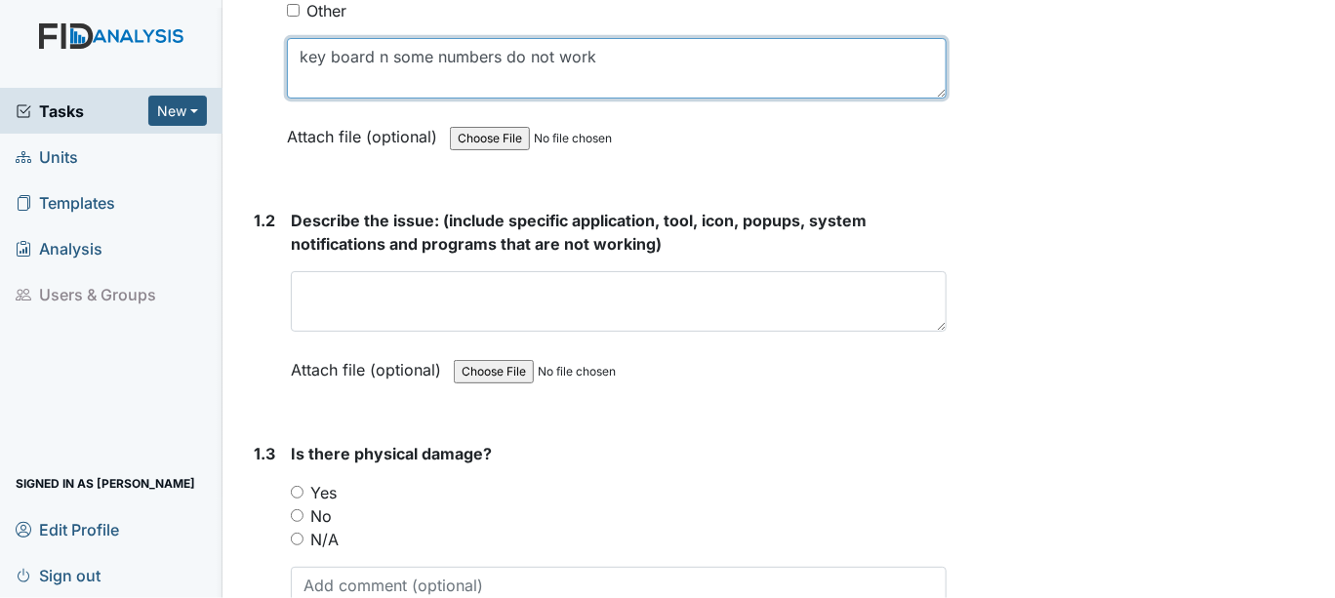
scroll to position [650, 0]
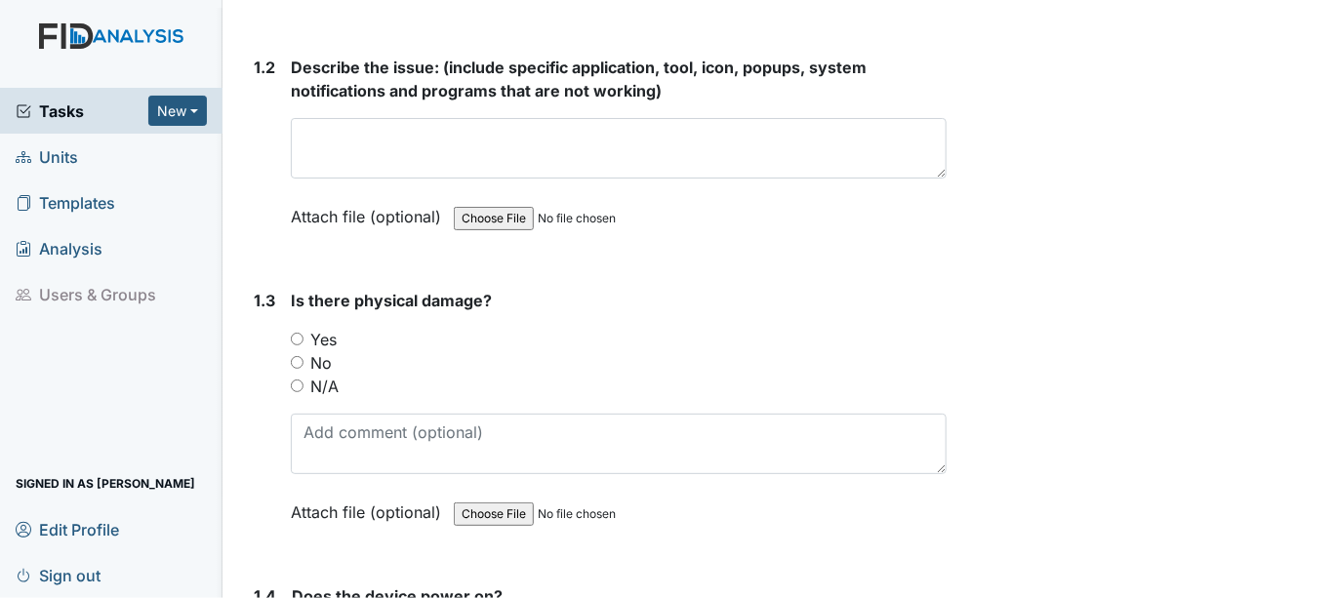
type textarea "key board n some numbers do not work"
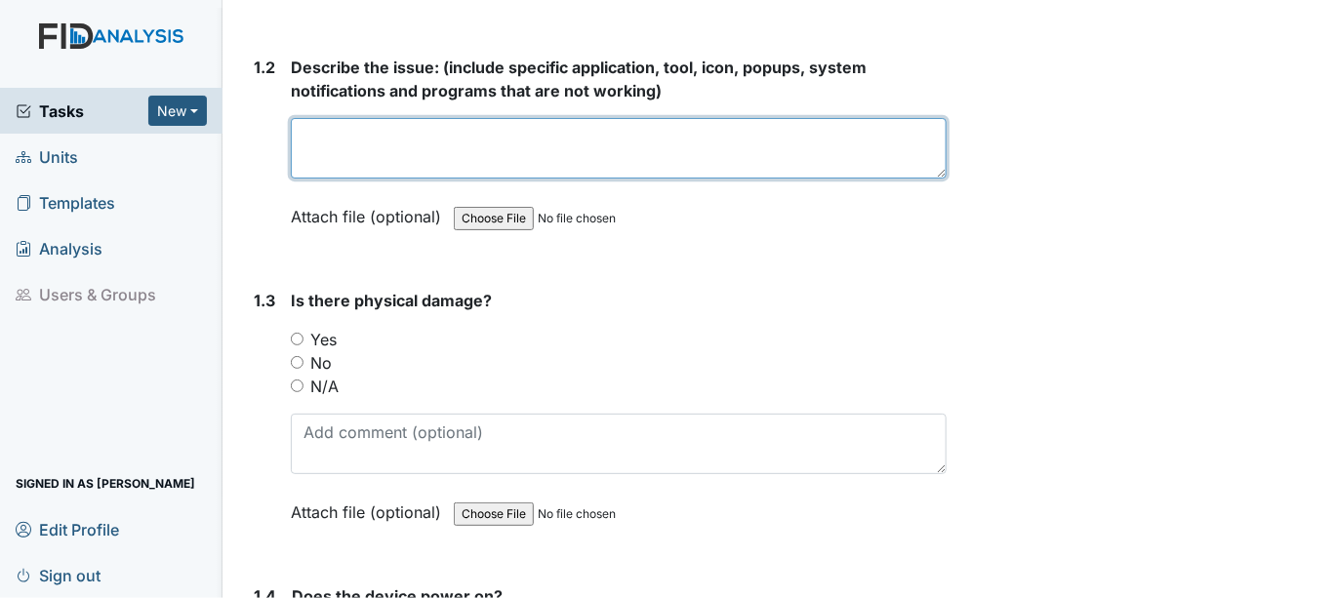
click at [318, 151] on textarea at bounding box center [619, 148] width 656 height 61
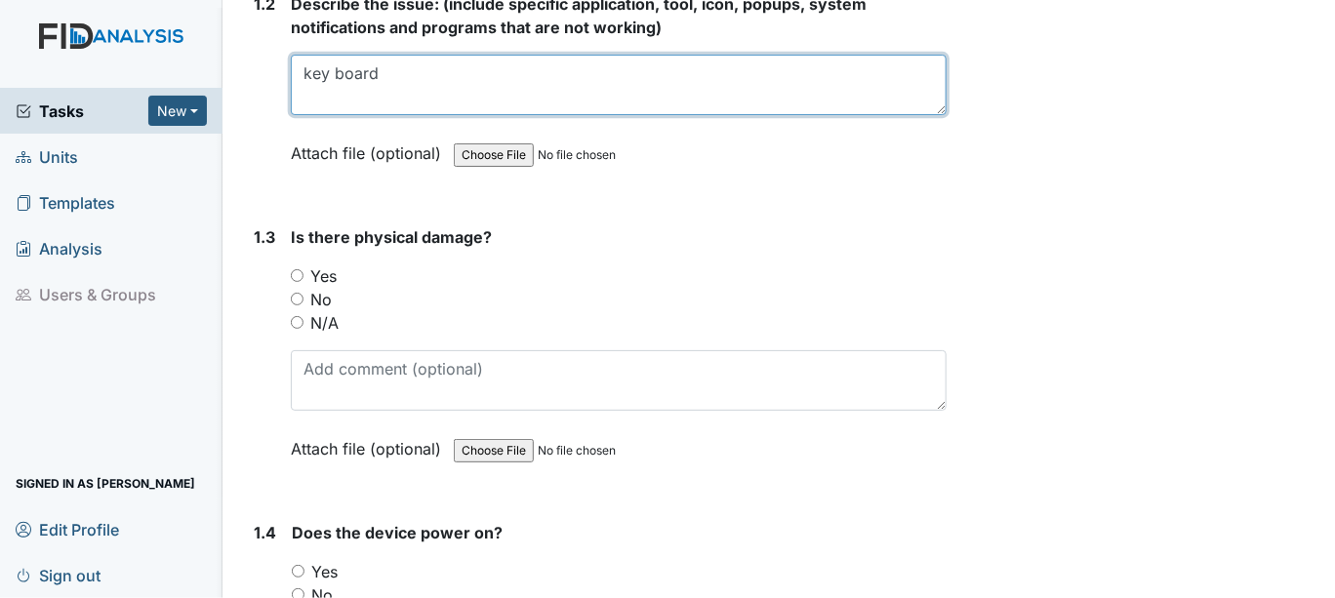
scroll to position [758, 0]
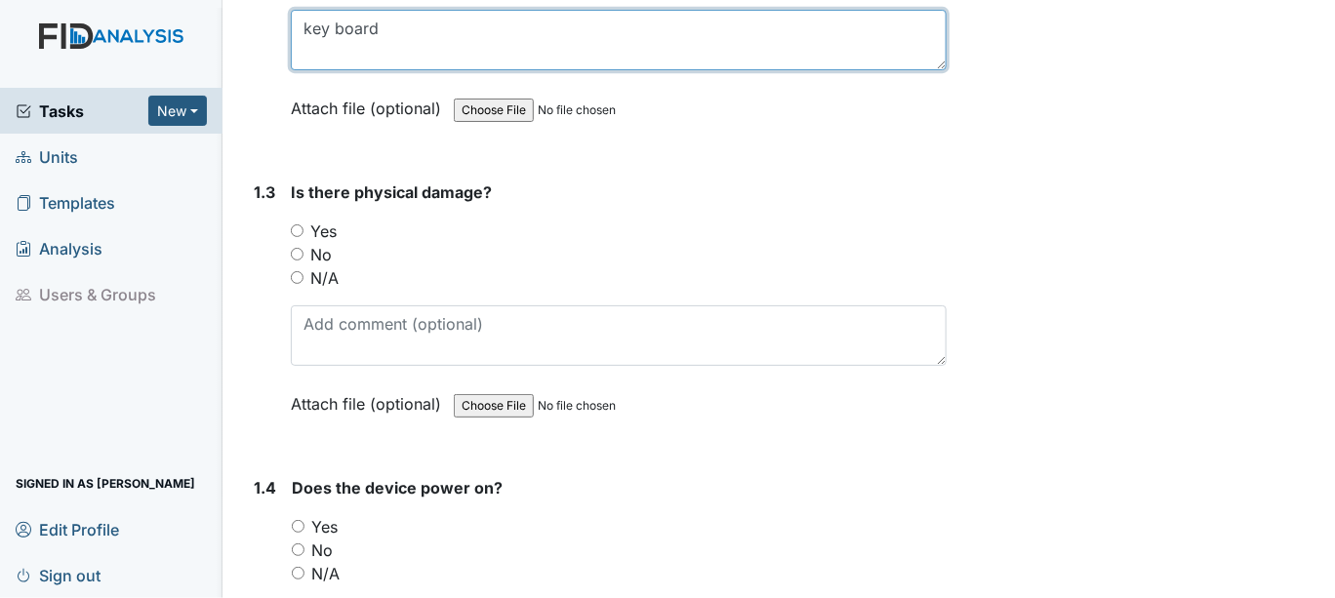
type textarea "key board"
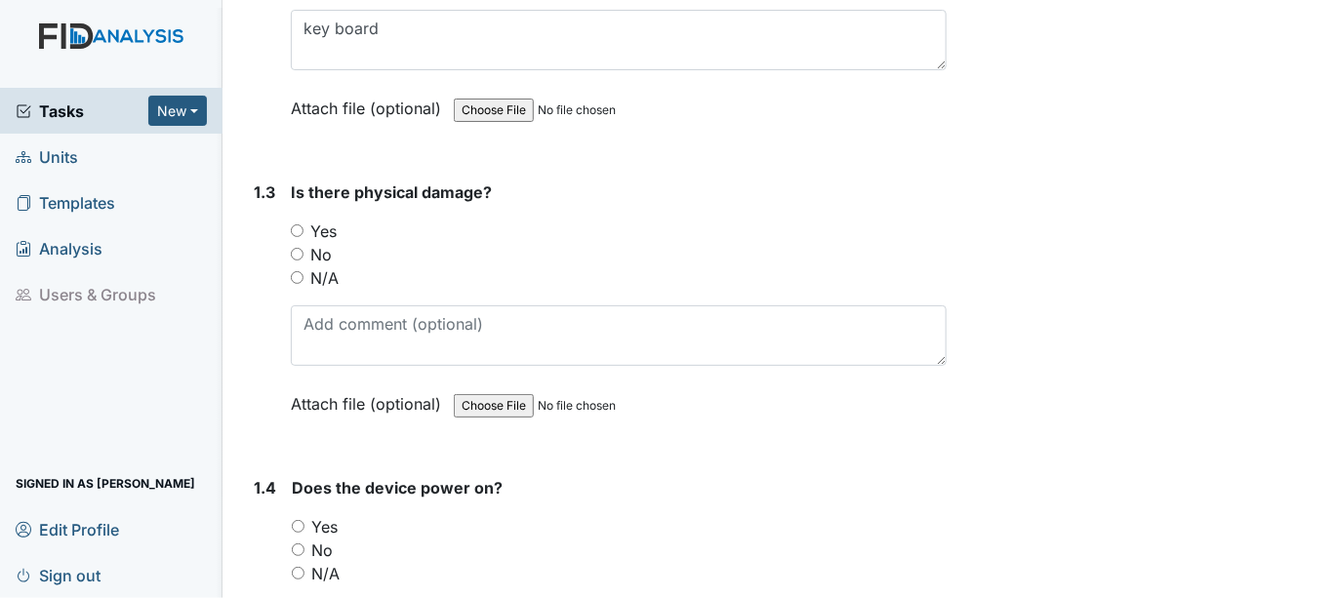
click at [299, 251] on input "No" at bounding box center [297, 254] width 13 height 13
radio input "true"
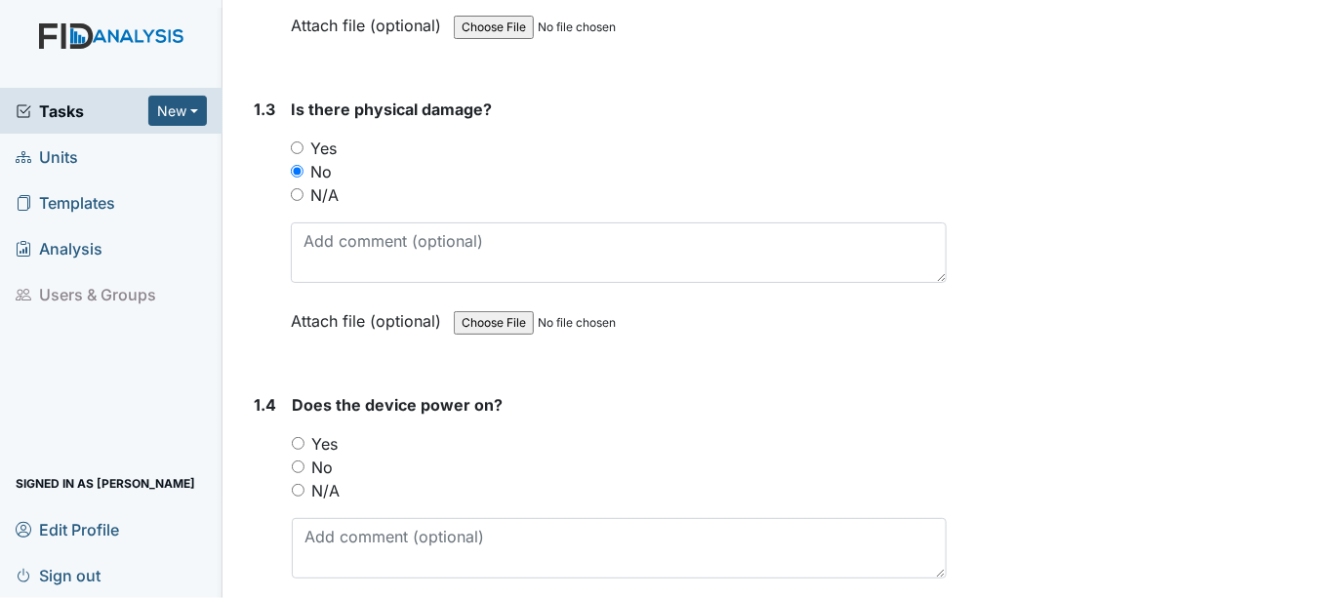
scroll to position [976, 0]
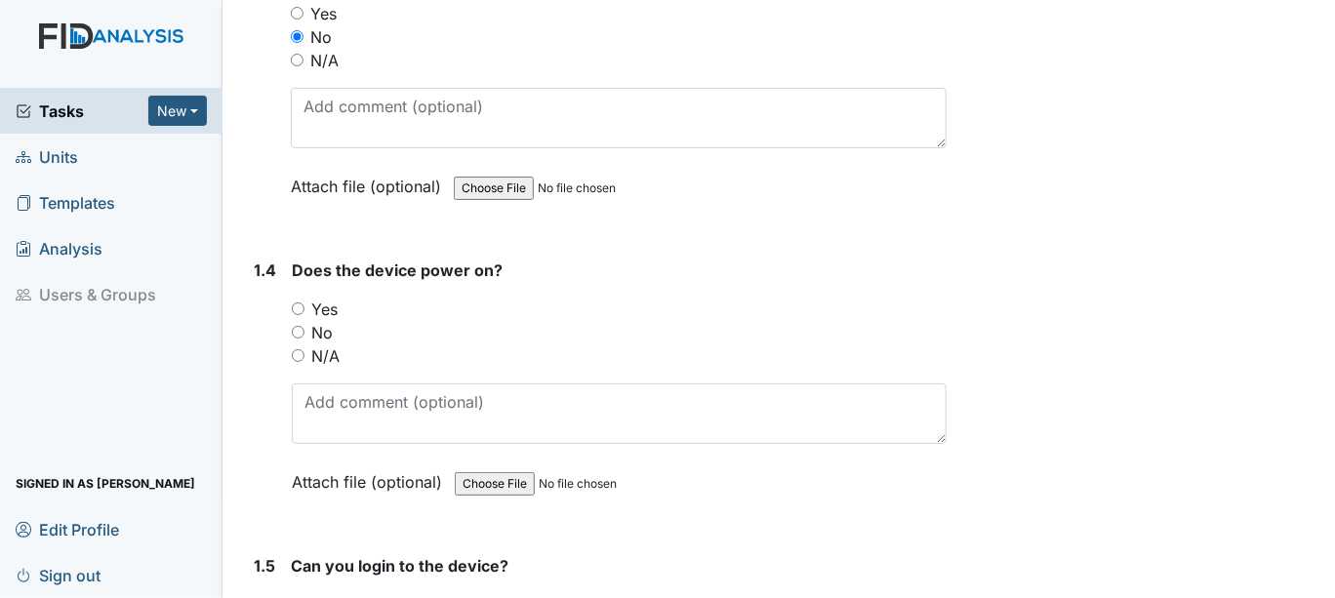
drag, startPoint x: 301, startPoint y: 303, endPoint x: 355, endPoint y: 302, distance: 54.7
click at [303, 303] on input "Yes" at bounding box center [298, 309] width 13 height 13
radio input "true"
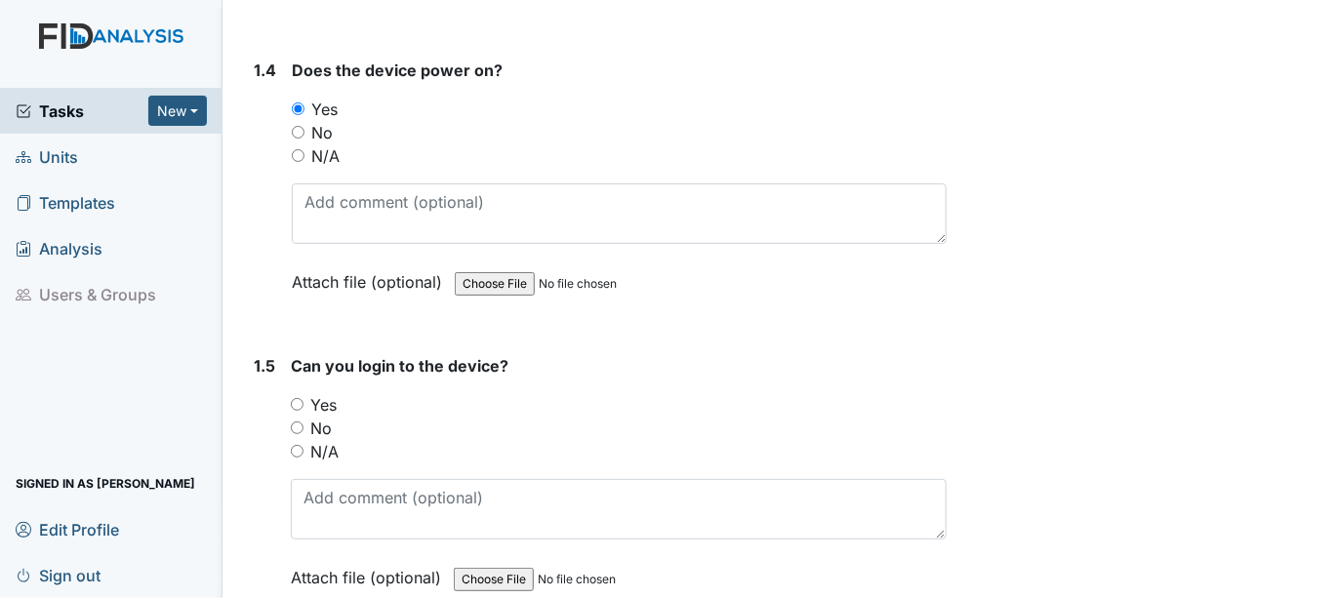
scroll to position [1193, 0]
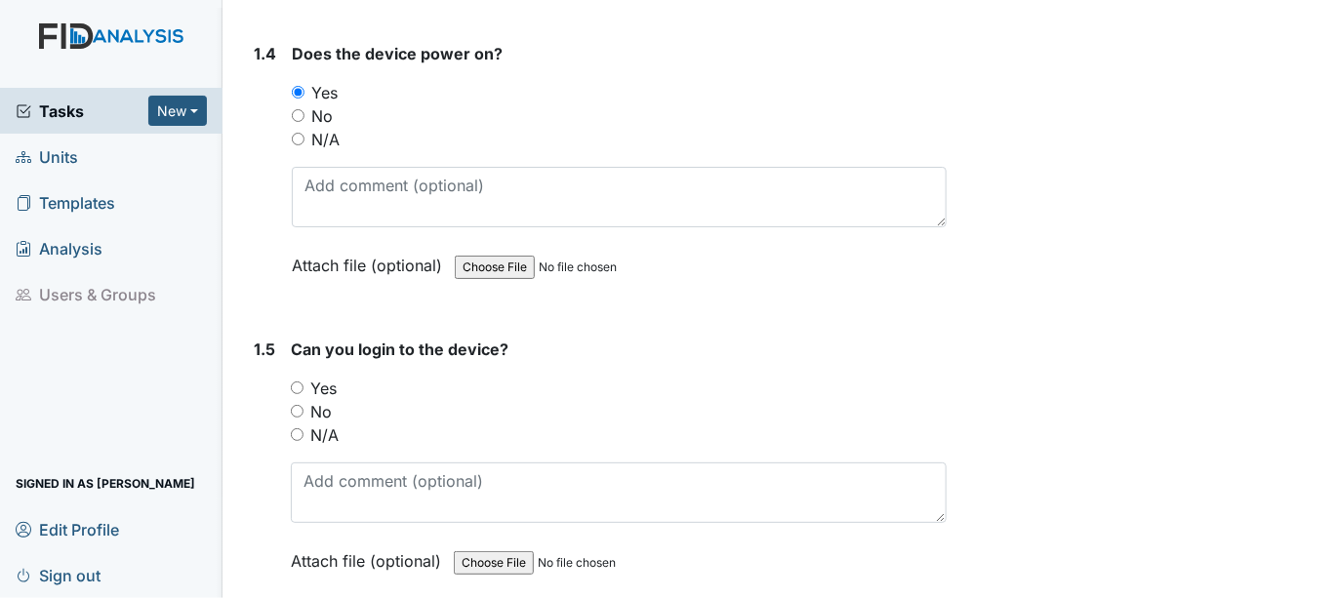
click at [303, 382] on input "Yes" at bounding box center [297, 388] width 13 height 13
radio input "true"
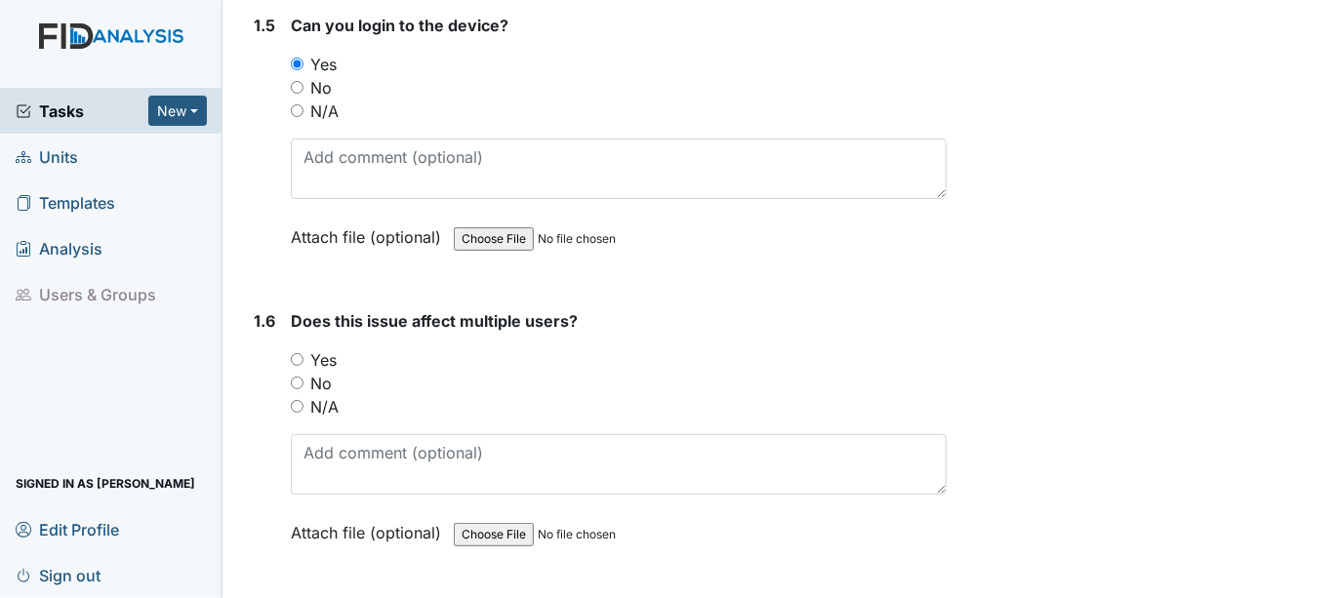
scroll to position [1518, 0]
click at [298, 377] on input "No" at bounding box center [297, 382] width 13 height 13
radio input "true"
click at [293, 352] on input "Yes" at bounding box center [297, 358] width 13 height 13
radio input "true"
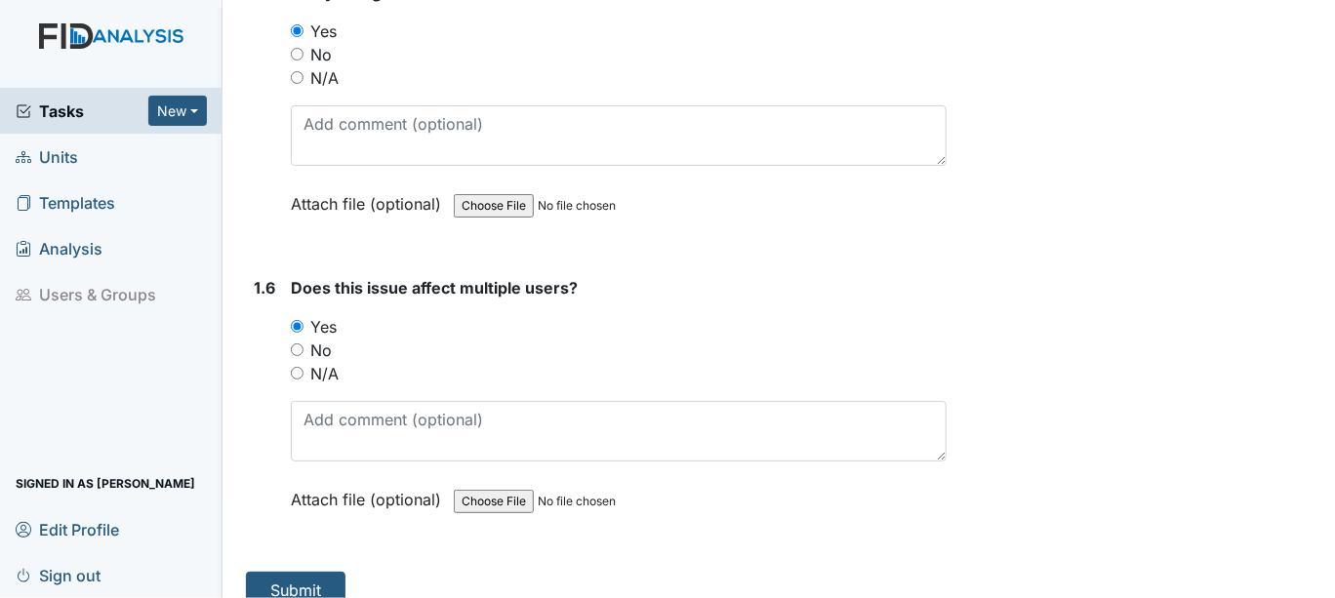
scroll to position [1568, 0]
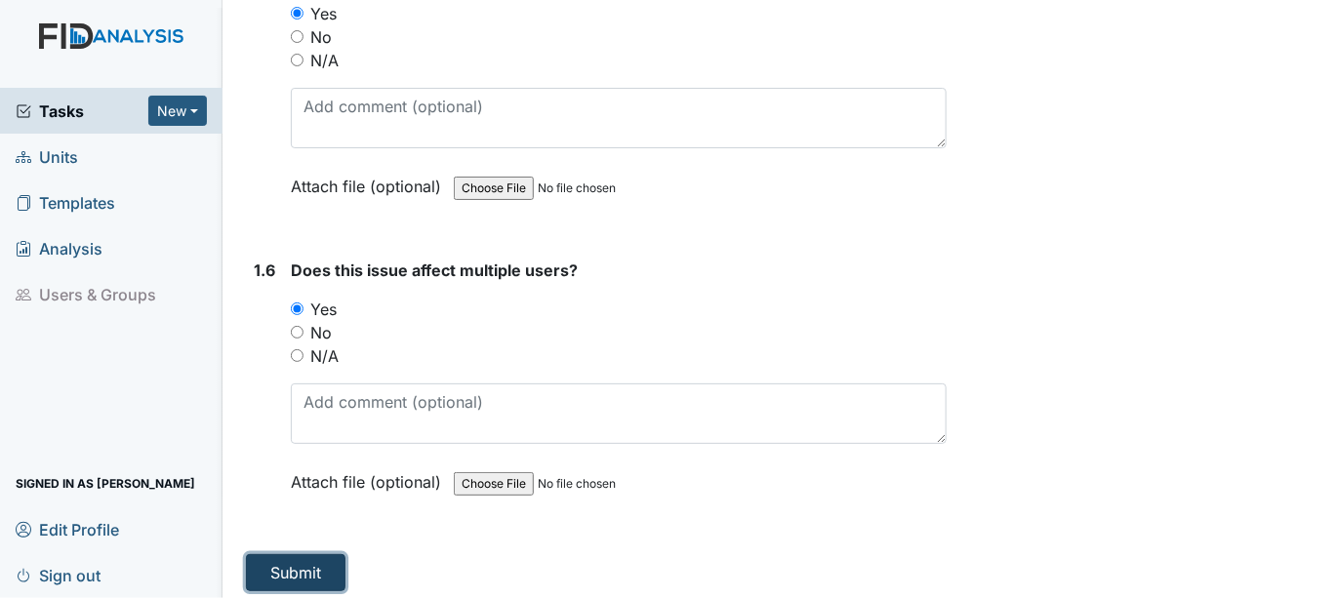
click at [283, 561] on button "Submit" at bounding box center [296, 572] width 100 height 37
